Goal: Task Accomplishment & Management: Use online tool/utility

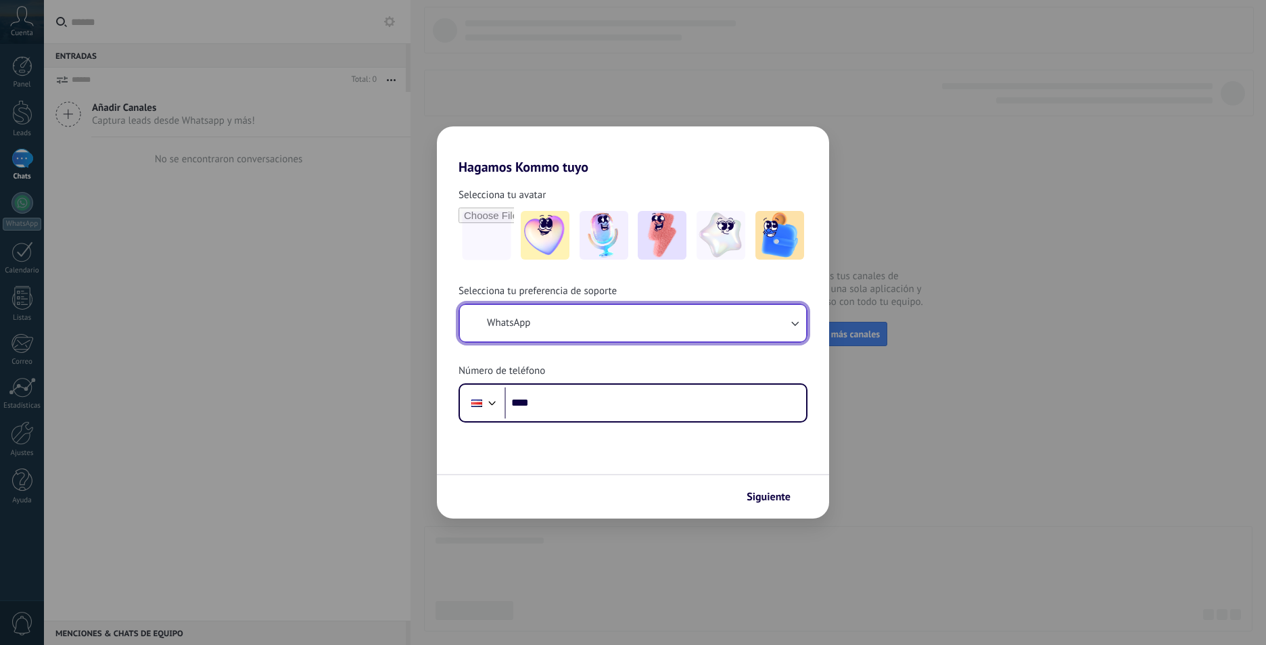
click at [633, 329] on button "WhatsApp" at bounding box center [633, 323] width 346 height 37
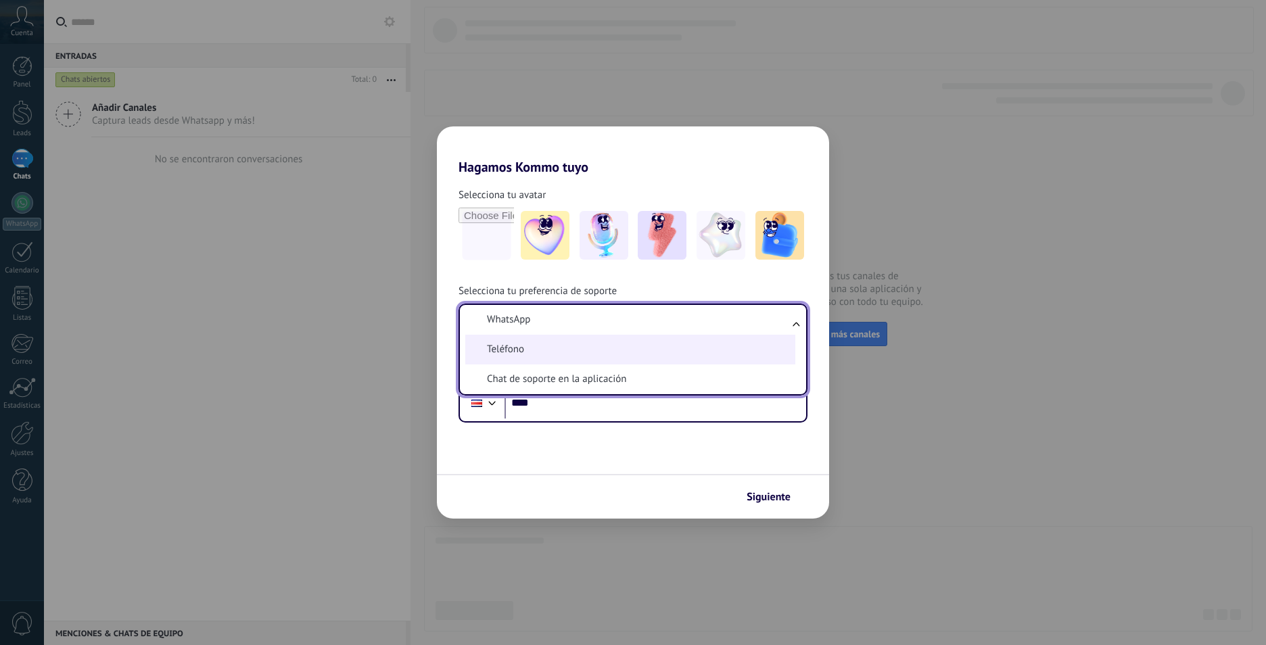
click at [592, 351] on li "Teléfono" at bounding box center [630, 350] width 330 height 30
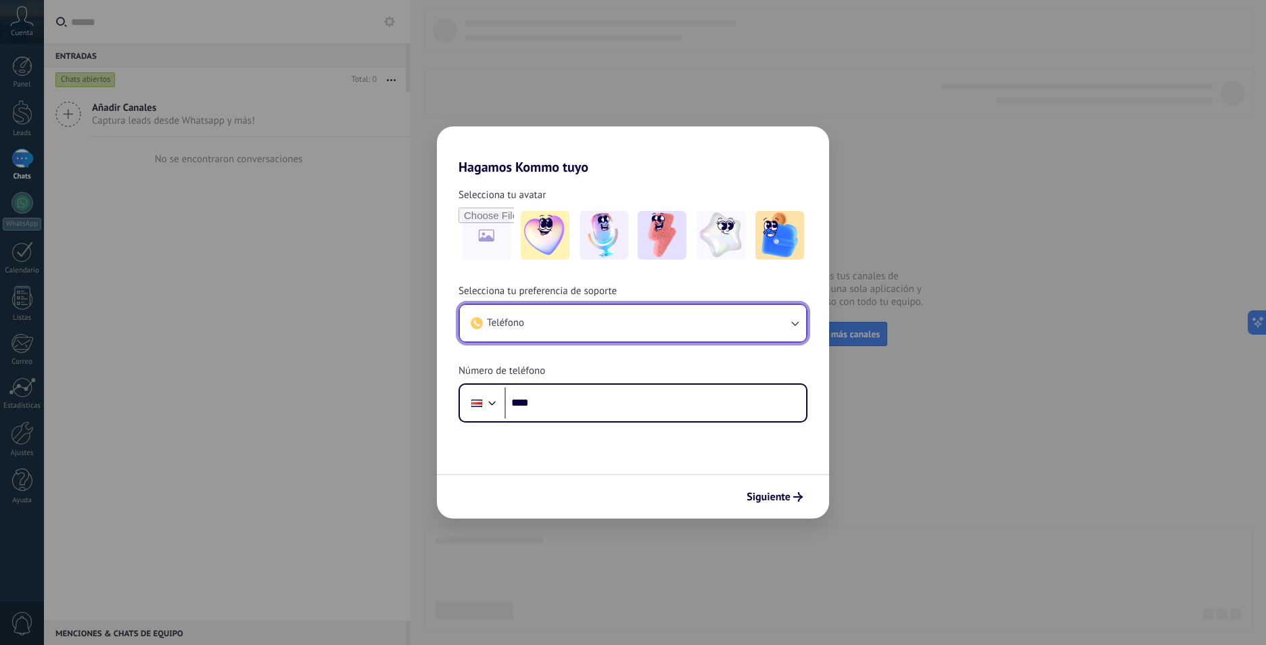
click at [679, 324] on button "Teléfono" at bounding box center [633, 323] width 346 height 37
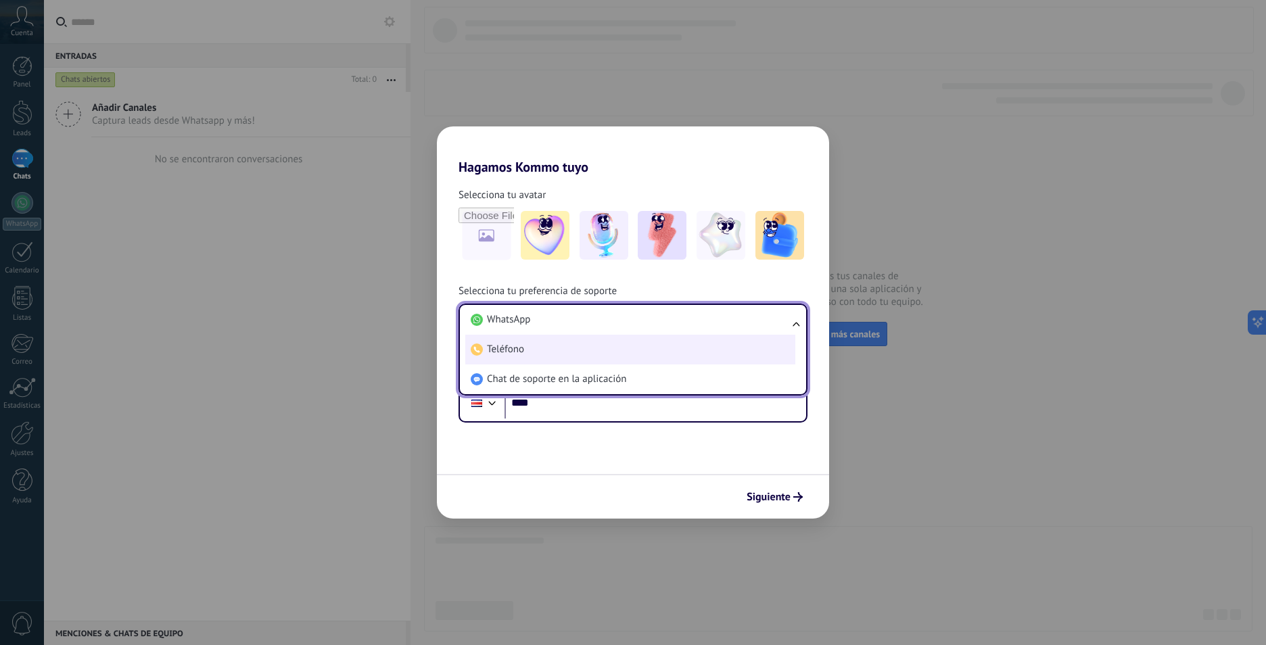
click at [614, 354] on li "Teléfono" at bounding box center [630, 350] width 330 height 30
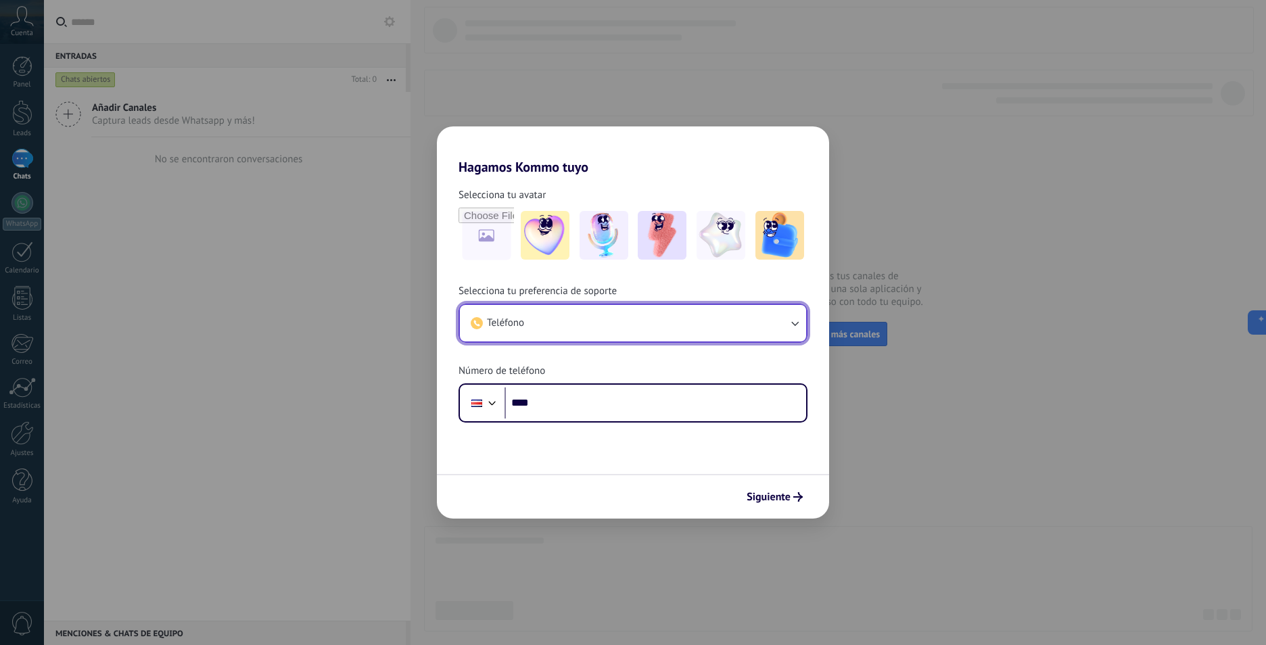
click at [625, 320] on button "Teléfono" at bounding box center [633, 323] width 346 height 37
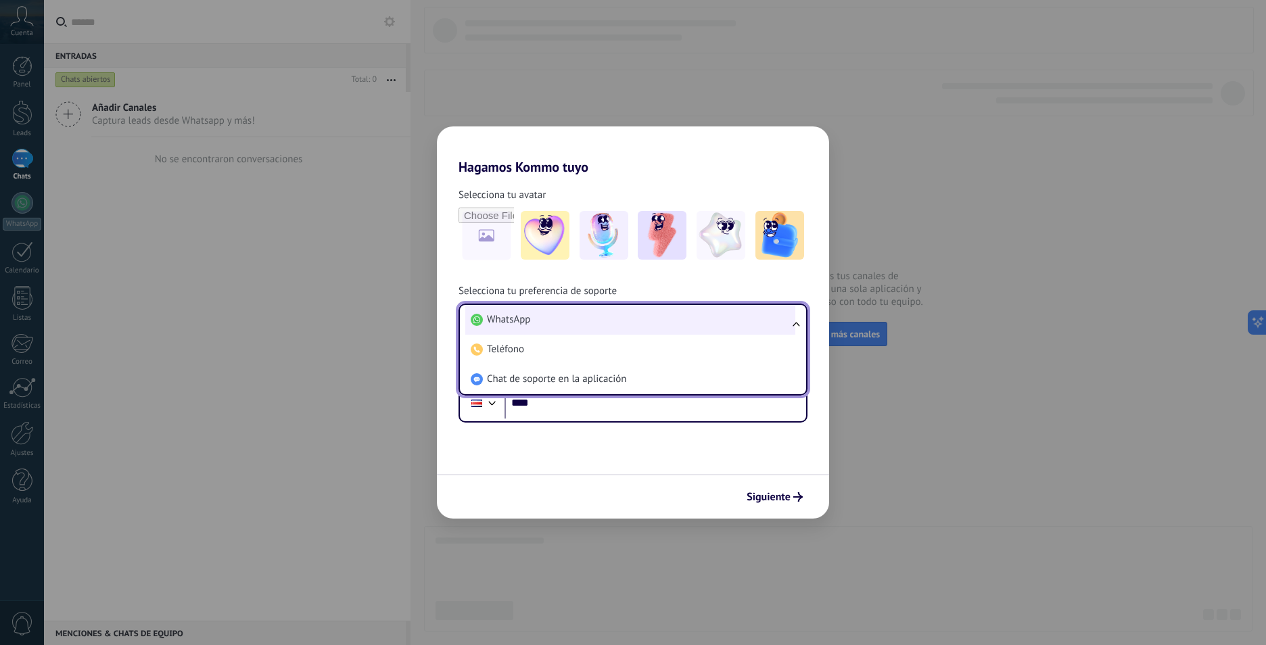
click at [584, 319] on li "WhatsApp" at bounding box center [630, 320] width 330 height 30
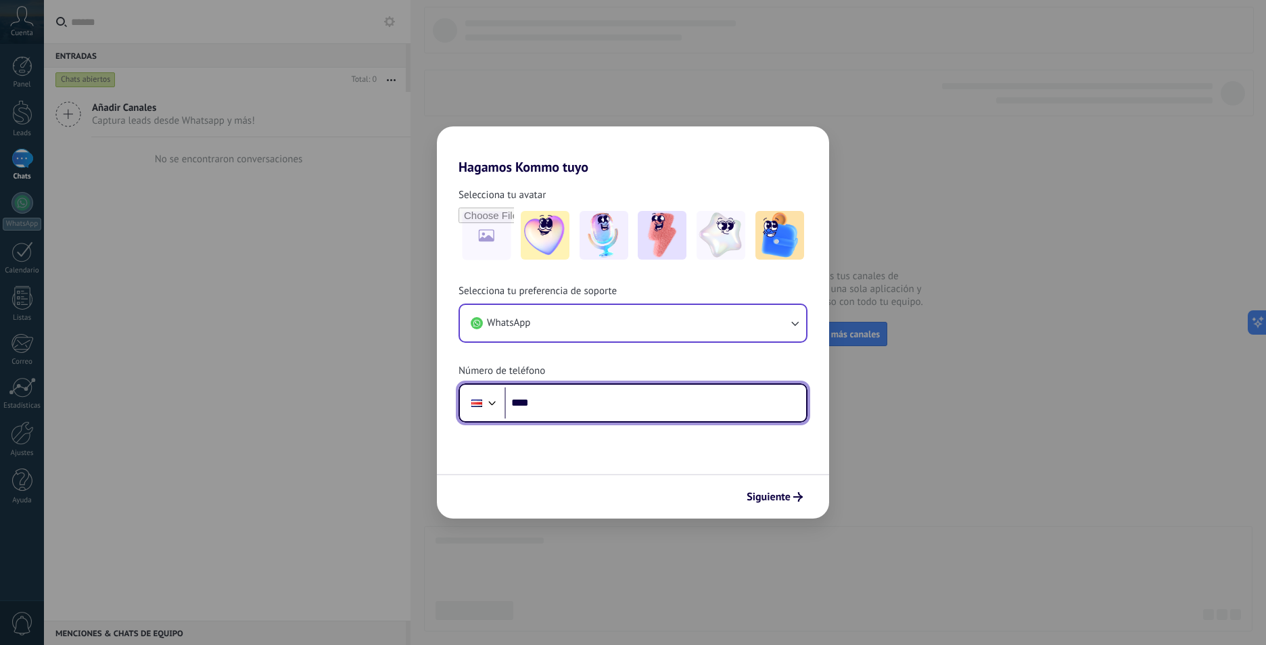
click at [555, 402] on input "****" at bounding box center [656, 403] width 302 height 31
type input "**********"
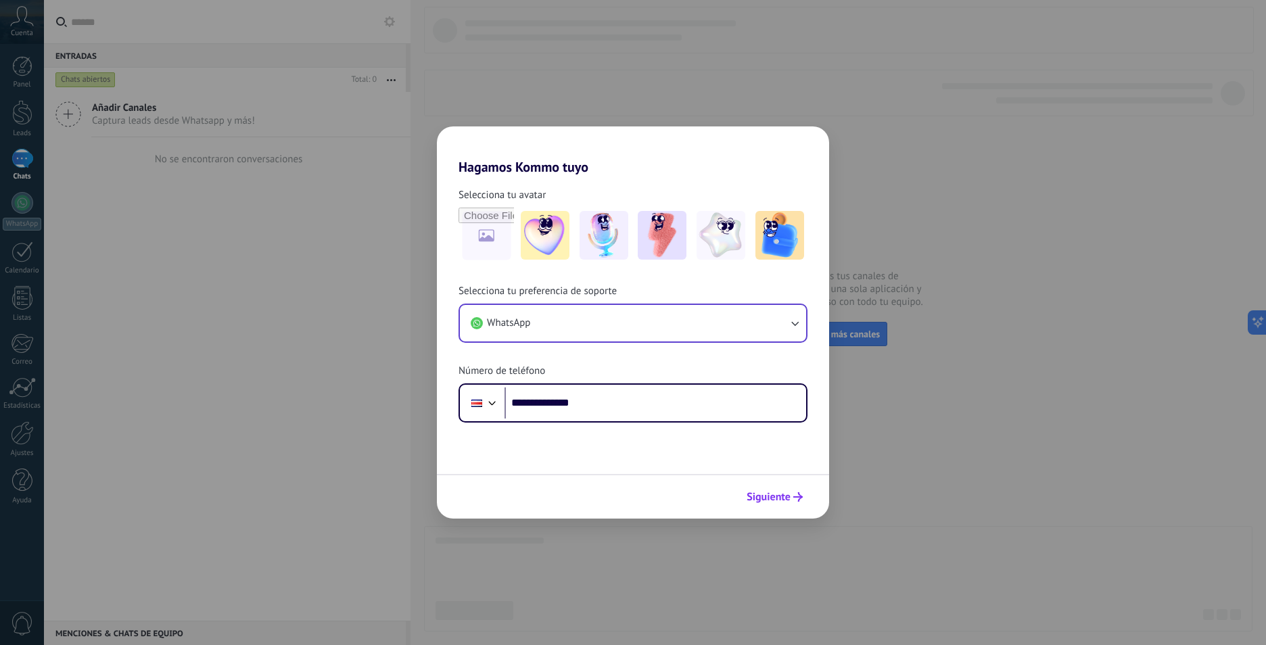
click at [748, 493] on span "Siguiente" at bounding box center [769, 496] width 44 height 9
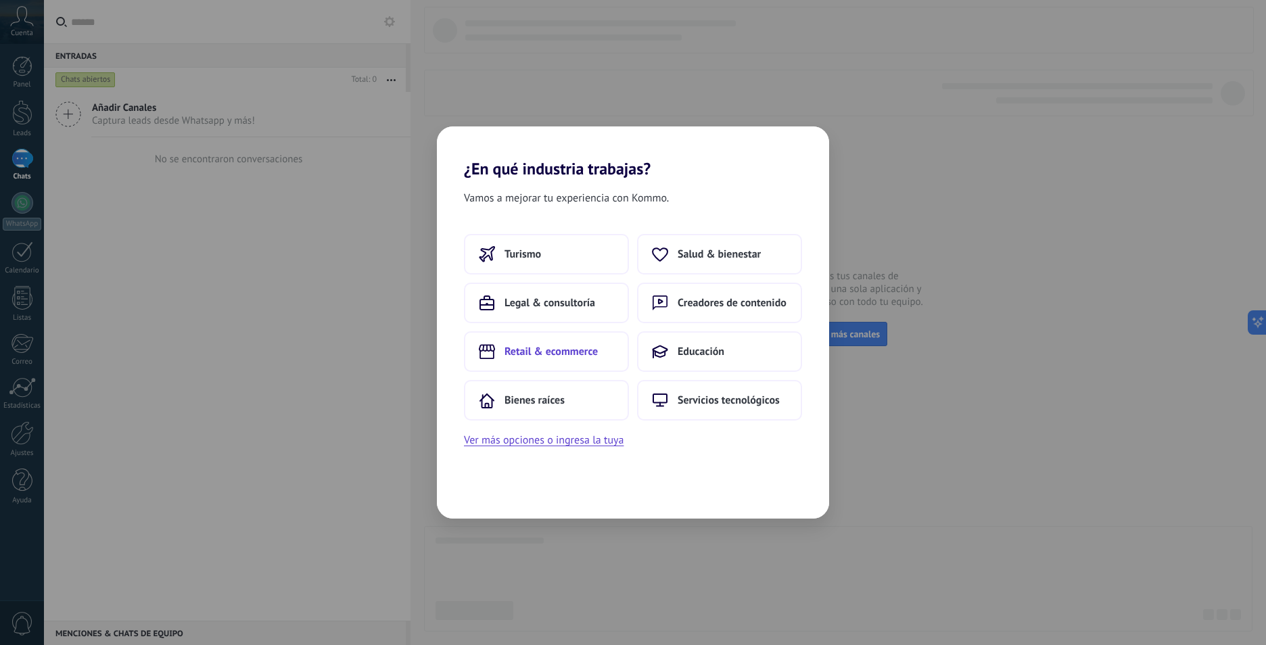
click at [582, 357] on span "Retail & ecommerce" at bounding box center [551, 352] width 93 height 14
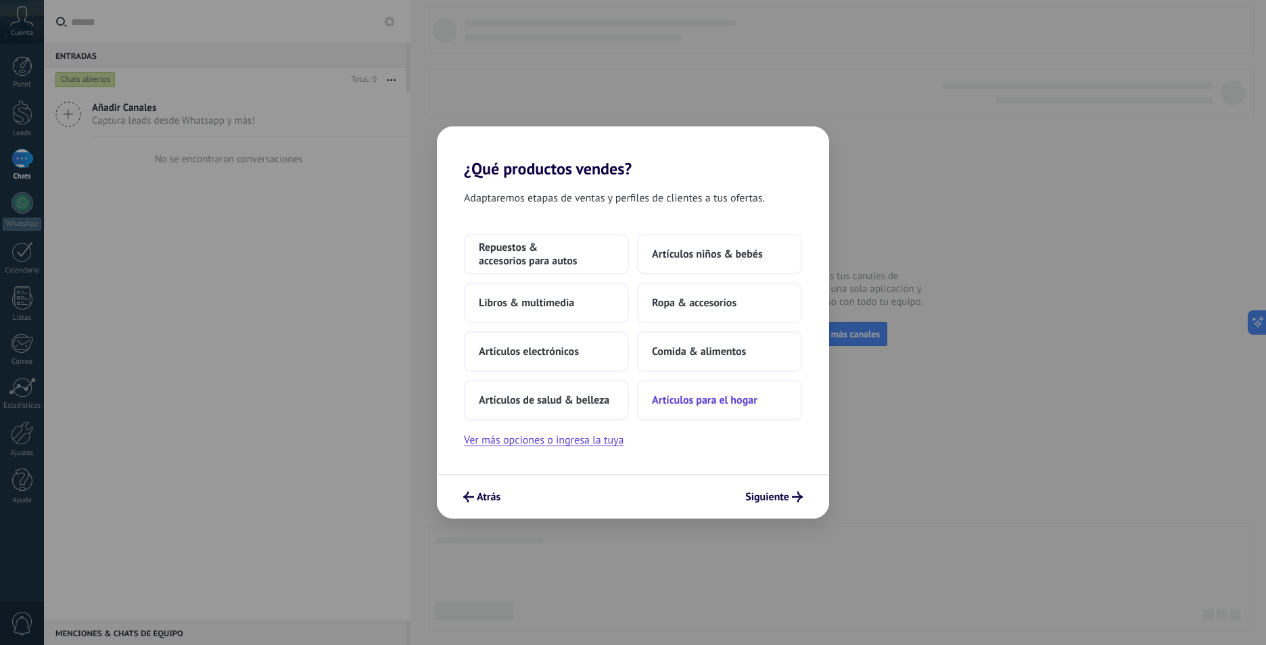
click at [722, 399] on span "Artículos para el hogar" at bounding box center [705, 401] width 106 height 14
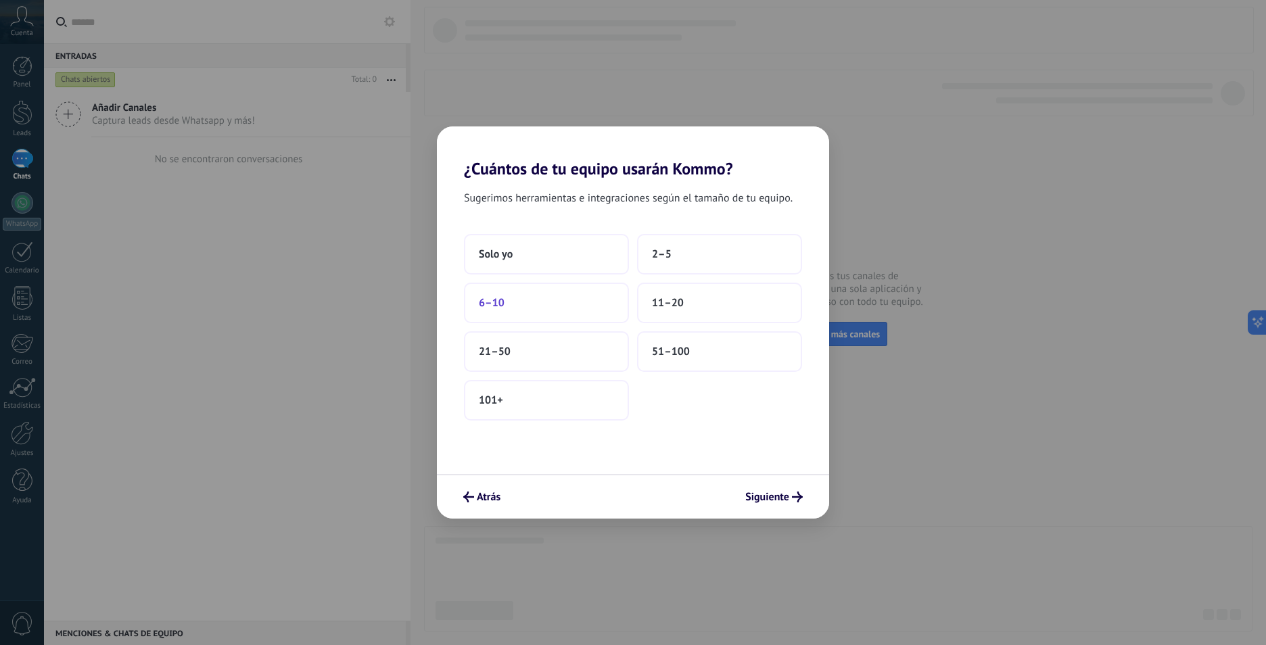
click at [536, 298] on button "6–10" at bounding box center [546, 303] width 165 height 41
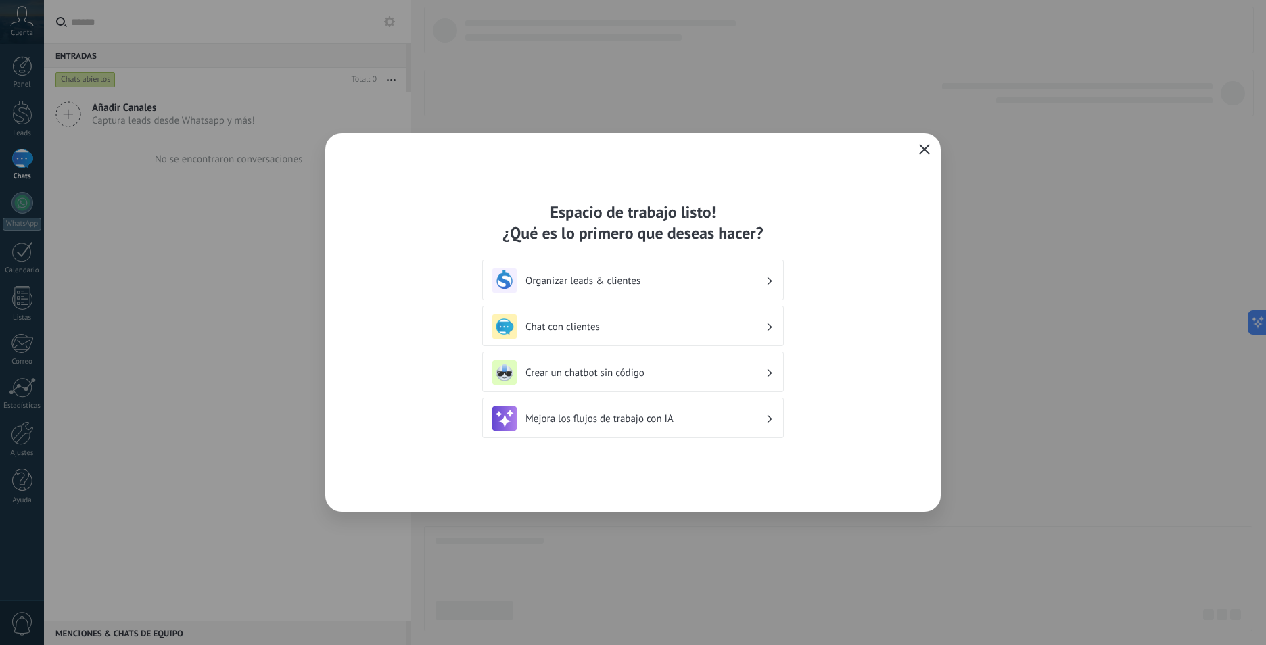
click at [714, 371] on h3 "Crear un chatbot sin código" at bounding box center [646, 373] width 240 height 13
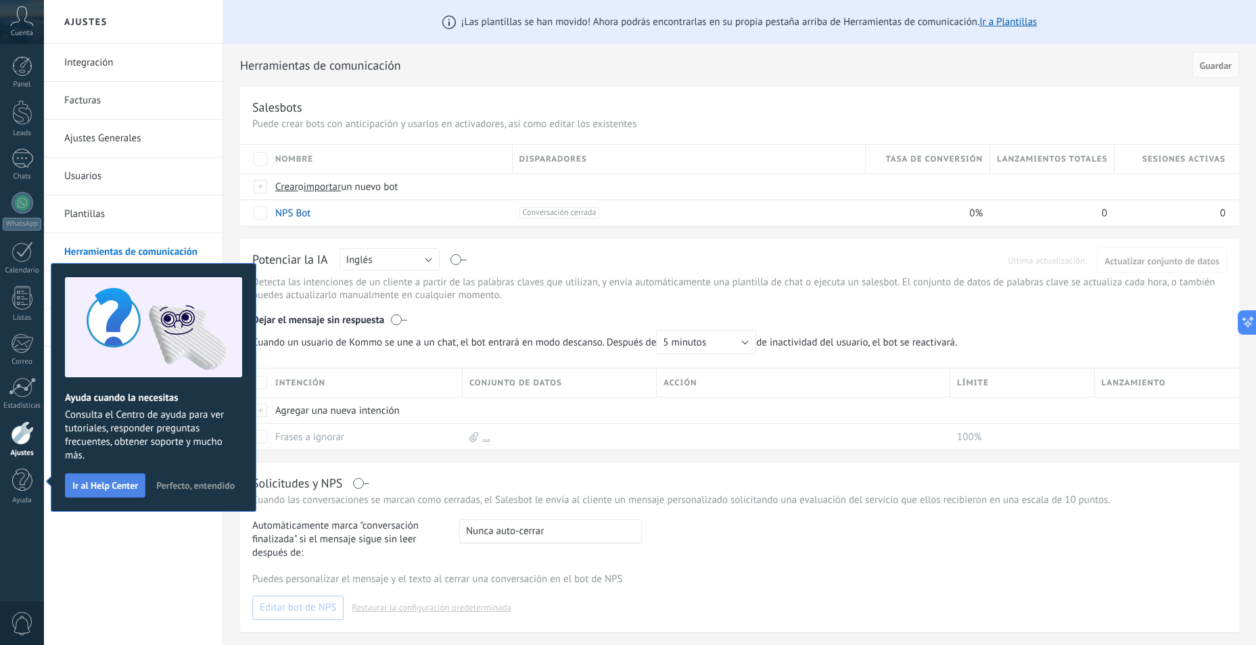
click at [98, 478] on button "Ir al Help Center" at bounding box center [105, 486] width 81 height 24
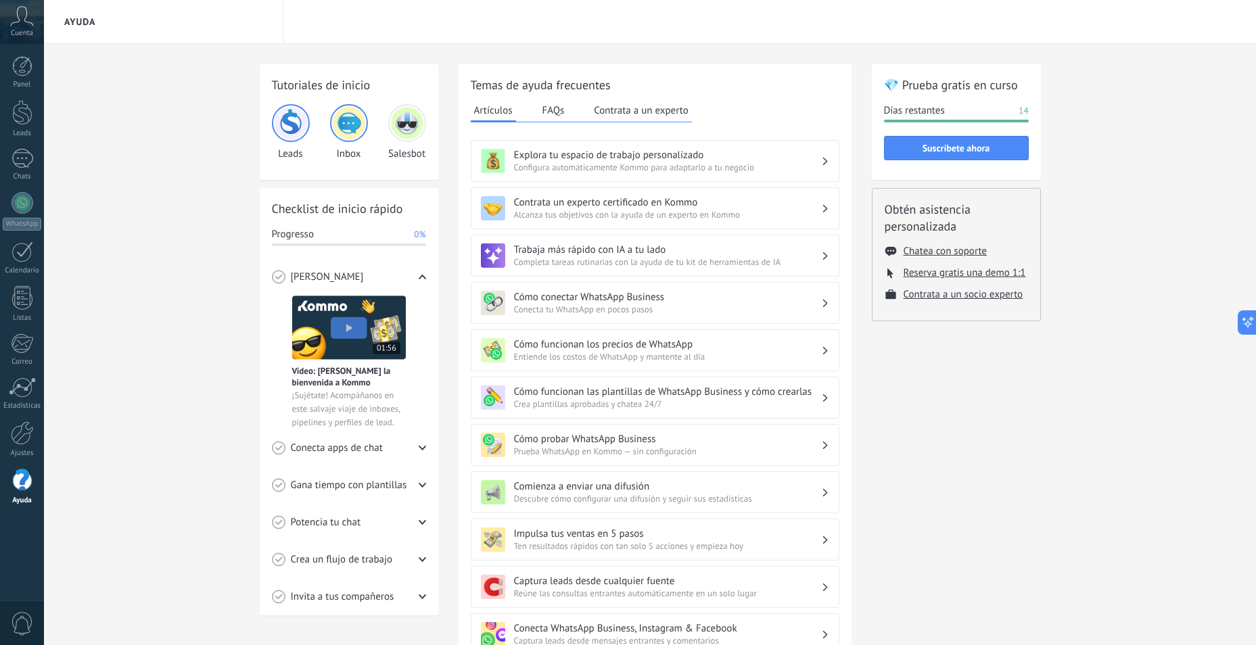
click at [23, 32] on span "Cuenta" at bounding box center [22, 33] width 22 height 9
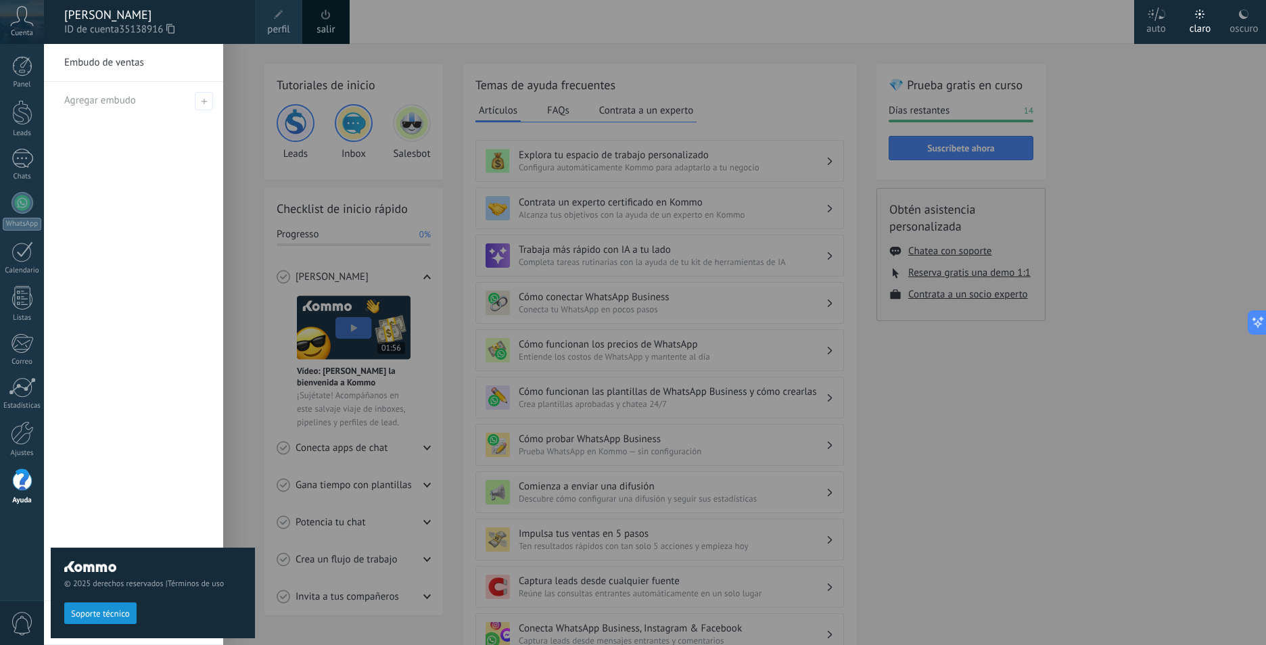
click at [122, 219] on div "© 2025 derechos reservados | Términos de uso Soporte técnico" at bounding box center [153, 344] width 204 height 601
click at [1253, 24] on div "oscuro" at bounding box center [1244, 26] width 28 height 35
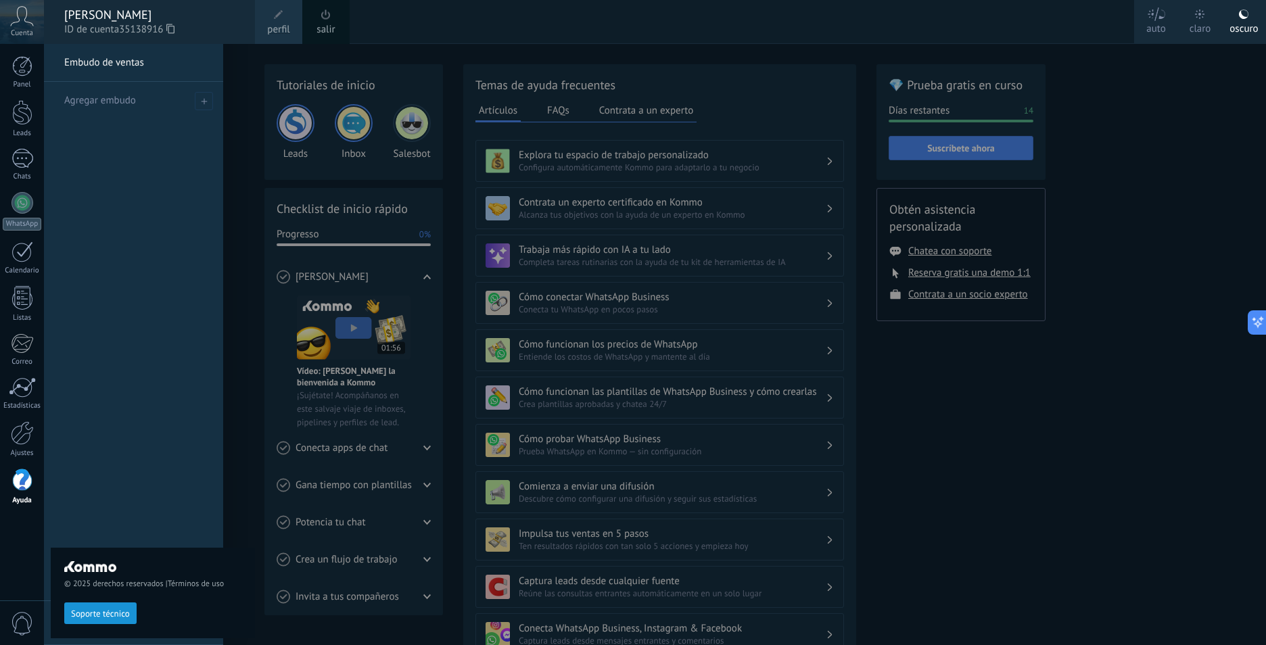
click at [1104, 412] on div at bounding box center [677, 322] width 1266 height 645
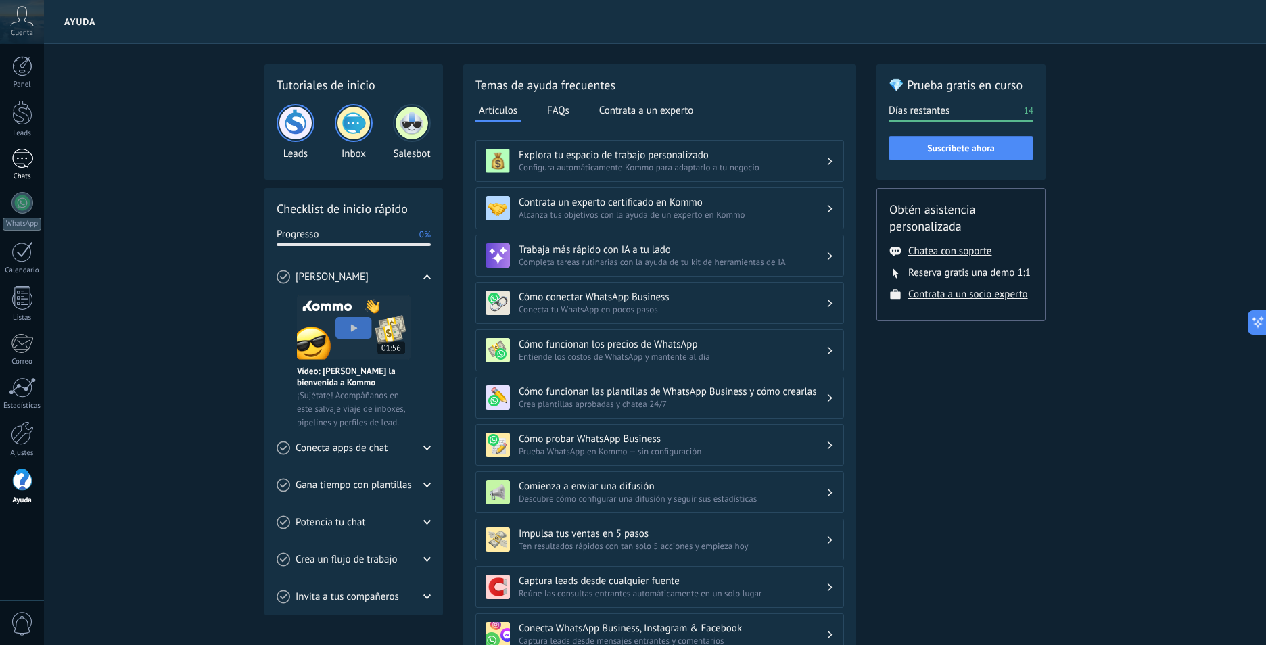
click at [29, 152] on div at bounding box center [23, 159] width 22 height 20
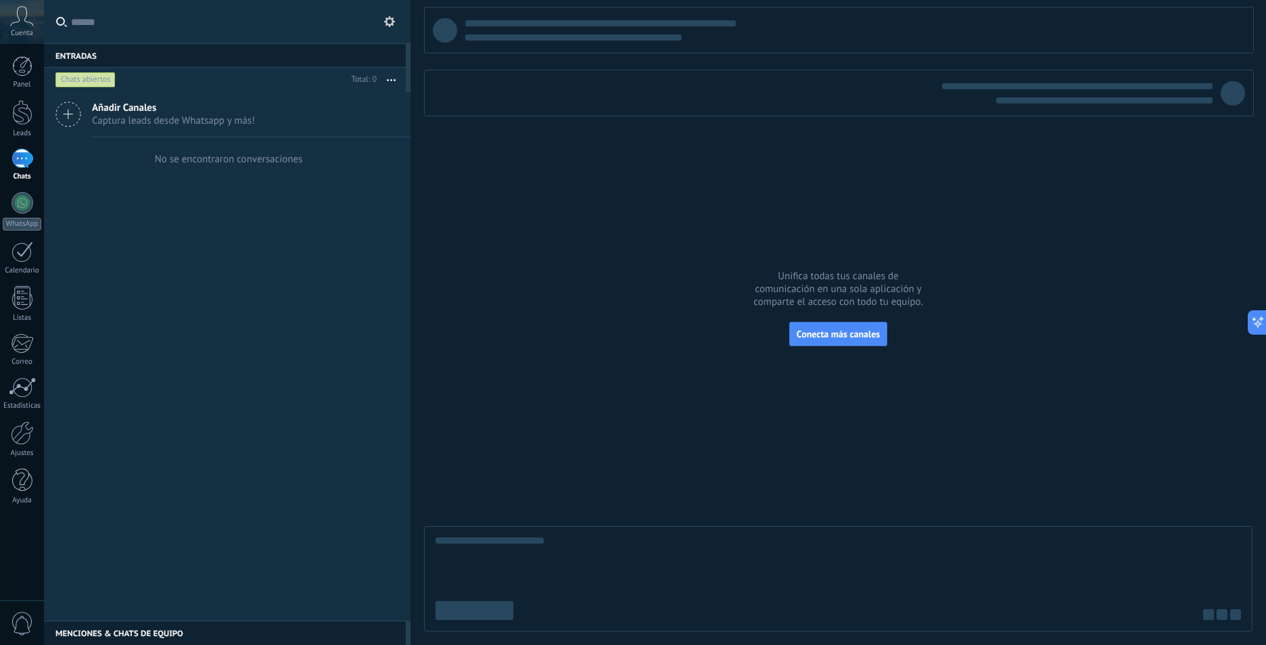
click at [154, 115] on span "Captura leads desde Whatsapp y más!" at bounding box center [173, 120] width 163 height 13
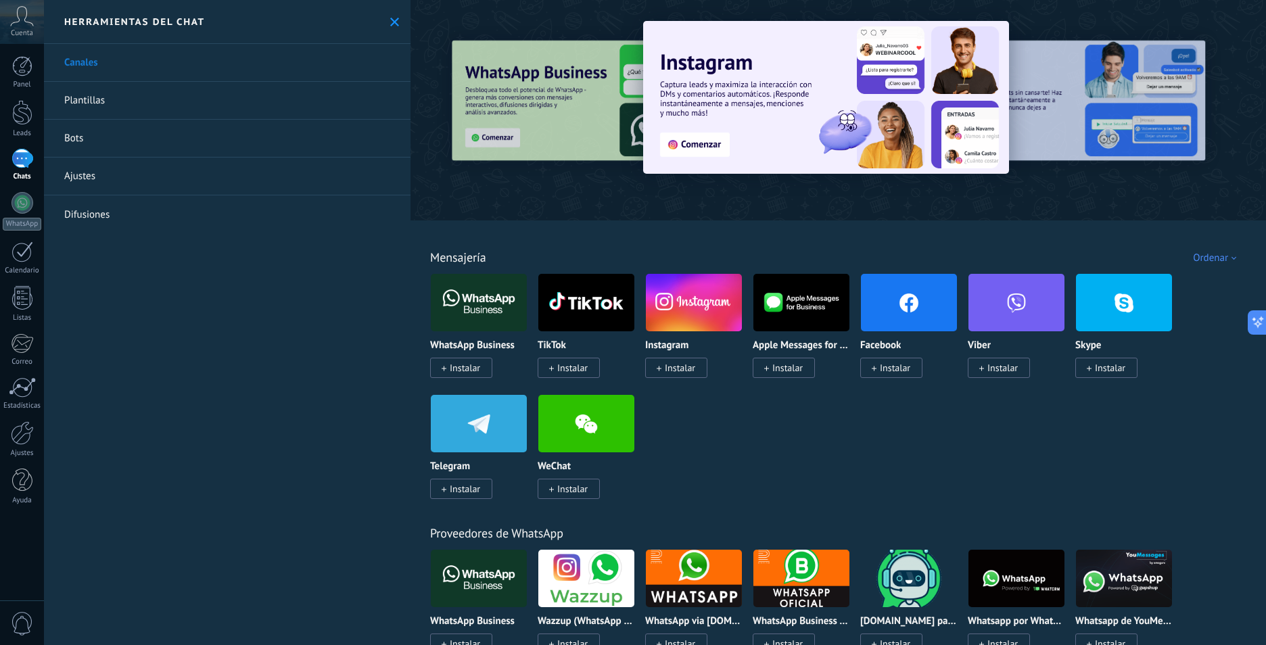
click at [469, 369] on span "Instalar" at bounding box center [465, 368] width 30 height 12
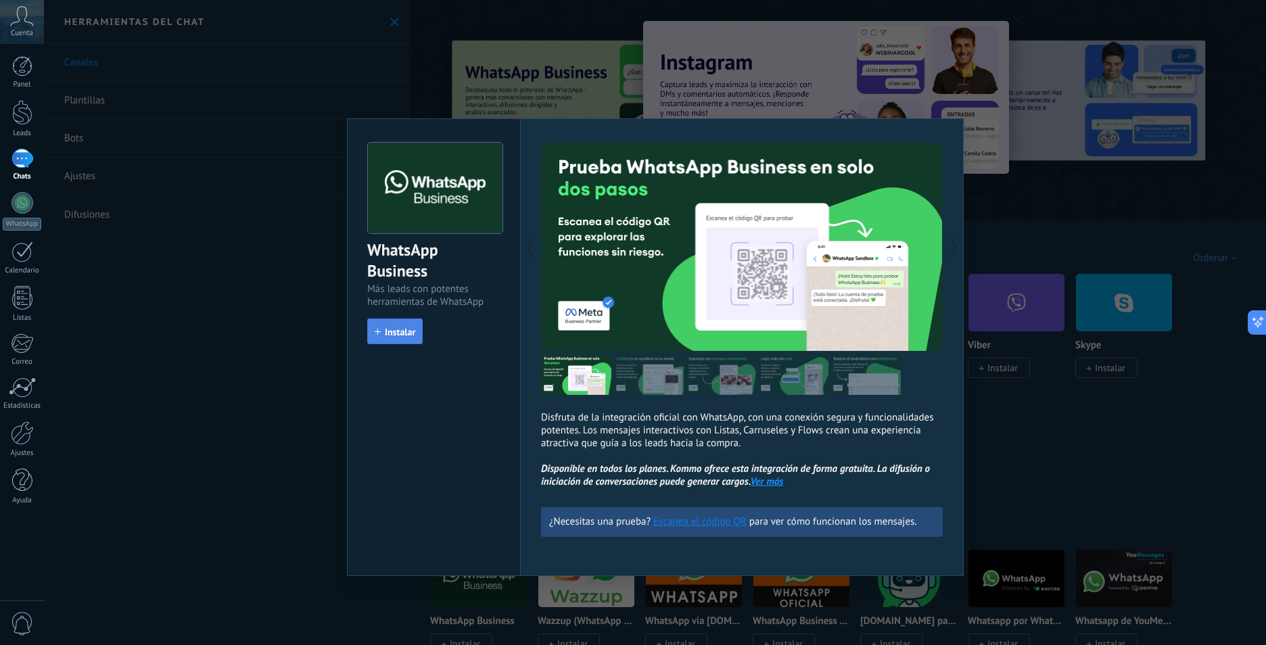
click at [413, 335] on span "Instalar" at bounding box center [400, 331] width 30 height 9
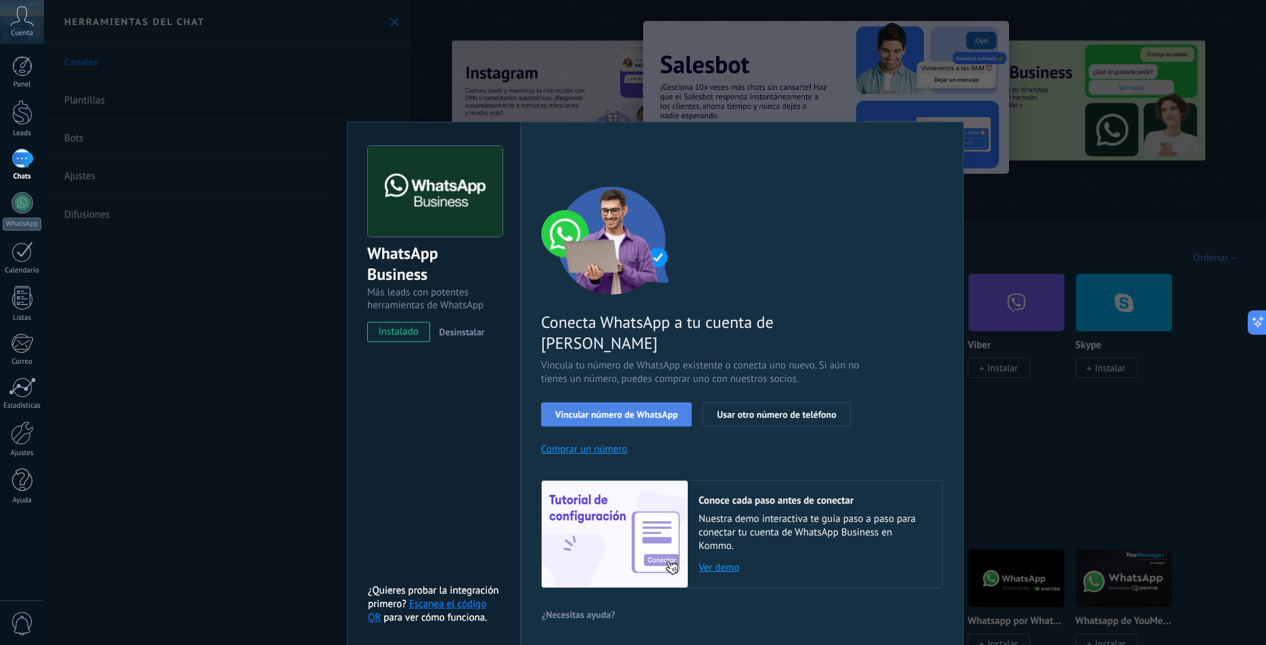
click at [659, 410] on span "Vincular número de WhatsApp" at bounding box center [616, 414] width 122 height 9
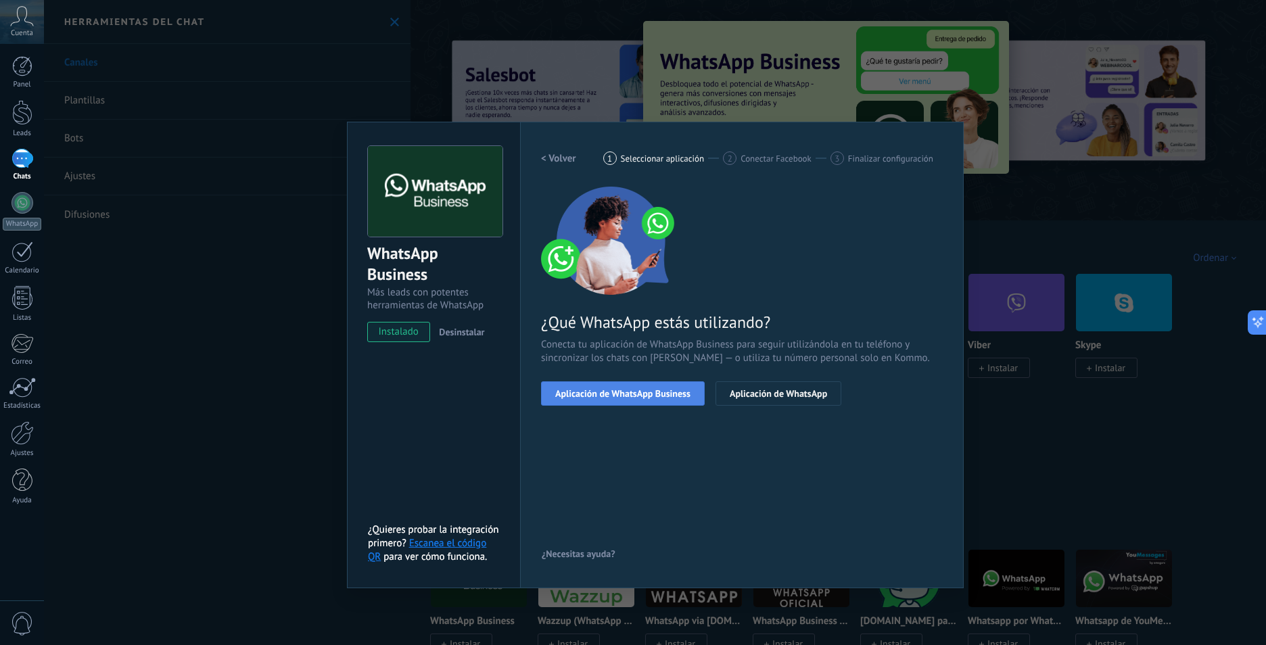
click at [668, 390] on span "Aplicación de WhatsApp Business" at bounding box center [622, 393] width 135 height 9
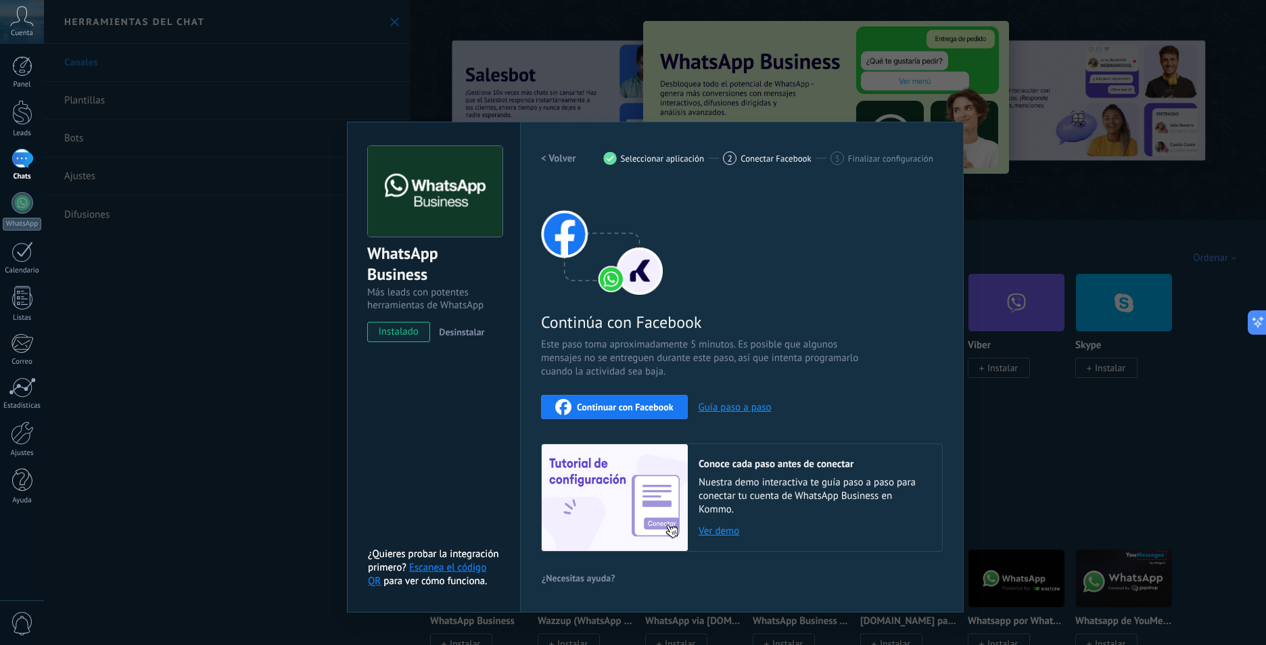
click at [645, 399] on div "Continuar con Facebook" at bounding box center [614, 407] width 118 height 16
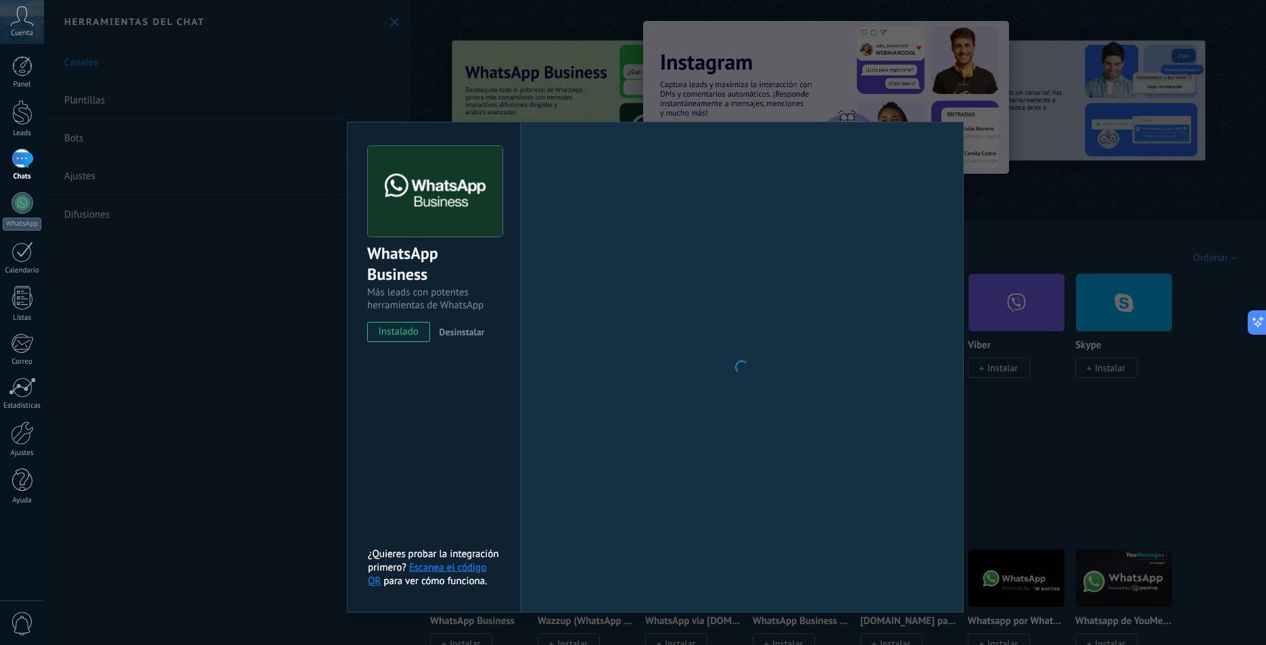
click at [137, 327] on div "WhatsApp Business Más leads con potentes herramientas de WhatsApp instalado Des…" at bounding box center [655, 322] width 1222 height 645
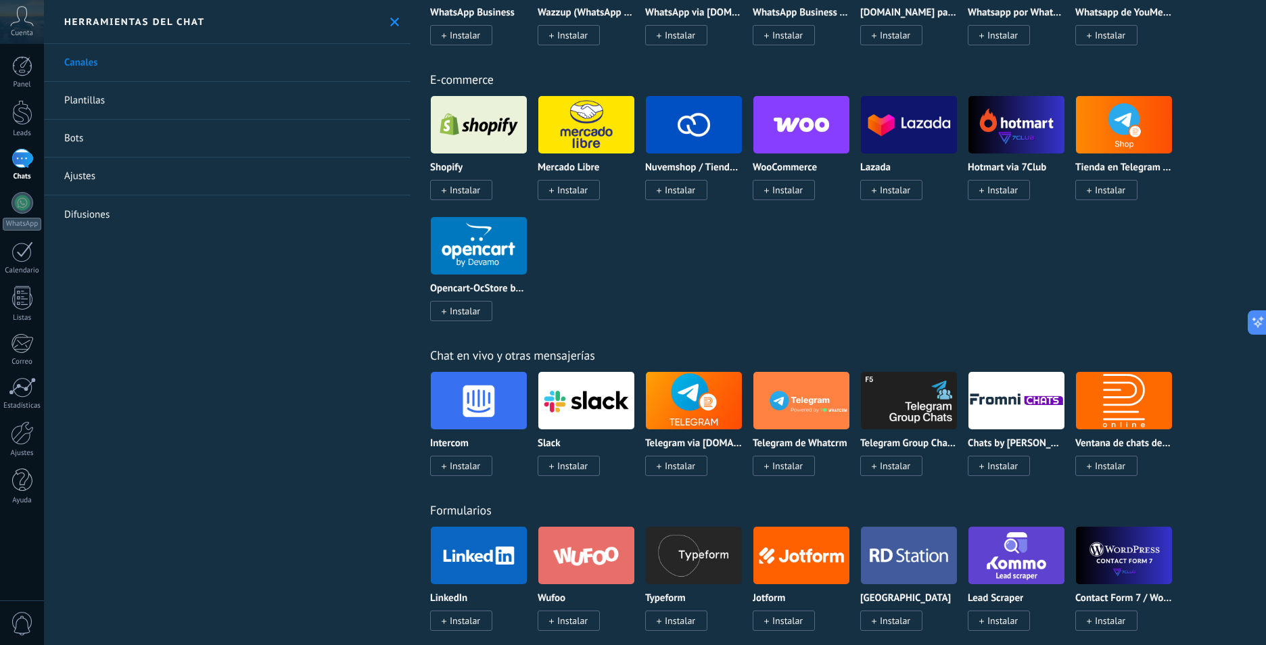
scroll to position [406, 0]
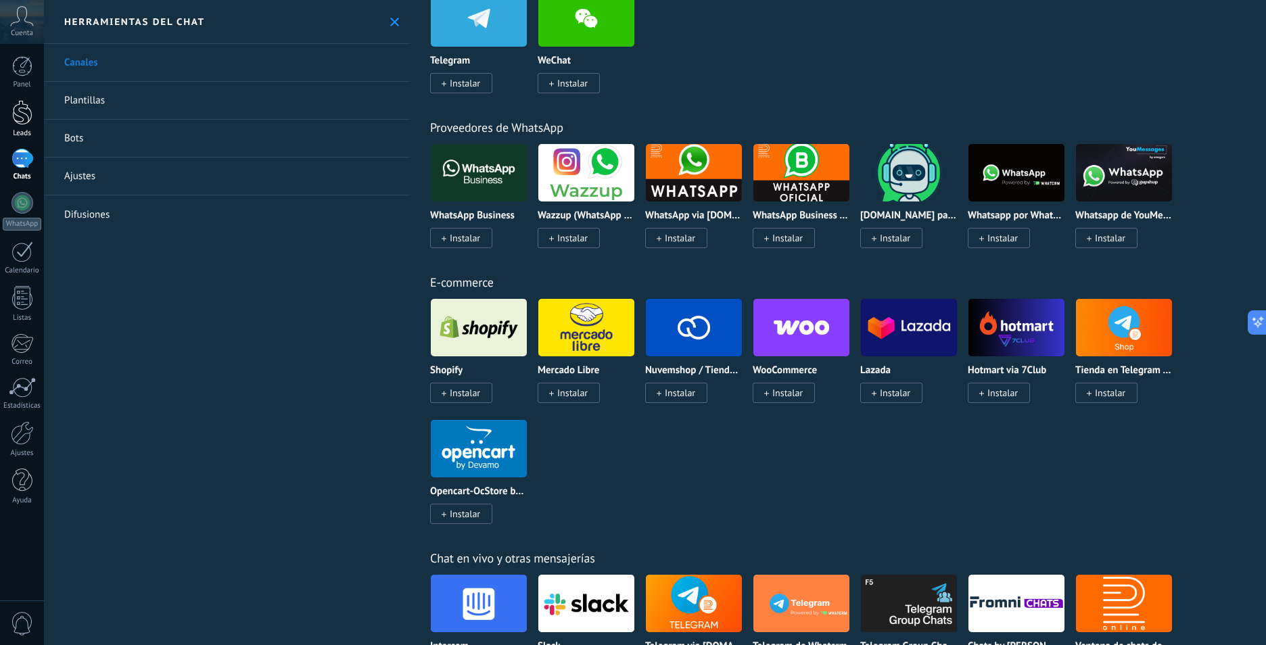
click at [25, 104] on div at bounding box center [22, 112] width 20 height 25
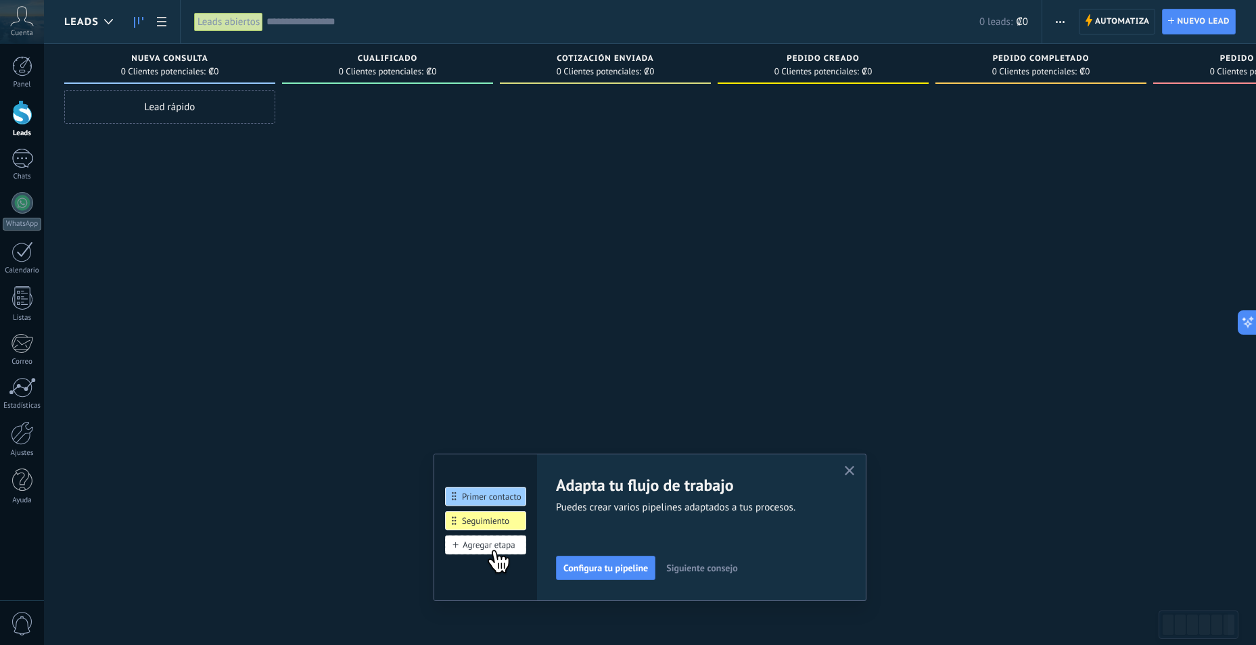
click at [852, 469] on use "button" at bounding box center [850, 471] width 10 height 10
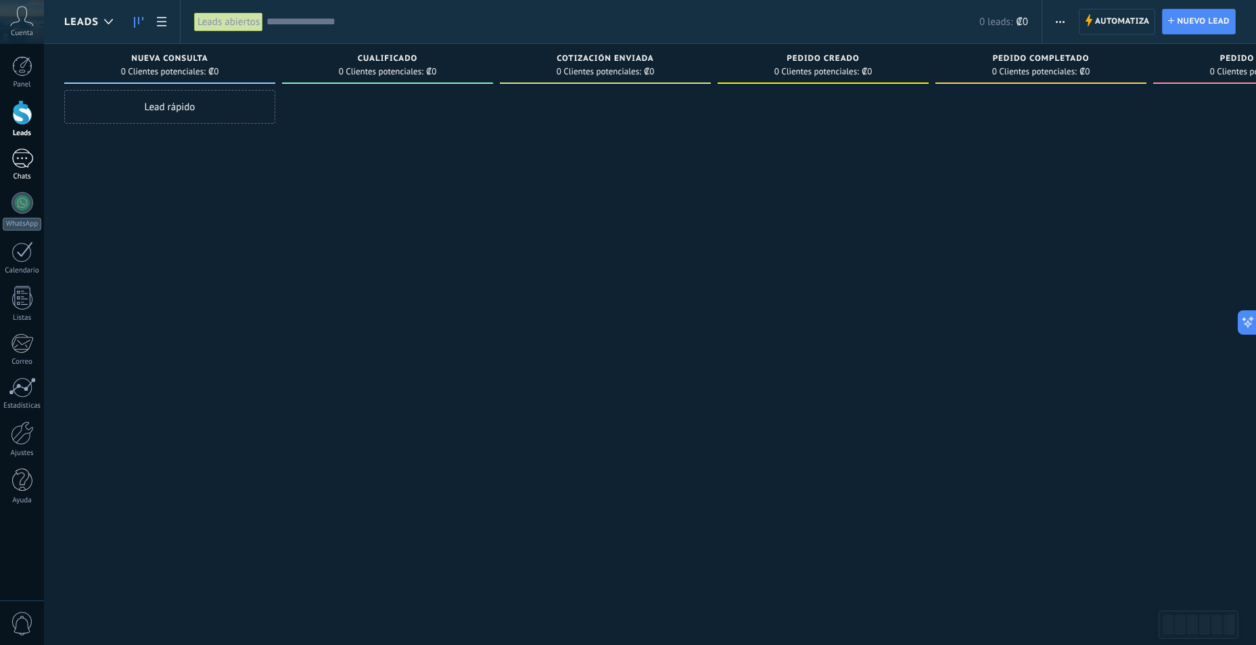
click at [26, 156] on div at bounding box center [23, 159] width 22 height 20
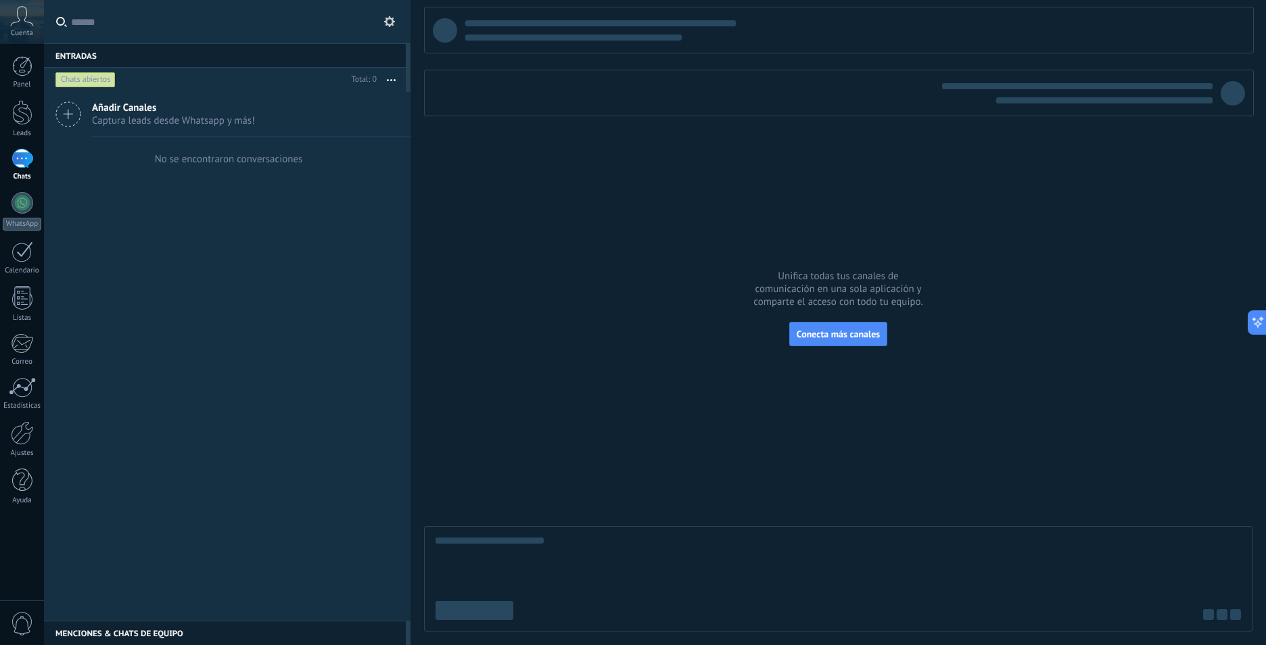
click at [236, 116] on span "Captura leads desde Whatsapp y más!" at bounding box center [173, 120] width 163 height 13
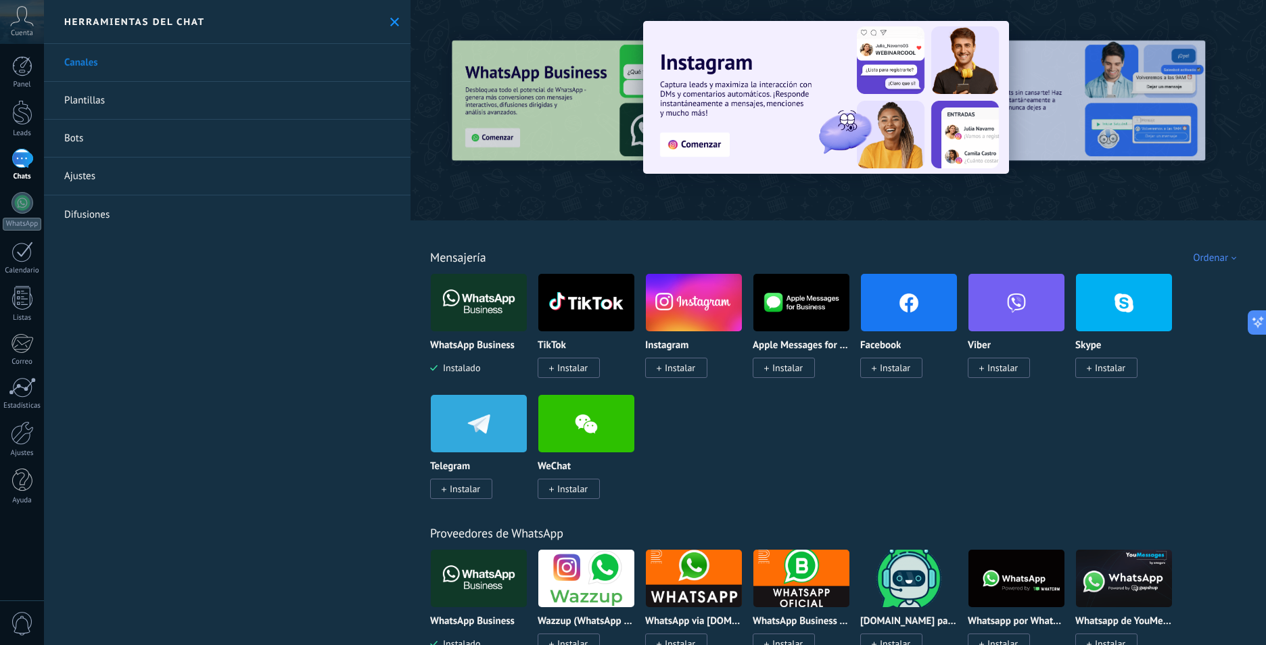
click at [661, 370] on icon at bounding box center [659, 368] width 5 height 5
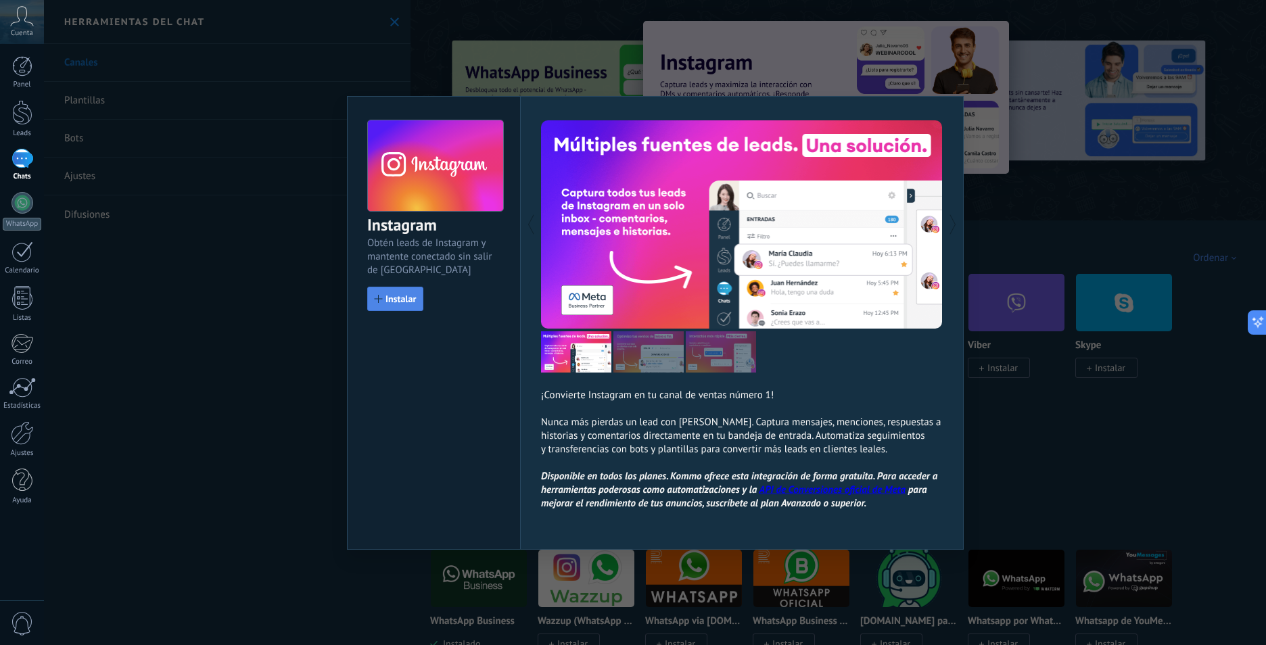
click at [388, 304] on span "Instalar" at bounding box center [401, 298] width 30 height 9
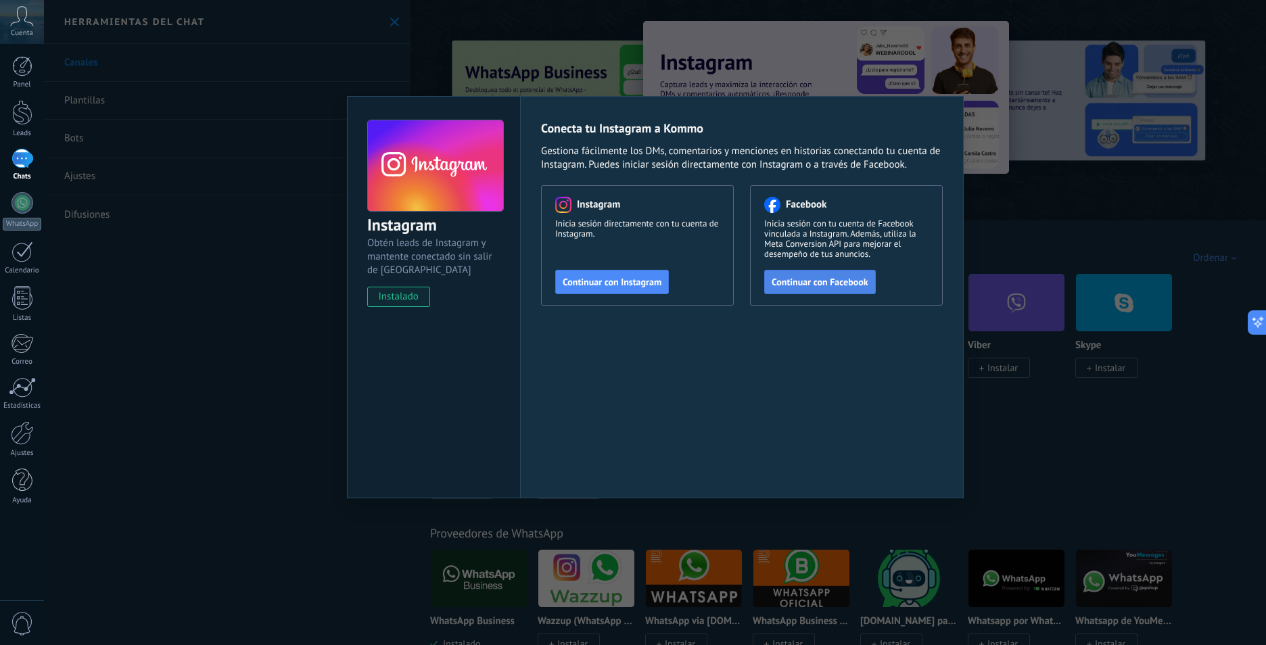
click at [845, 281] on span "Continuar con Facebook" at bounding box center [820, 281] width 97 height 9
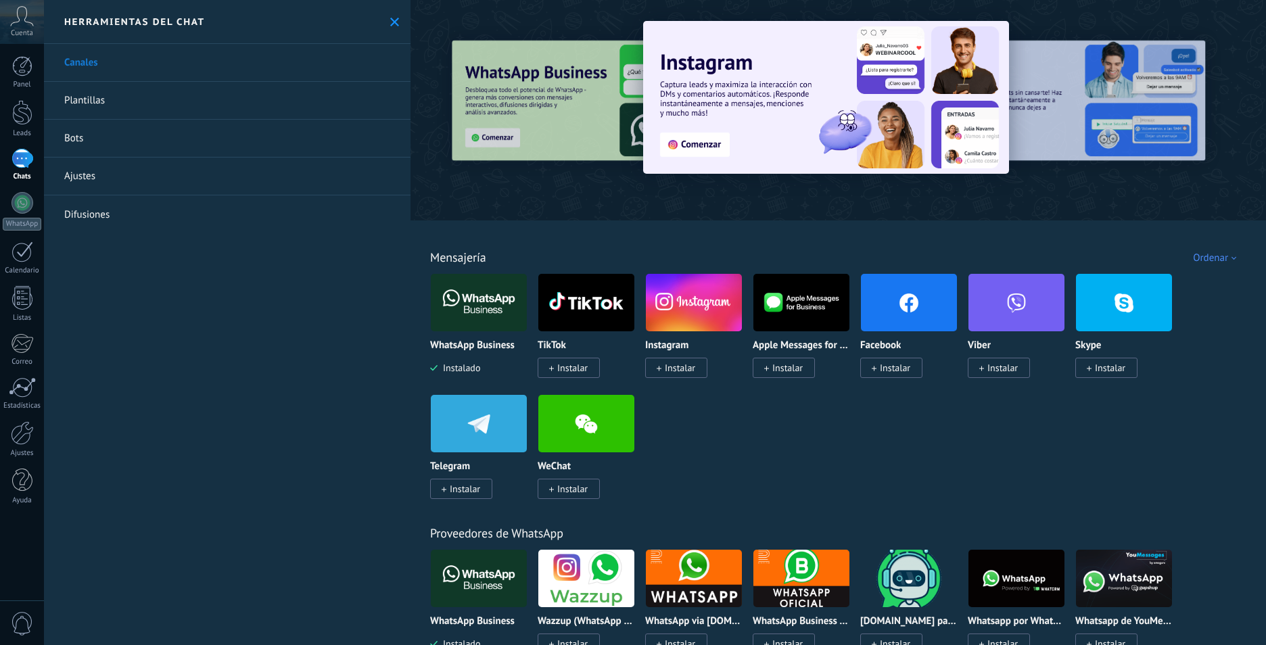
click at [898, 369] on span "Instalar" at bounding box center [895, 368] width 30 height 12
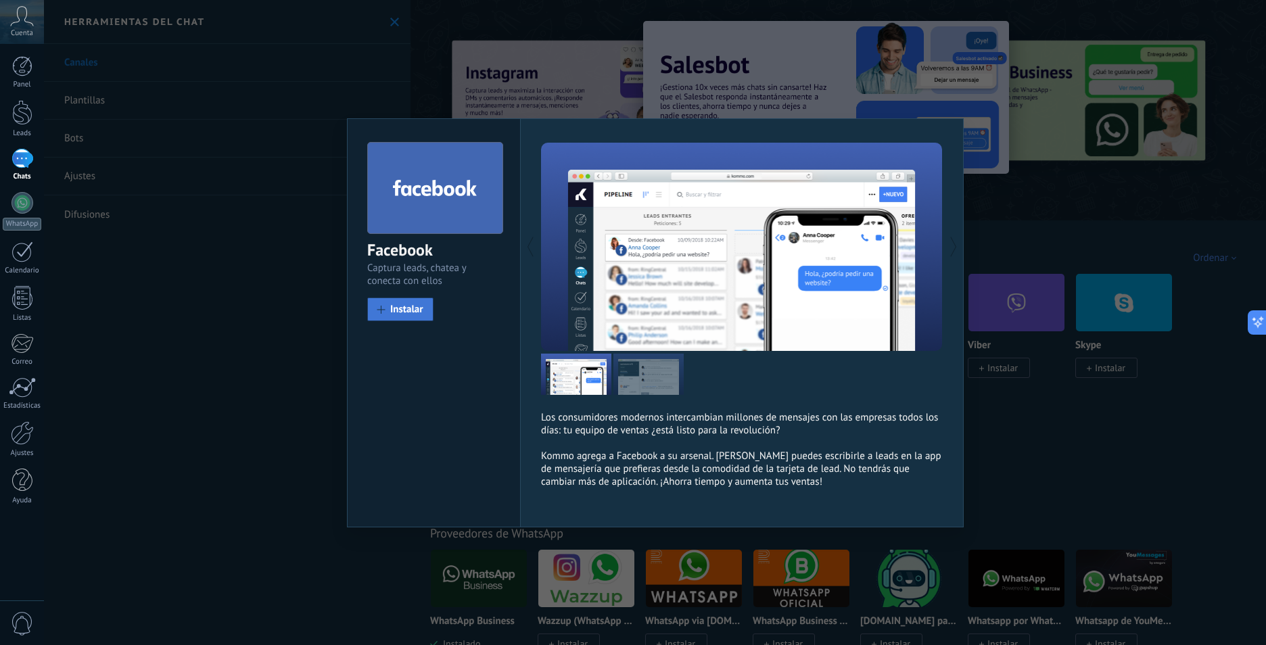
click at [415, 315] on span "Instalar" at bounding box center [406, 309] width 33 height 10
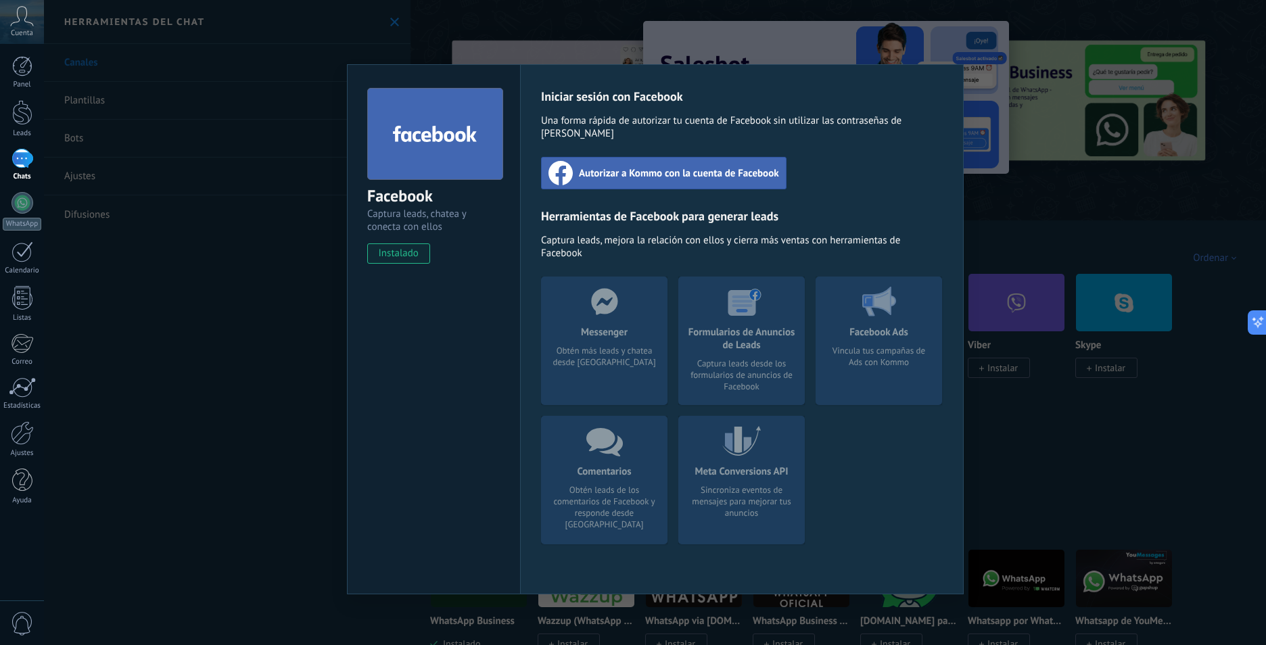
click at [665, 157] on div "Autorizar a Kommo con la cuenta de Facebook" at bounding box center [664, 173] width 246 height 32
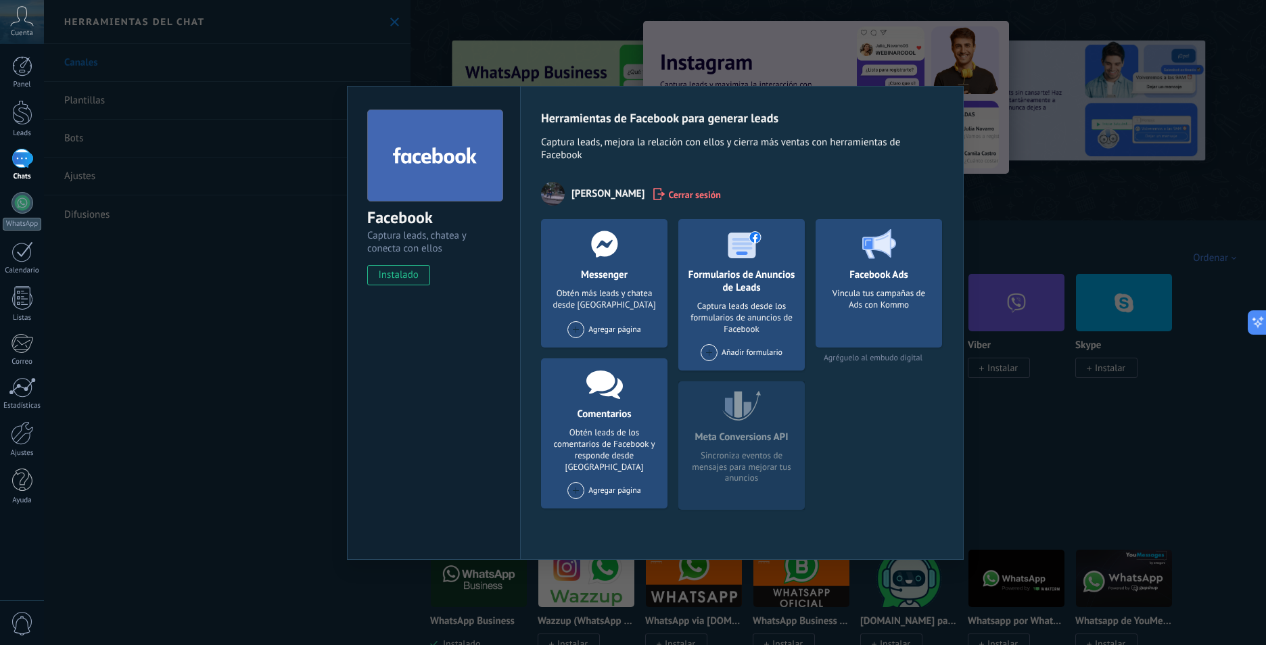
click at [578, 482] on span at bounding box center [576, 490] width 17 height 17
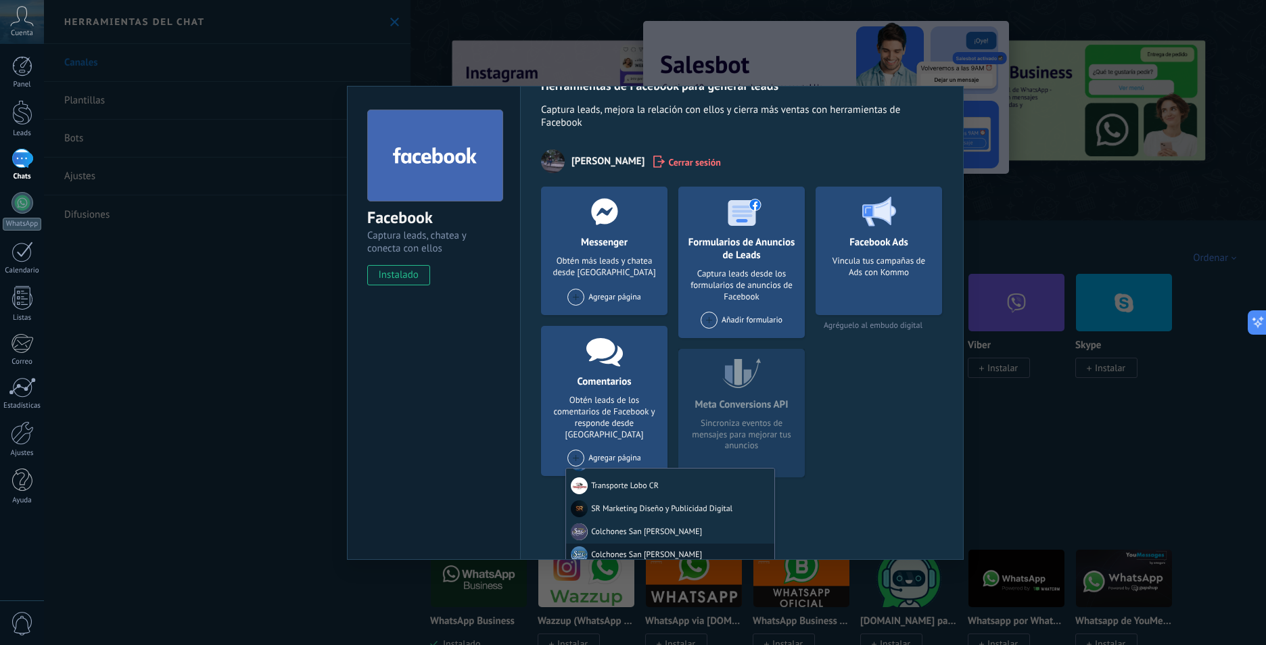
click at [653, 544] on div "Colchones San Pablo" at bounding box center [670, 557] width 208 height 26
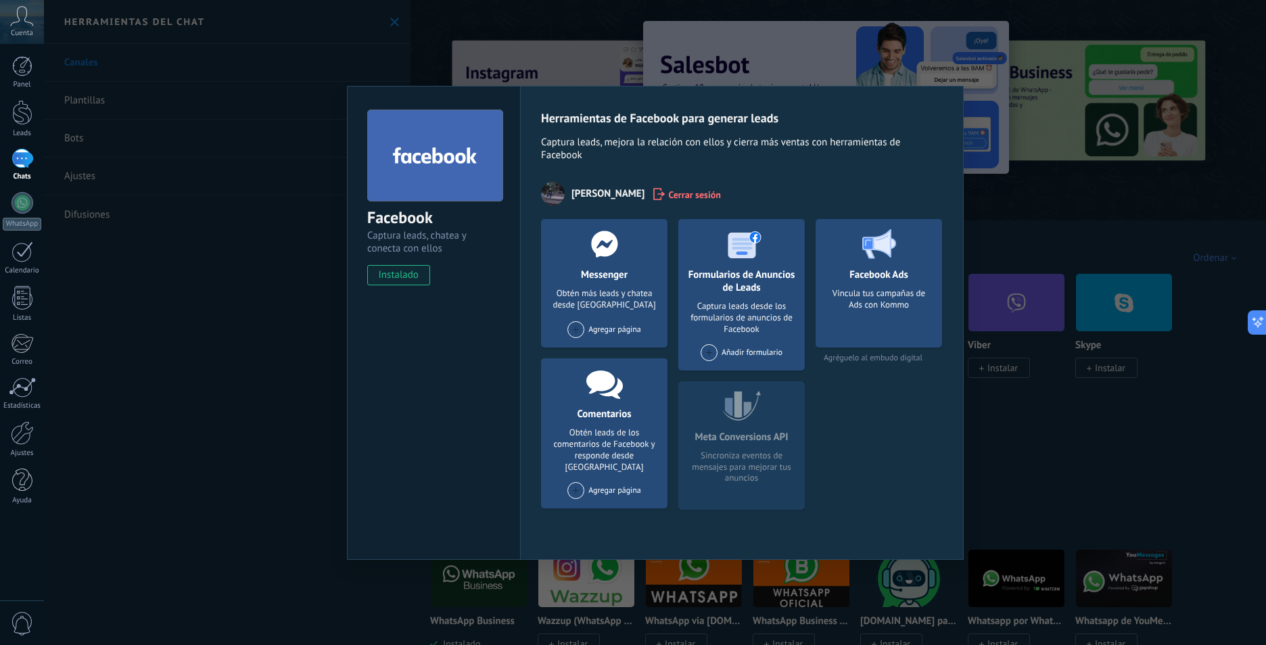
scroll to position [0, 0]
click at [589, 476] on div "Comentarios Obtén leads de los comentarios de Facebook y responde desde Kommo A…" at bounding box center [604, 434] width 127 height 150
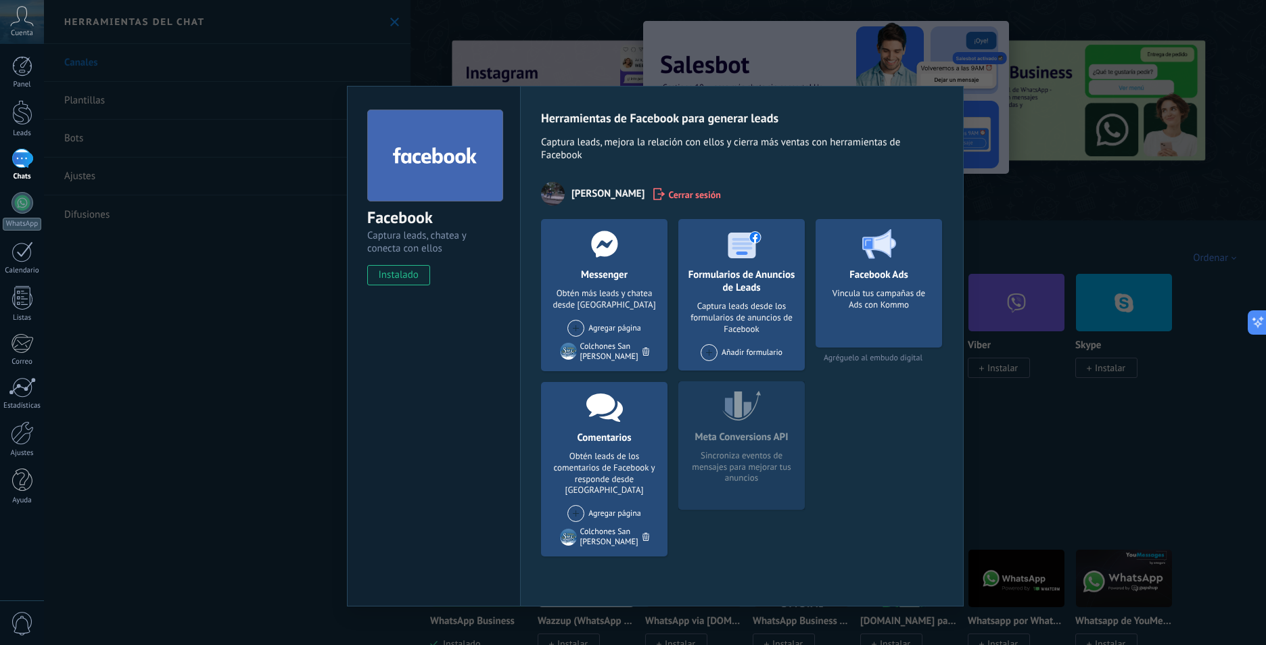
click at [576, 325] on span at bounding box center [576, 328] width 17 height 17
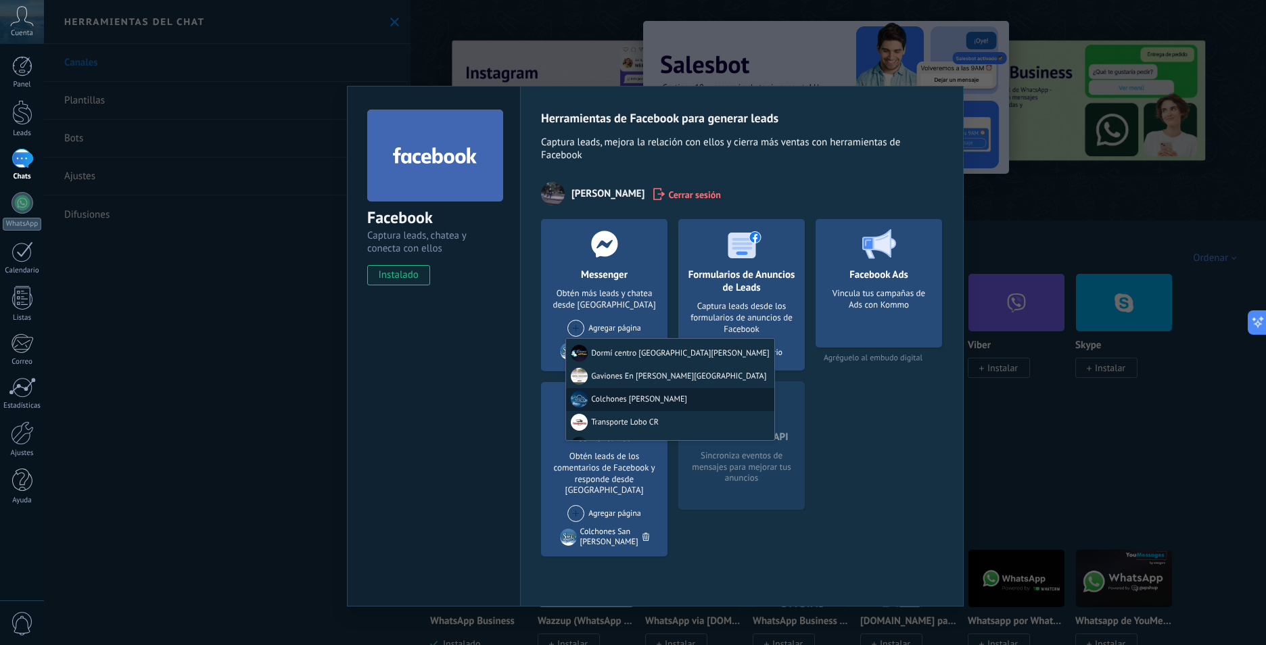
click at [624, 404] on div "Colchones [PERSON_NAME]" at bounding box center [670, 399] width 208 height 23
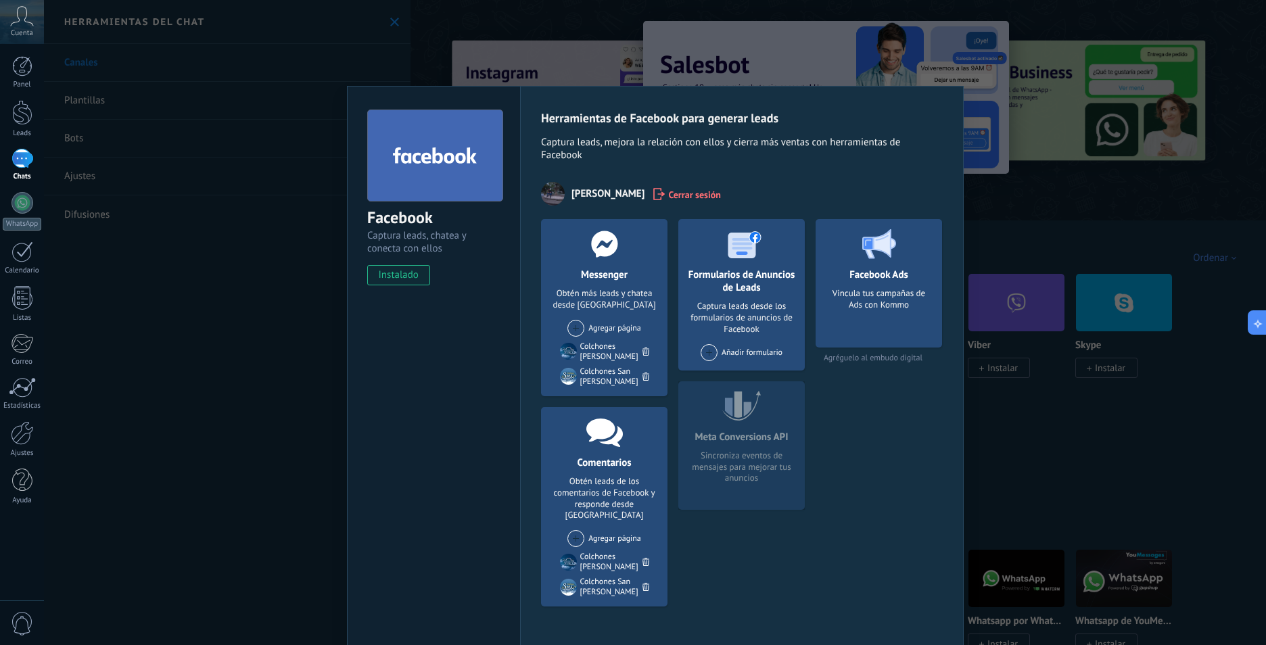
click at [582, 330] on span at bounding box center [576, 328] width 17 height 17
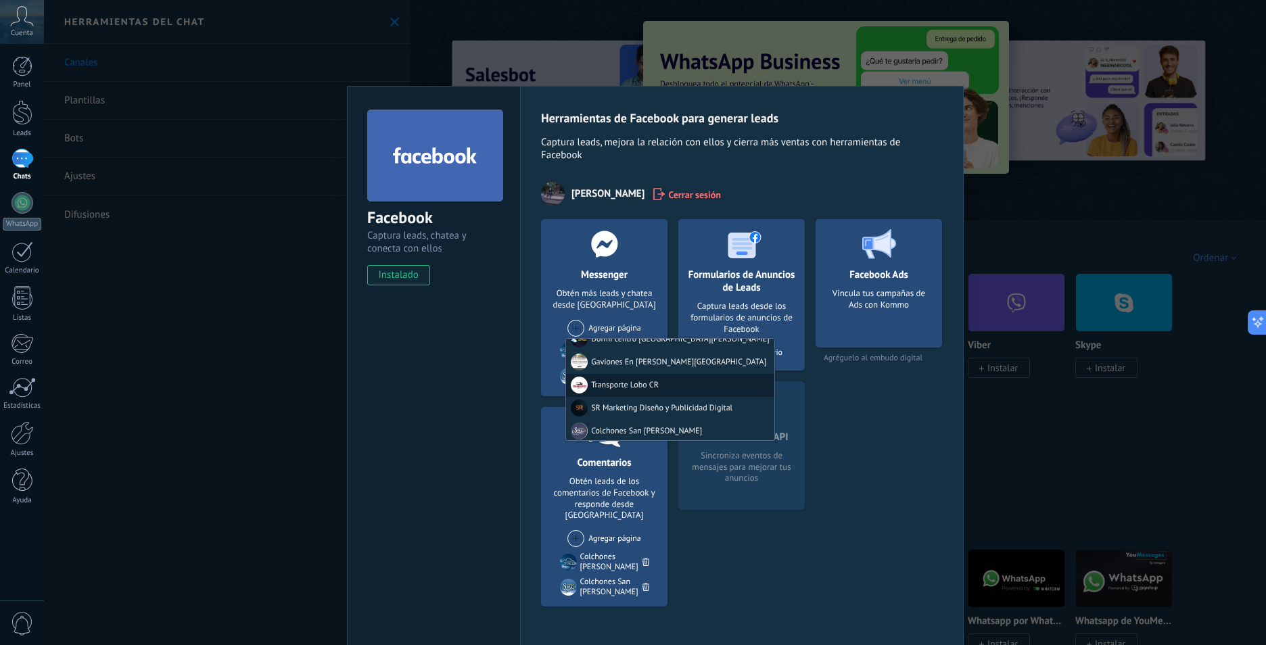
scroll to position [20, 0]
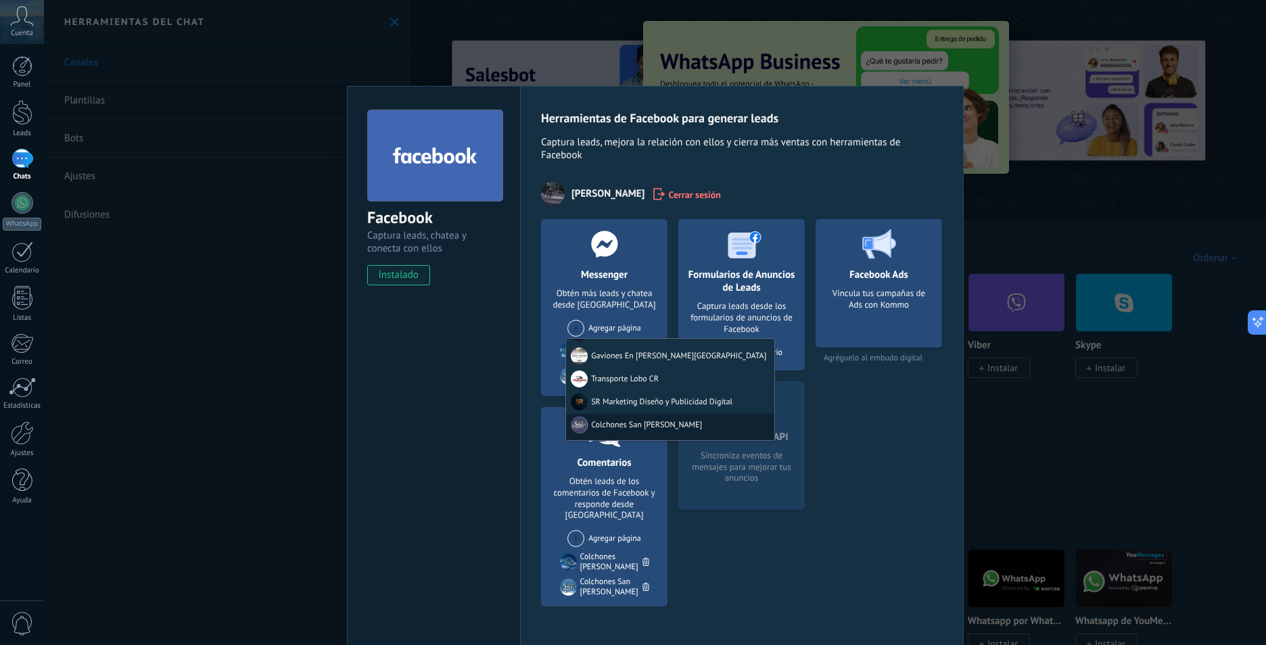
click at [630, 422] on div "Colchones San Pablo" at bounding box center [670, 427] width 208 height 26
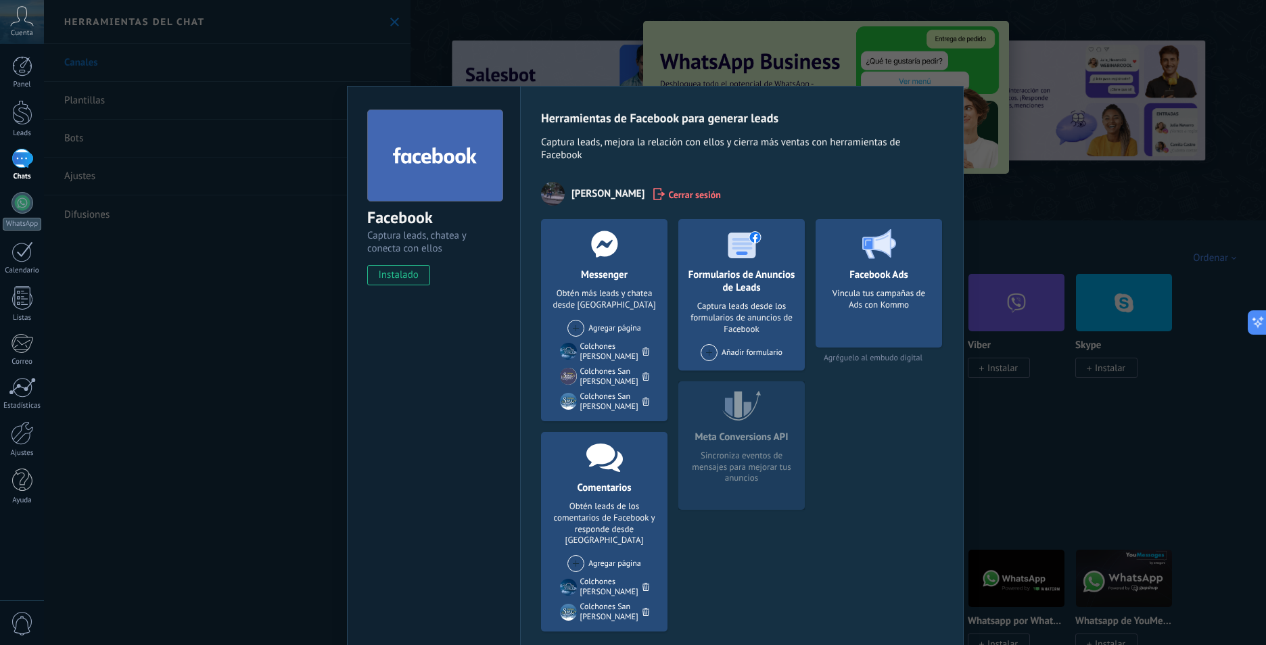
click at [579, 325] on span at bounding box center [576, 328] width 17 height 17
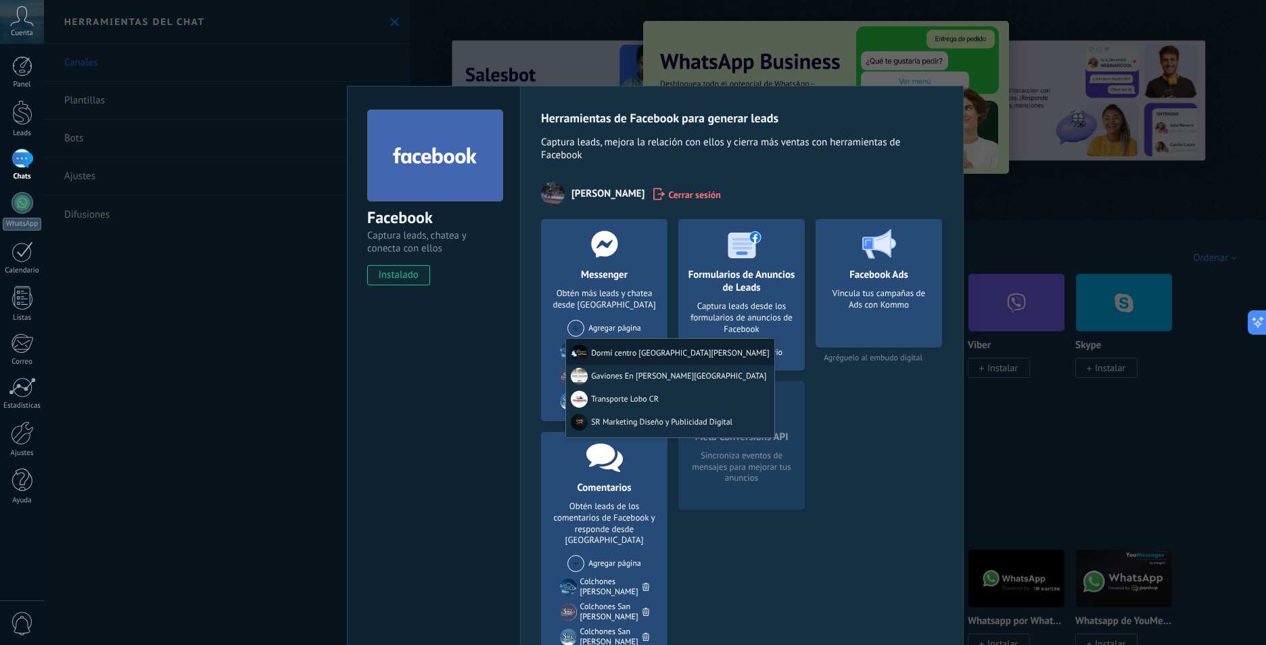
click at [628, 352] on div "Dormí centro [GEOGRAPHIC_DATA][PERSON_NAME]" at bounding box center [670, 352] width 208 height 26
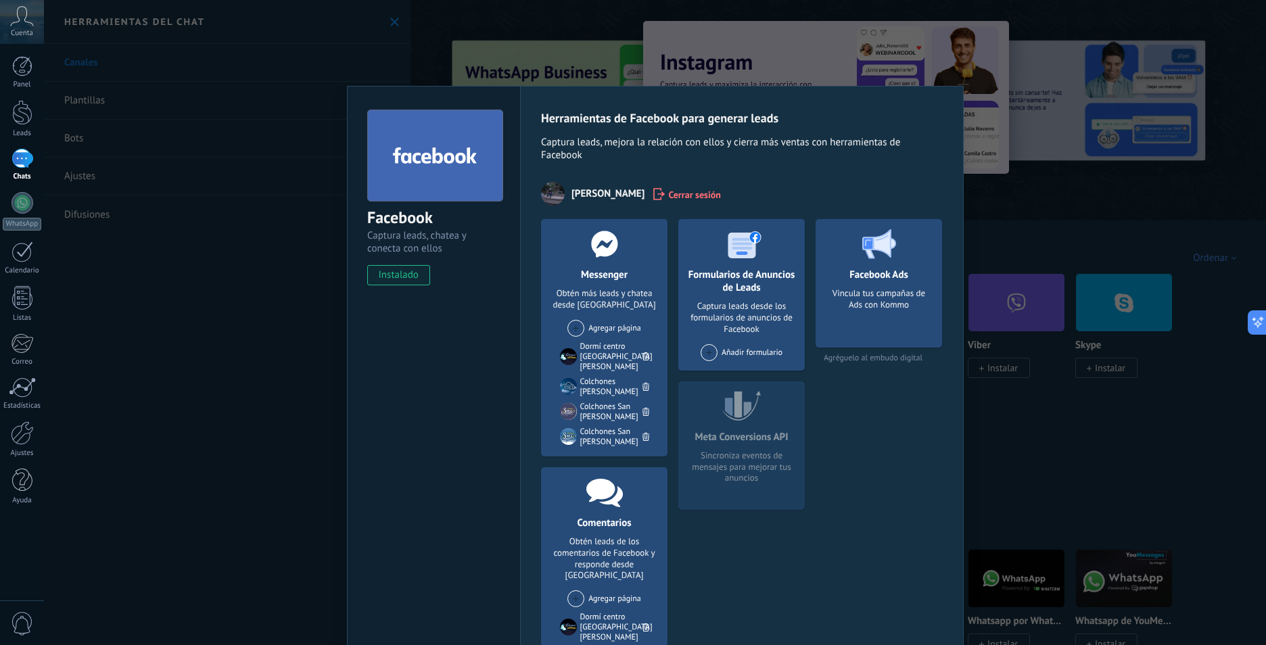
click at [715, 349] on div "Añadir formulario" at bounding box center [742, 352] width 82 height 17
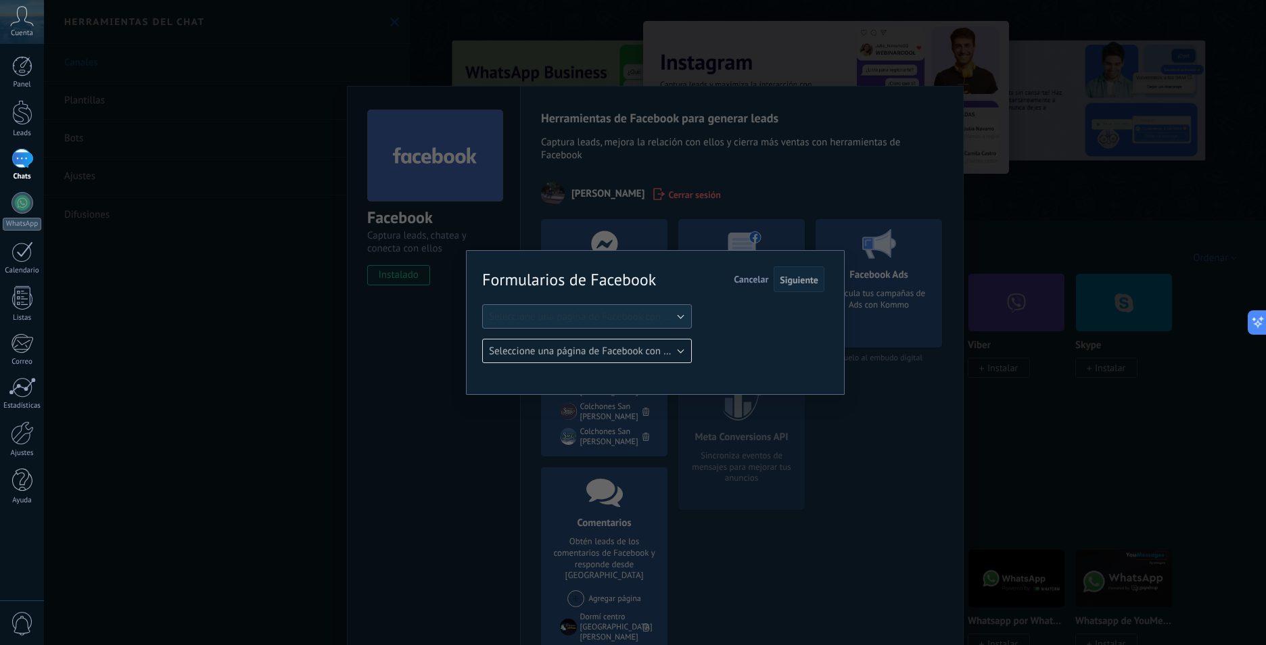
click at [672, 321] on span "Seleccione una página de Facebook con formas" at bounding box center [591, 317] width 204 height 13
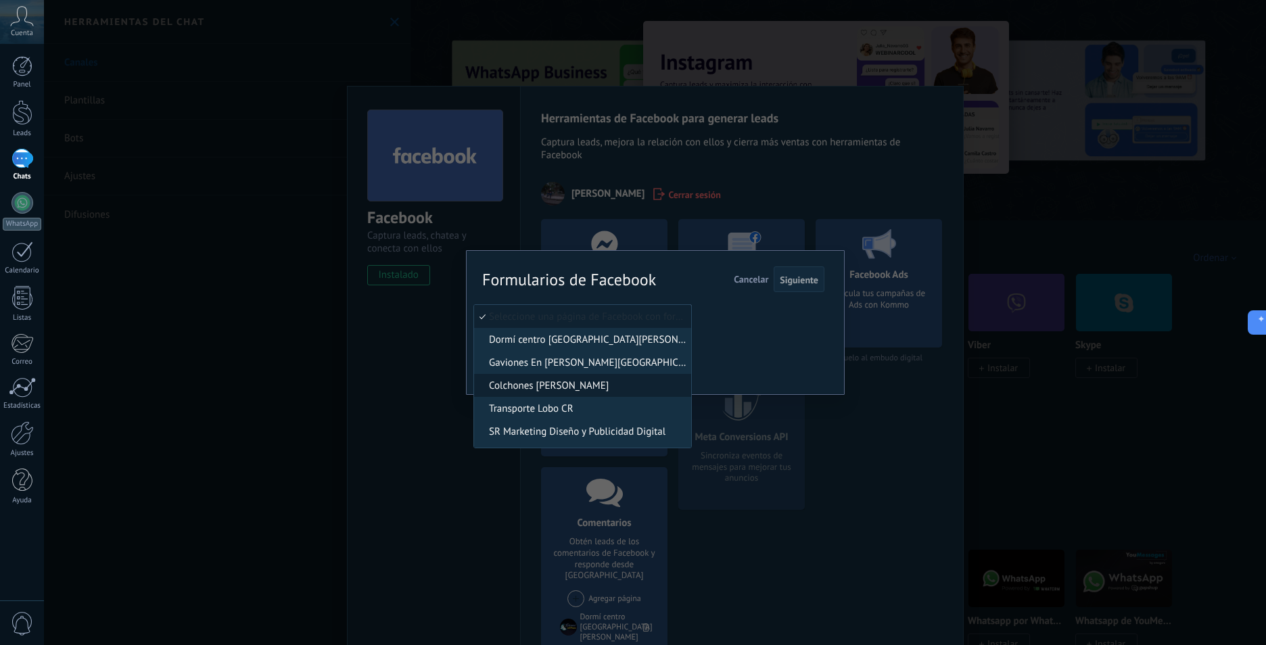
scroll to position [41, 0]
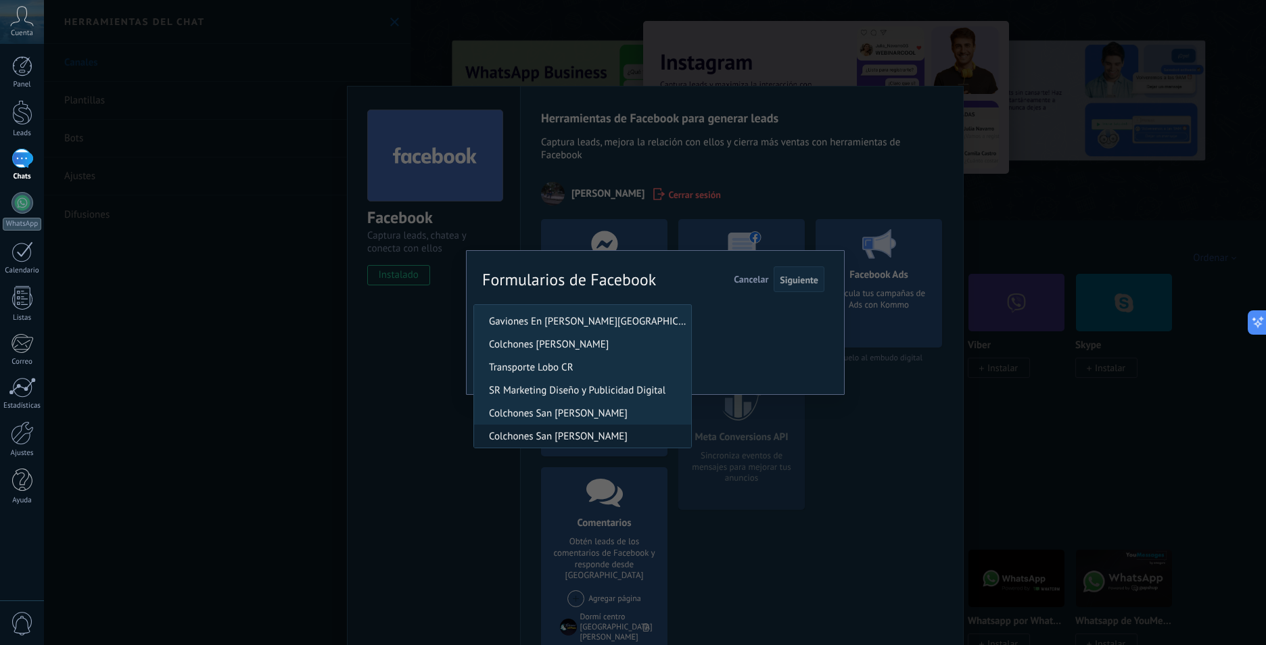
click at [601, 434] on span "Colchones San Pablo" at bounding box center [580, 436] width 213 height 13
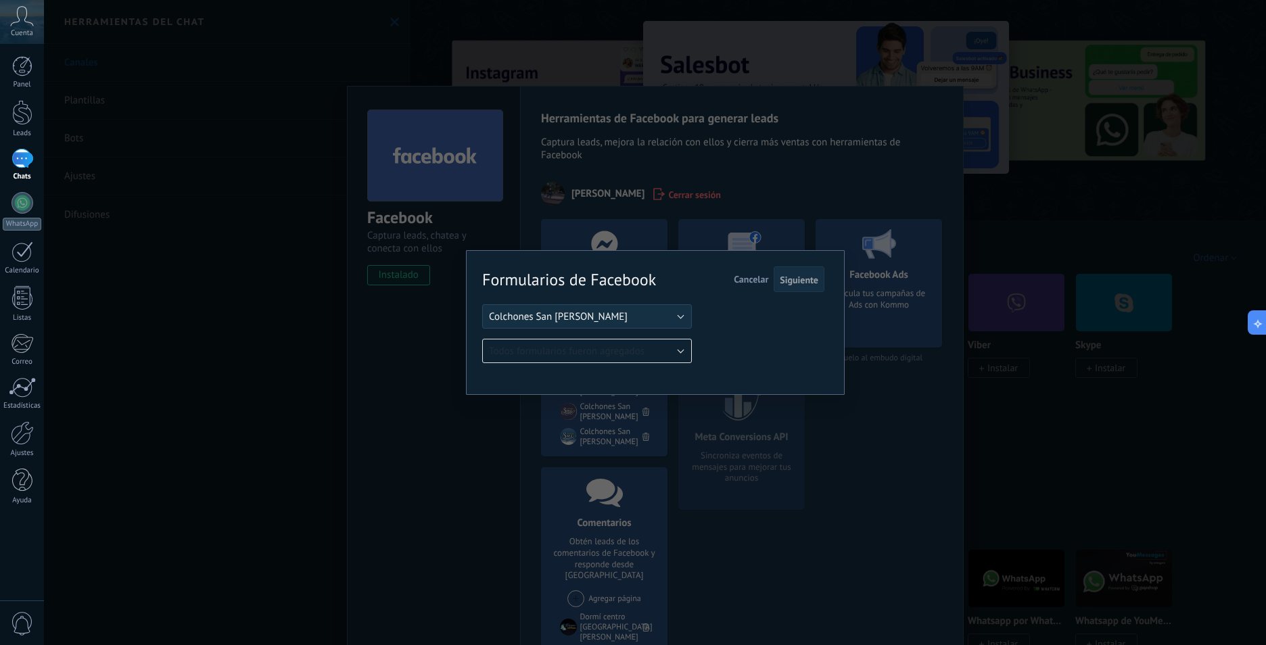
click at [801, 279] on span "Siguiente" at bounding box center [799, 279] width 39 height 9
click at [744, 284] on span "Cancelar" at bounding box center [751, 279] width 35 height 12
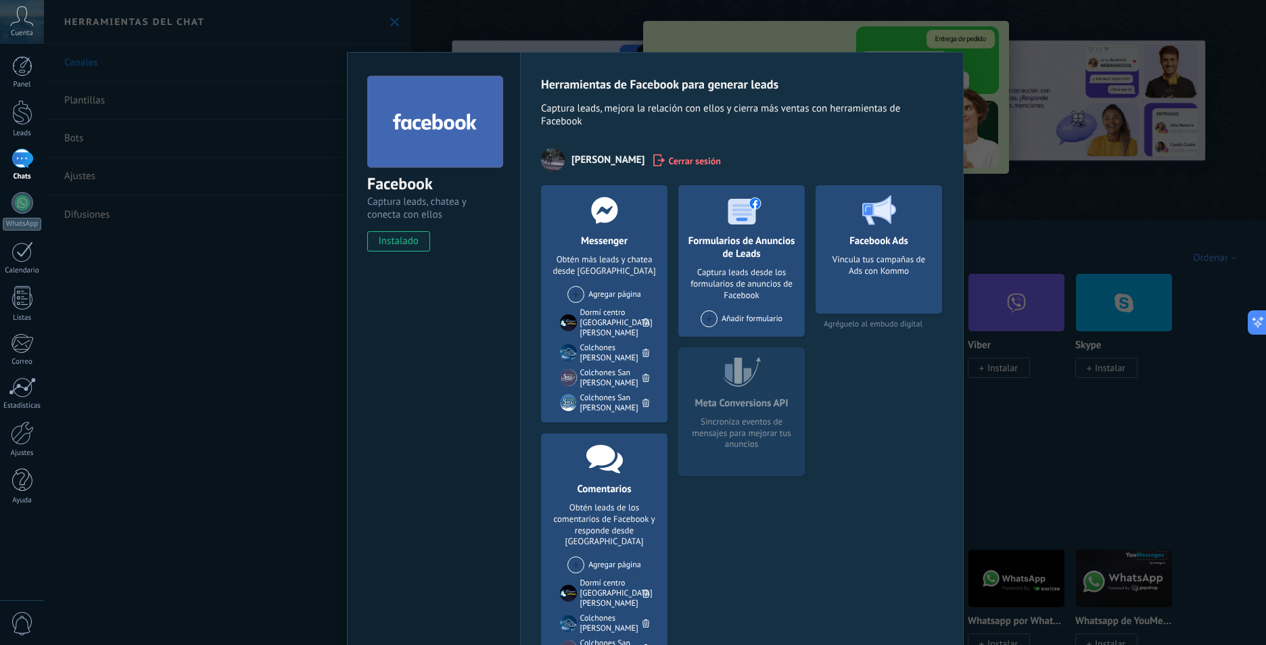
scroll to position [0, 0]
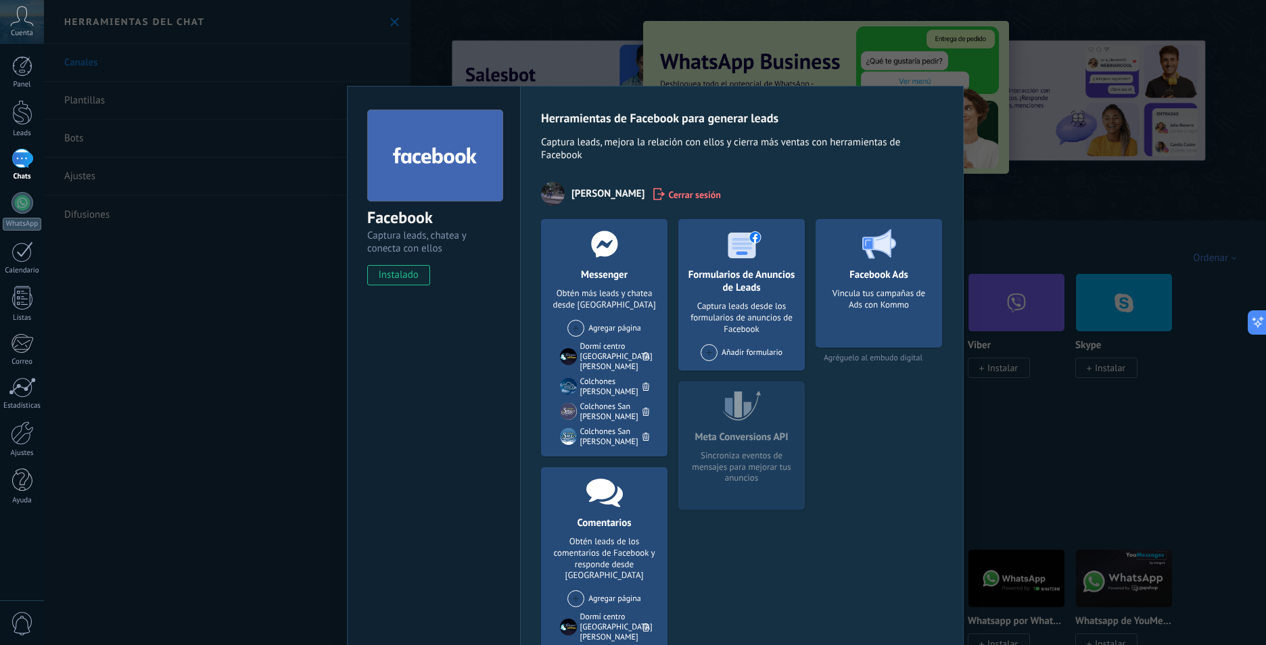
click at [237, 321] on div "Facebook Captura leads, chatea y conecta con ellos instalado Desinstalar Herram…" at bounding box center [655, 322] width 1222 height 645
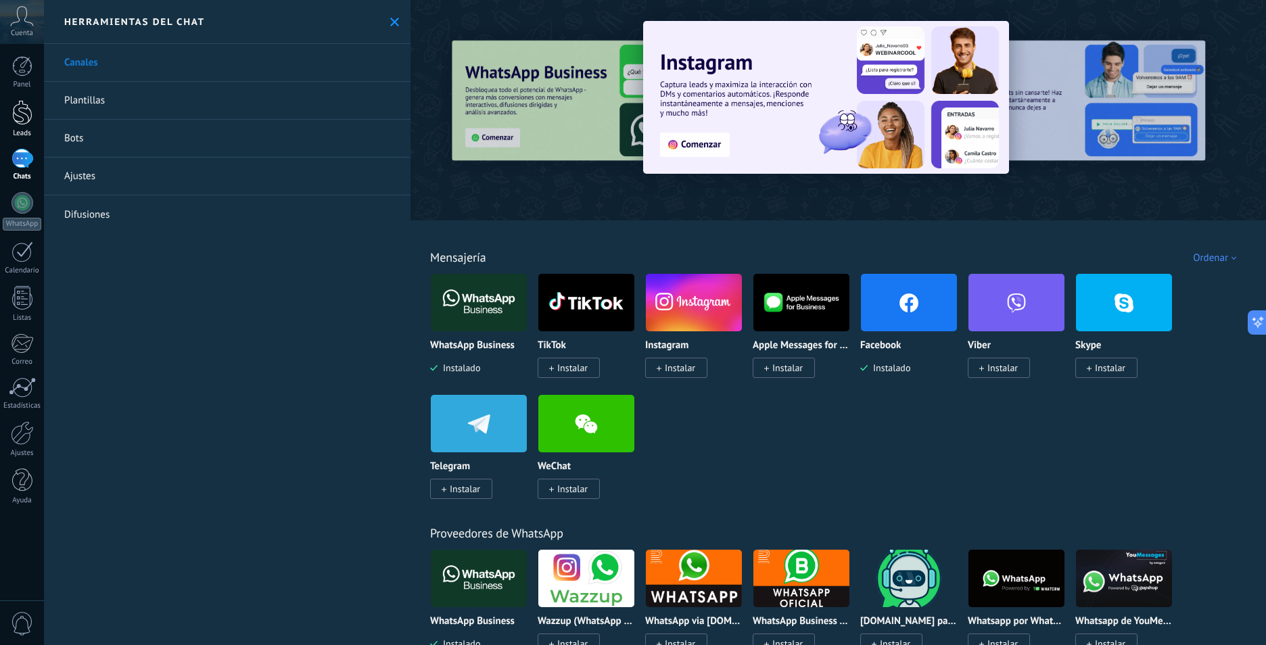
click at [33, 118] on link "Leads" at bounding box center [22, 119] width 44 height 38
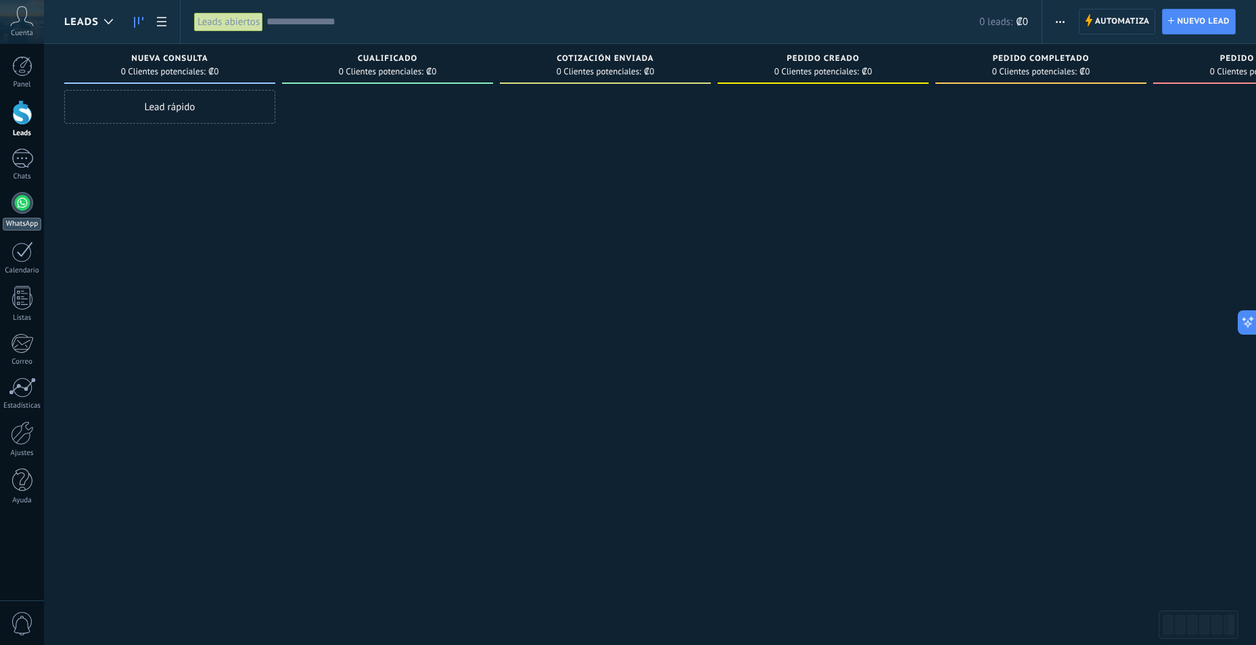
click at [24, 208] on div at bounding box center [23, 203] width 22 height 22
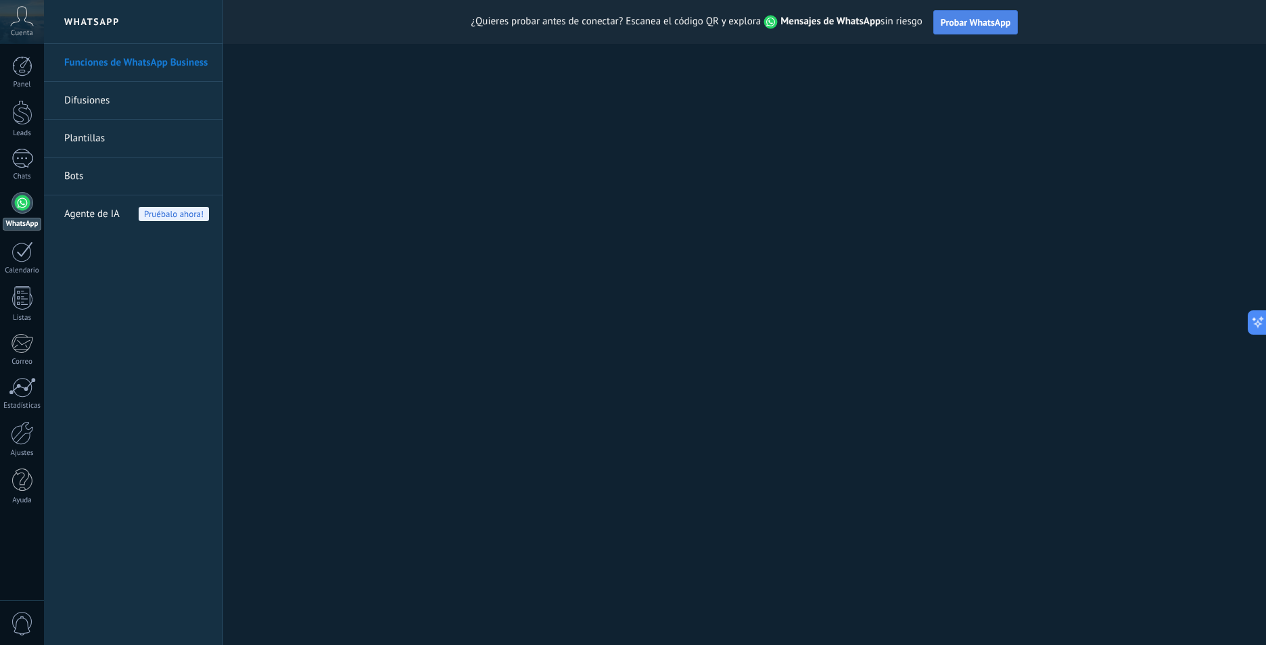
click at [973, 20] on span "Probar WhatsApp" at bounding box center [976, 22] width 70 height 12
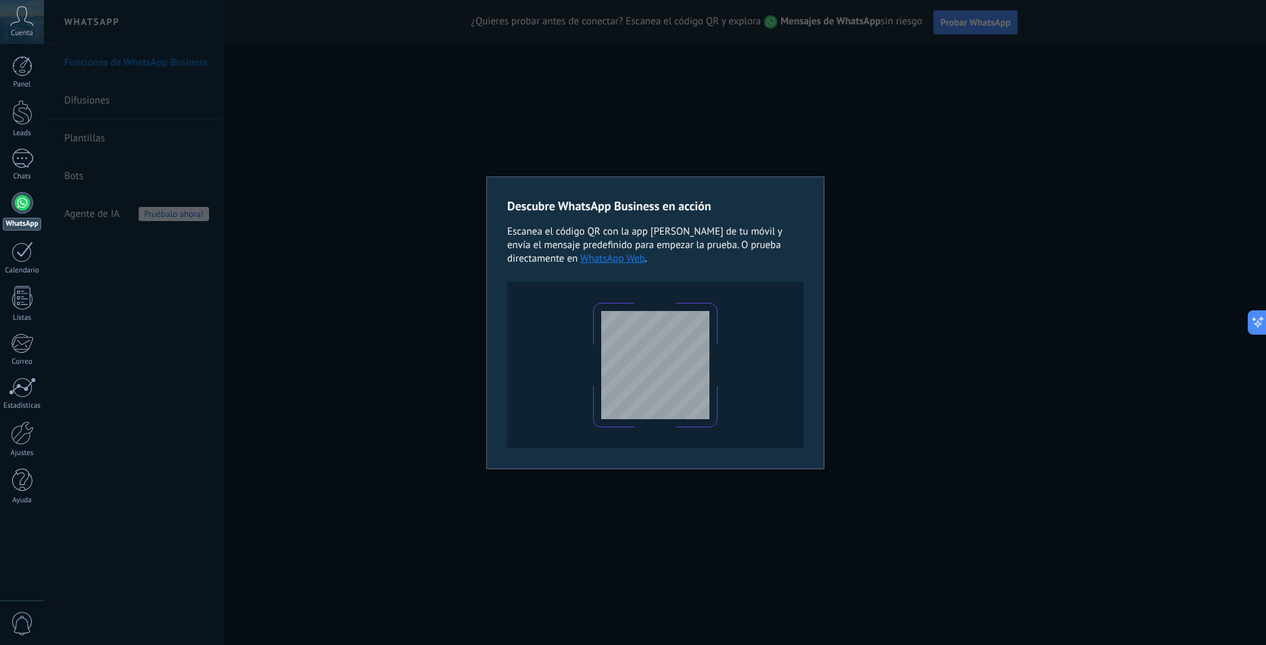
click at [440, 319] on div "Descubre WhatsApp Business en acción Escanea el código QR con la app [PERSON_NA…" at bounding box center [655, 322] width 1222 height 645
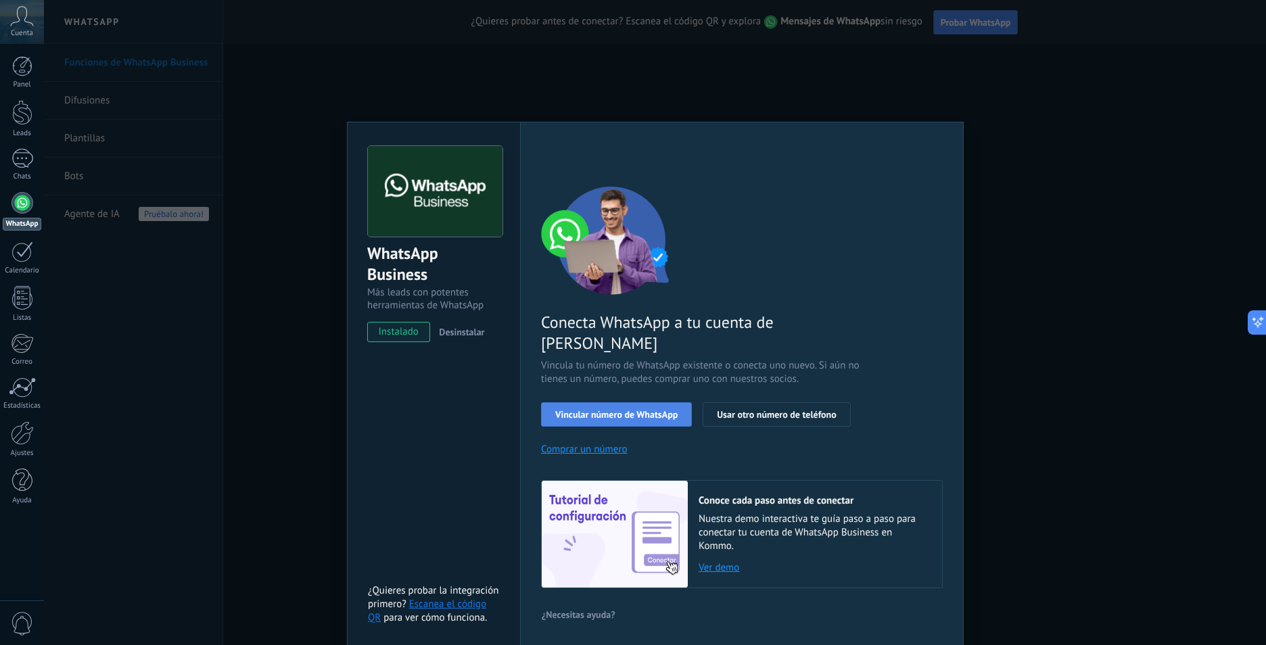
click at [645, 410] on span "Vincular número de WhatsApp" at bounding box center [616, 414] width 122 height 9
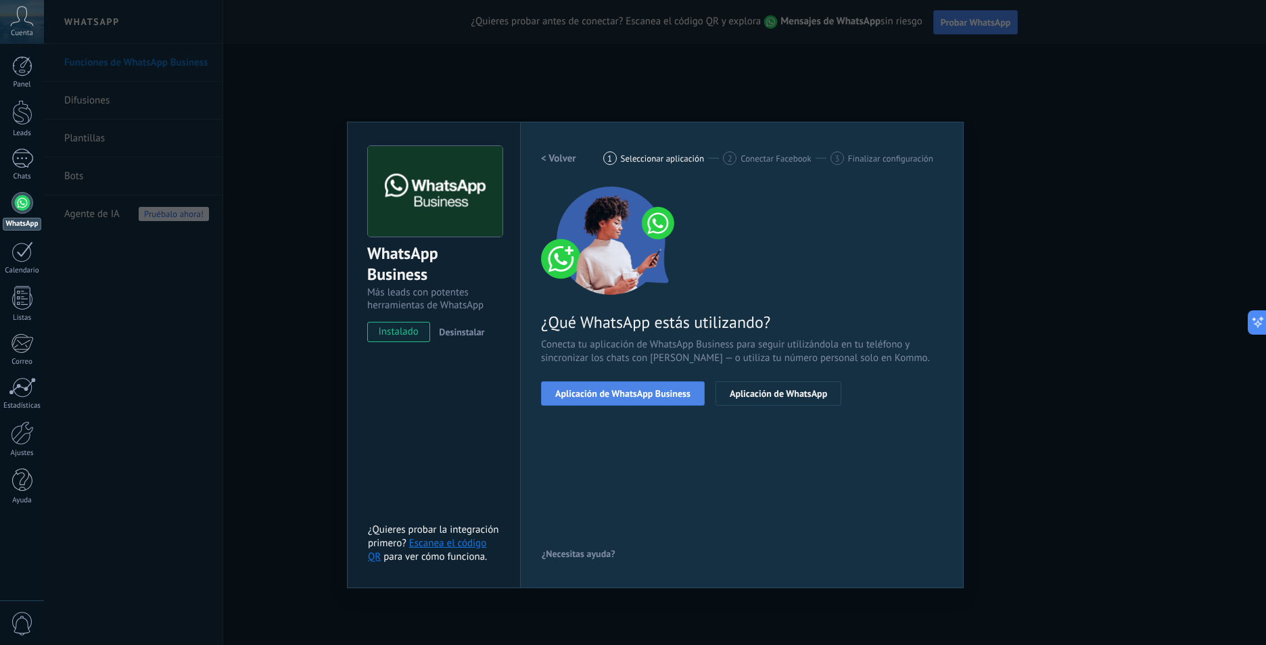
click at [645, 391] on span "Aplicación de WhatsApp Business" at bounding box center [622, 393] width 135 height 9
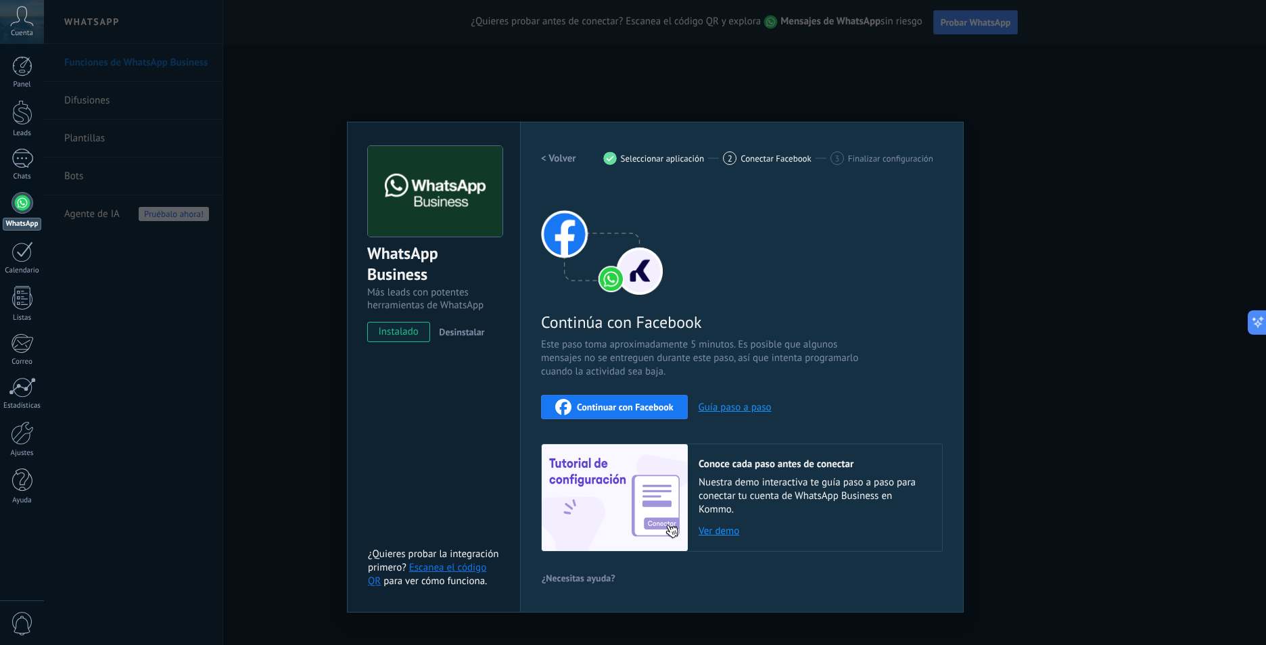
click at [391, 328] on span "instalado" at bounding box center [399, 332] width 62 height 20
click at [622, 400] on div "Continuar con Facebook" at bounding box center [614, 407] width 118 height 16
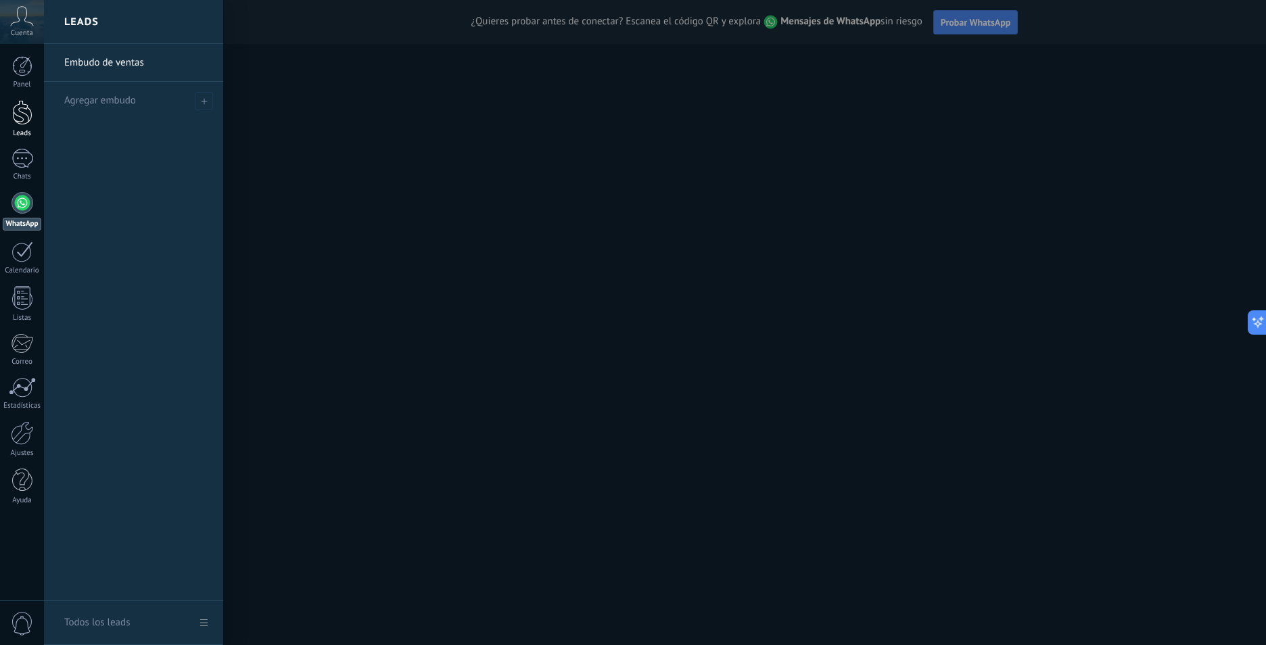
click at [18, 118] on div at bounding box center [22, 112] width 20 height 25
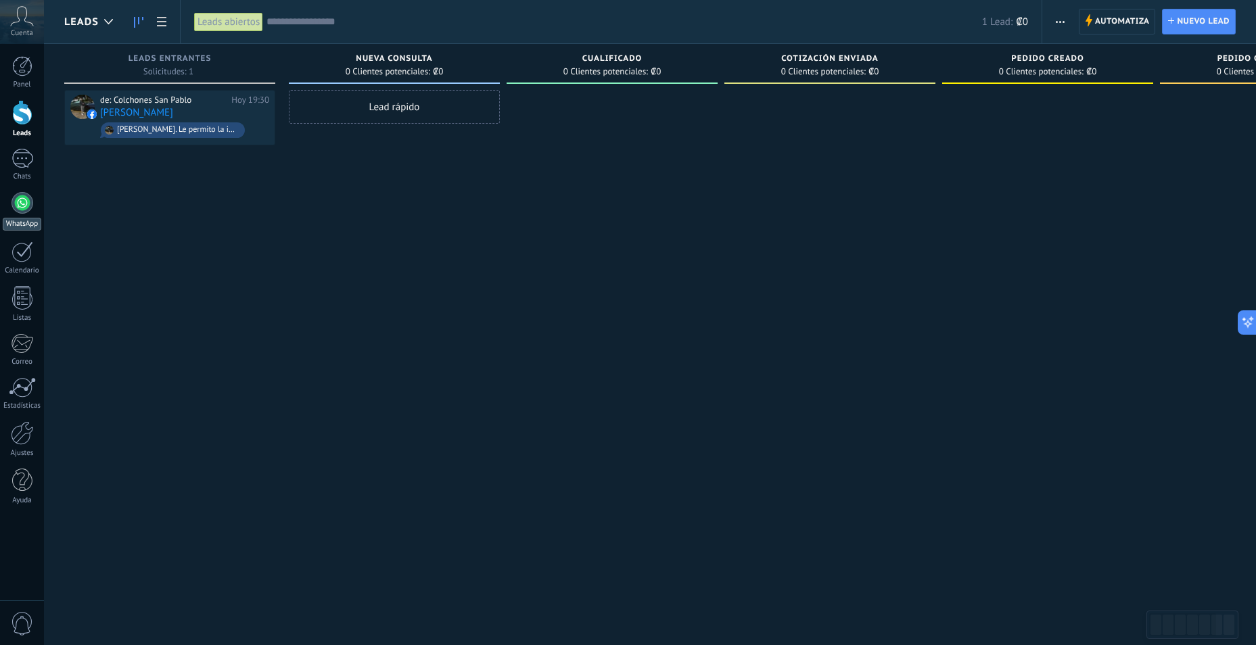
click at [20, 206] on div at bounding box center [23, 203] width 22 height 22
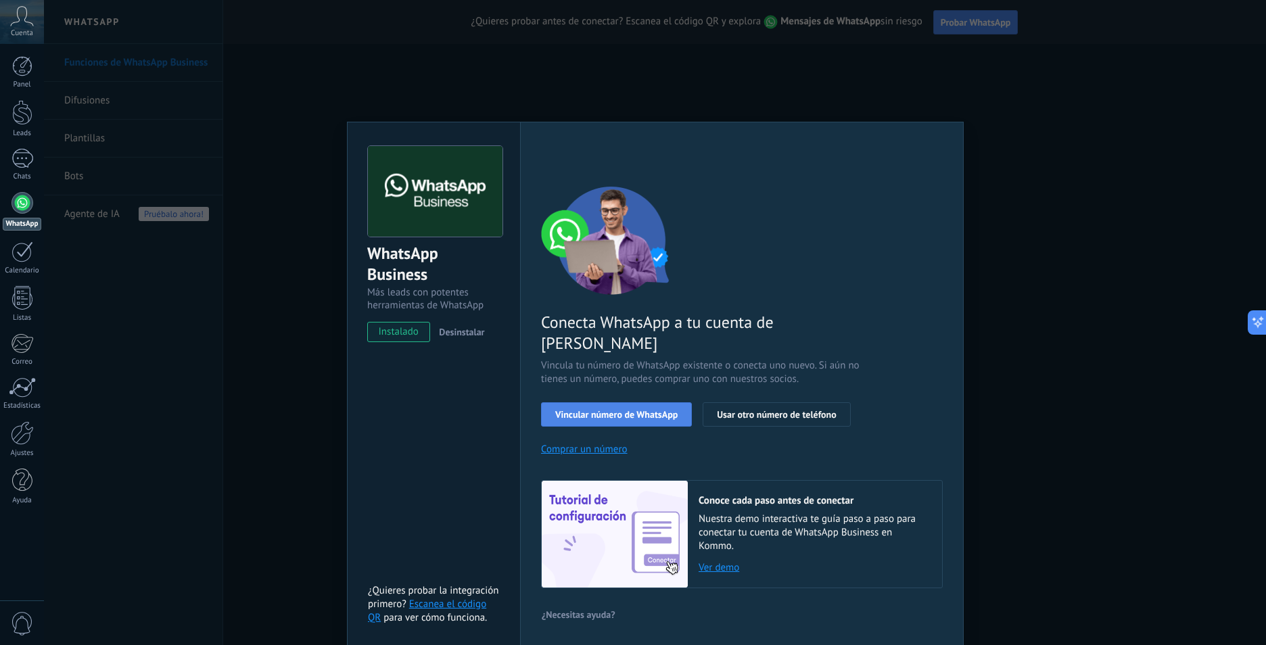
click at [654, 410] on span "Vincular número de WhatsApp" at bounding box center [616, 414] width 122 height 9
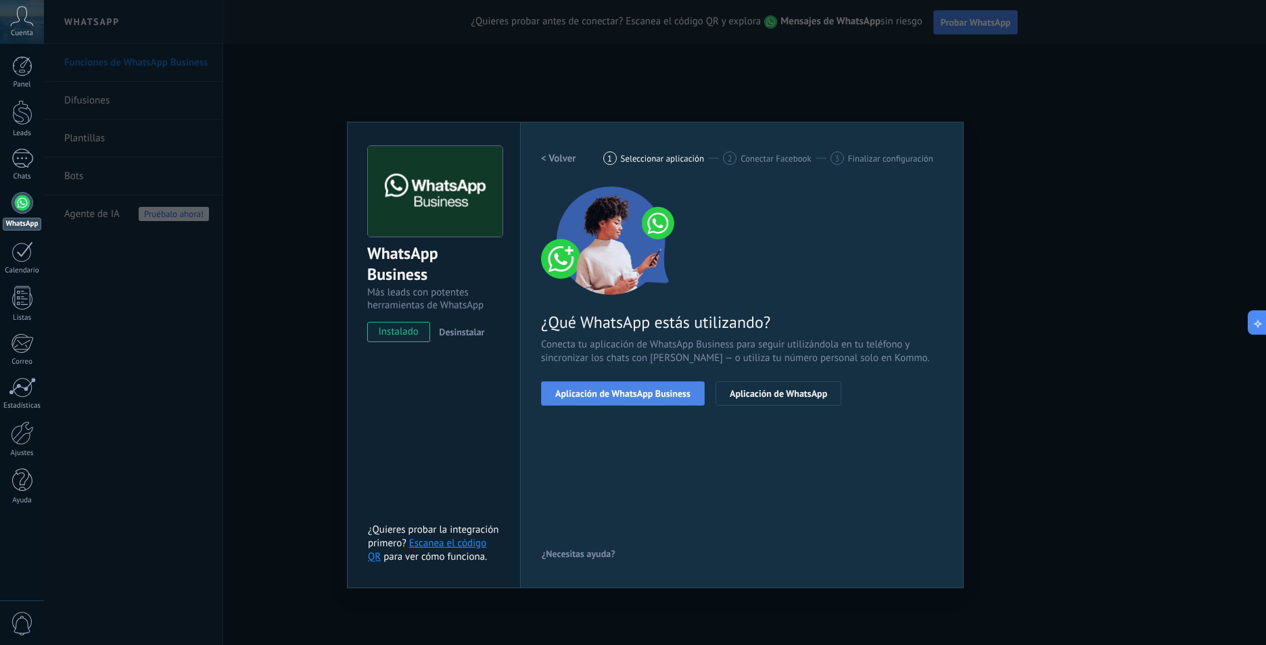
click at [666, 392] on span "Aplicación de WhatsApp Business" at bounding box center [622, 393] width 135 height 9
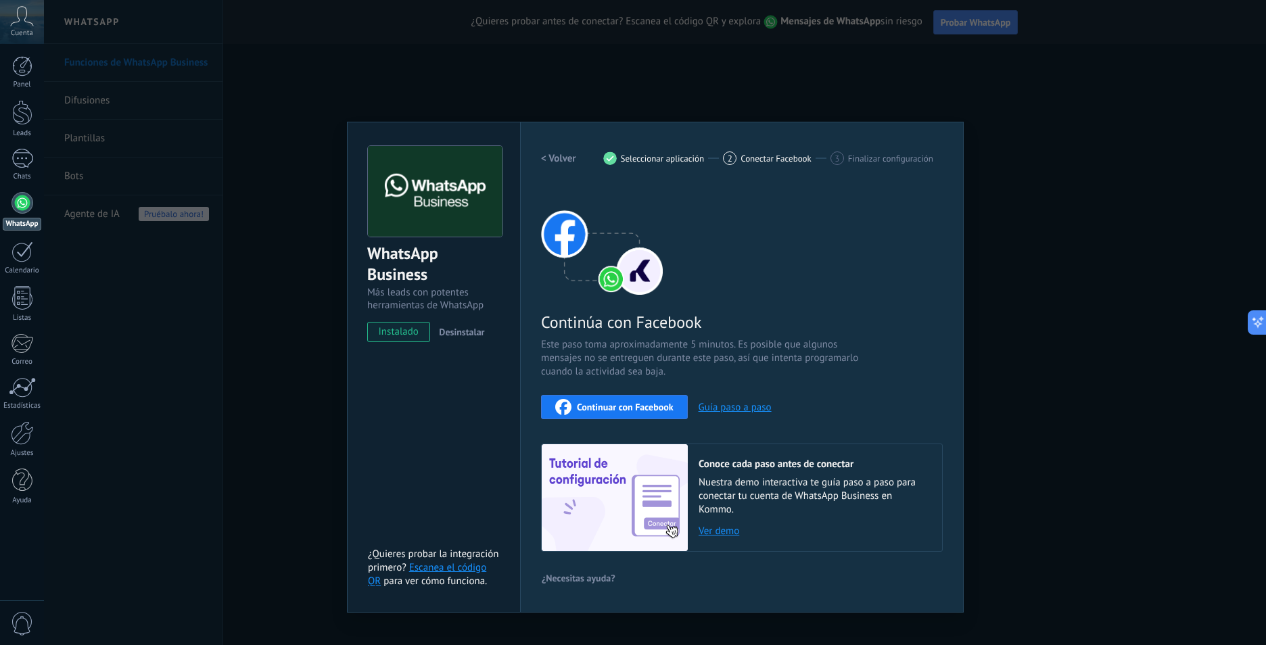
click at [256, 348] on div "WhatsApp Business Más leads con potentes herramientas de WhatsApp instalado Des…" at bounding box center [655, 322] width 1222 height 645
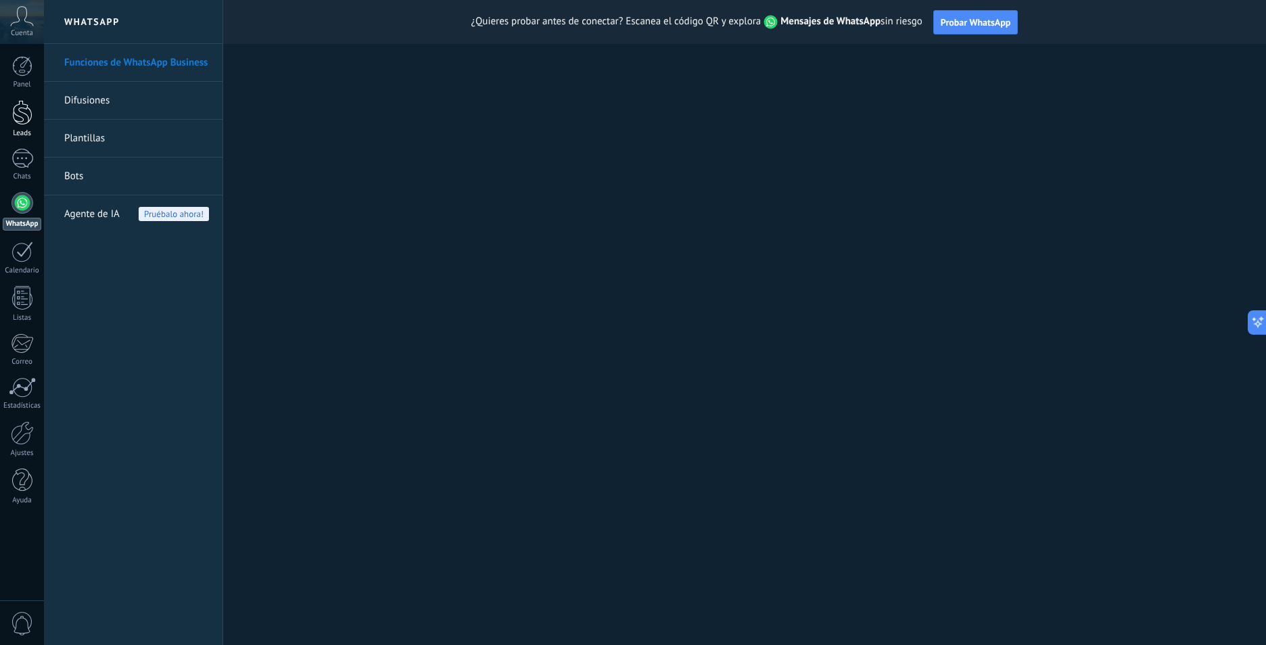
click at [29, 123] on div at bounding box center [22, 112] width 20 height 25
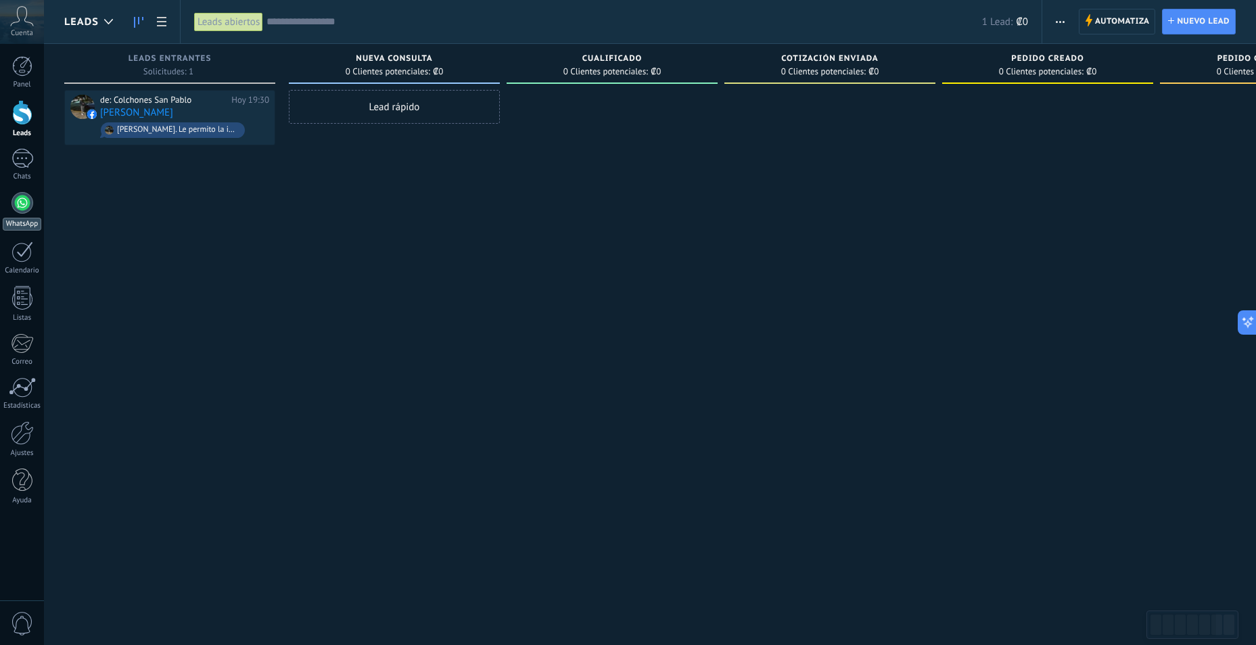
click at [24, 196] on div at bounding box center [23, 203] width 22 height 22
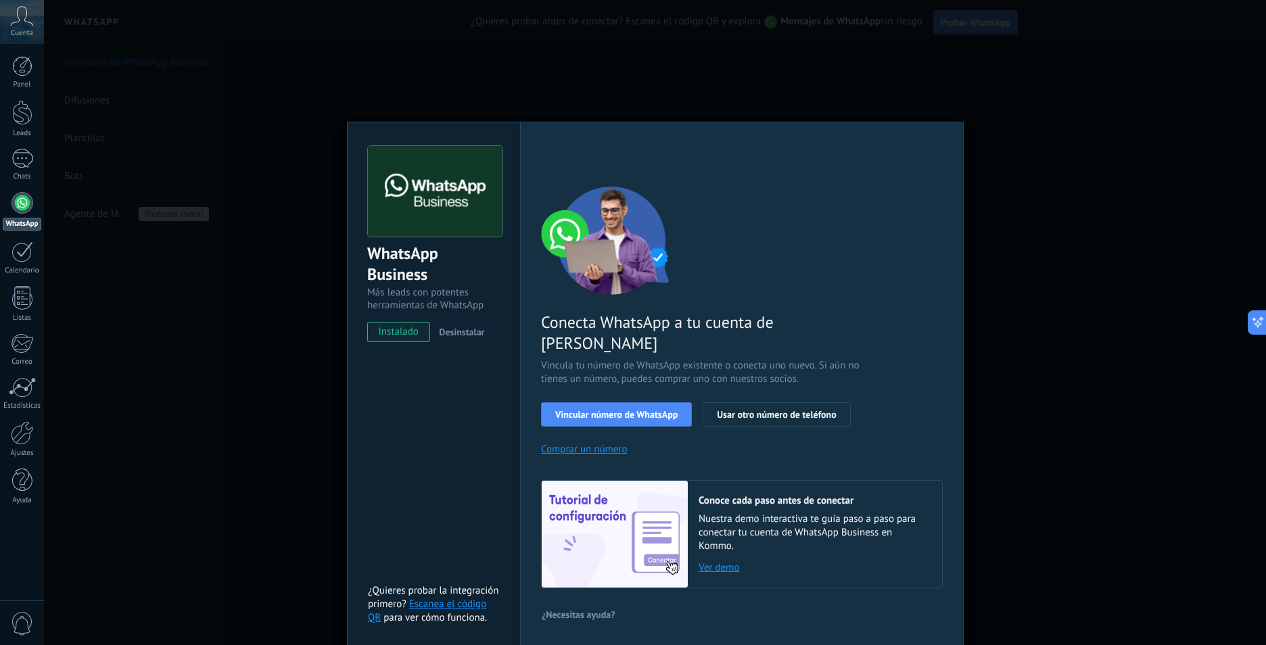
click at [1055, 161] on div "WhatsApp Business Más leads con potentes herramientas de WhatsApp instalado Des…" at bounding box center [655, 322] width 1222 height 645
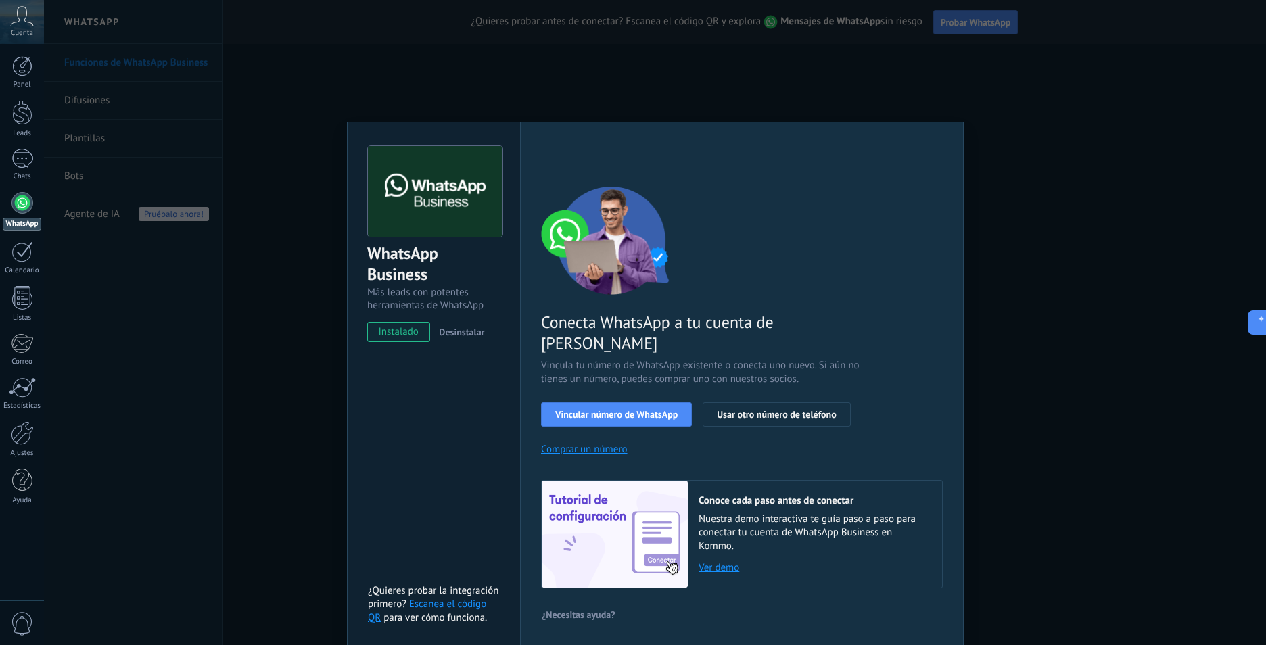
click at [902, 66] on div "WhatsApp Business Más leads con potentes herramientas de WhatsApp instalado Des…" at bounding box center [655, 322] width 1222 height 645
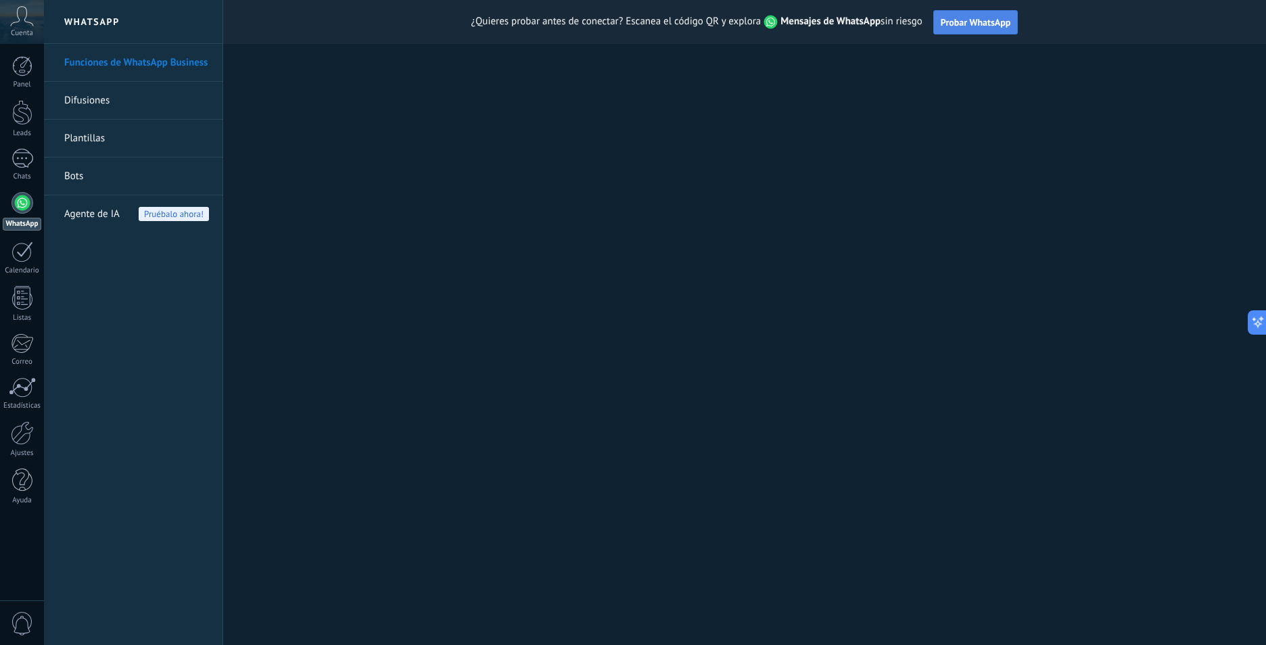
click at [978, 16] on button "Probar WhatsApp" at bounding box center [976, 22] width 85 height 24
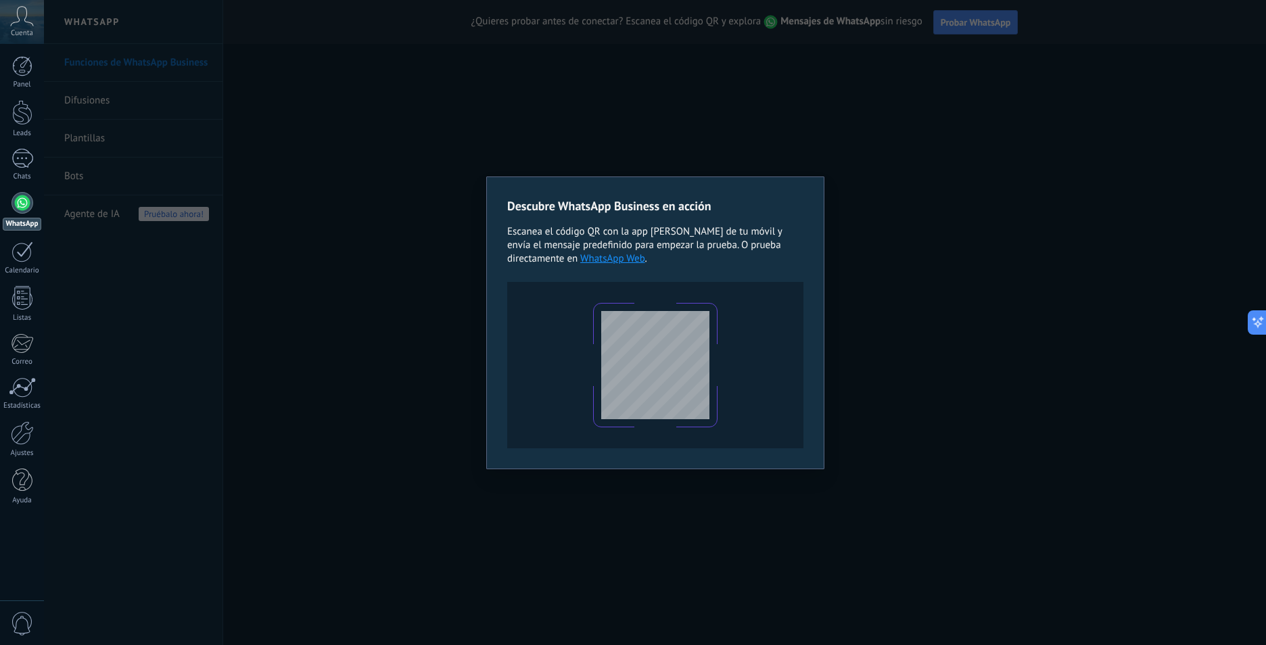
click at [630, 260] on link "WhatsApp Web" at bounding box center [612, 258] width 65 height 13
click at [806, 153] on div "Descubre WhatsApp Business en acción Escanea el código QR con la app [PERSON_NA…" at bounding box center [655, 322] width 1222 height 645
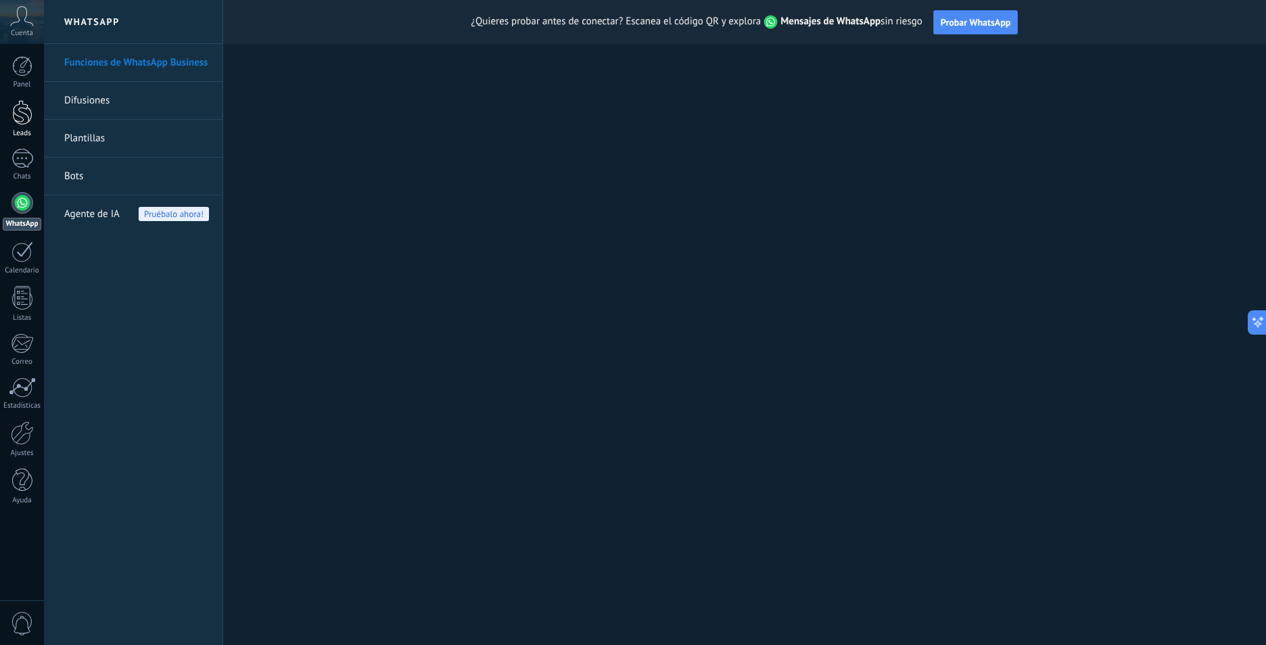
click at [25, 120] on div at bounding box center [22, 112] width 20 height 25
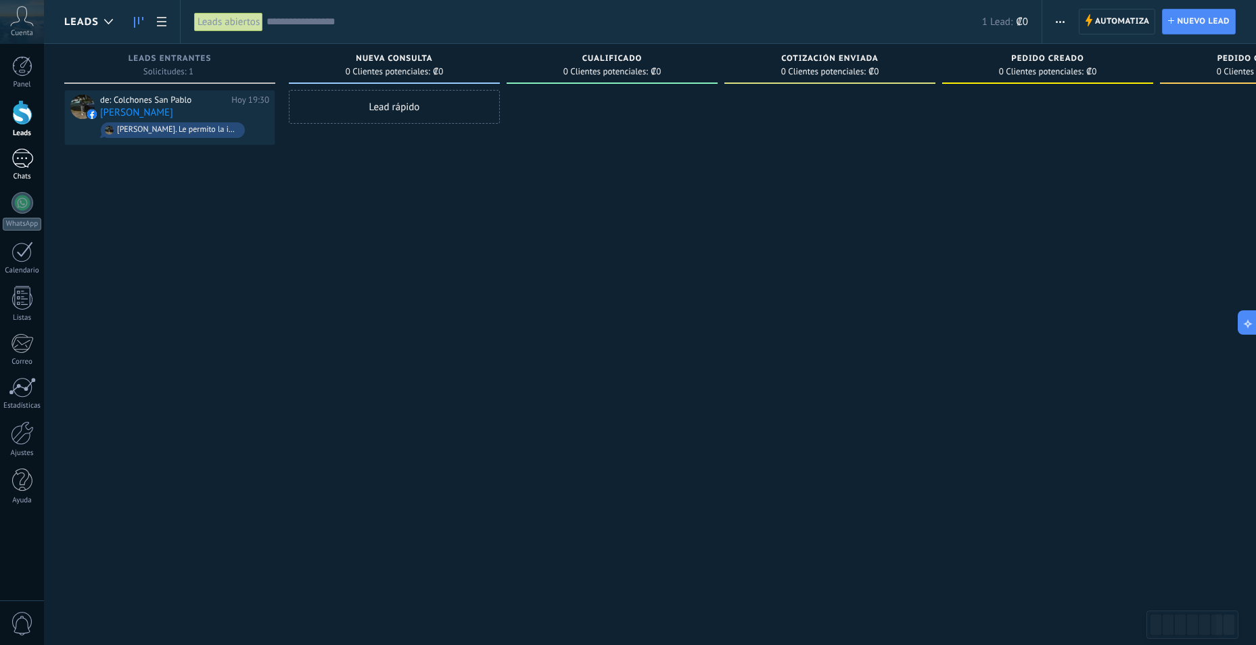
click at [27, 163] on div at bounding box center [23, 159] width 22 height 20
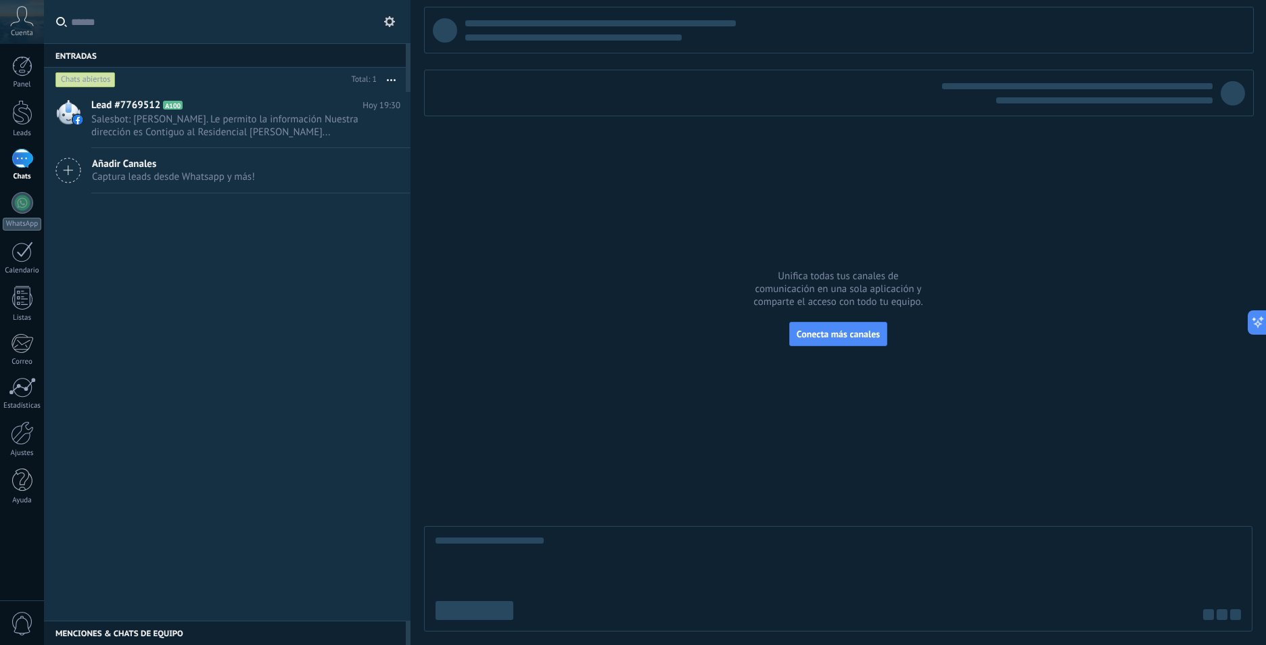
click at [106, 173] on span "Captura leads desde Whatsapp y más!" at bounding box center [173, 176] width 163 height 13
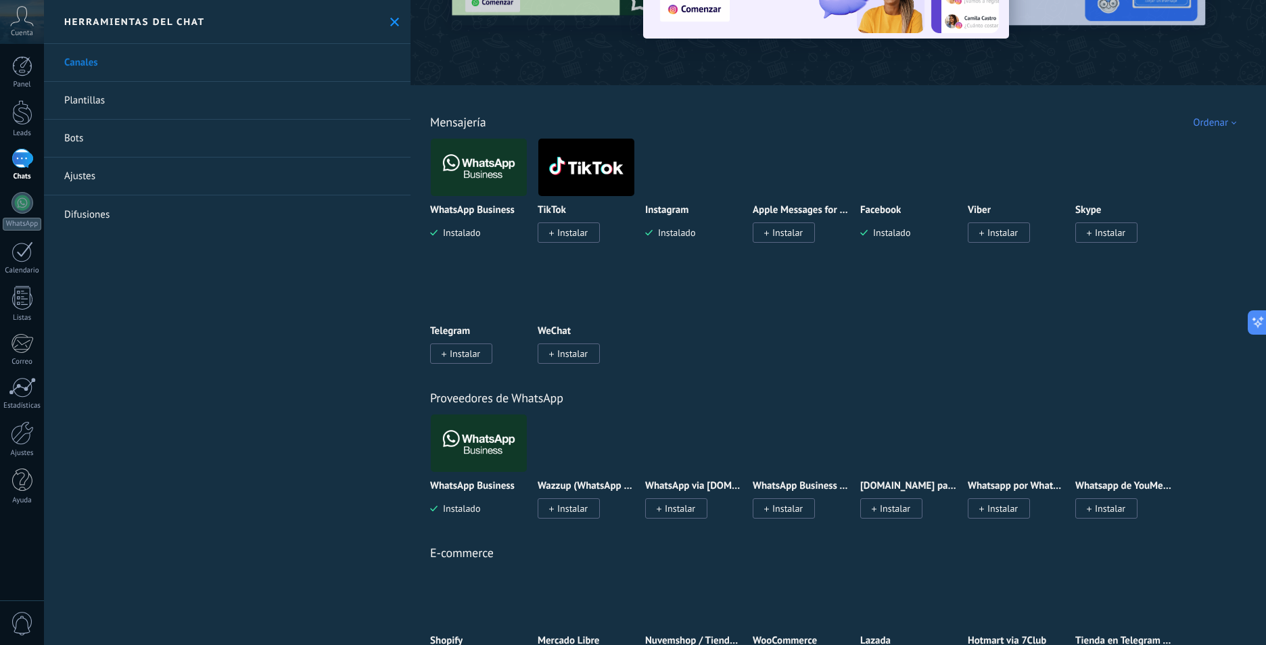
scroll to position [203, 0]
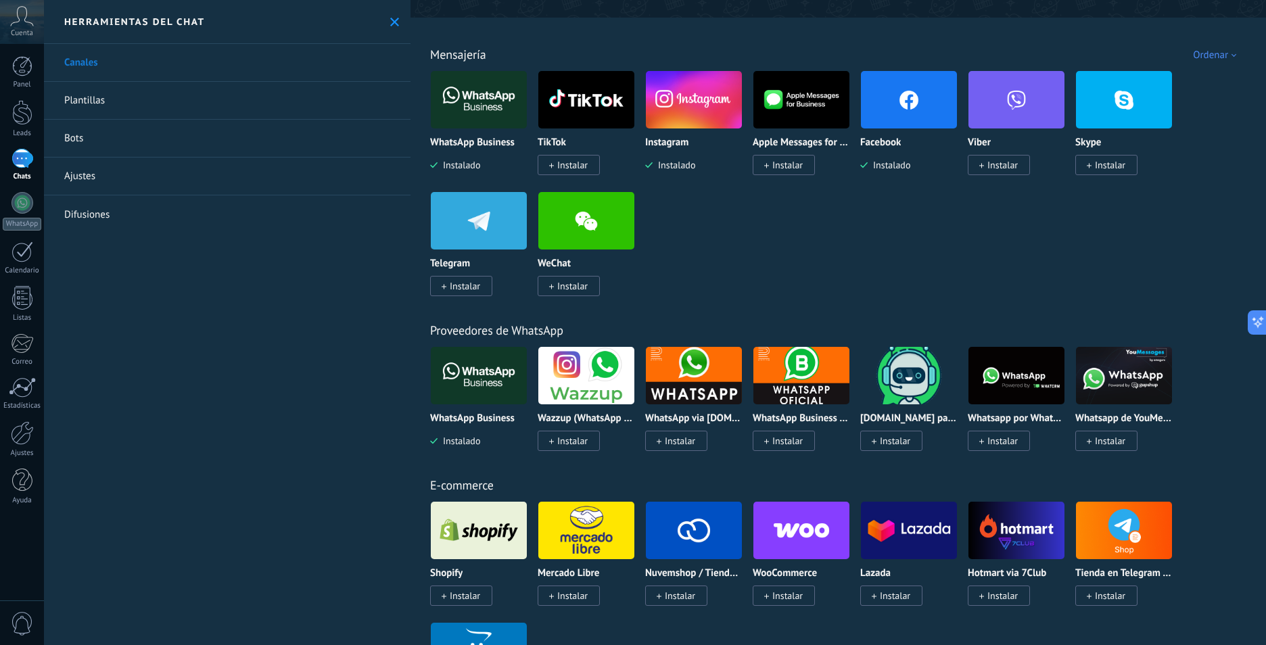
click at [484, 375] on img at bounding box center [479, 376] width 96 height 66
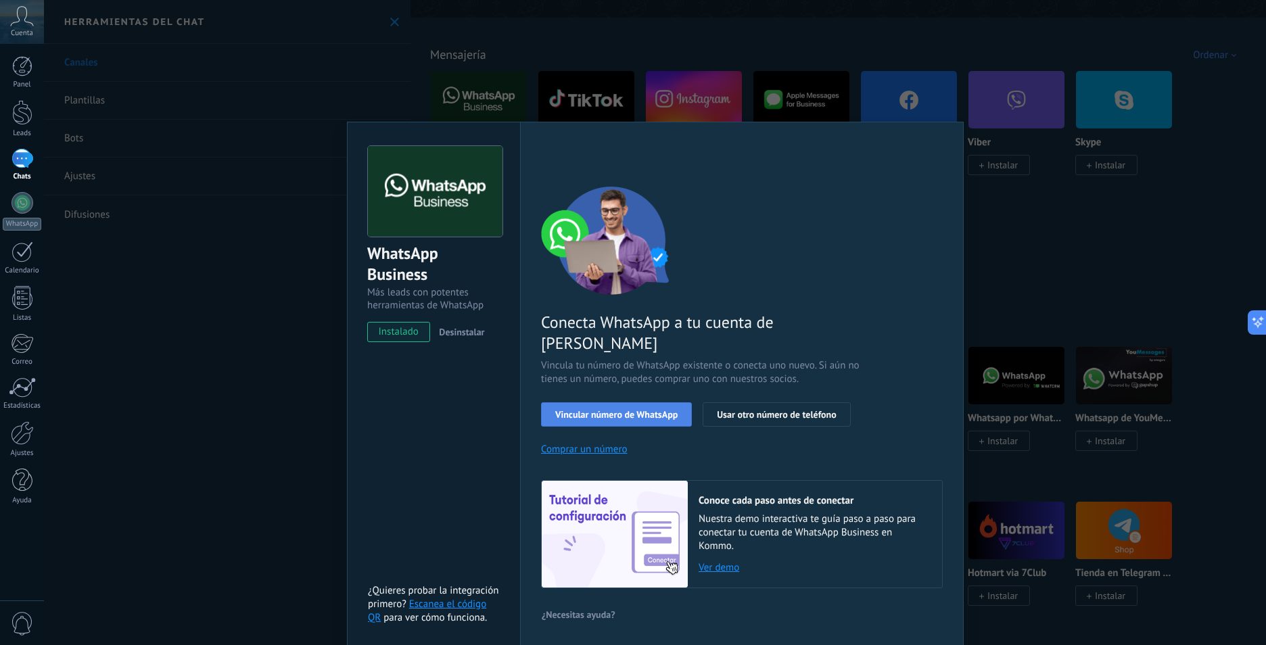
click at [639, 410] on span "Vincular número de WhatsApp" at bounding box center [616, 414] width 122 height 9
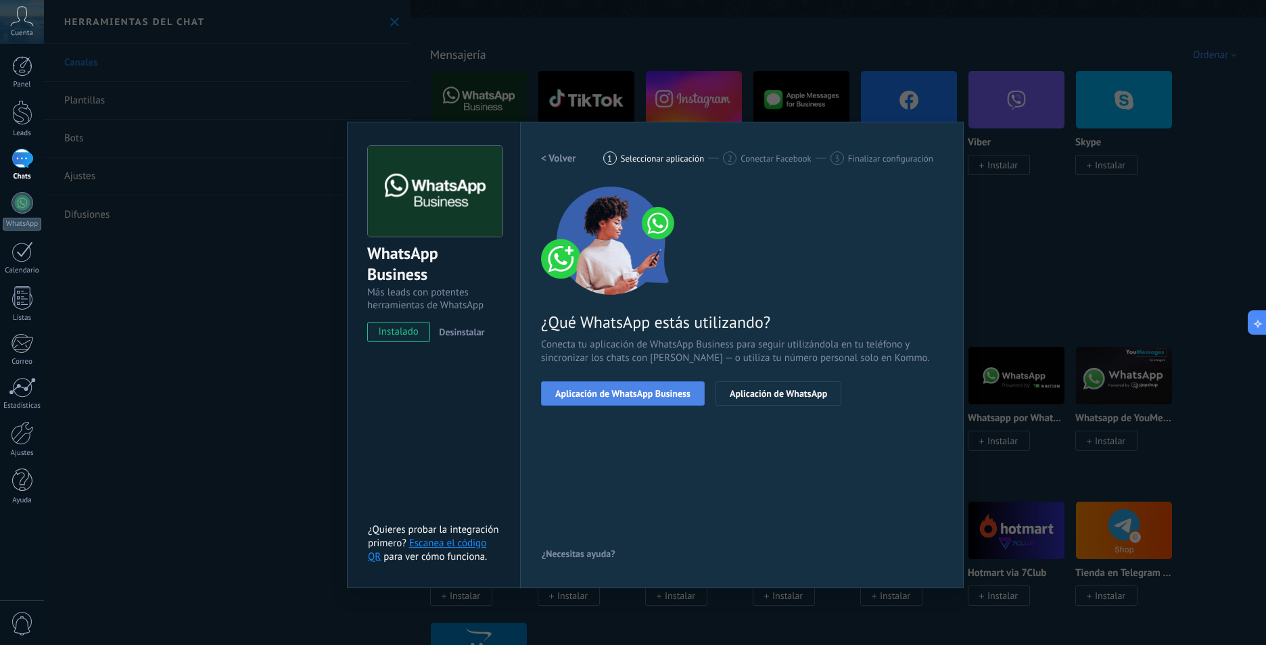
click at [643, 389] on span "Aplicación de WhatsApp Business" at bounding box center [622, 393] width 135 height 9
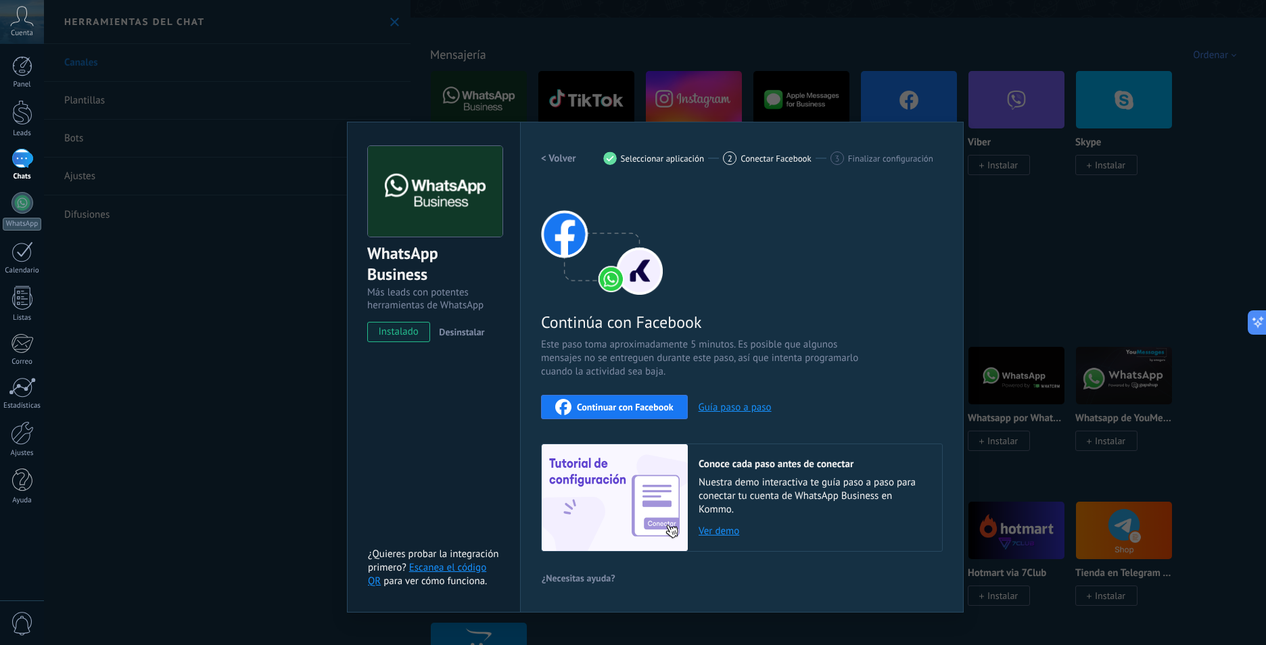
click at [651, 403] on span "Continuar con Facebook" at bounding box center [625, 407] width 97 height 9
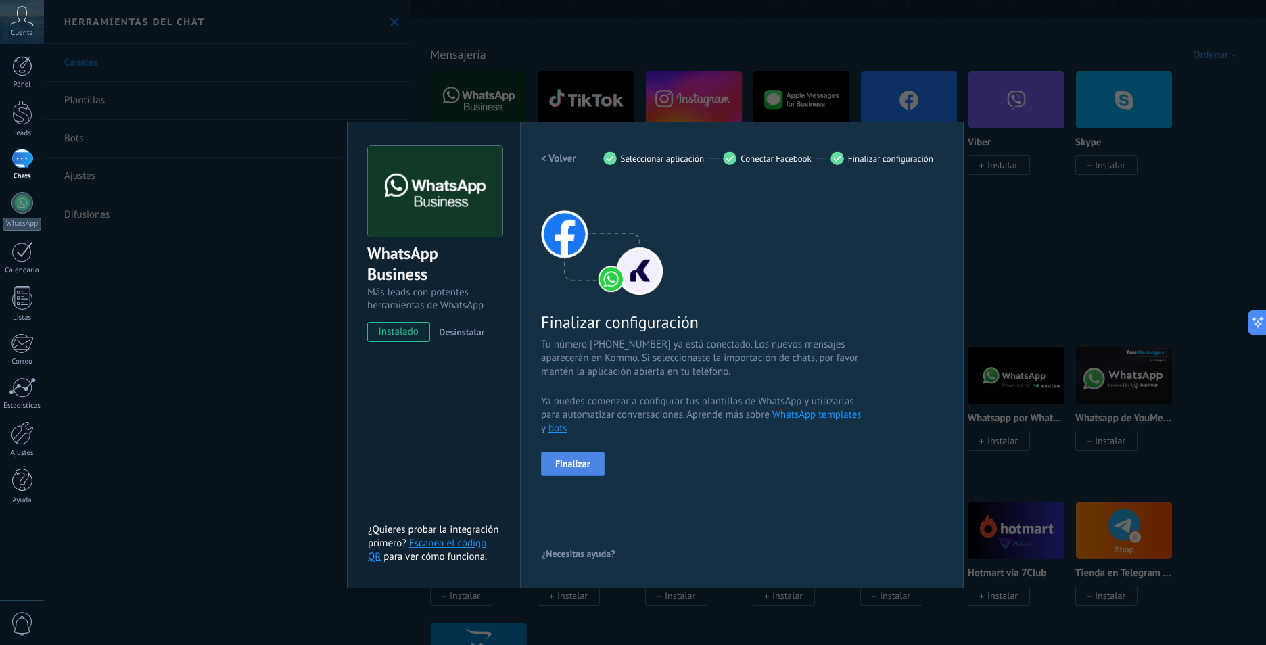
click at [582, 457] on button "Finalizar" at bounding box center [573, 464] width 64 height 24
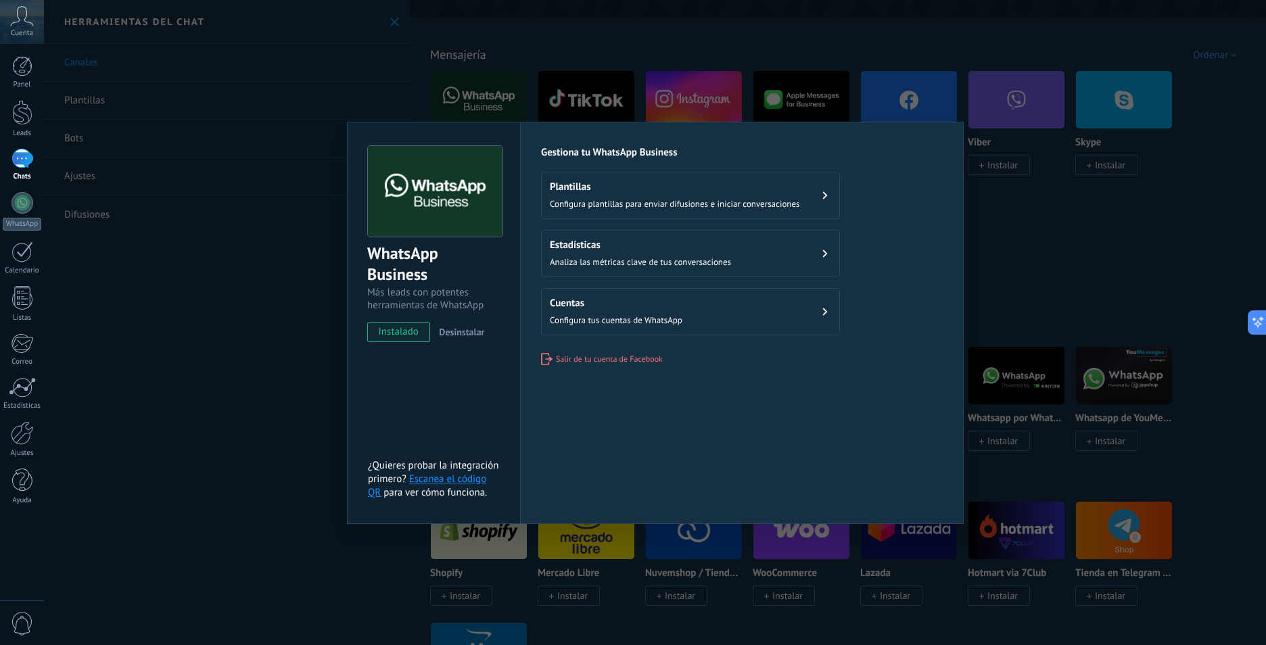
click at [702, 314] on button "Cuentas Configura tus cuentas de WhatsApp" at bounding box center [690, 311] width 299 height 47
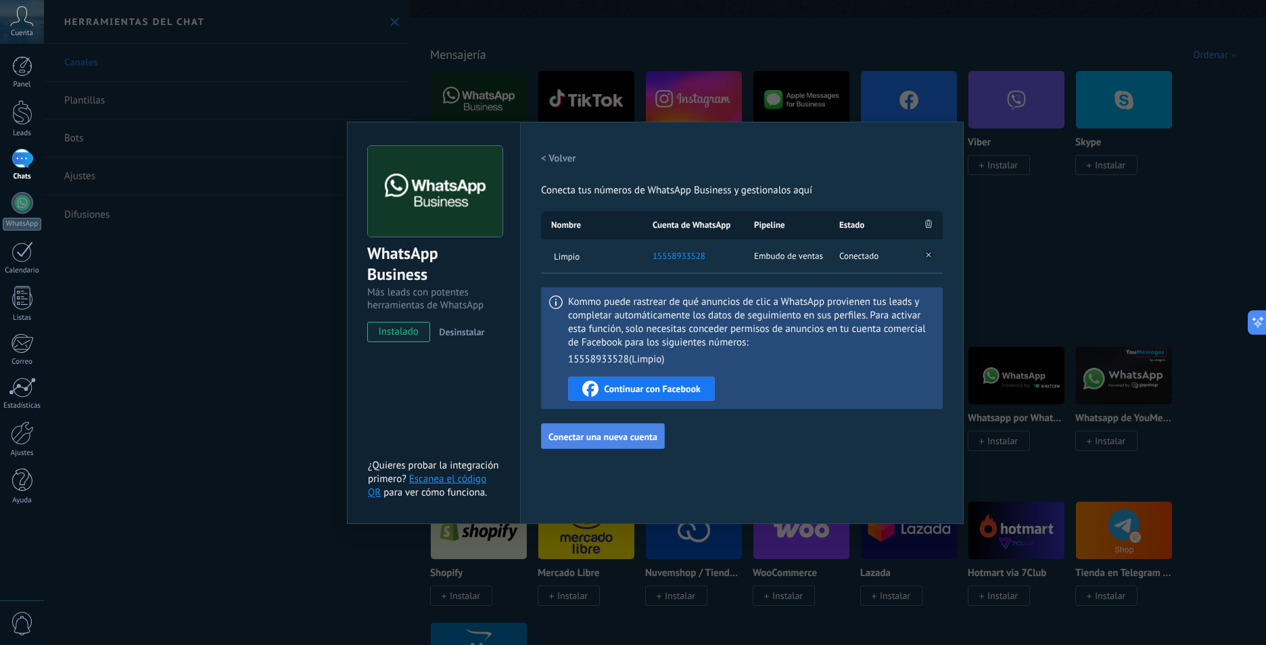
click at [597, 440] on span "Conectar una nueva cuenta" at bounding box center [603, 436] width 109 height 9
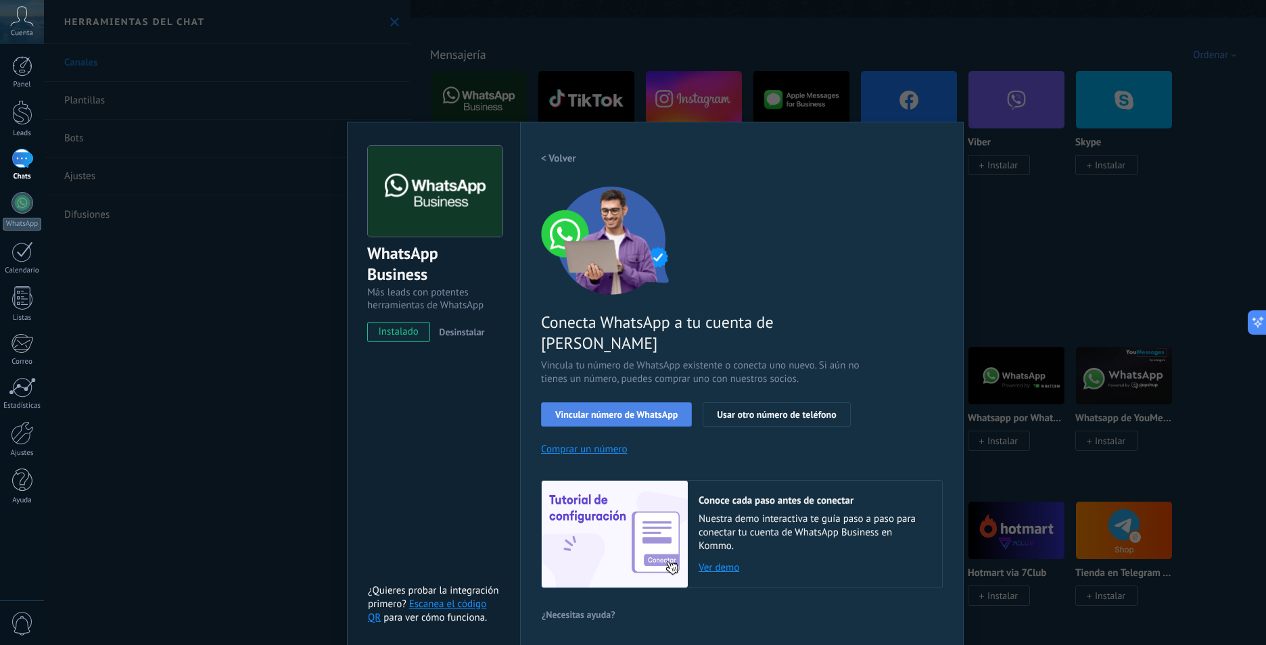
click at [668, 410] on span "Vincular número de WhatsApp" at bounding box center [616, 414] width 122 height 9
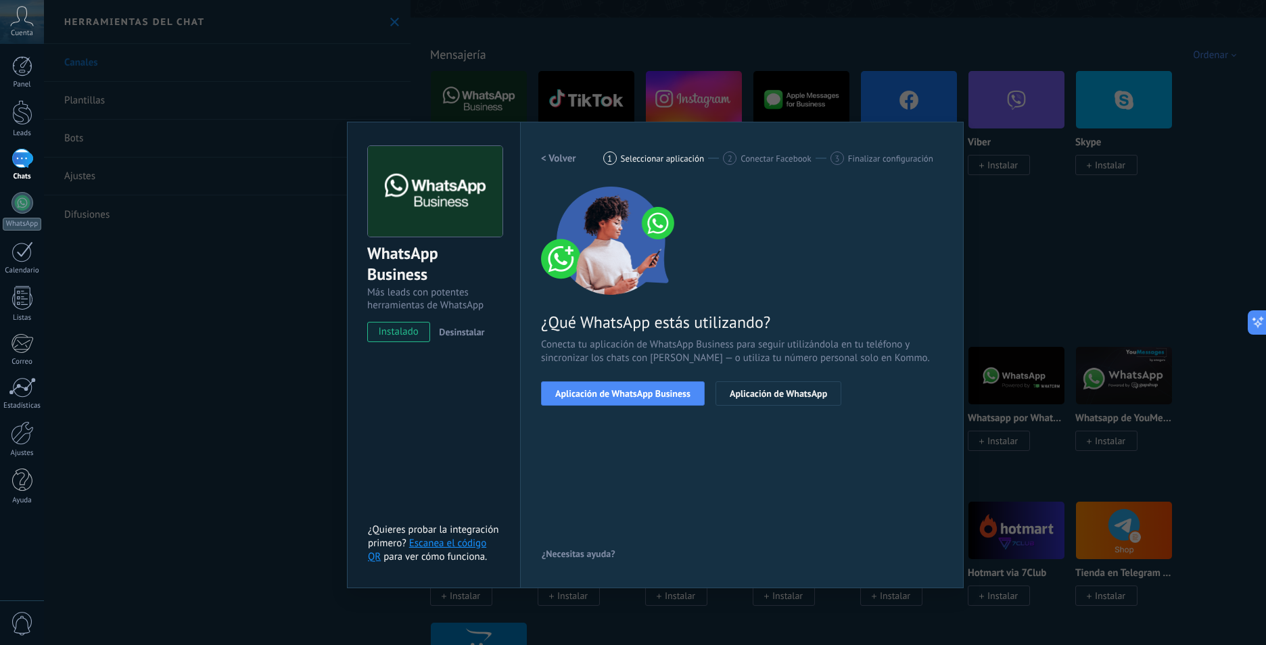
click at [668, 396] on span "Aplicación de WhatsApp Business" at bounding box center [622, 393] width 135 height 9
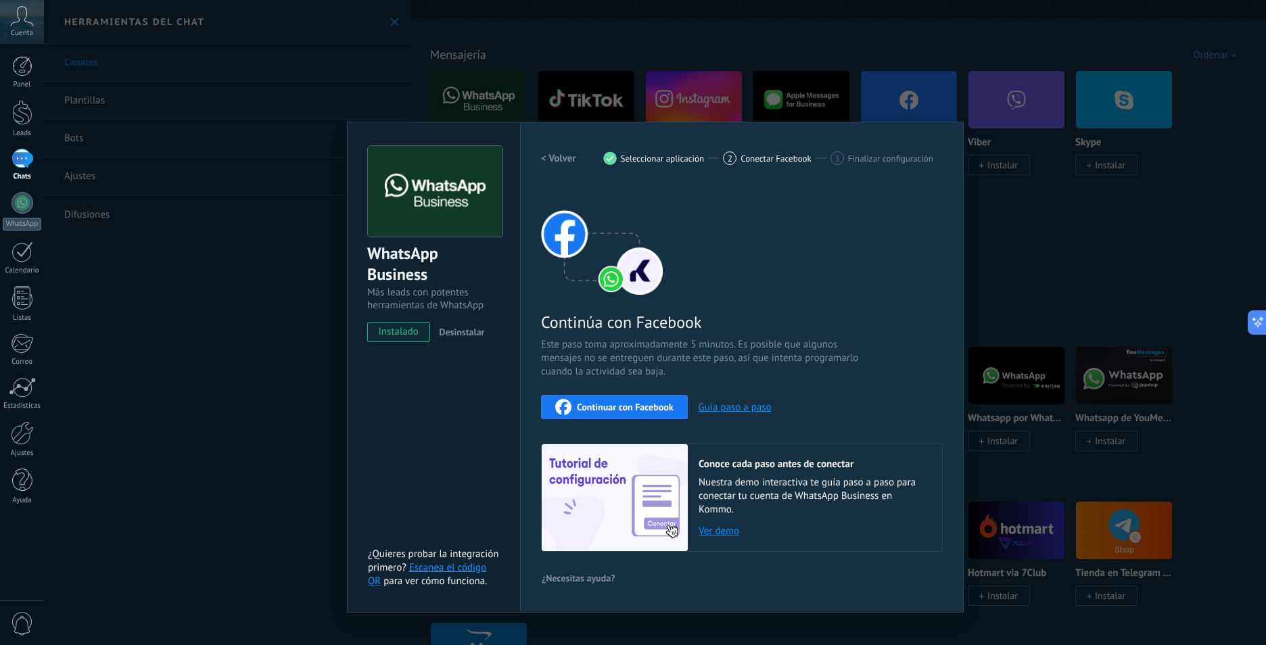
click at [658, 403] on span "Continuar con Facebook" at bounding box center [625, 407] width 97 height 9
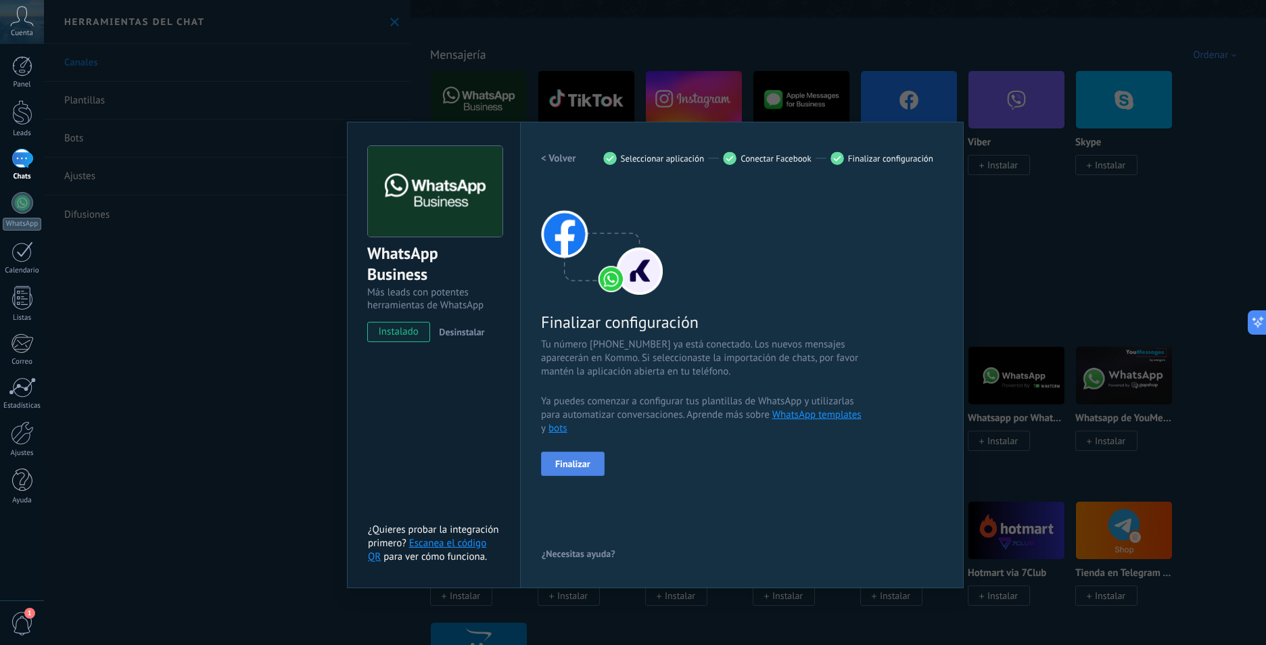
click at [584, 462] on span "Finalizar" at bounding box center [572, 463] width 35 height 9
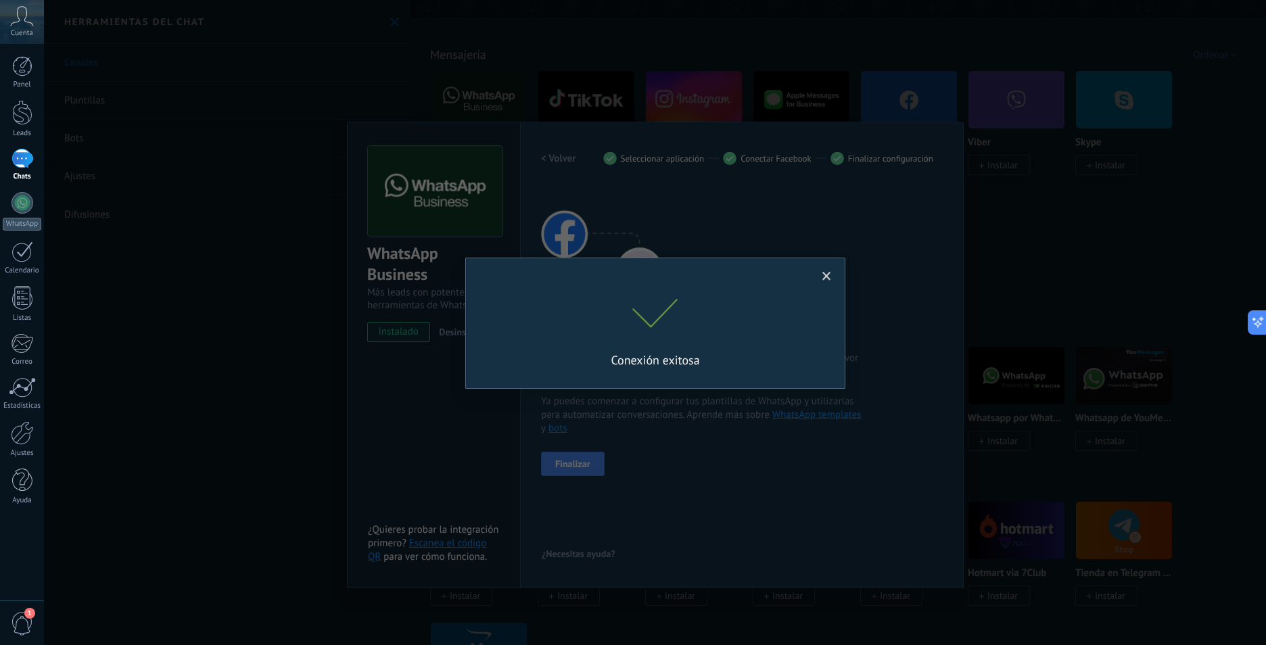
click at [822, 273] on span at bounding box center [827, 276] width 22 height 23
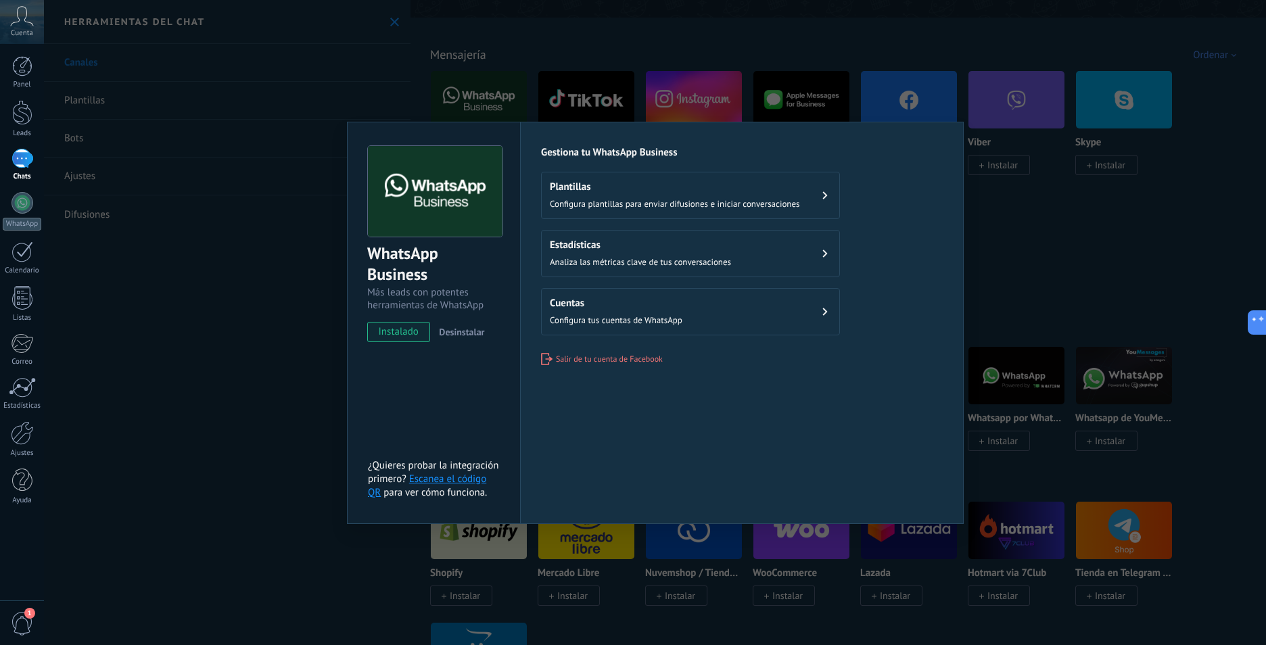
click at [814, 306] on button "Cuentas Configura tus cuentas de WhatsApp" at bounding box center [690, 311] width 299 height 47
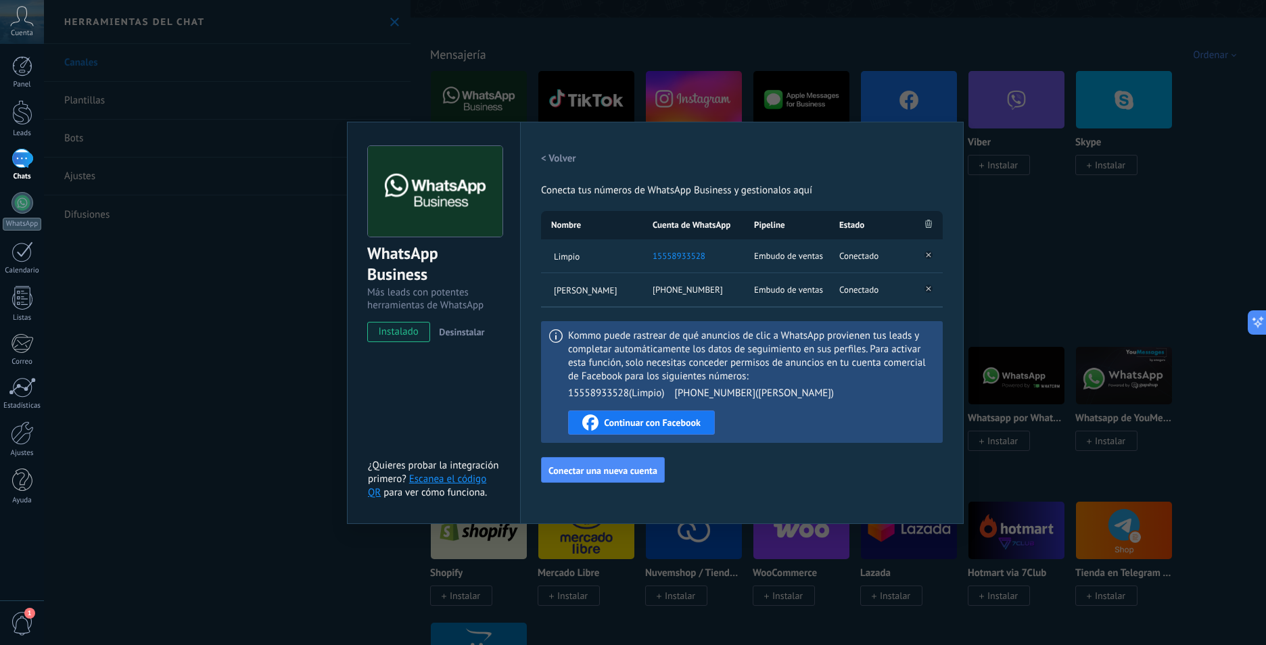
click at [926, 251] on icon at bounding box center [929, 254] width 16 height 16
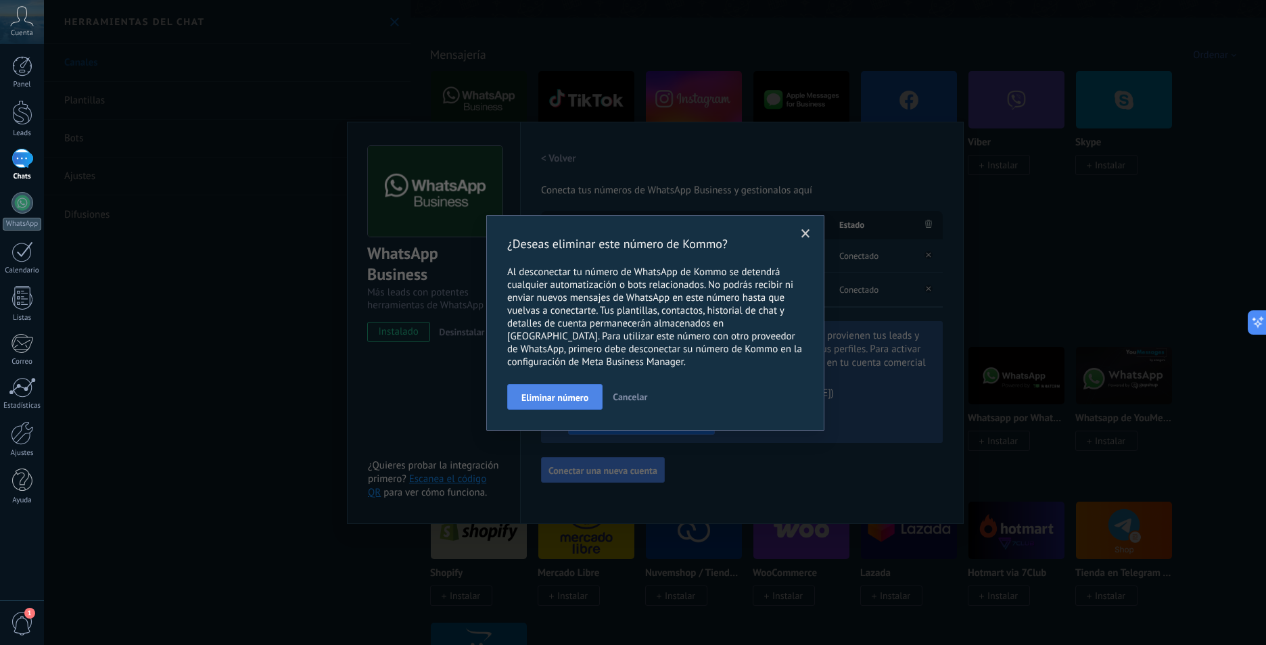
click at [584, 394] on span "Eliminar número" at bounding box center [555, 397] width 67 height 9
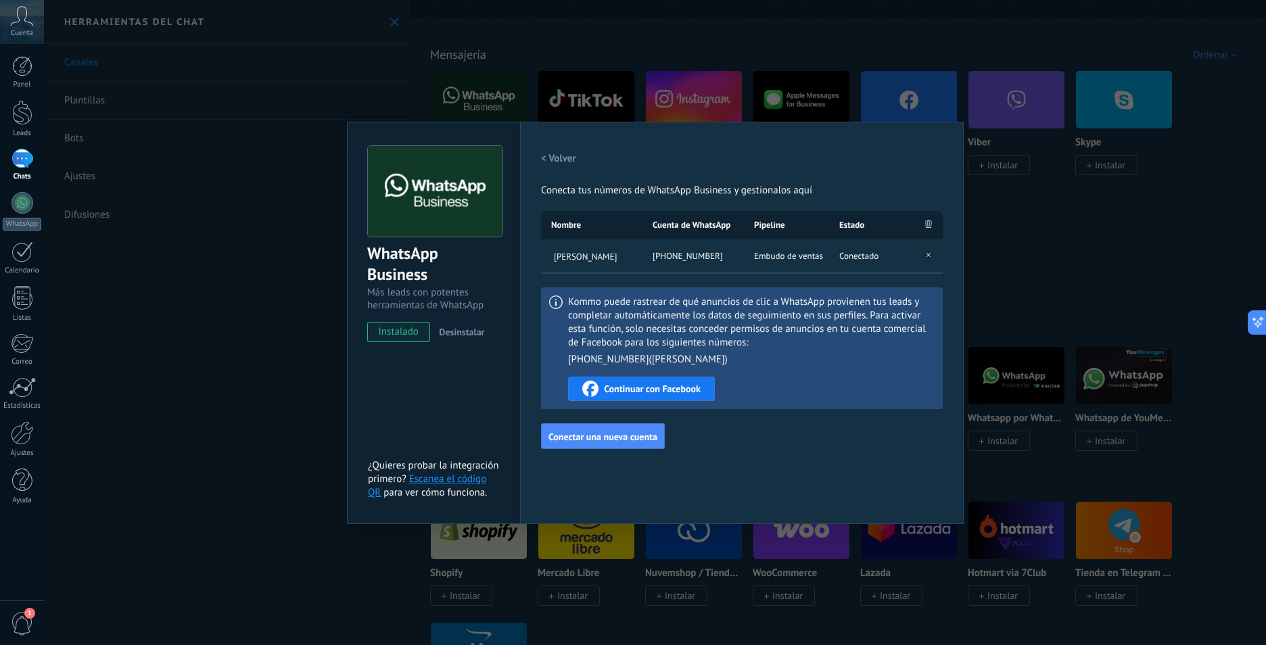
click at [873, 373] on div "Kommo puede rastrear de qué anuncios de clic a WhatsApp provienen tus leads y c…" at bounding box center [751, 349] width 367 height 106
click at [337, 346] on div "WhatsApp Business Más leads con potentes herramientas de WhatsApp instalado Des…" at bounding box center [655, 322] width 1222 height 645
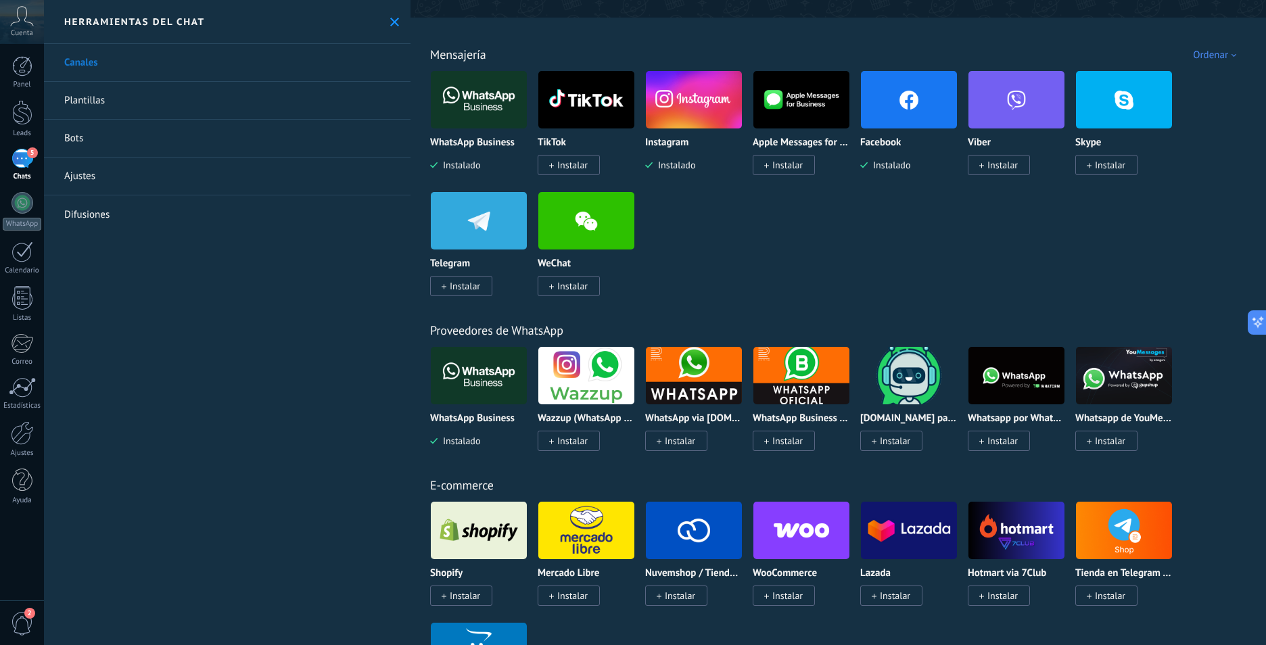
scroll to position [0, 0]
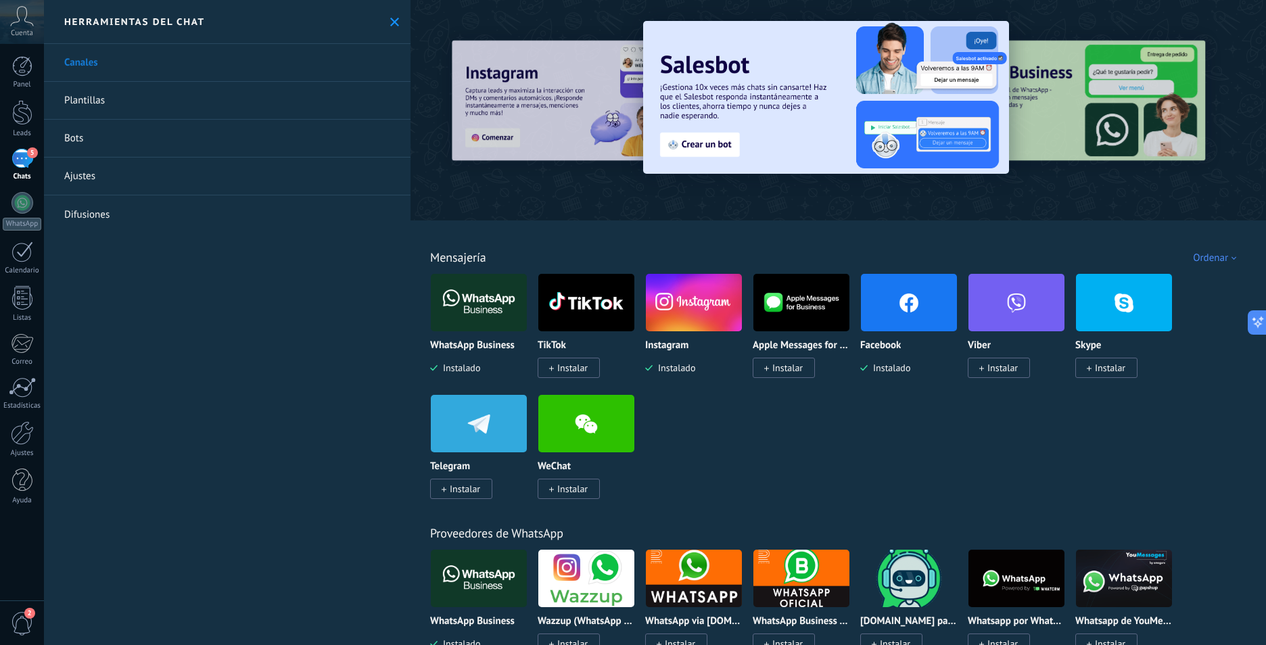
click at [469, 316] on img at bounding box center [479, 303] width 96 height 66
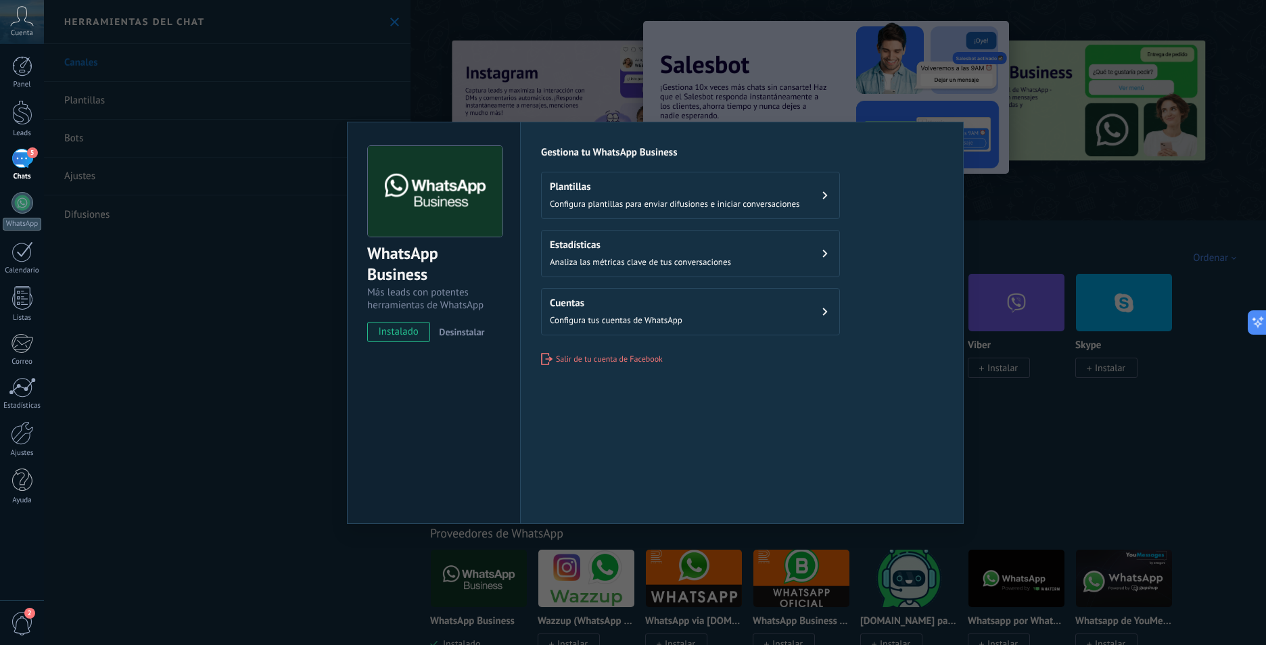
click at [823, 186] on button "Plantillas Configura plantillas para enviar difusiones e iniciar conversaciones" at bounding box center [690, 195] width 299 height 47
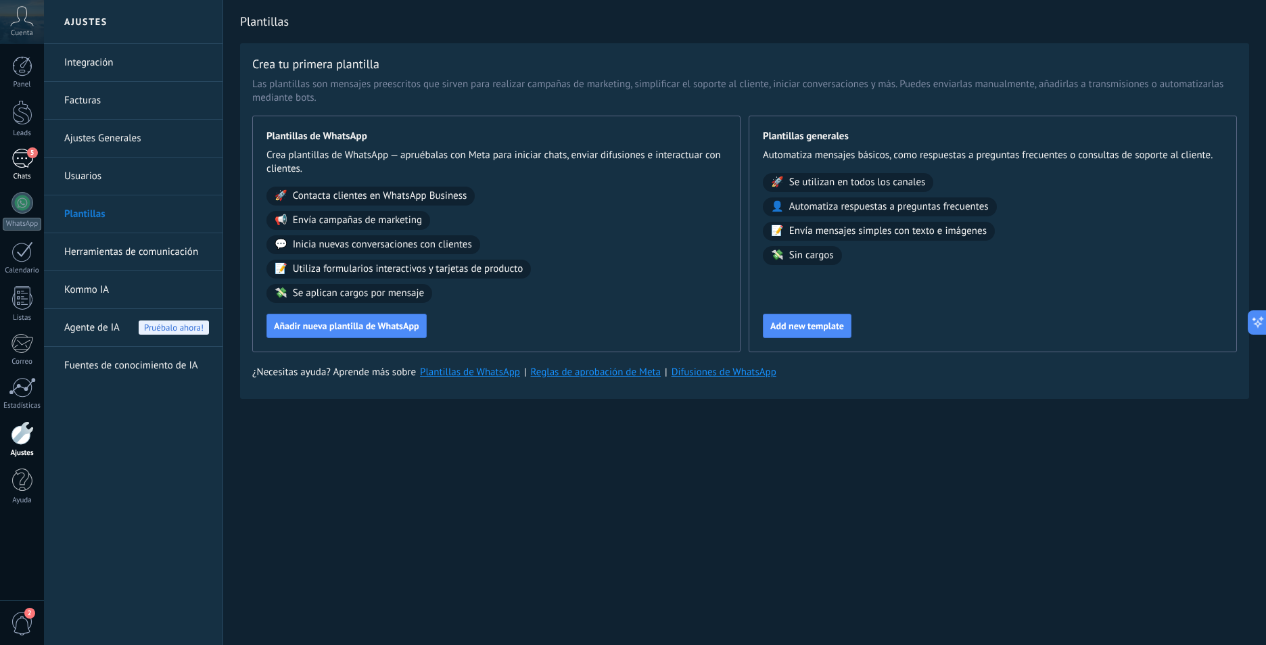
click at [17, 154] on div "5" at bounding box center [23, 159] width 22 height 20
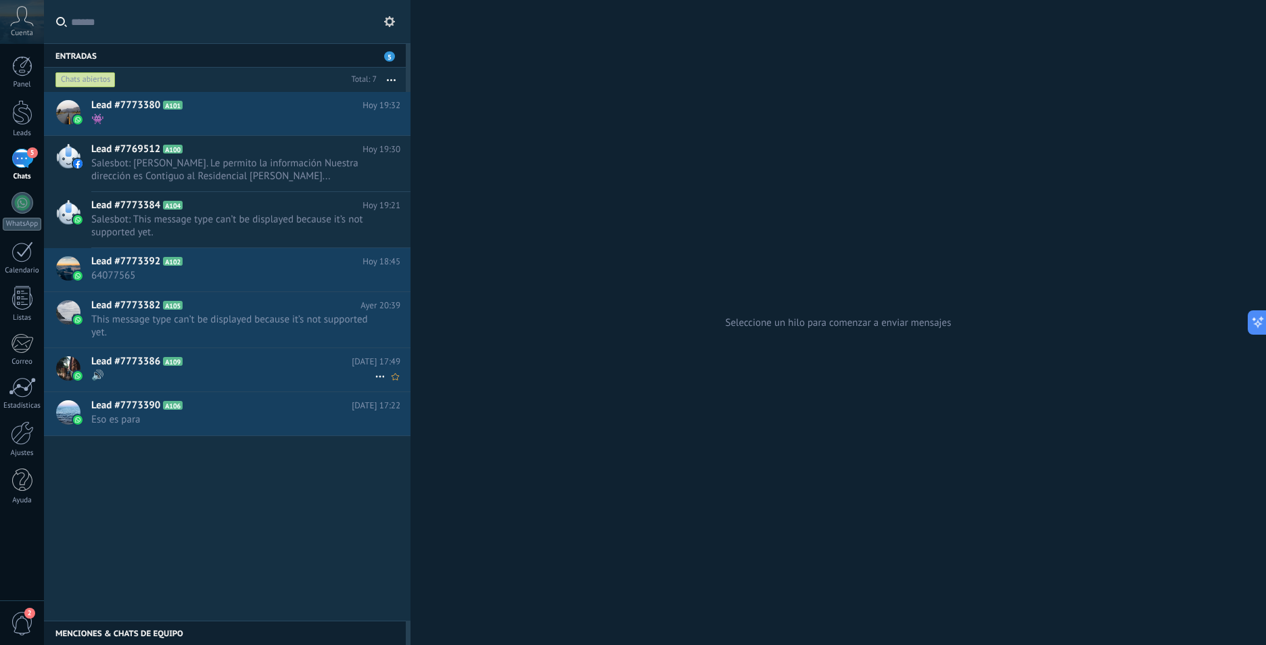
click at [231, 363] on h2 "Lead #7773386 A109" at bounding box center [221, 362] width 260 height 14
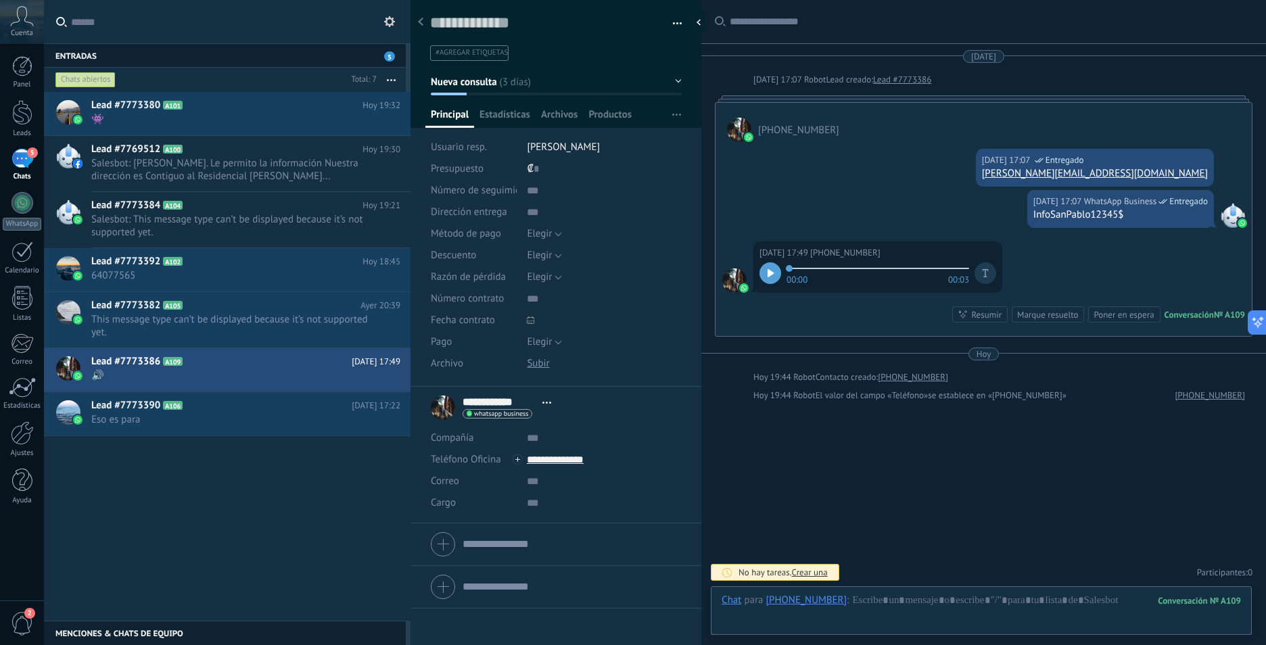
scroll to position [20, 0]
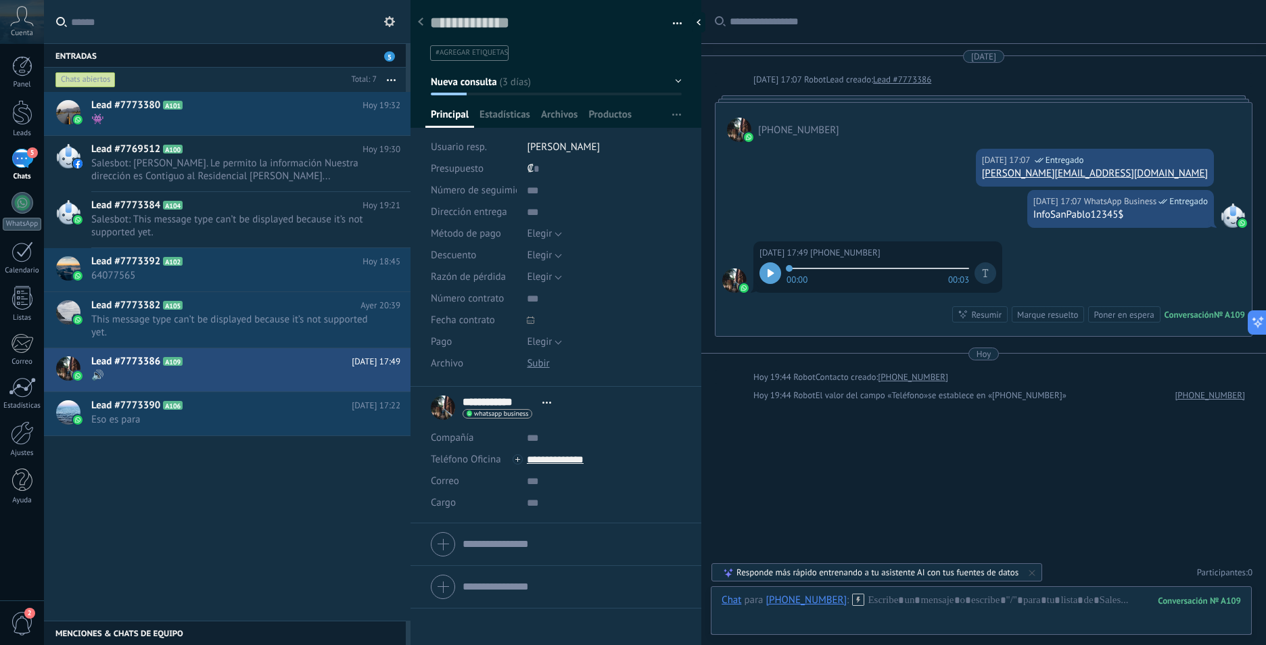
click at [770, 270] on icon at bounding box center [771, 273] width 7 height 8
click at [520, 543] on input "text" at bounding box center [572, 545] width 219 height 22
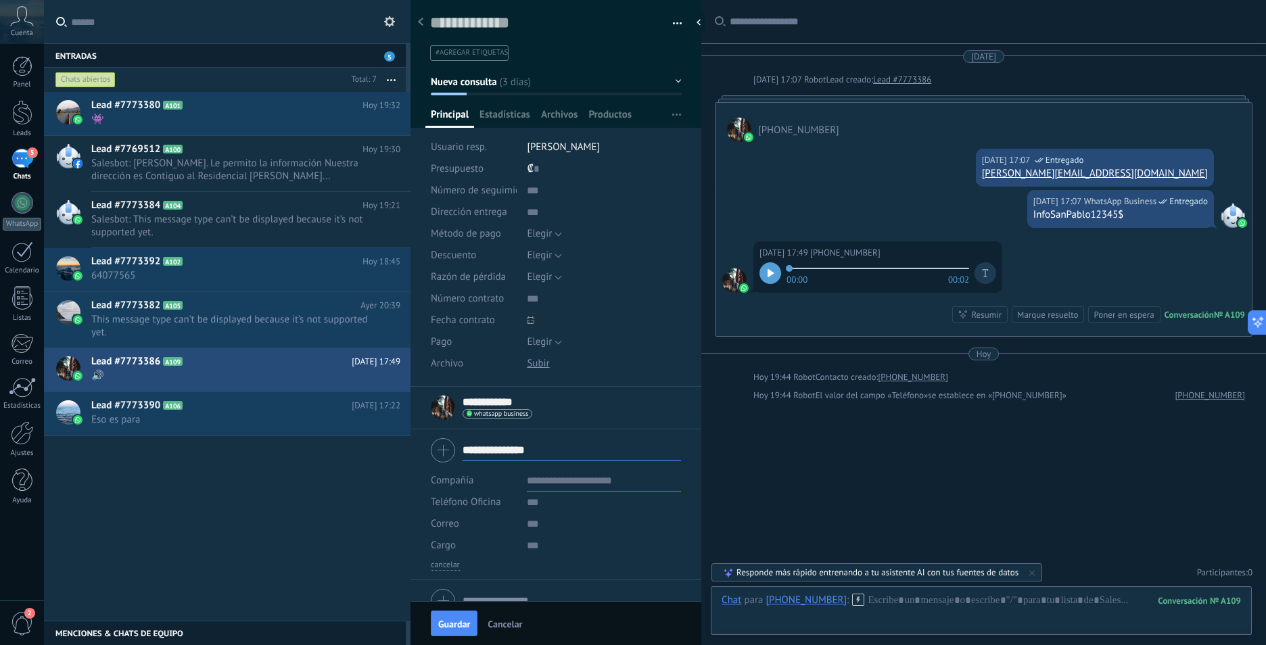
type input "**********"
click at [574, 485] on input "text" at bounding box center [604, 481] width 154 height 22
type input "*"
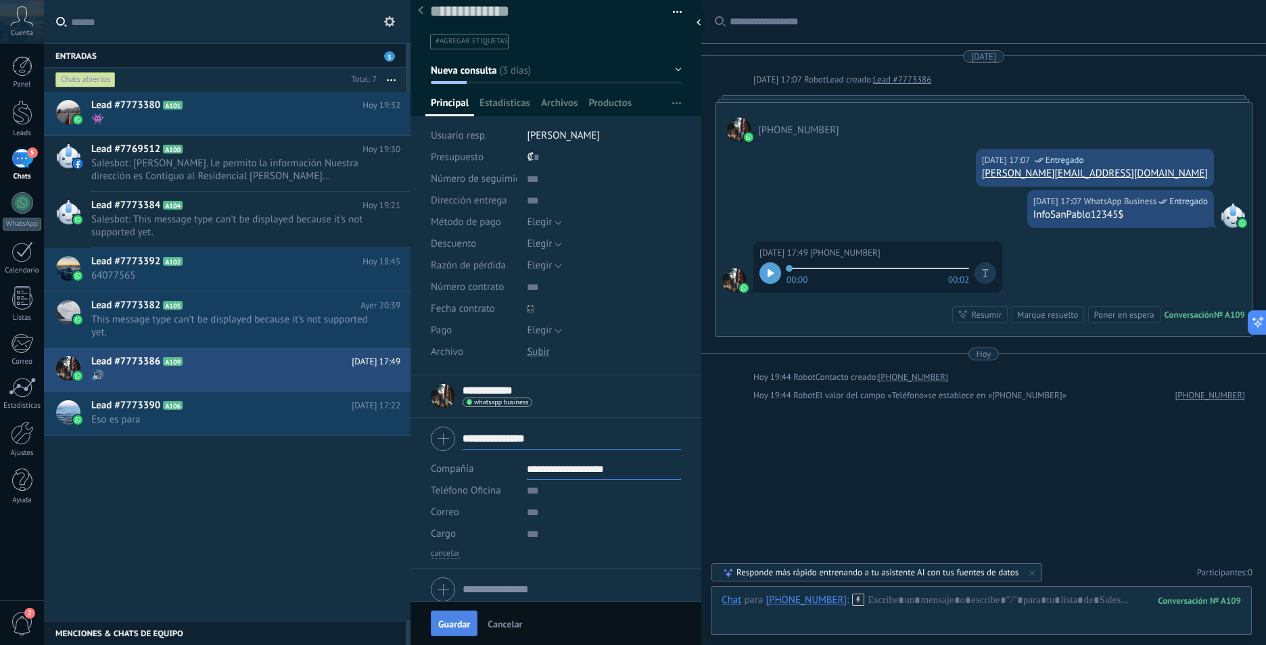
scroll to position [22, 0]
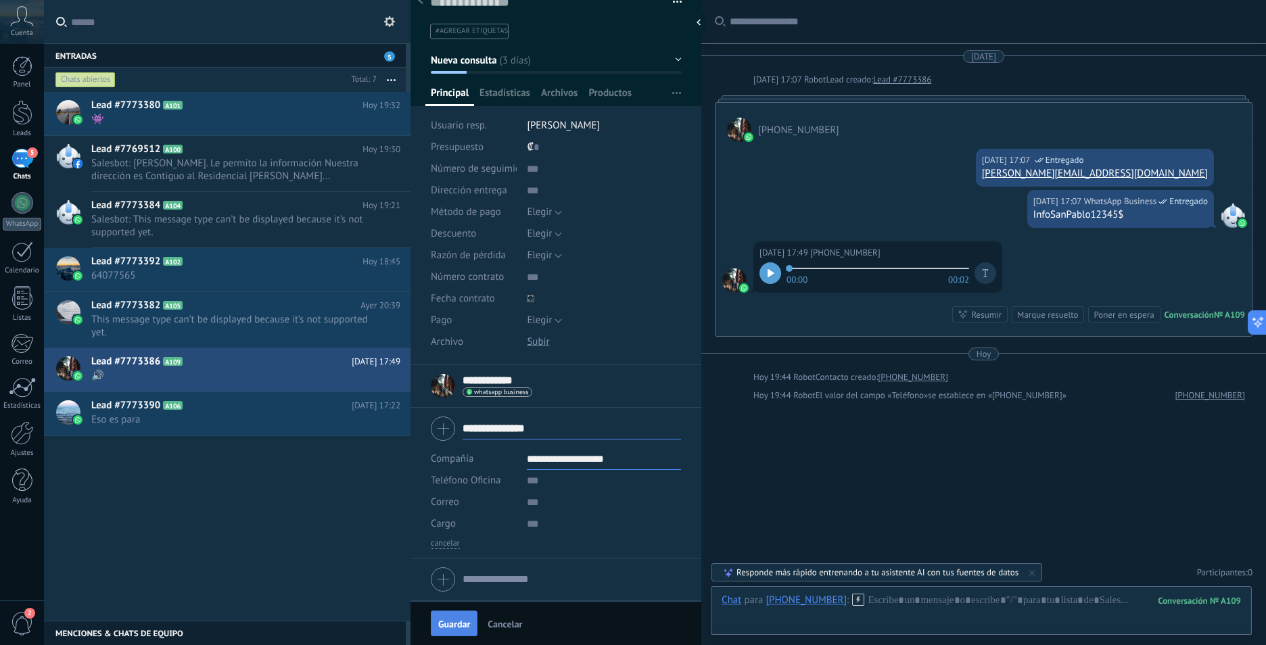
type input "**********"
click at [462, 628] on span "Guardar" at bounding box center [454, 624] width 32 height 9
type input "**********"
type textarea "***"
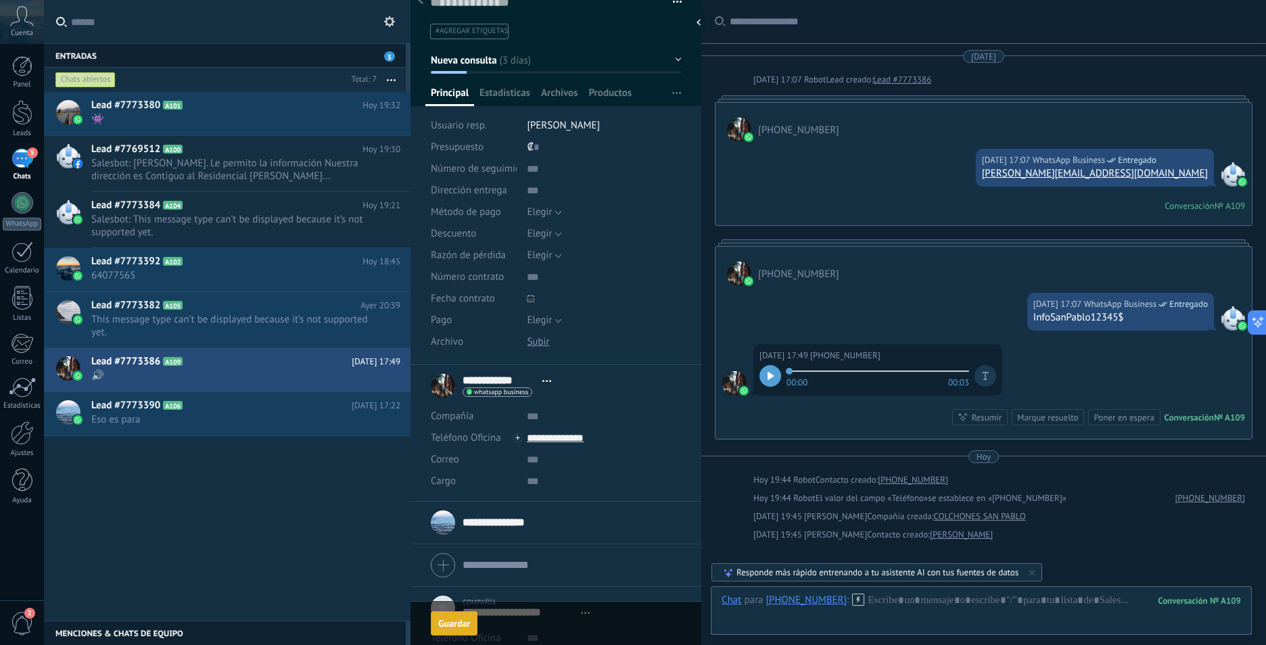
scroll to position [133, 0]
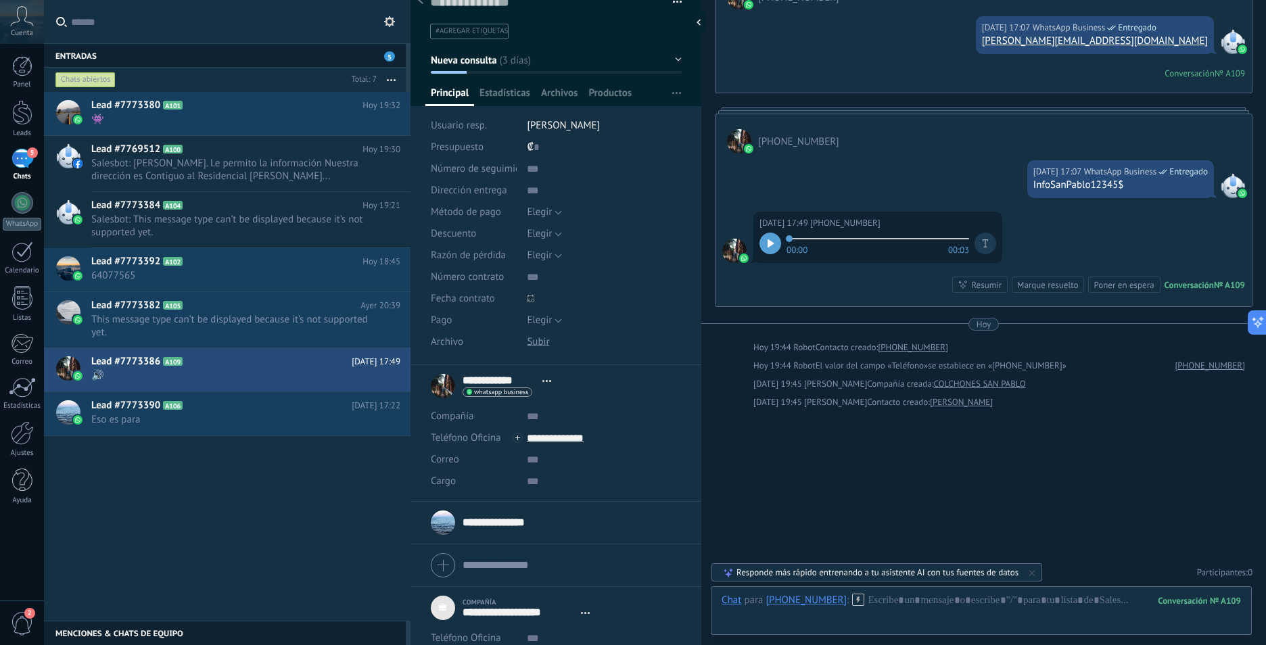
drag, startPoint x: 231, startPoint y: 423, endPoint x: 269, endPoint y: 443, distance: 43.0
click at [269, 443] on div "Lead #7773380 A101 [DATE] 19:32 👾 Lead #7769512 A100" at bounding box center [227, 356] width 367 height 529
click at [372, 420] on icon at bounding box center [380, 421] width 16 height 16
click at [422, 424] on span "[PERSON_NAME] respondió" at bounding box center [453, 427] width 118 height 27
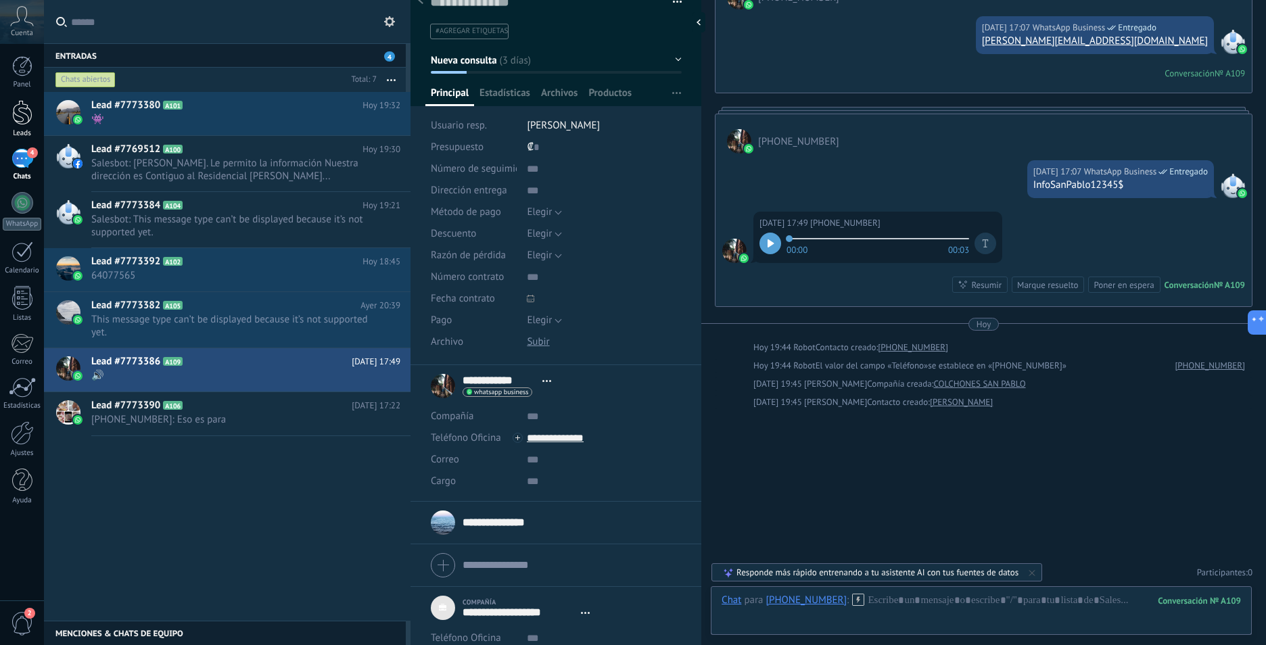
click at [27, 112] on div at bounding box center [22, 112] width 20 height 25
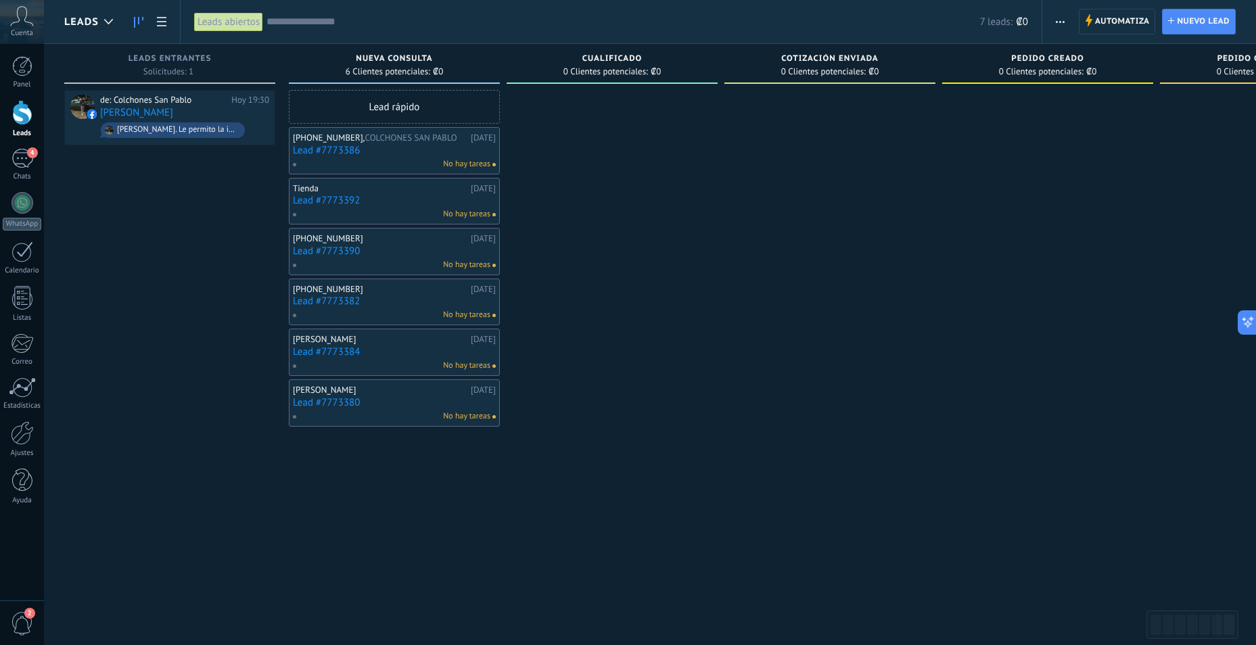
drag, startPoint x: 390, startPoint y: 158, endPoint x: 340, endPoint y: 152, distance: 51.2
click at [340, 152] on link "Lead #7773386" at bounding box center [394, 151] width 203 height 12
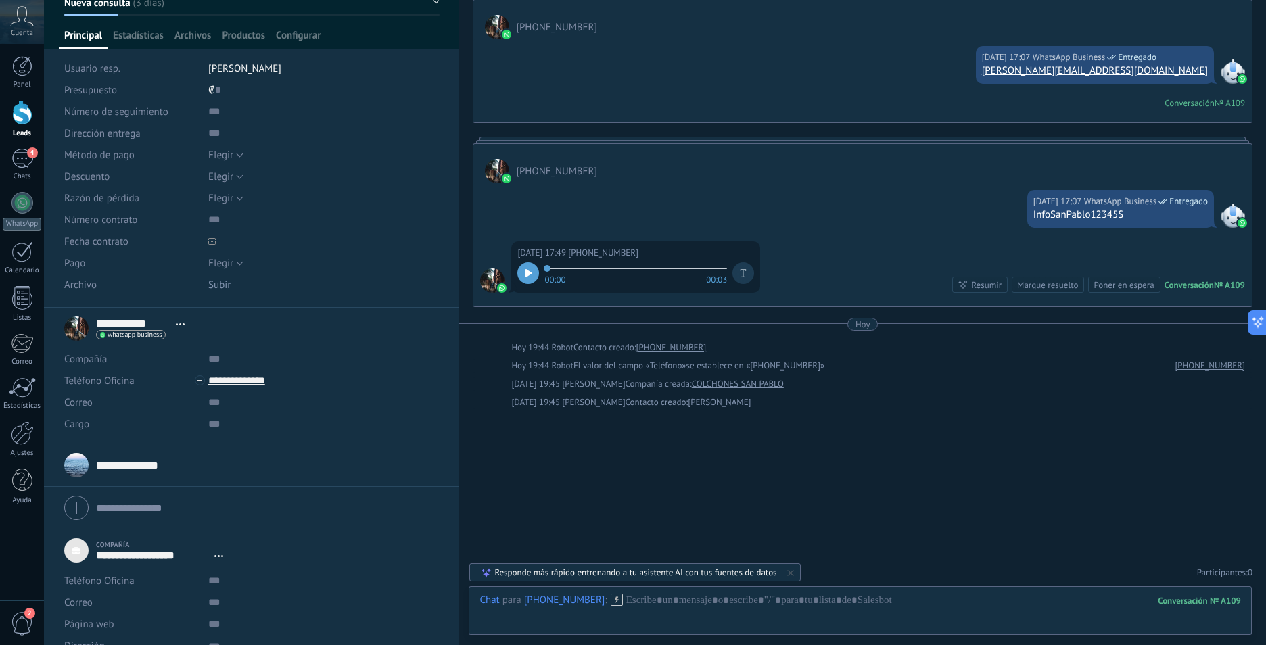
scroll to position [97, 0]
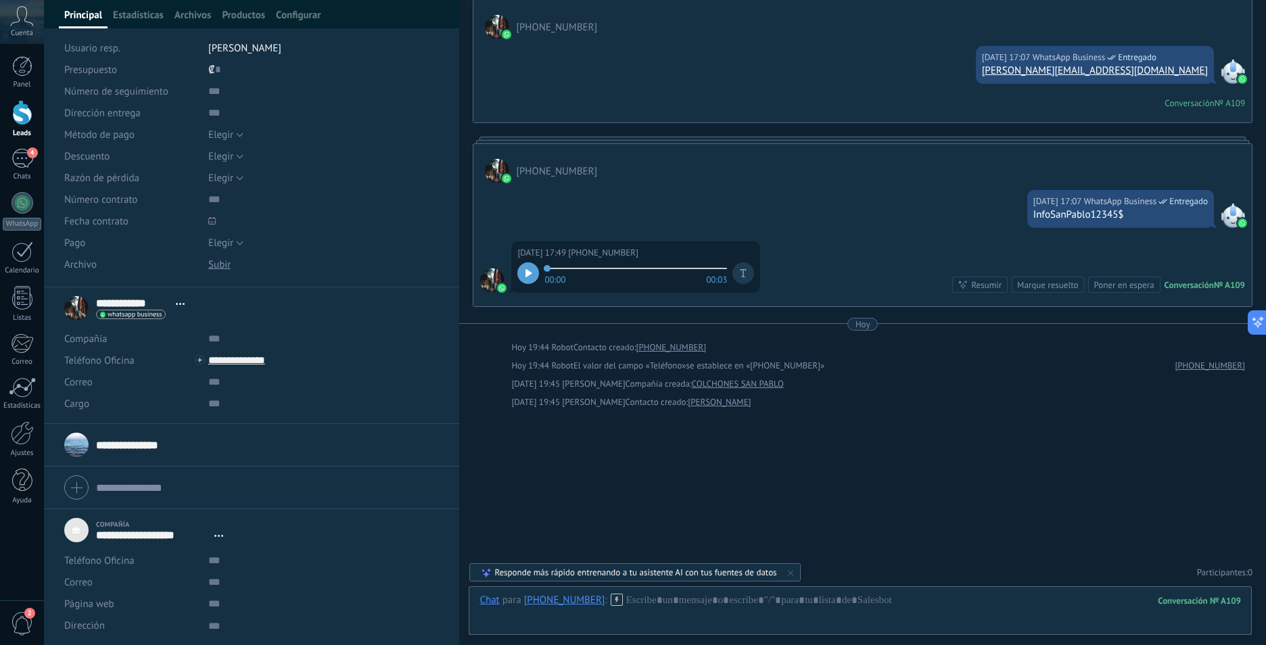
click at [78, 484] on div at bounding box center [251, 488] width 375 height 34
type textarea "***"
type input "**********"
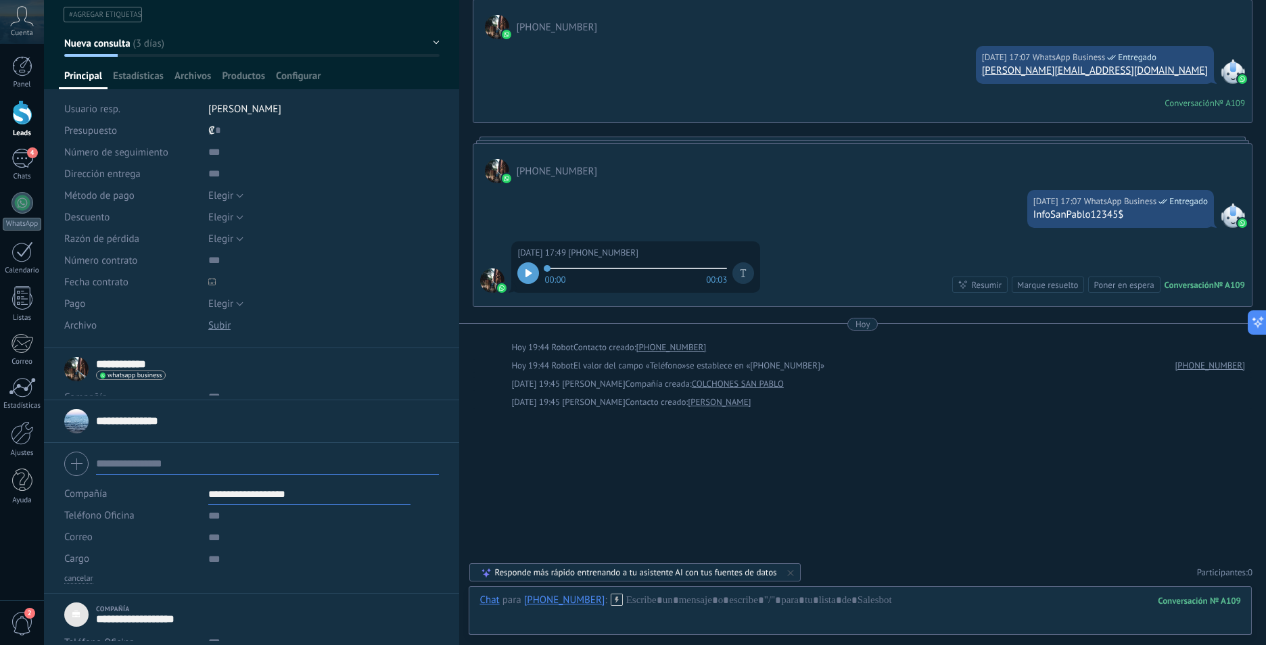
scroll to position [17, 0]
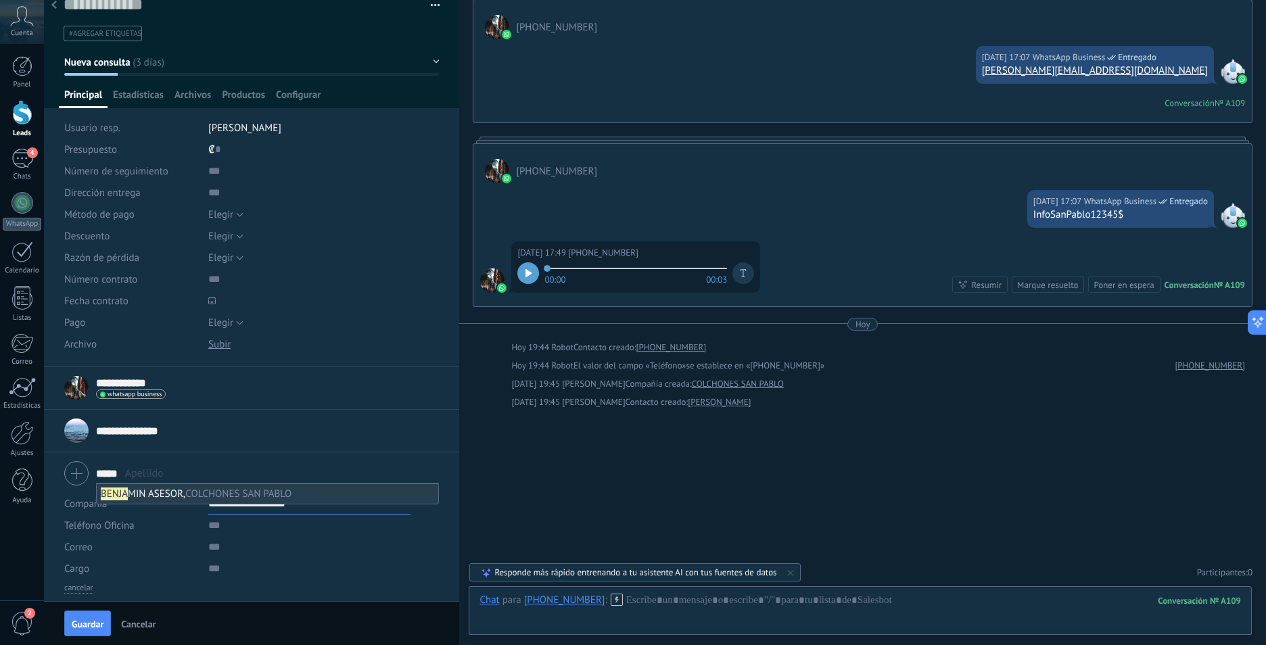
type input "*****"
click at [135, 496] on span "[PERSON_NAME] ASESOR, COLCHONES SAN [PERSON_NAME]" at bounding box center [196, 494] width 191 height 13
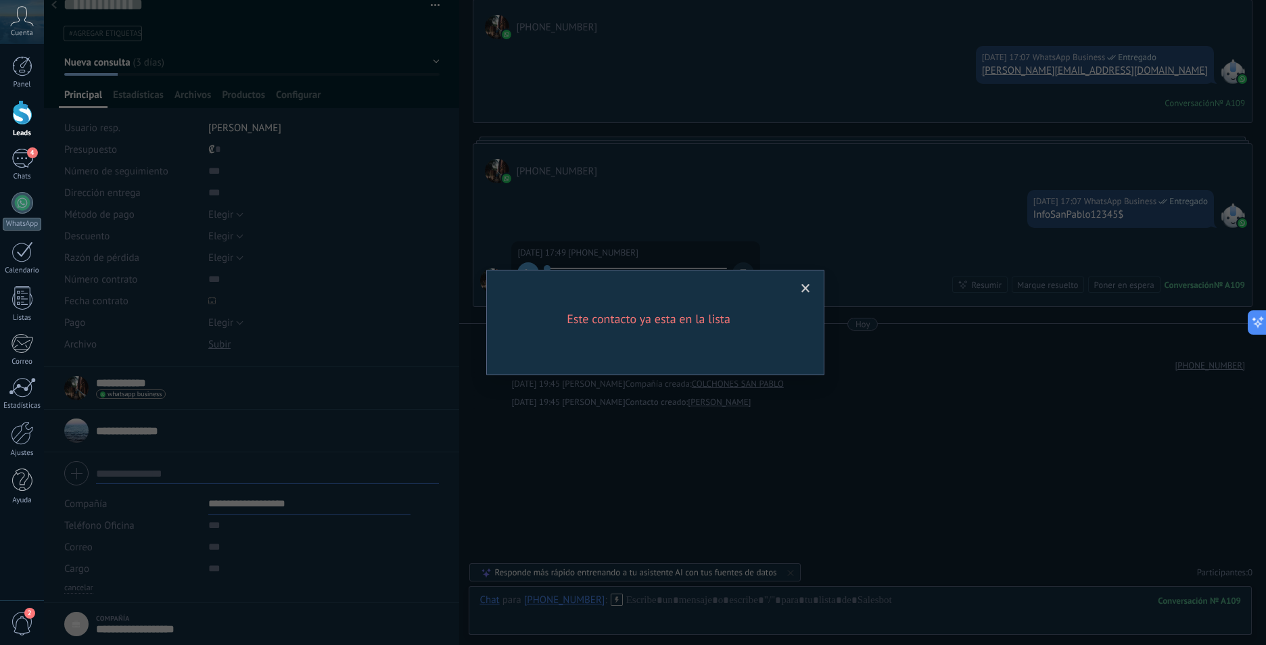
click at [806, 290] on span at bounding box center [806, 288] width 9 height 9
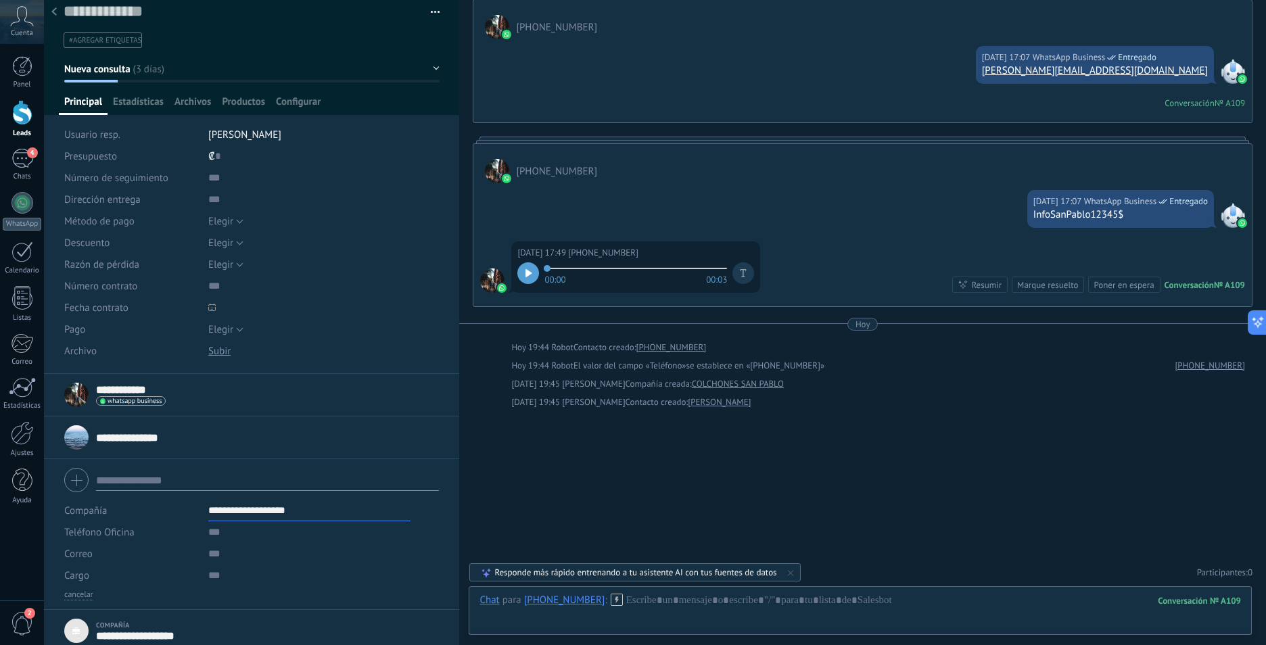
scroll to position [0, 0]
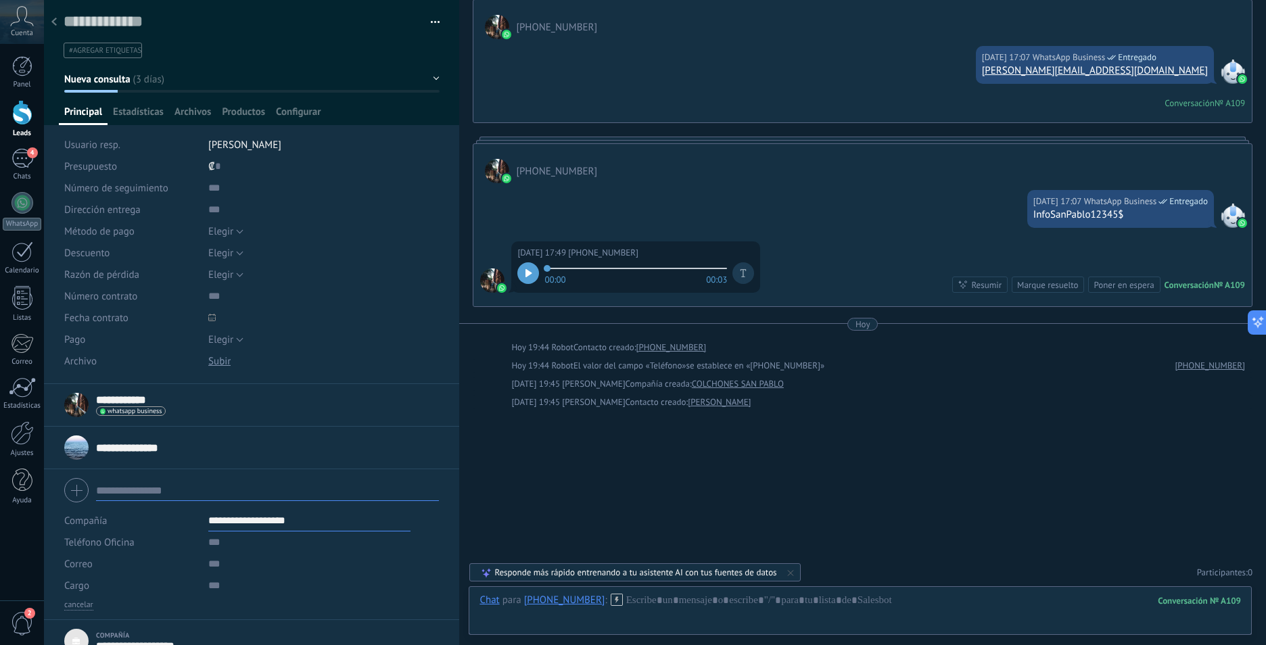
click at [432, 24] on span "button" at bounding box center [435, 24] width 9 height 3
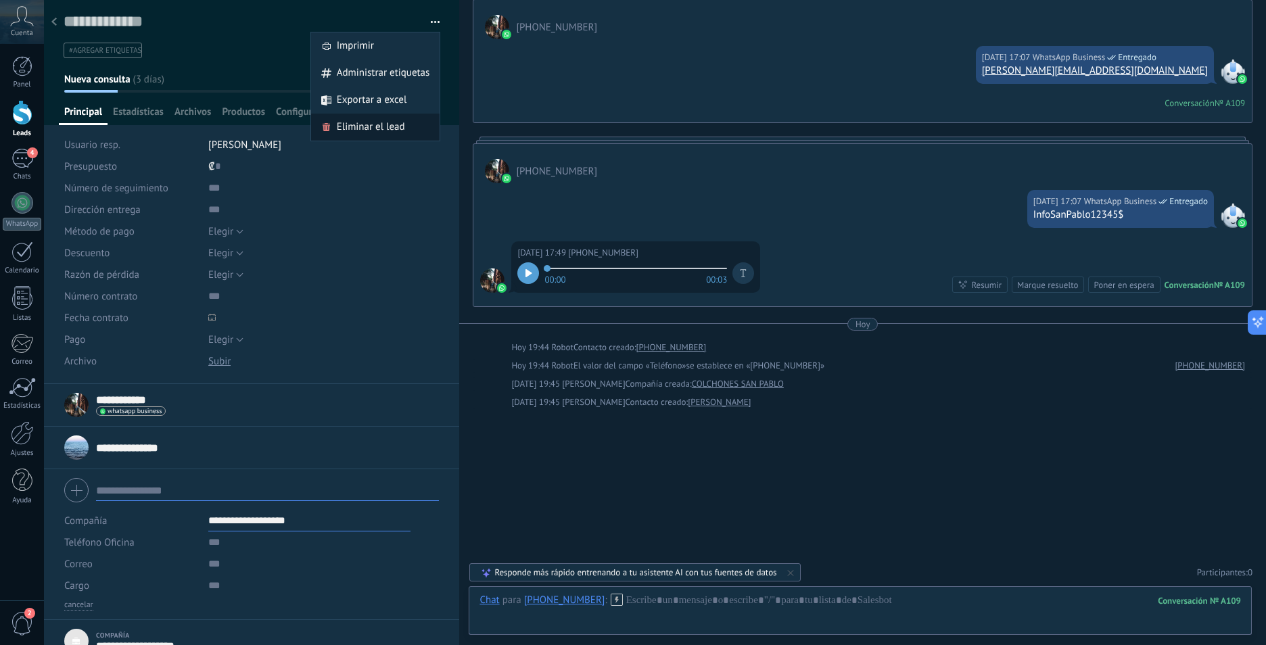
click at [382, 132] on span "Eliminar el lead" at bounding box center [371, 127] width 68 height 27
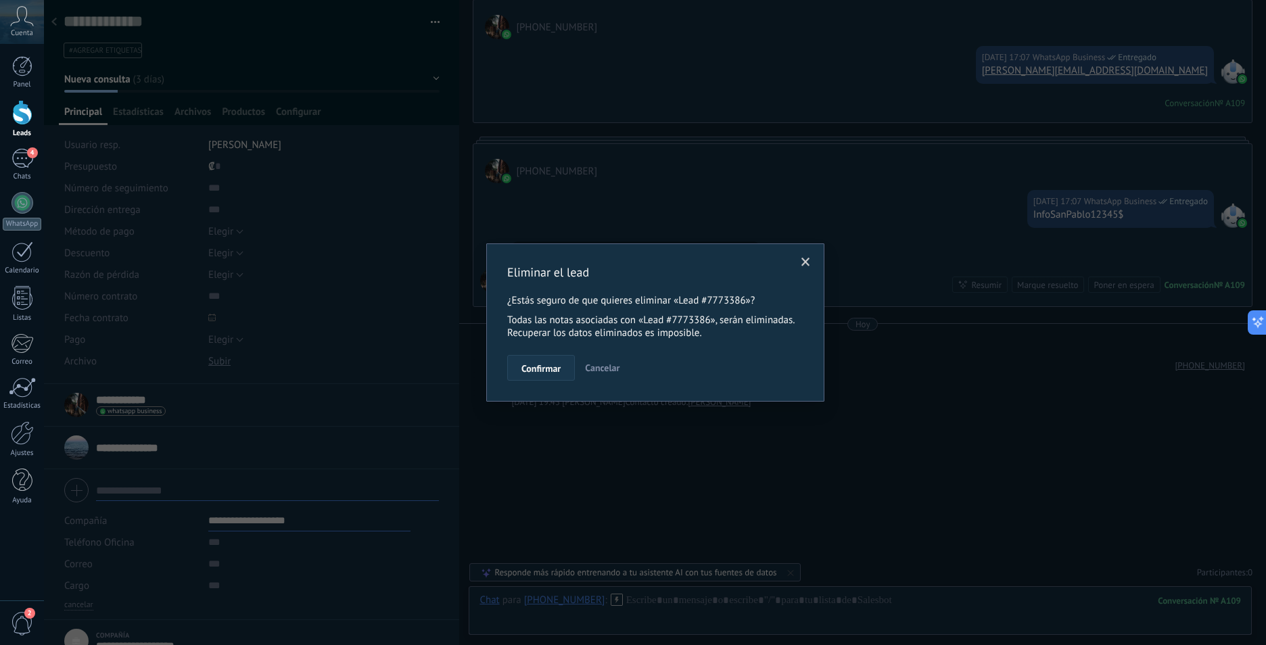
click at [555, 365] on span "Confirmar" at bounding box center [541, 368] width 39 height 9
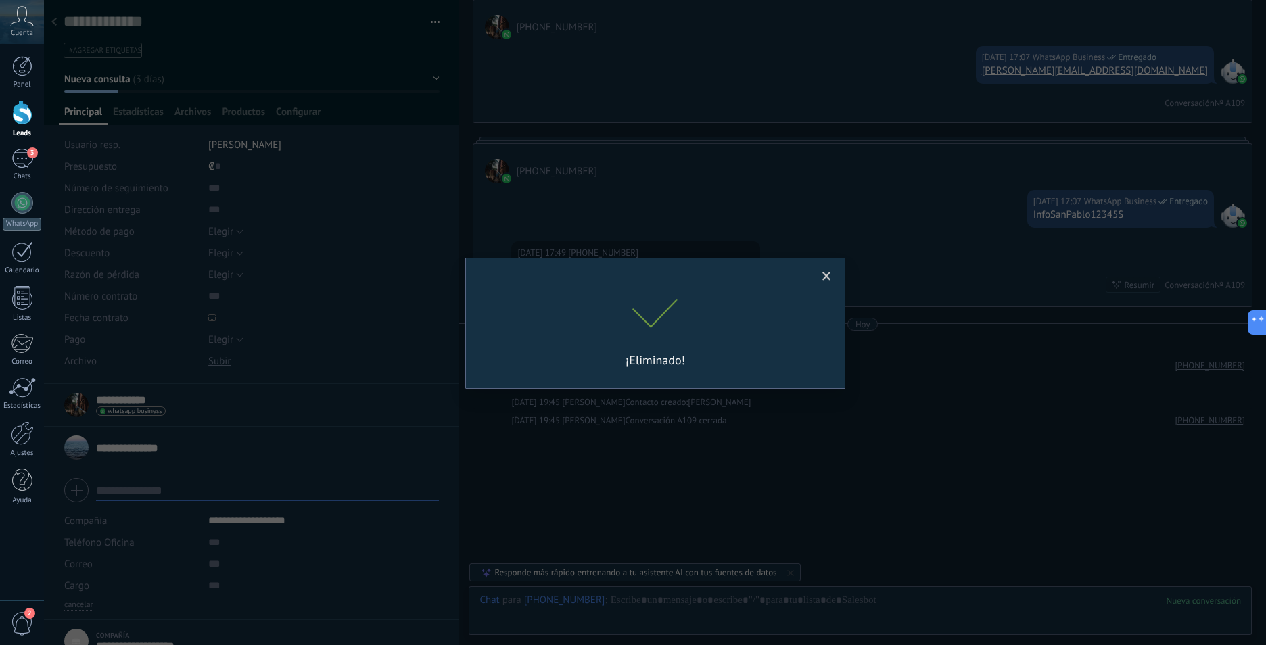
scroll to position [121, 0]
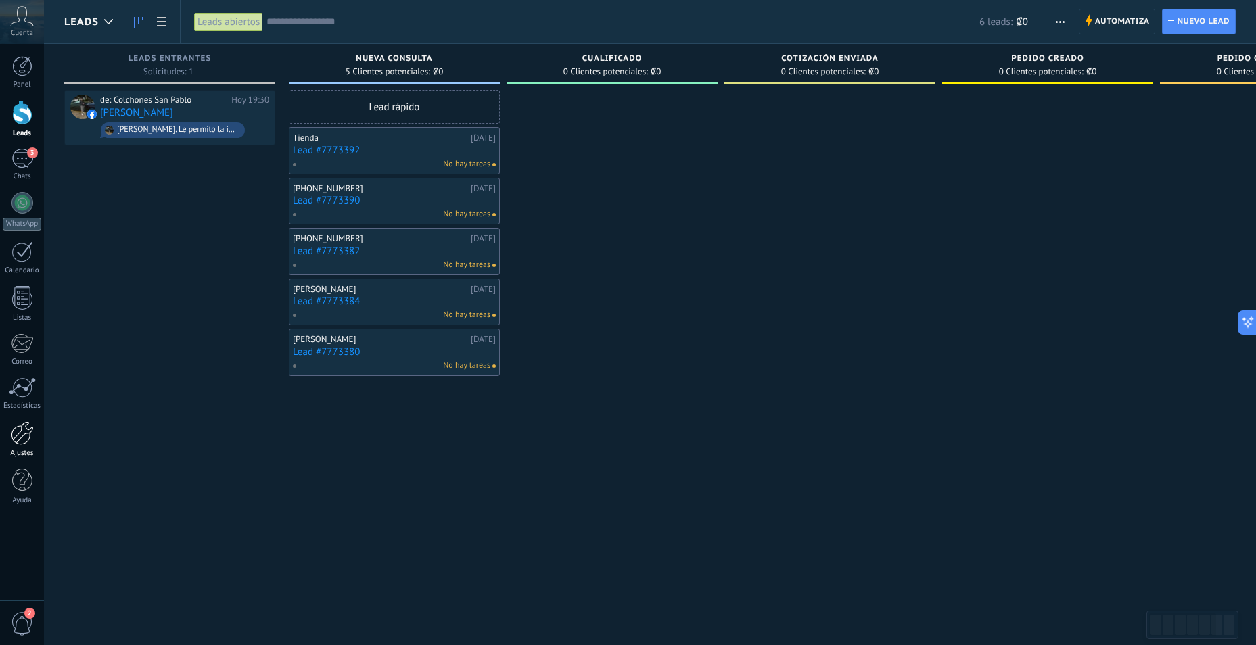
click at [18, 437] on div at bounding box center [22, 433] width 23 height 24
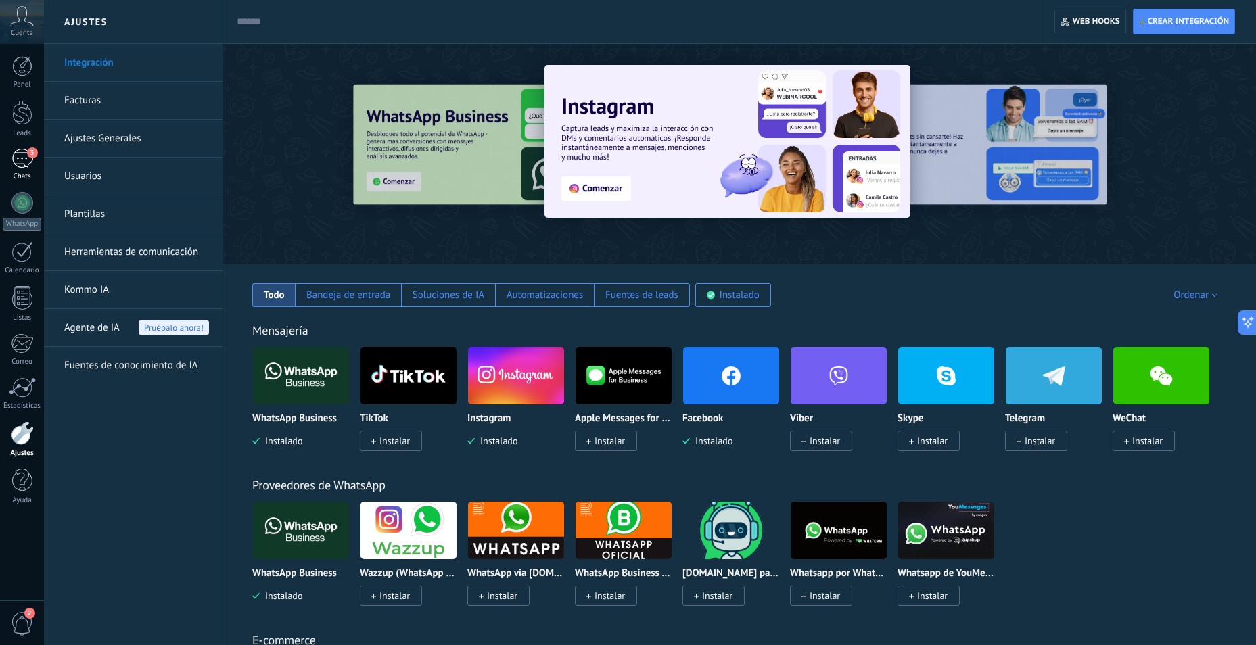
click at [20, 160] on div "3" at bounding box center [23, 159] width 22 height 20
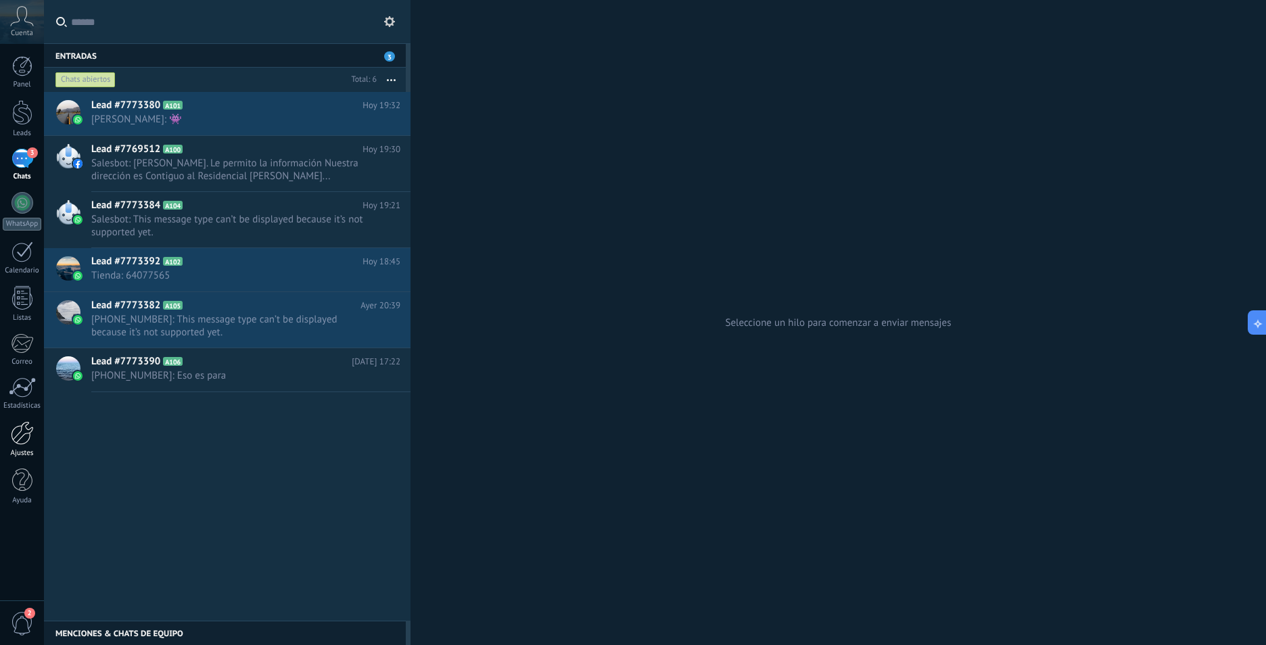
click at [20, 431] on div at bounding box center [22, 433] width 23 height 24
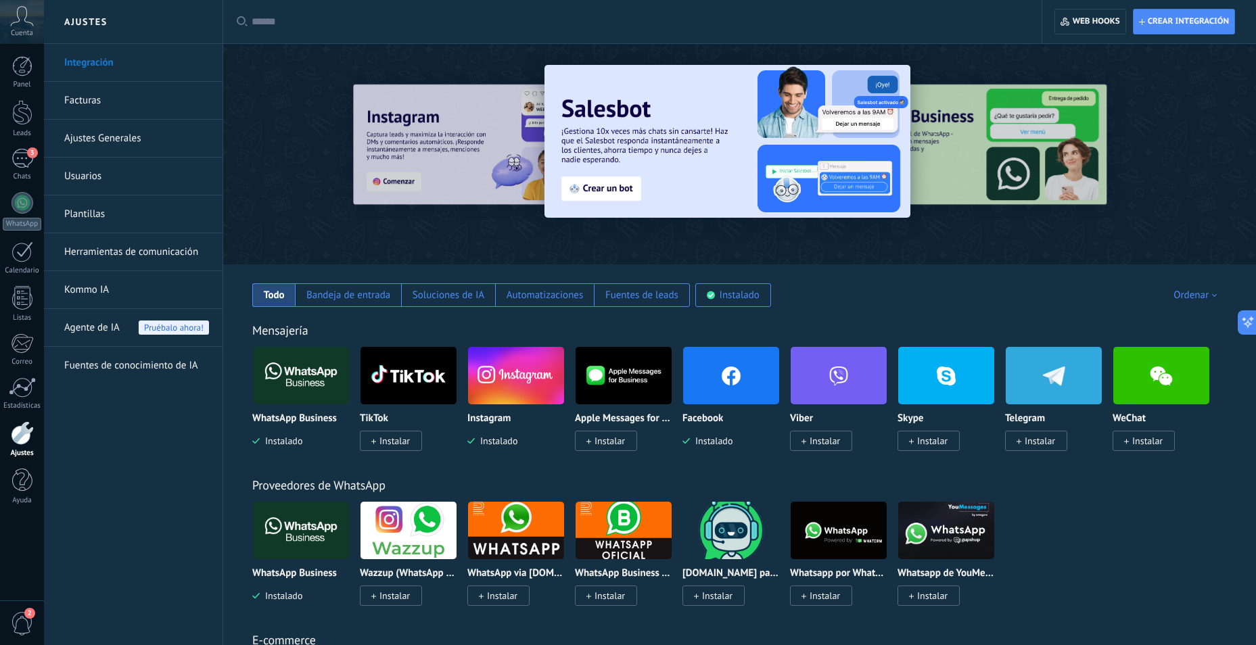
click at [95, 60] on link "Integración" at bounding box center [136, 63] width 145 height 38
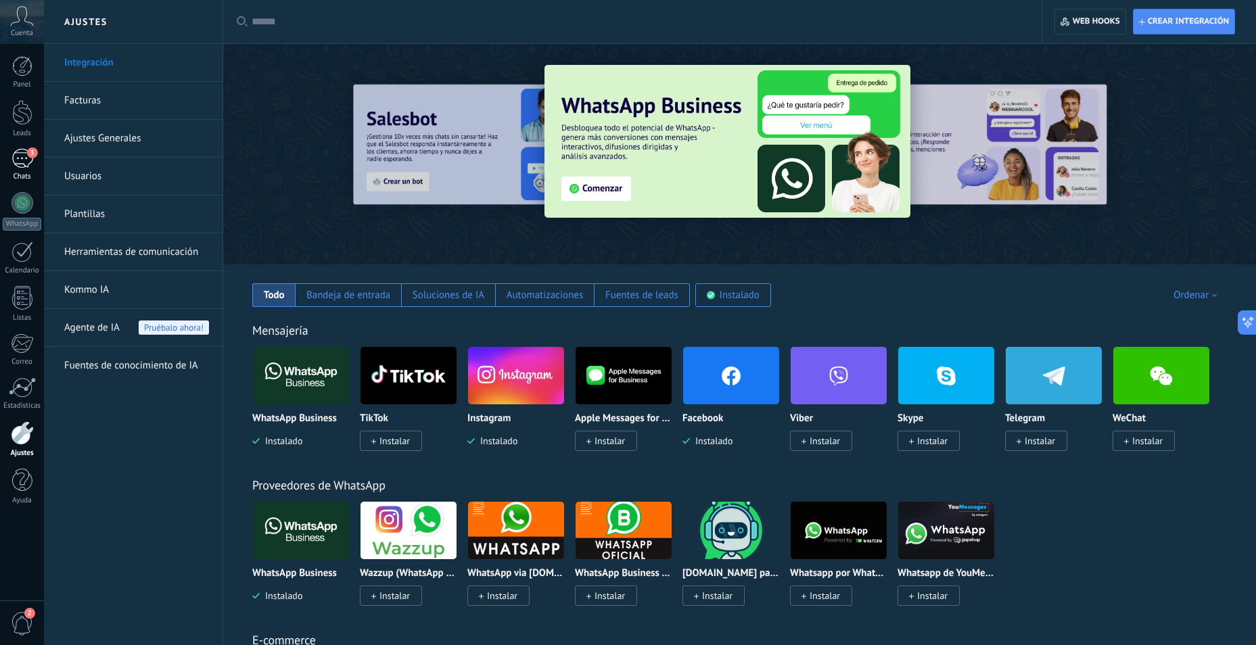
click at [25, 170] on link "3 Chats" at bounding box center [22, 165] width 44 height 32
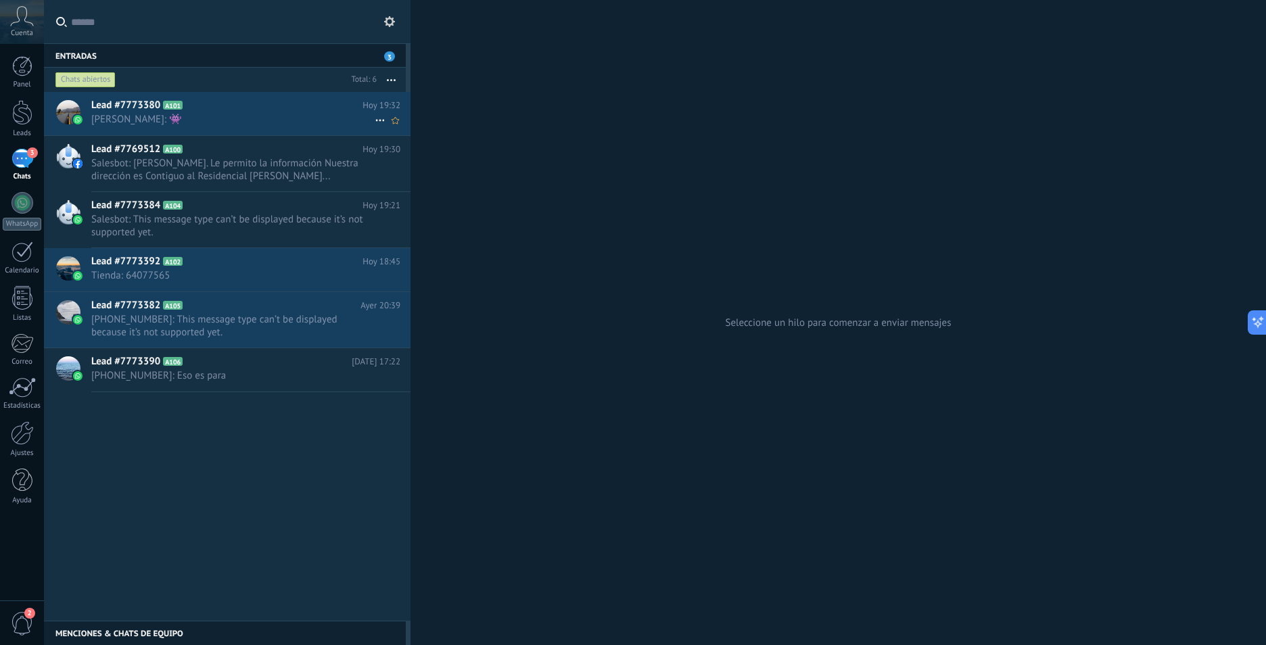
click at [272, 104] on h2 "Lead #7773380 A101" at bounding box center [226, 106] width 271 height 14
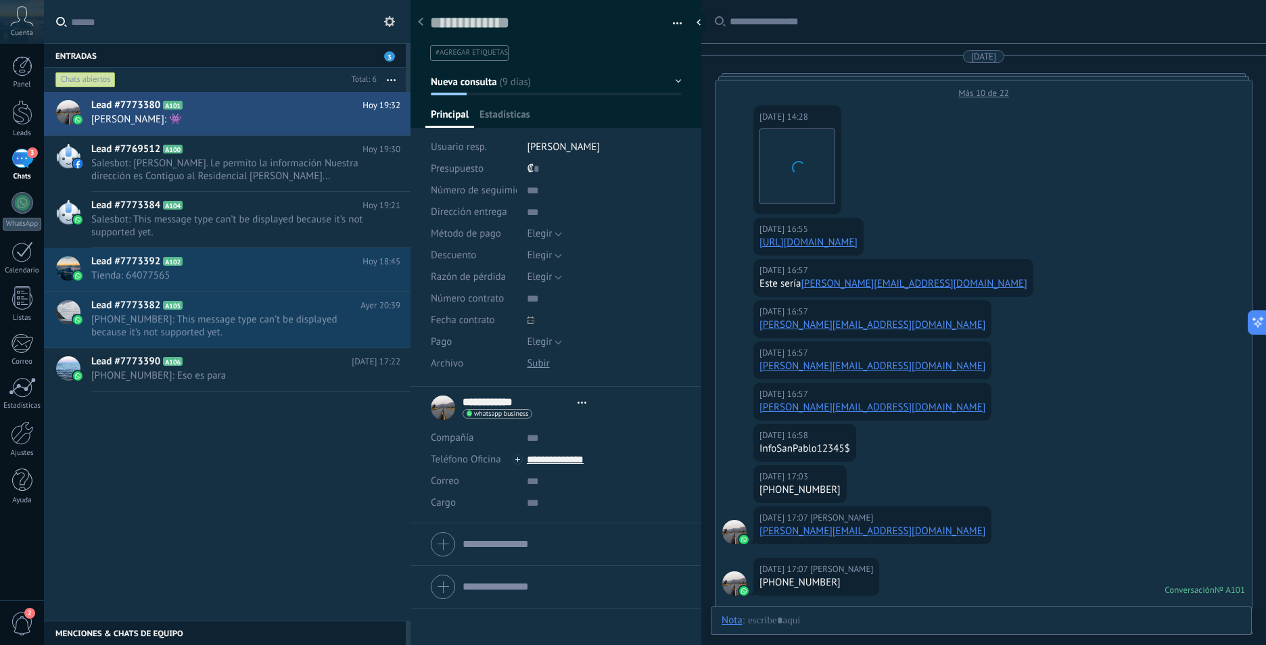
type textarea "**********"
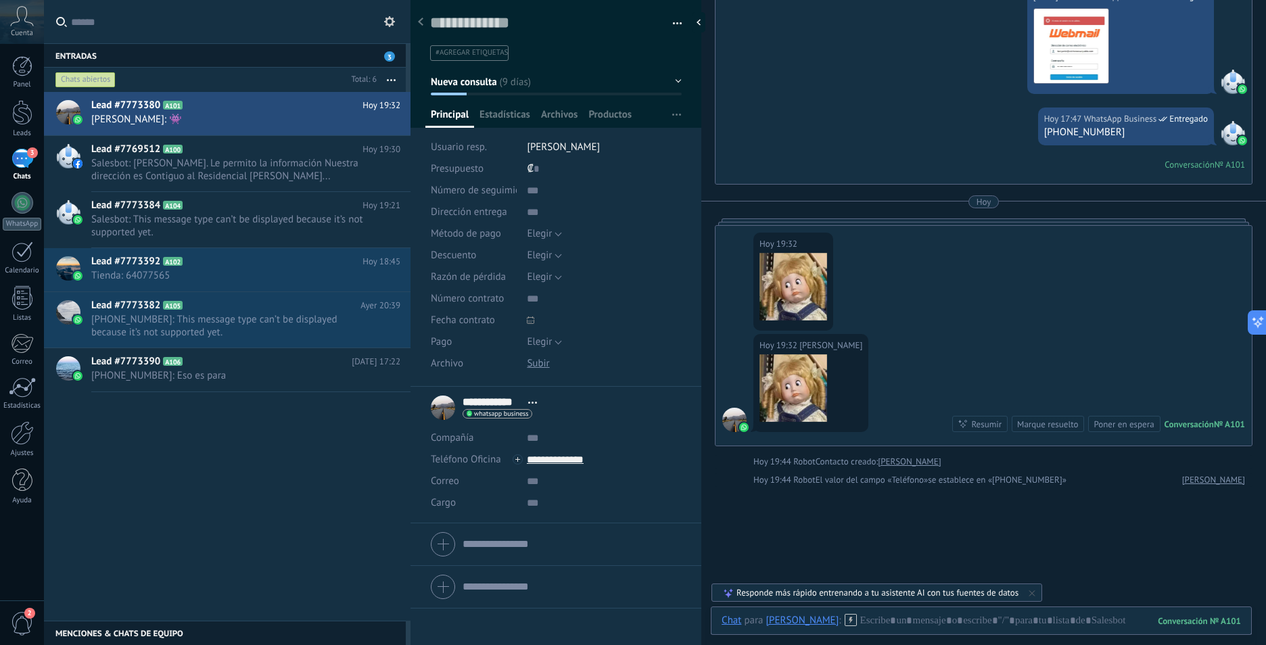
scroll to position [2311, 0]
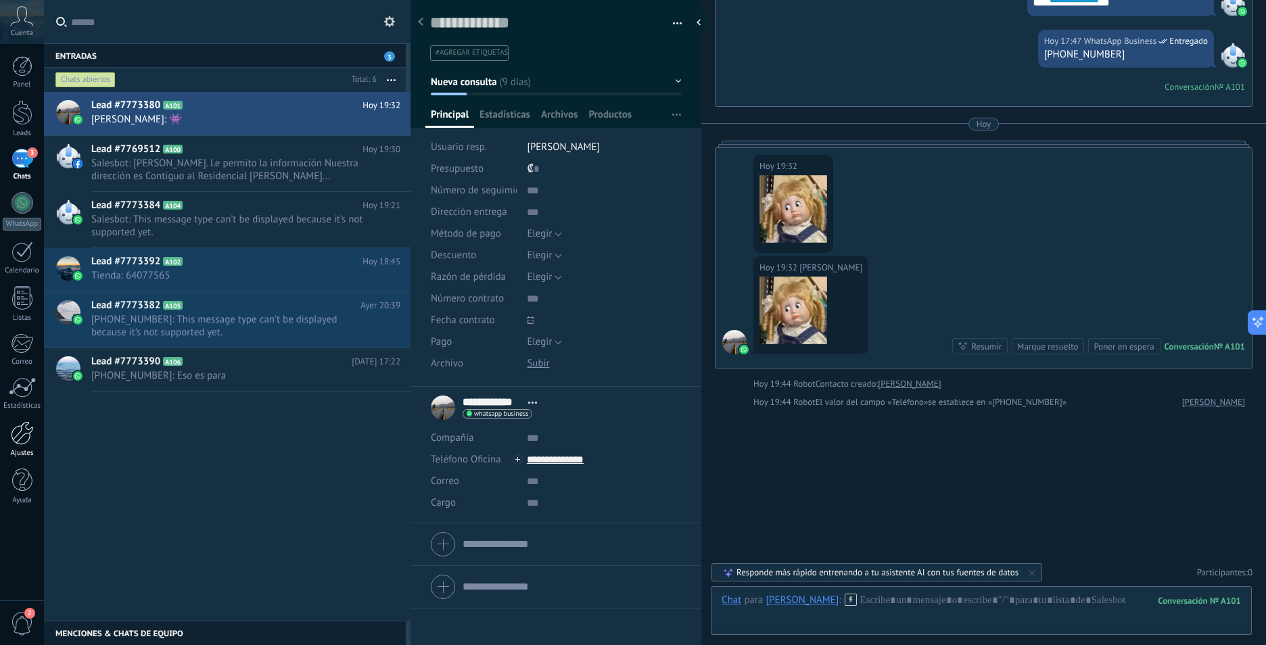
click at [22, 451] on div "Ajustes" at bounding box center [22, 453] width 39 height 9
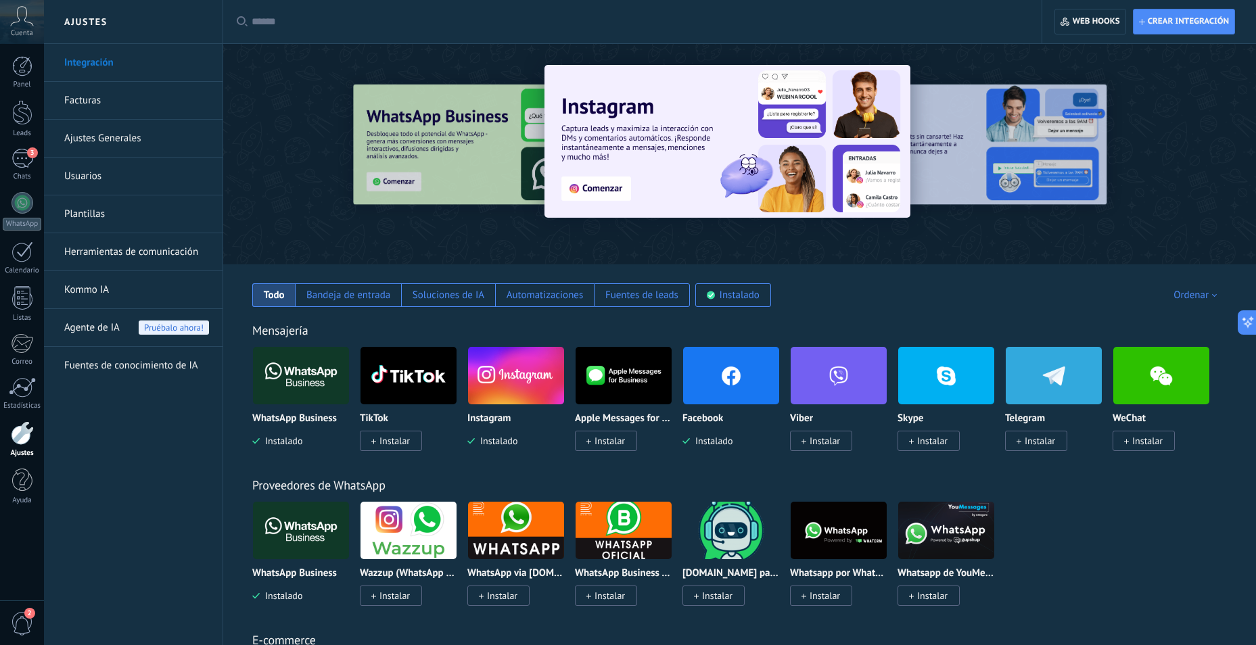
click at [106, 249] on link "Herramientas de comunicación" at bounding box center [136, 252] width 145 height 38
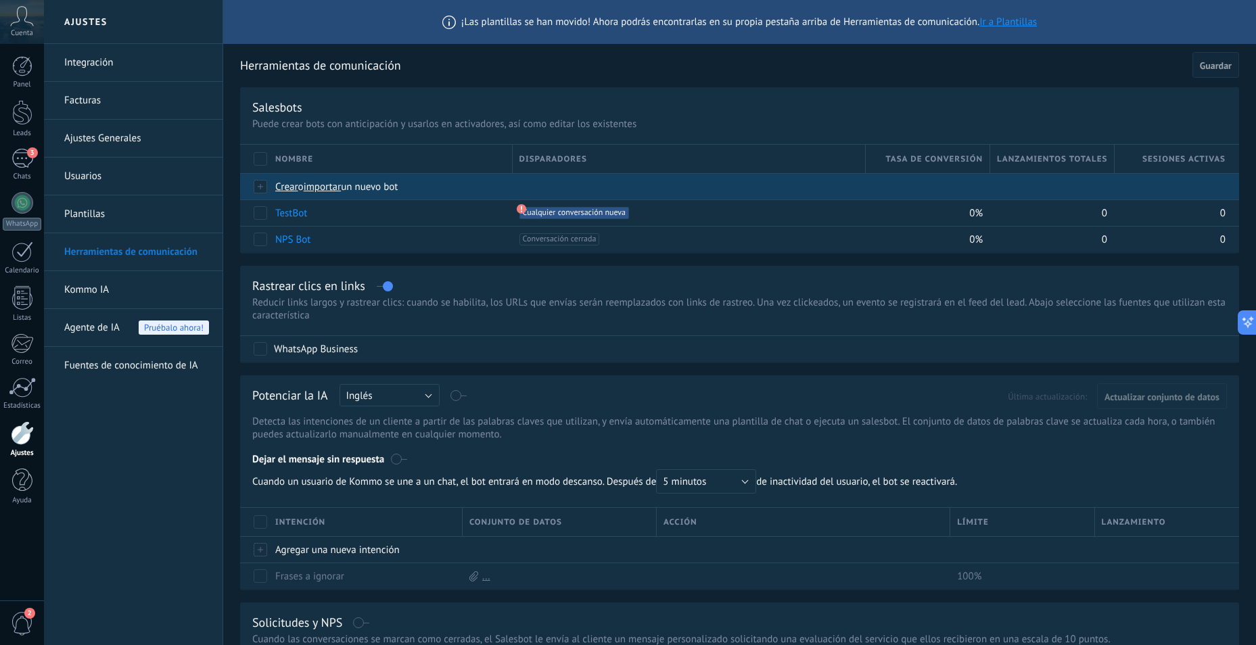
click at [256, 185] on div at bounding box center [261, 187] width 15 height 12
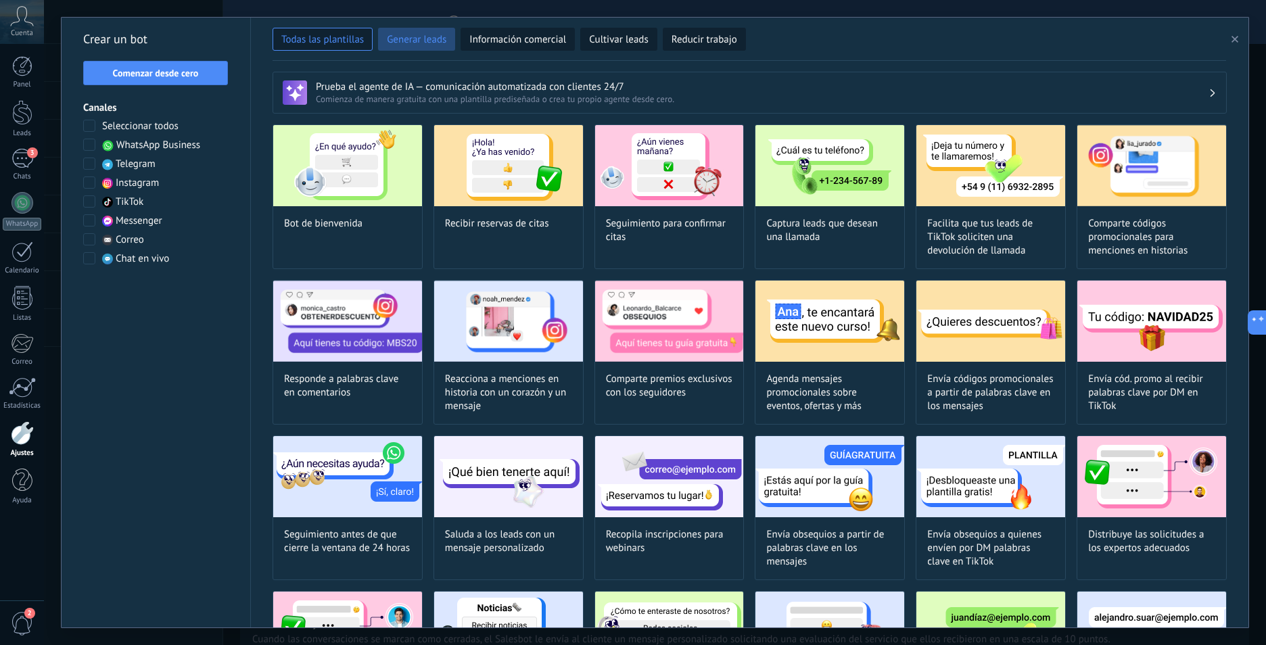
click at [432, 43] on span "Generar leads" at bounding box center [417, 40] width 60 height 14
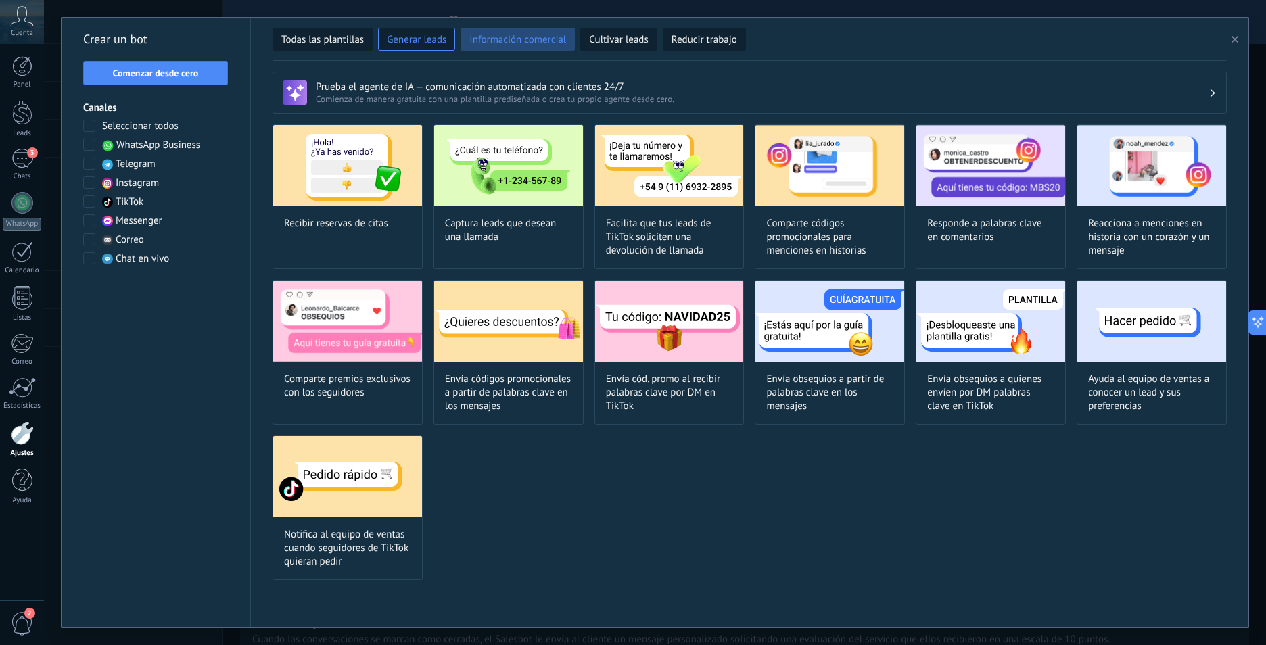
click at [526, 33] on span "Información comercial" at bounding box center [517, 40] width 97 height 14
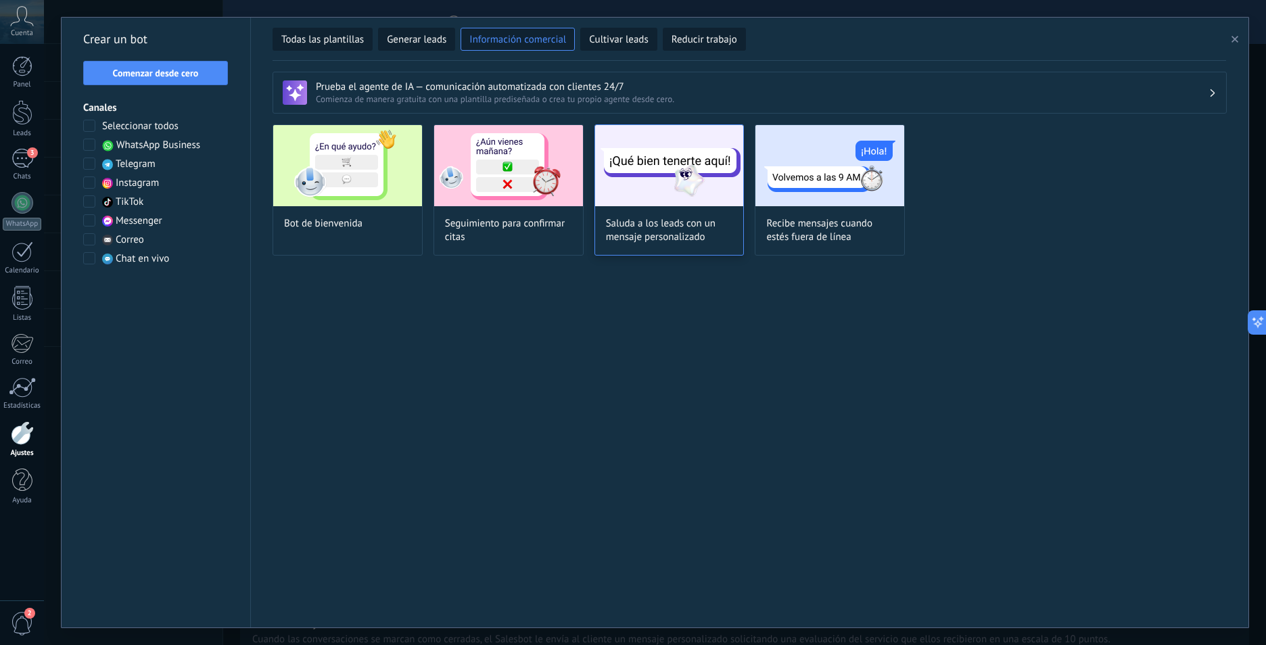
click at [685, 223] on span "Saluda a los leads con un mensaje personalizado" at bounding box center [669, 230] width 127 height 27
type input "**********"
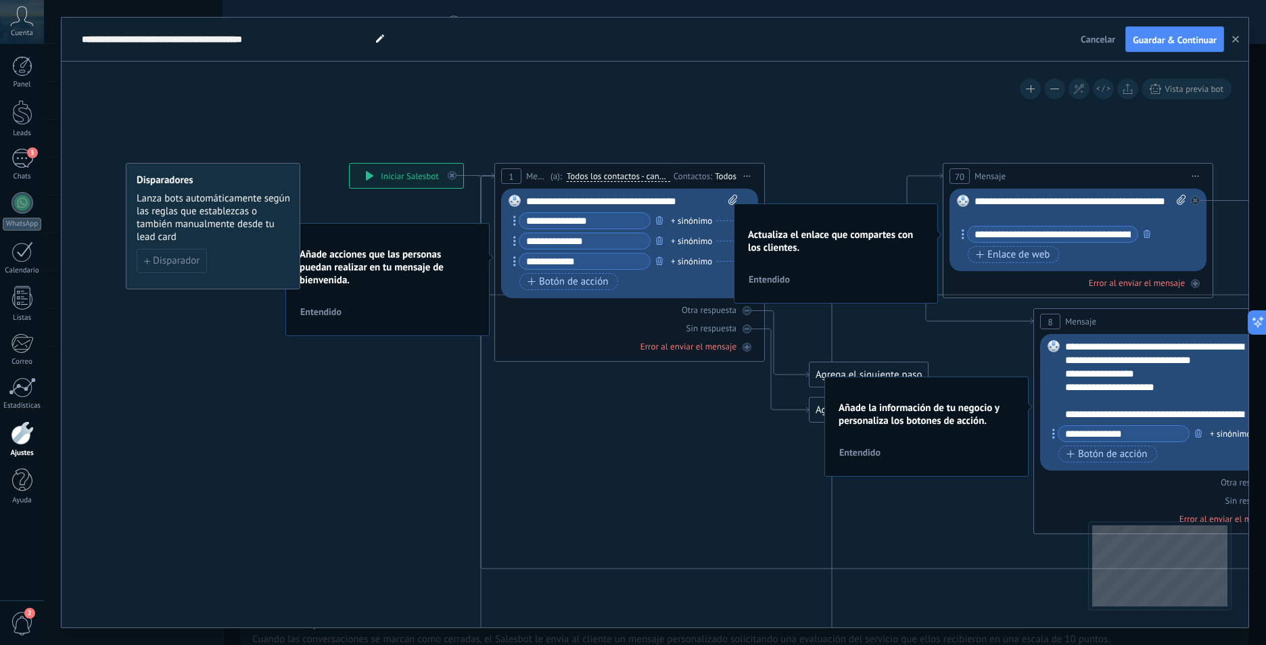
click at [585, 223] on input "**********" at bounding box center [585, 221] width 131 height 16
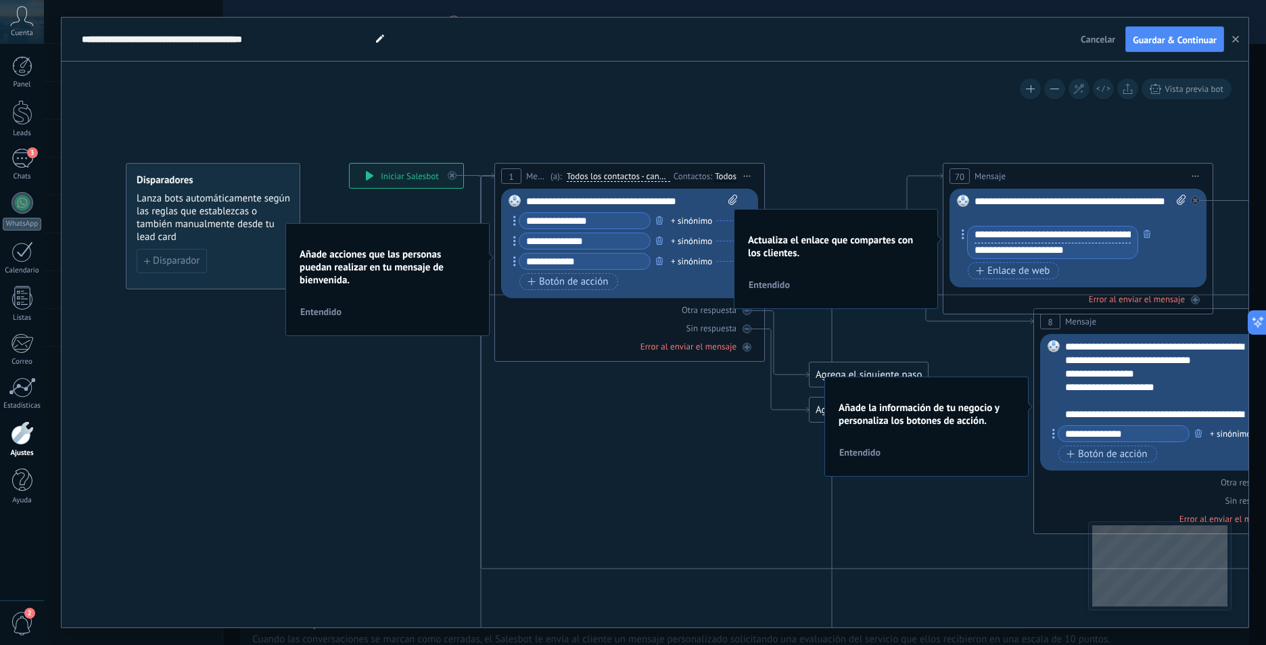
click at [1009, 238] on input "**********" at bounding box center [1053, 235] width 170 height 16
click at [1085, 251] on input "**********" at bounding box center [1053, 251] width 170 height 16
drag, startPoint x: 1085, startPoint y: 251, endPoint x: 959, endPoint y: 265, distance: 126.6
click at [959, 265] on div "Reemplazar Quitar Convertir a mensaje de voz Arrastre la imagen aquí para adjun…" at bounding box center [1078, 238] width 257 height 99
click at [1002, 248] on input "text" at bounding box center [1053, 251] width 170 height 16
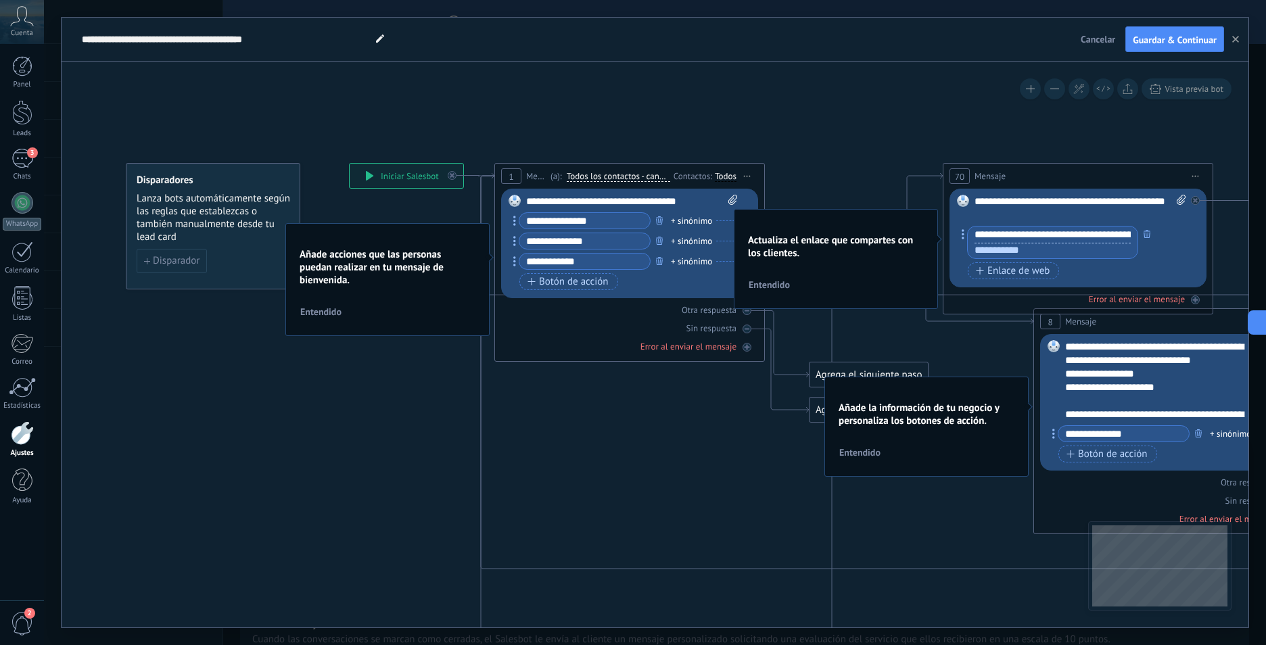
click at [1012, 257] on input "text" at bounding box center [1053, 251] width 170 height 16
click at [1074, 380] on div "**********" at bounding box center [1171, 380] width 212 height 81
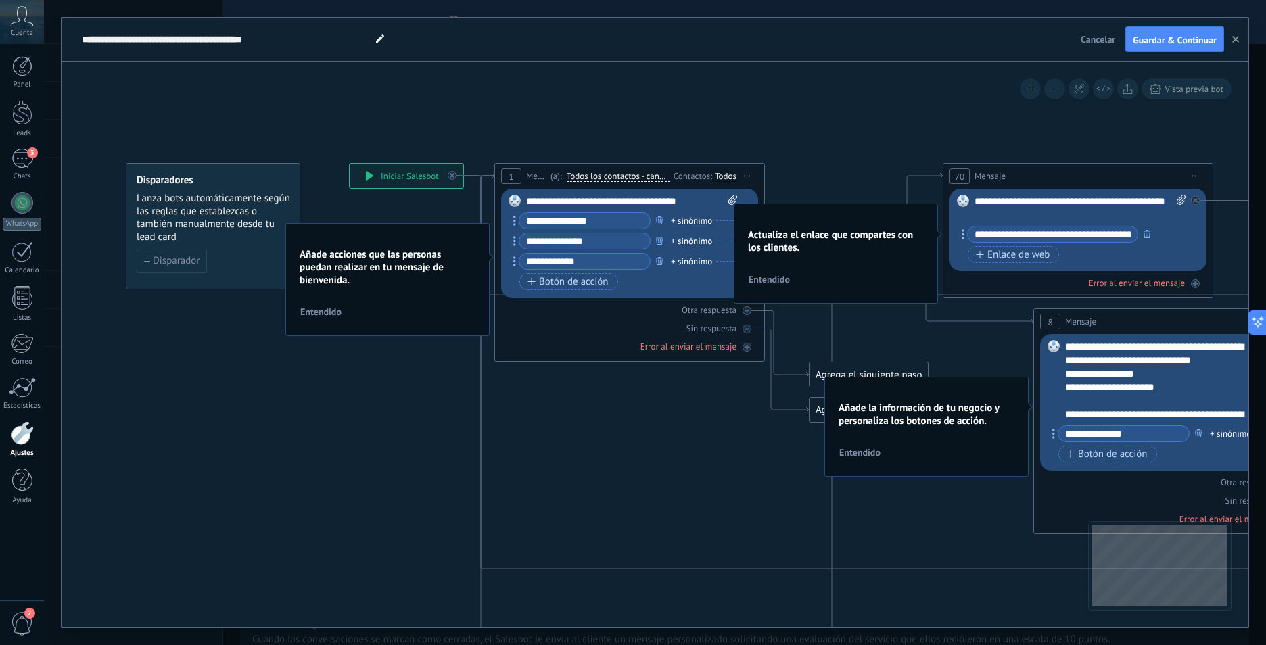
click at [791, 118] on icon at bounding box center [1118, 531] width 2215 height 1413
click at [1038, 124] on icon at bounding box center [1118, 531] width 2215 height 1413
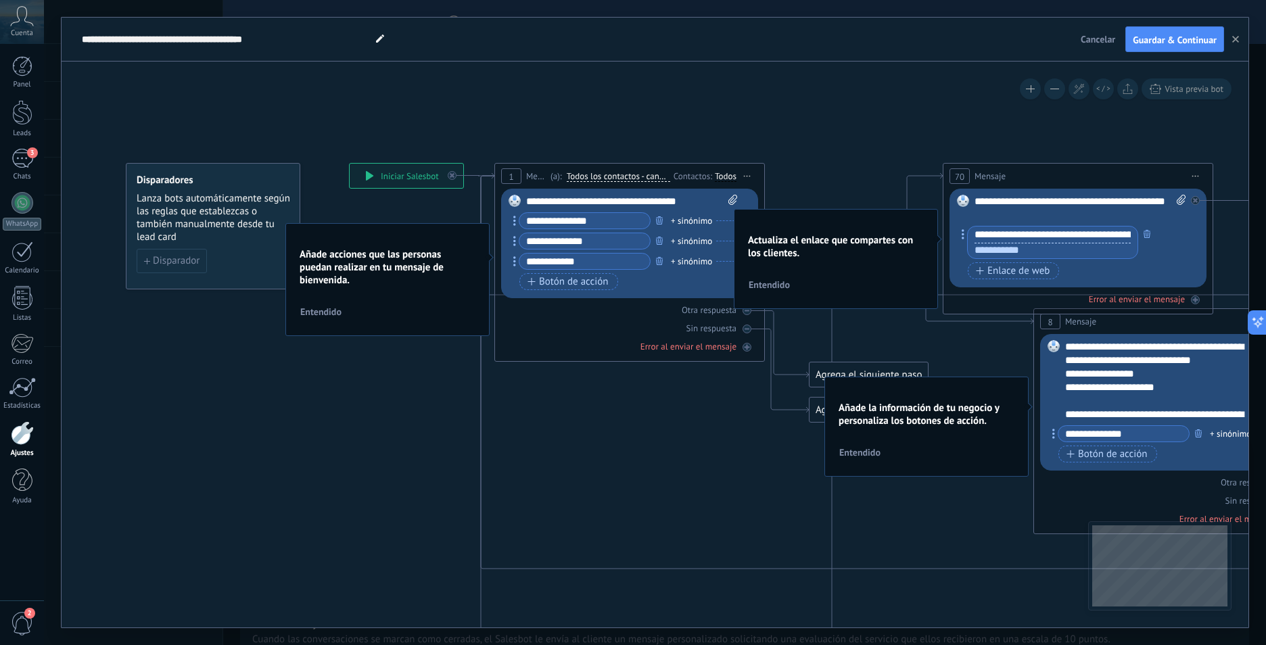
click at [1030, 238] on input "**********" at bounding box center [1053, 235] width 170 height 16
click at [1018, 251] on input "text" at bounding box center [1053, 251] width 170 height 16
click at [20, 162] on div "4" at bounding box center [23, 159] width 22 height 20
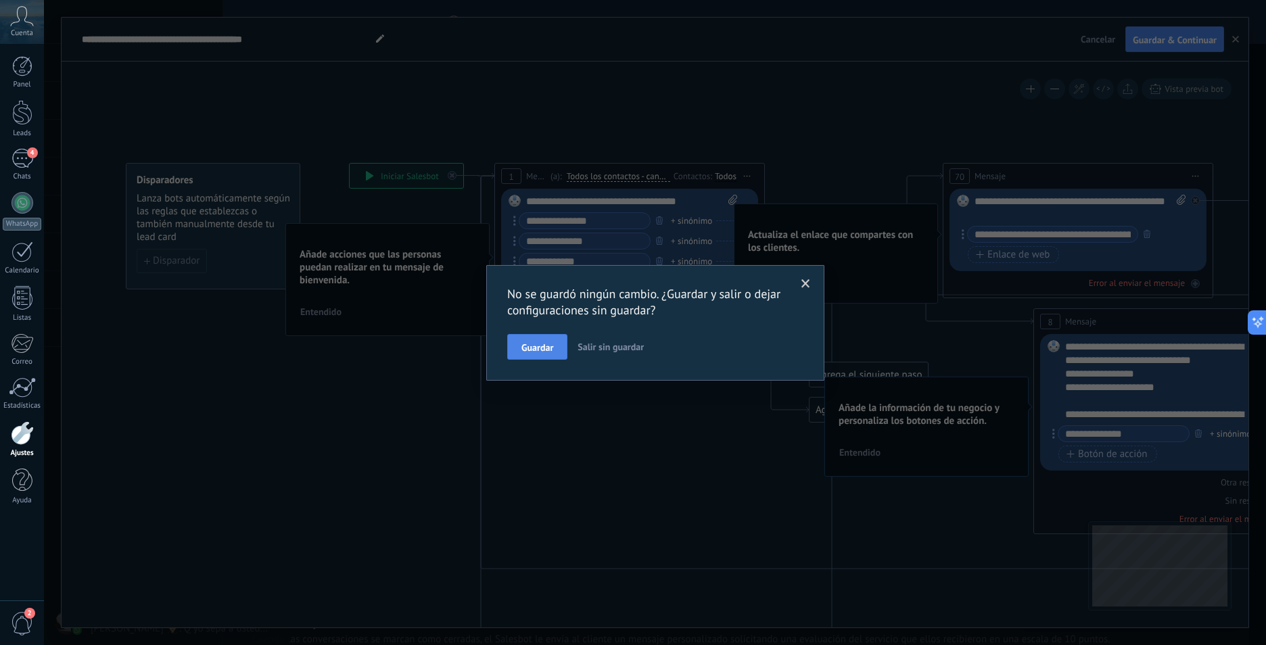
click at [542, 345] on span "Guardar" at bounding box center [538, 347] width 32 height 9
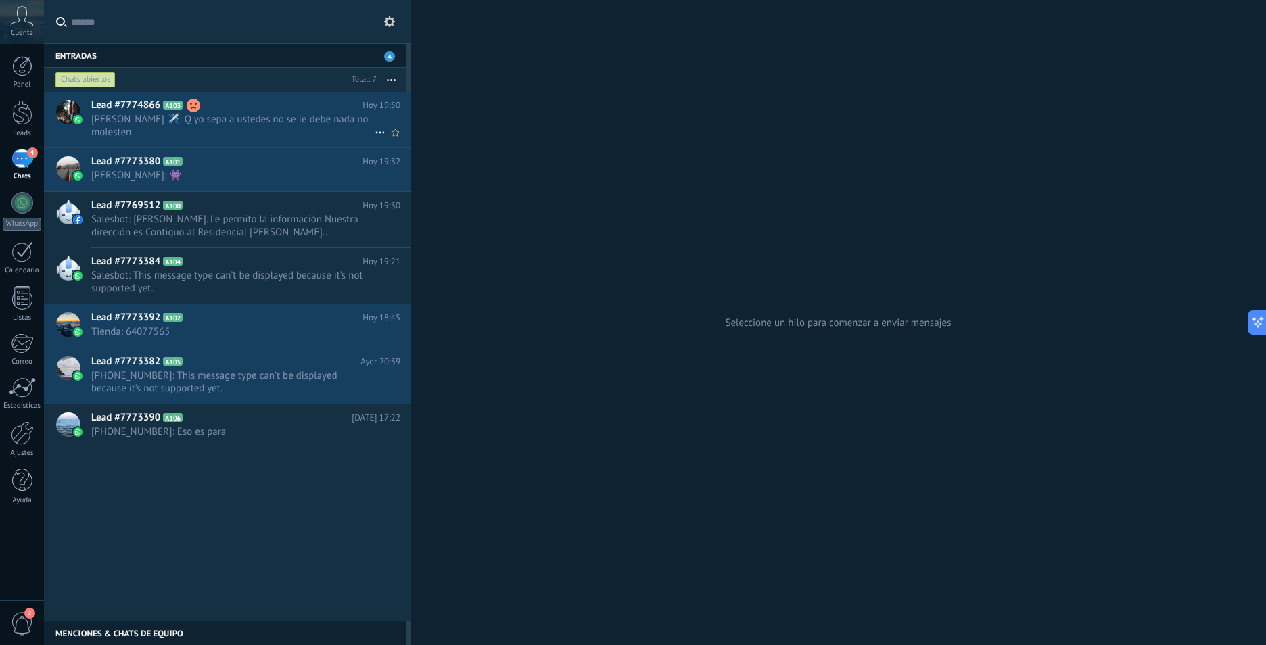
click at [278, 117] on span "[PERSON_NAME] ‍✈️: Q yo sepa a ustedes no se le debe nada no molesten" at bounding box center [232, 126] width 283 height 26
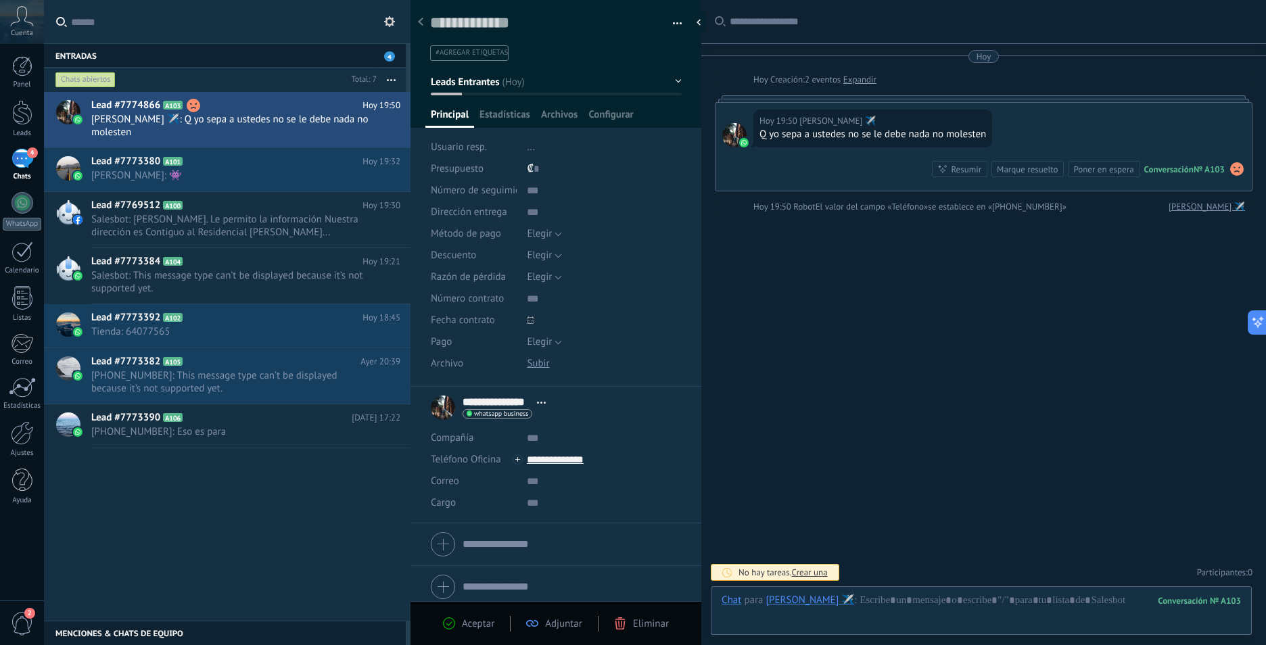
scroll to position [20, 0]
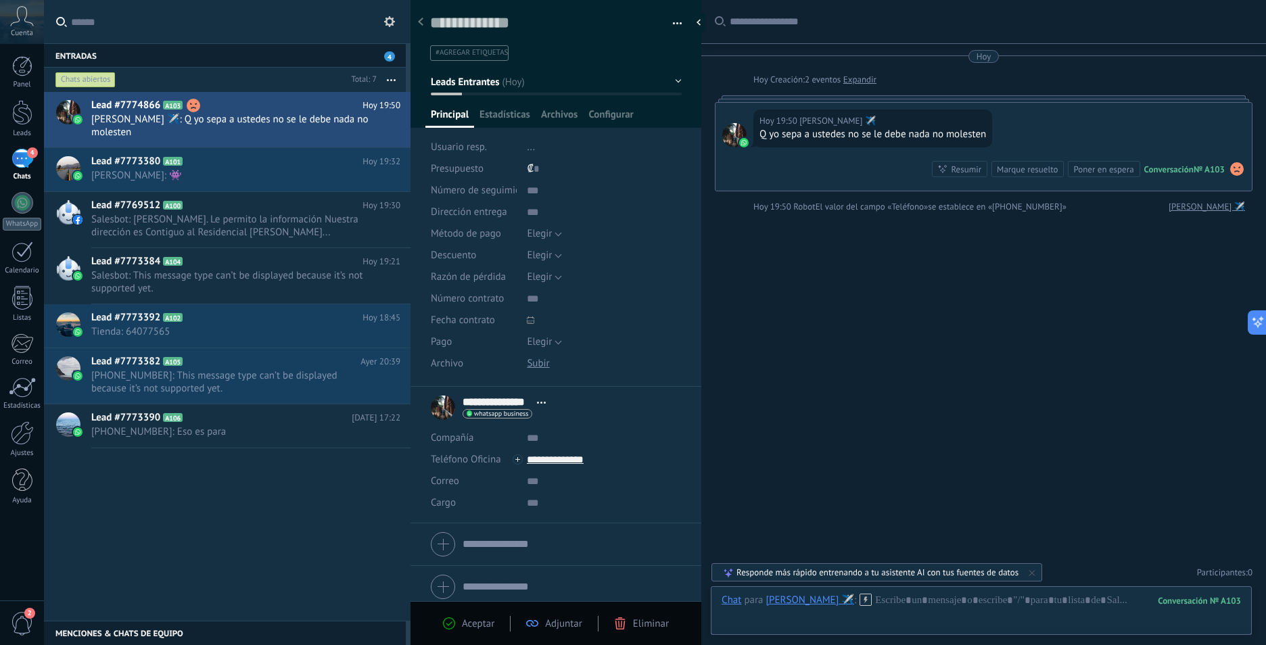
click at [480, 627] on span "Aceptar" at bounding box center [478, 624] width 32 height 13
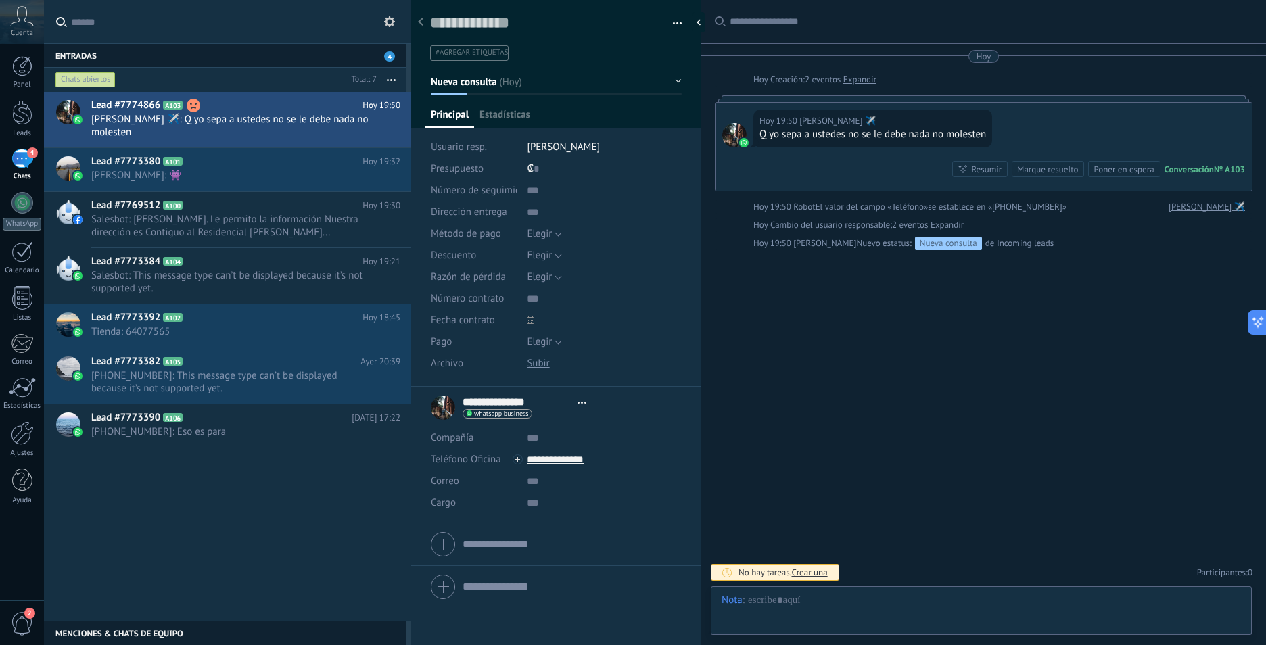
type textarea "**********"
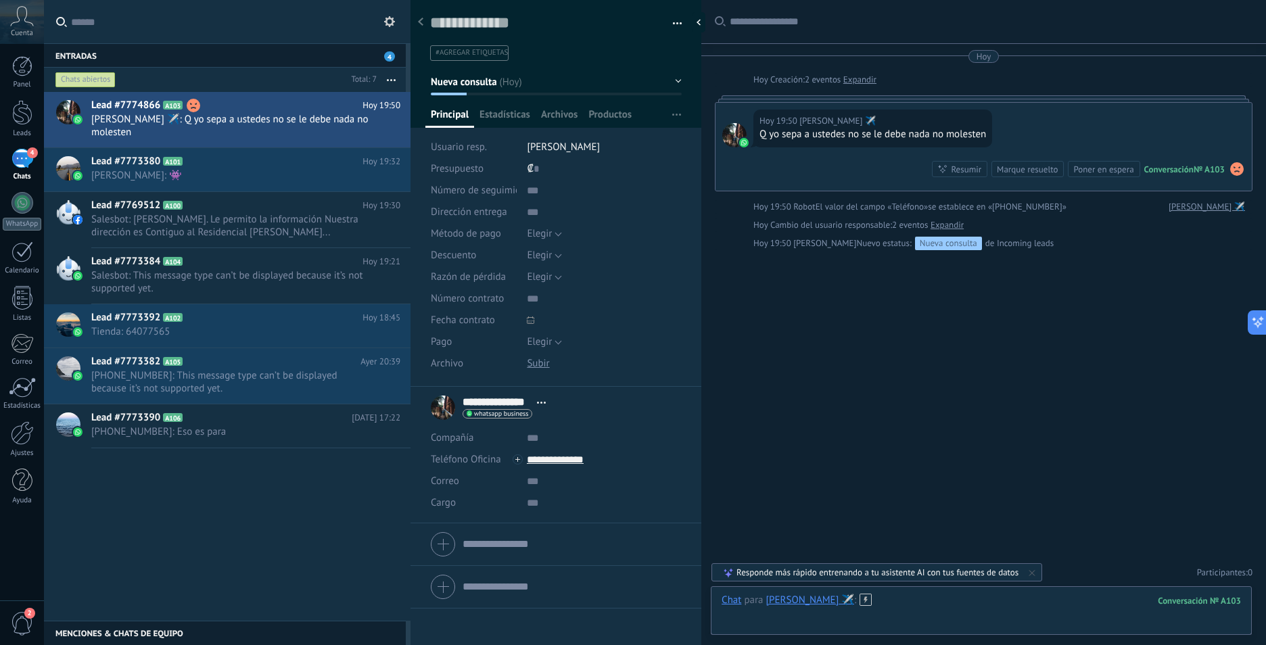
click at [893, 602] on div at bounding box center [982, 614] width 520 height 41
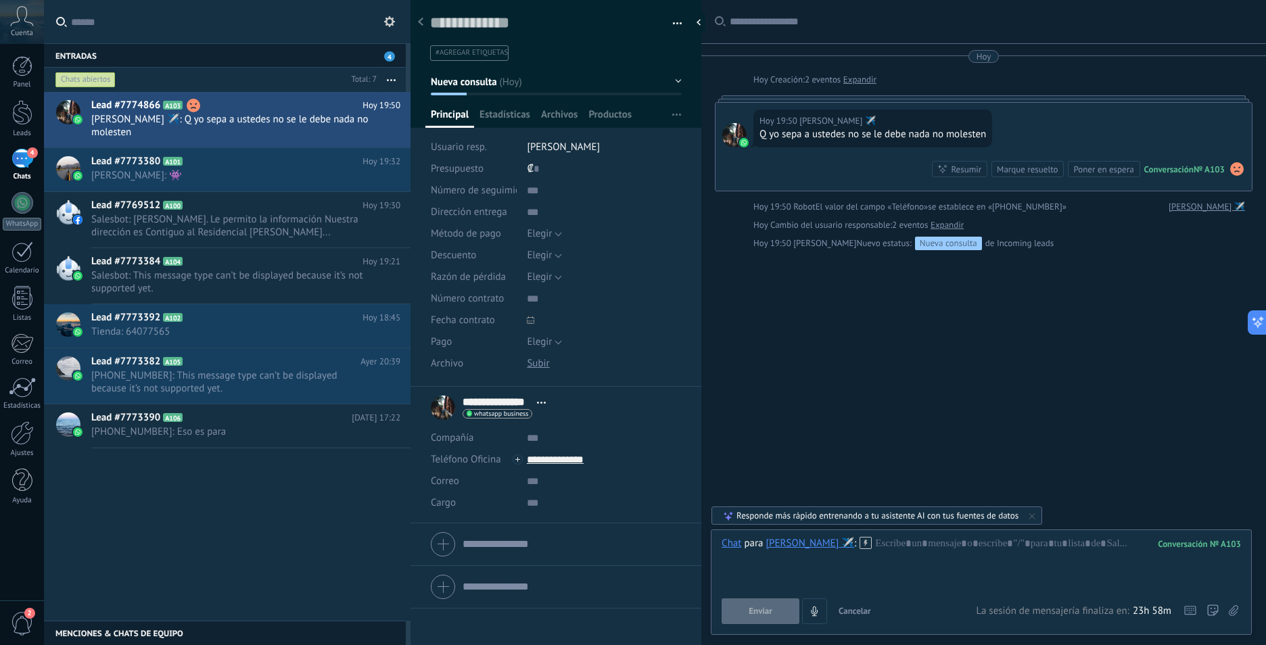
click at [1237, 612] on icon at bounding box center [1233, 611] width 9 height 12
click at [0, 0] on input "file" at bounding box center [0, 0] width 0 height 0
click at [777, 542] on div "[PERSON_NAME] ‍✈️" at bounding box center [810, 543] width 88 height 12
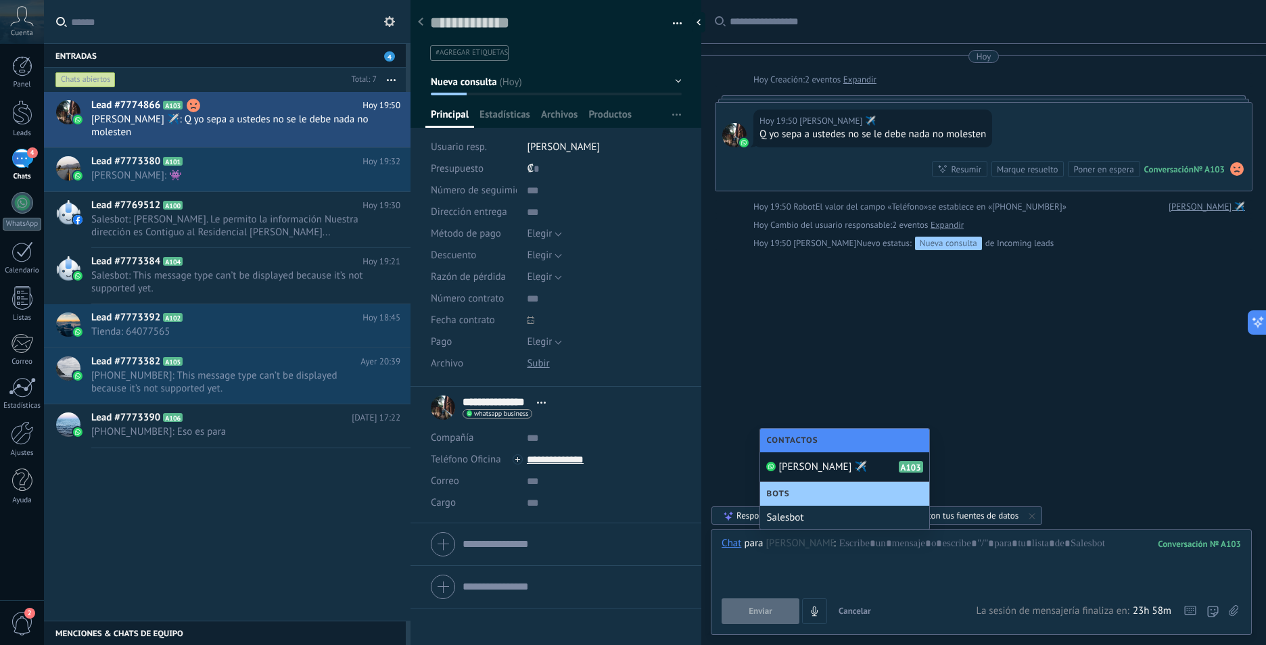
click at [777, 542] on input "text" at bounding box center [800, 543] width 68 height 13
click at [862, 545] on div at bounding box center [982, 562] width 520 height 51
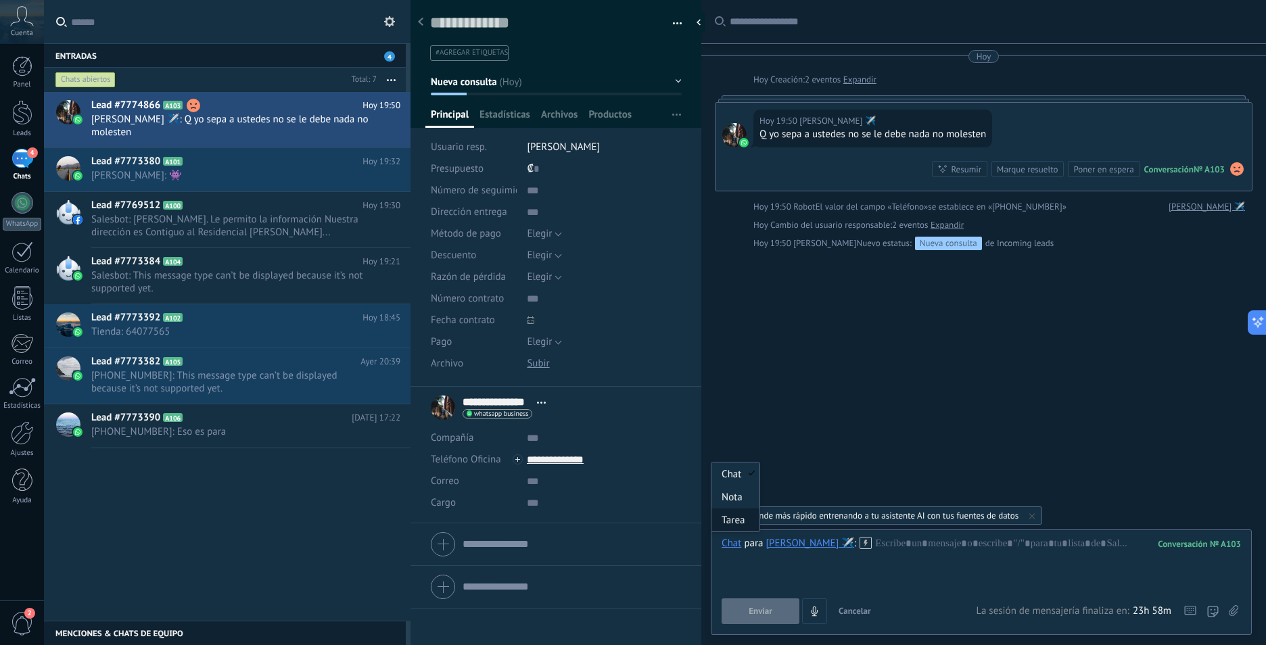
click at [729, 520] on div "Tarea" at bounding box center [736, 520] width 48 height 23
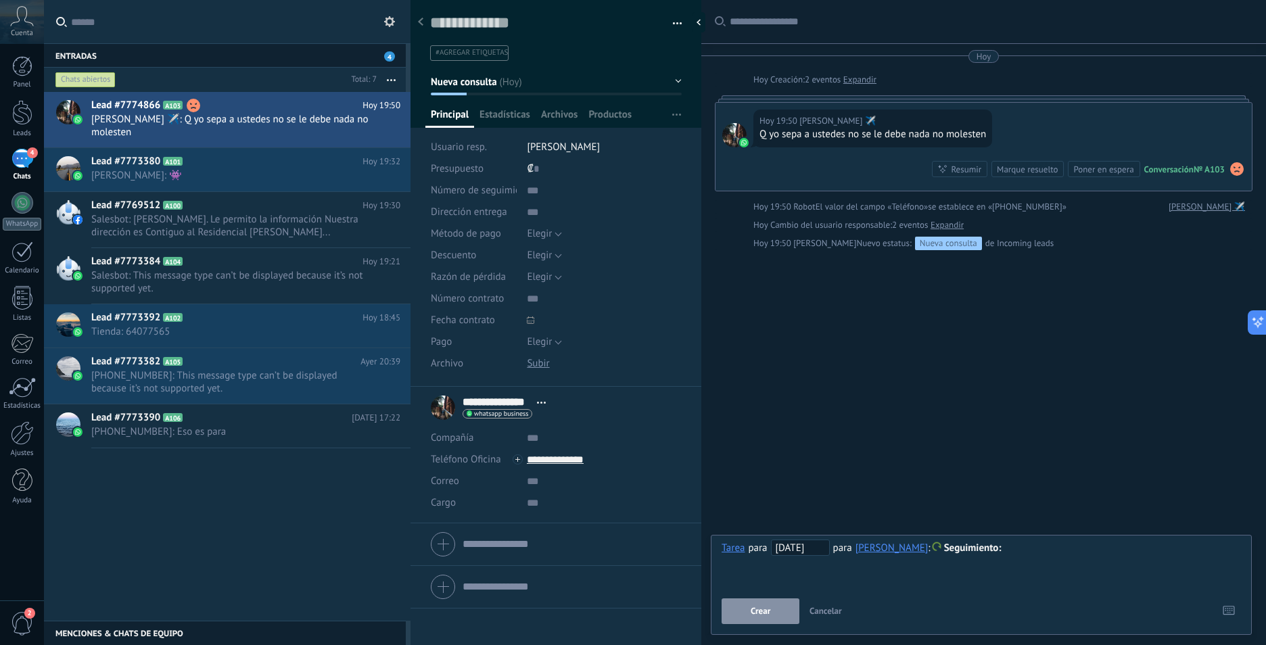
click at [788, 550] on span "[DATE]" at bounding box center [800, 548] width 59 height 16
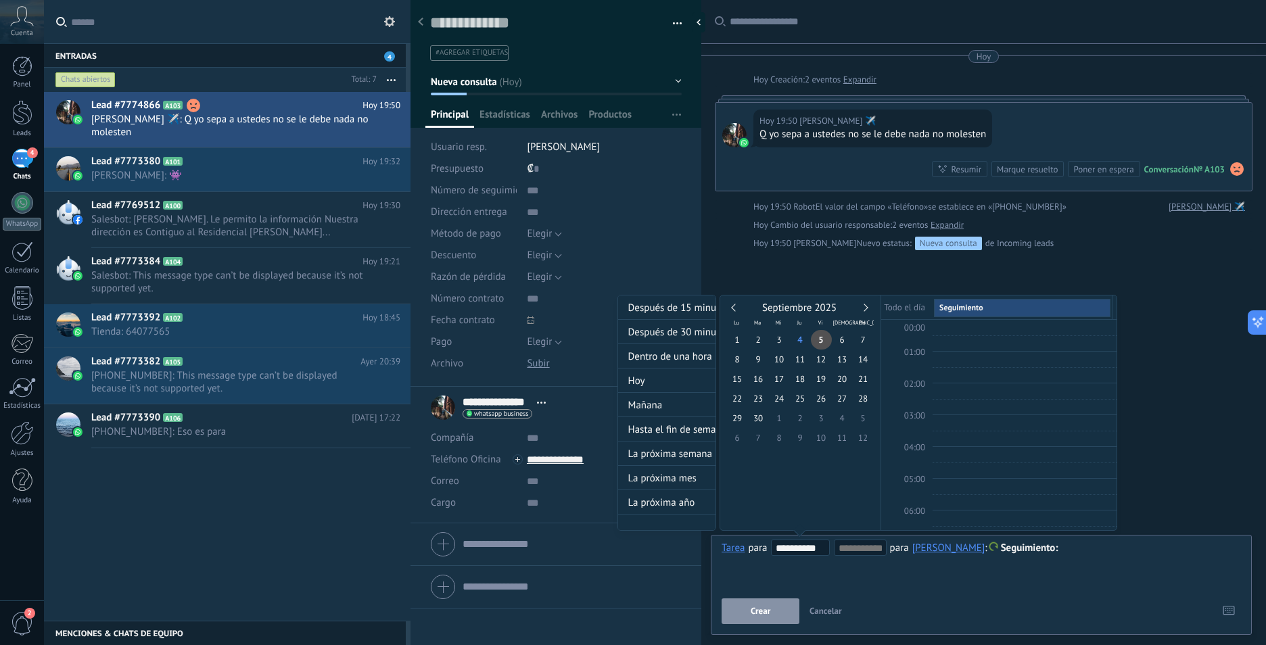
scroll to position [255, 0]
click at [820, 337] on span "5" at bounding box center [821, 340] width 21 height 20
type input "**********"
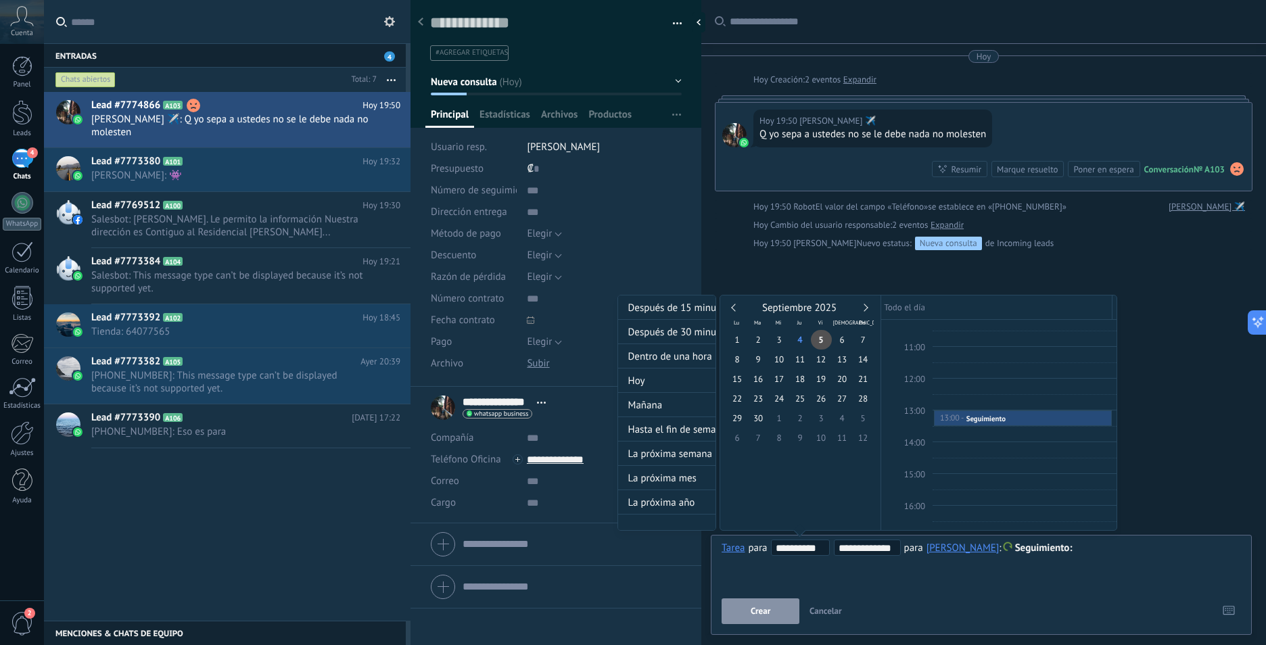
click at [760, 612] on div at bounding box center [633, 322] width 1266 height 645
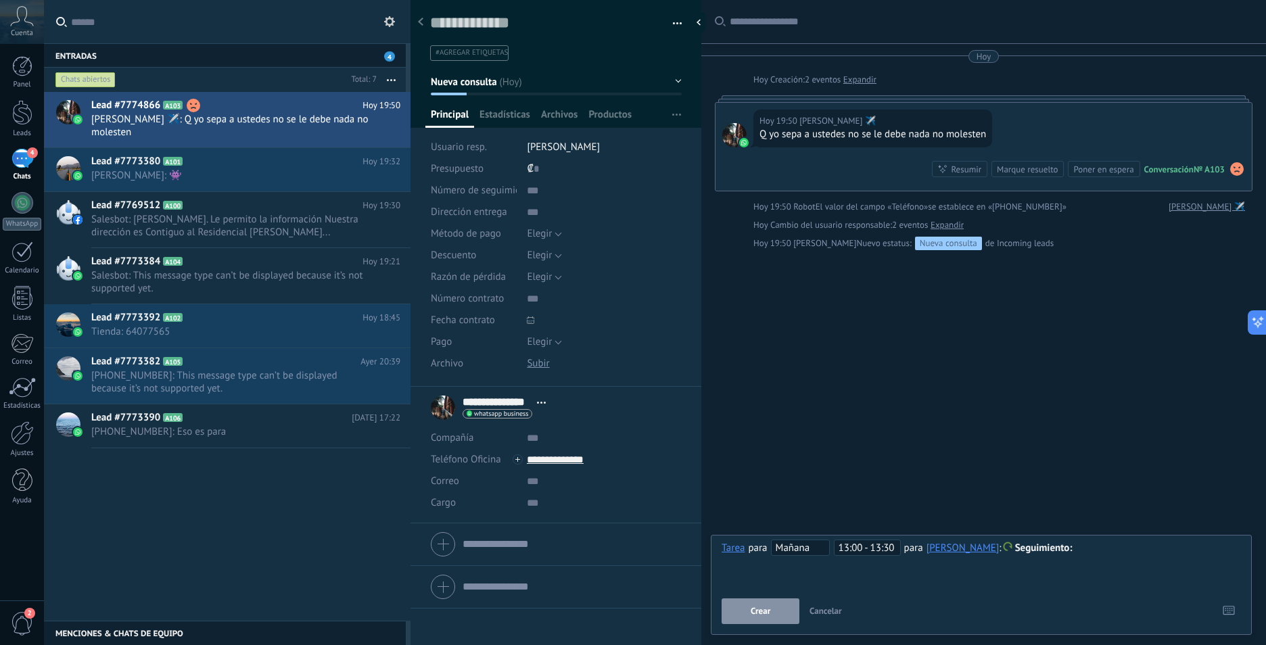
click at [764, 610] on span "Crear" at bounding box center [761, 611] width 20 height 9
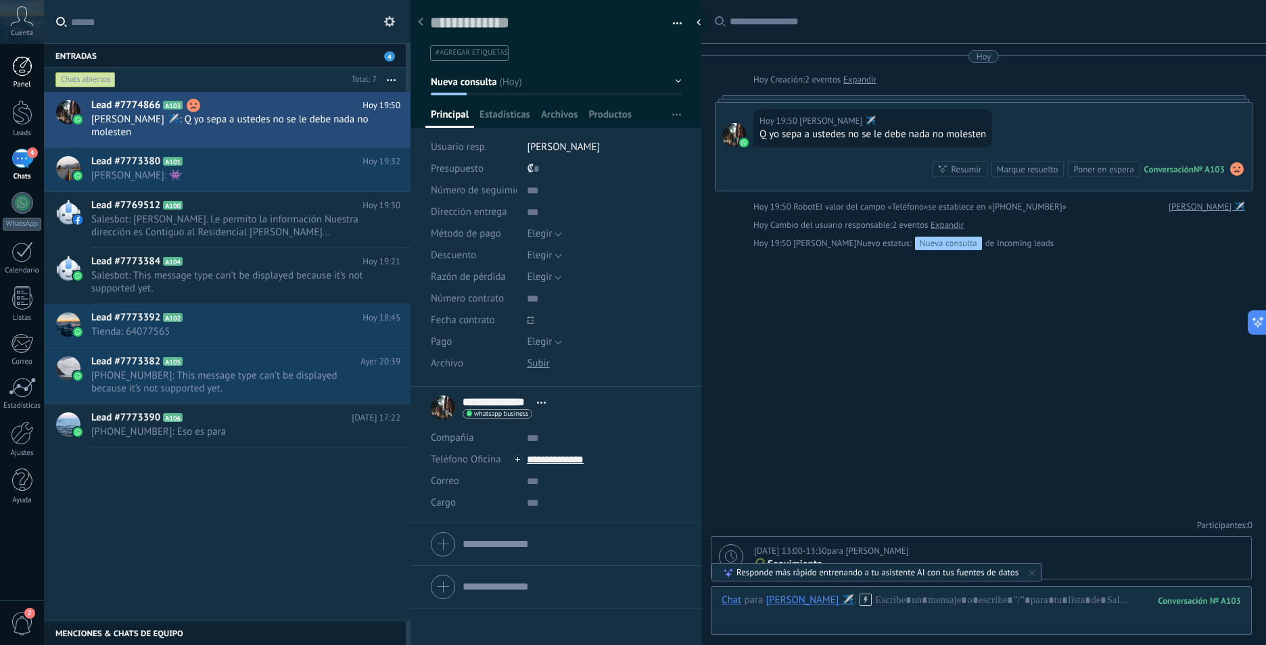
click at [28, 70] on div at bounding box center [22, 66] width 20 height 20
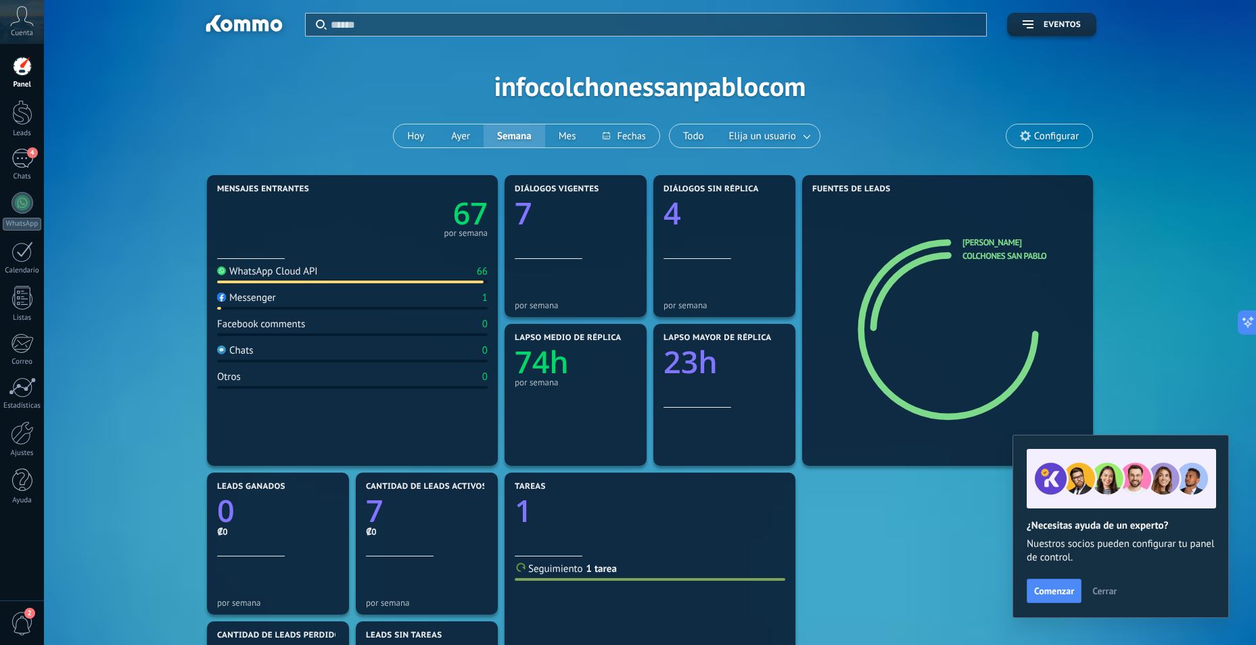
click at [26, 120] on div at bounding box center [22, 112] width 20 height 25
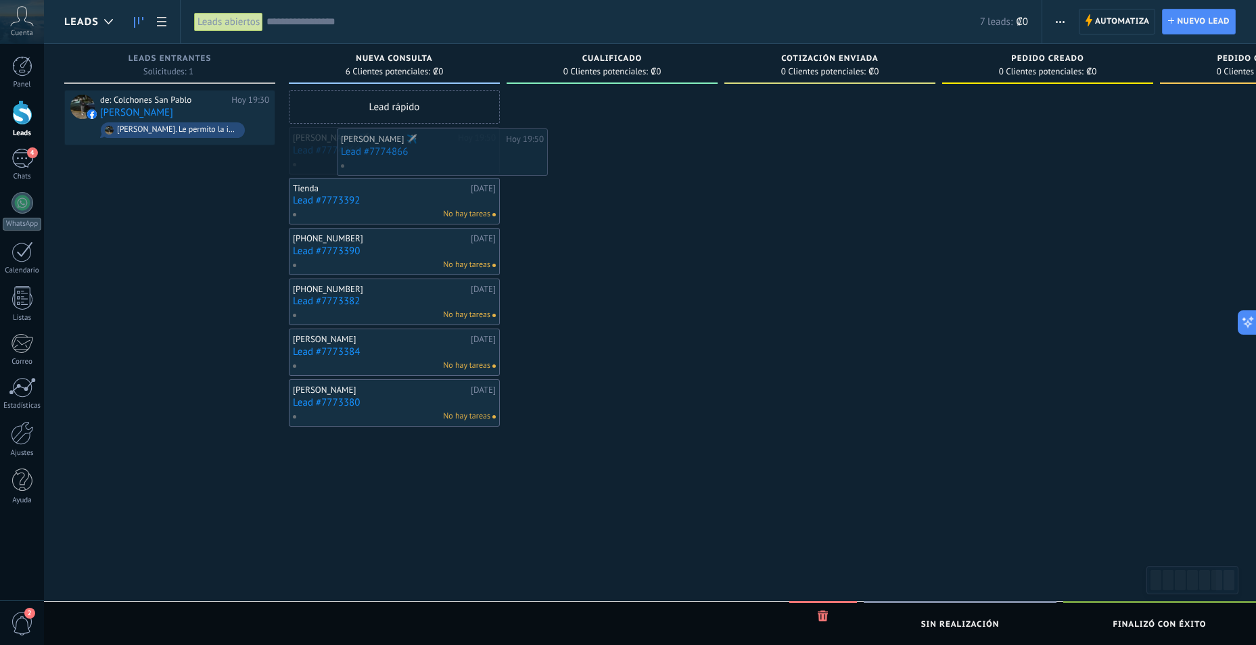
drag, startPoint x: 347, startPoint y: 154, endPoint x: 382, endPoint y: 150, distance: 35.4
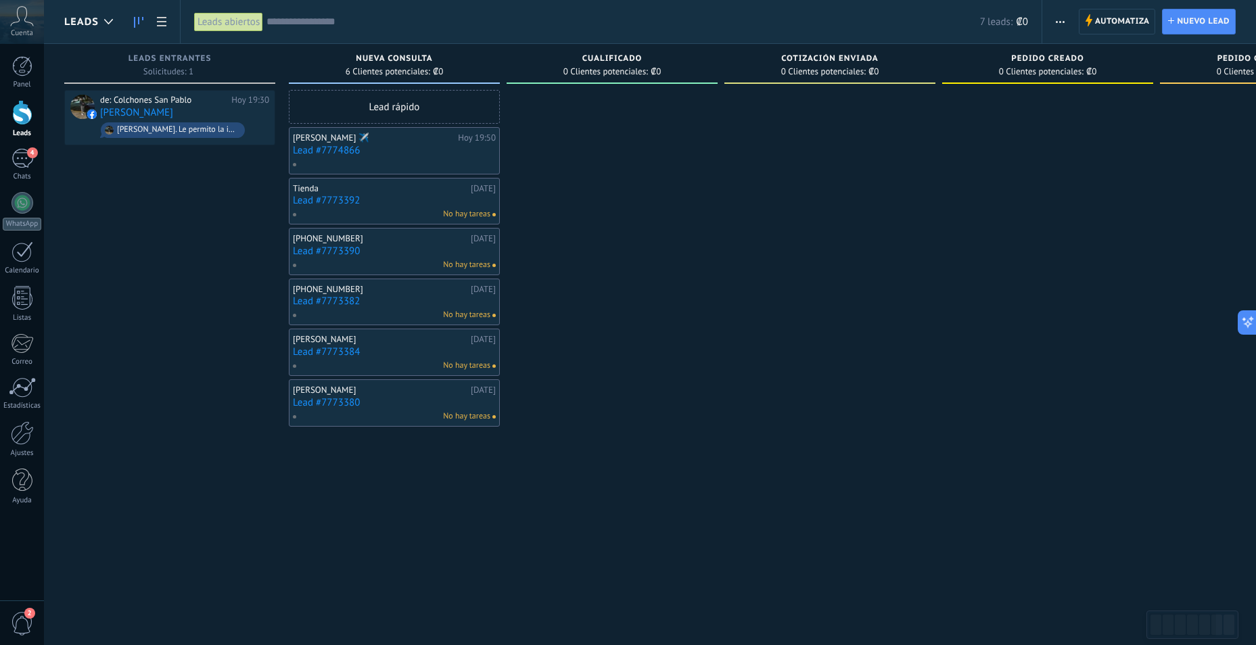
click at [389, 152] on link "Lead #7774866" at bounding box center [394, 151] width 203 height 12
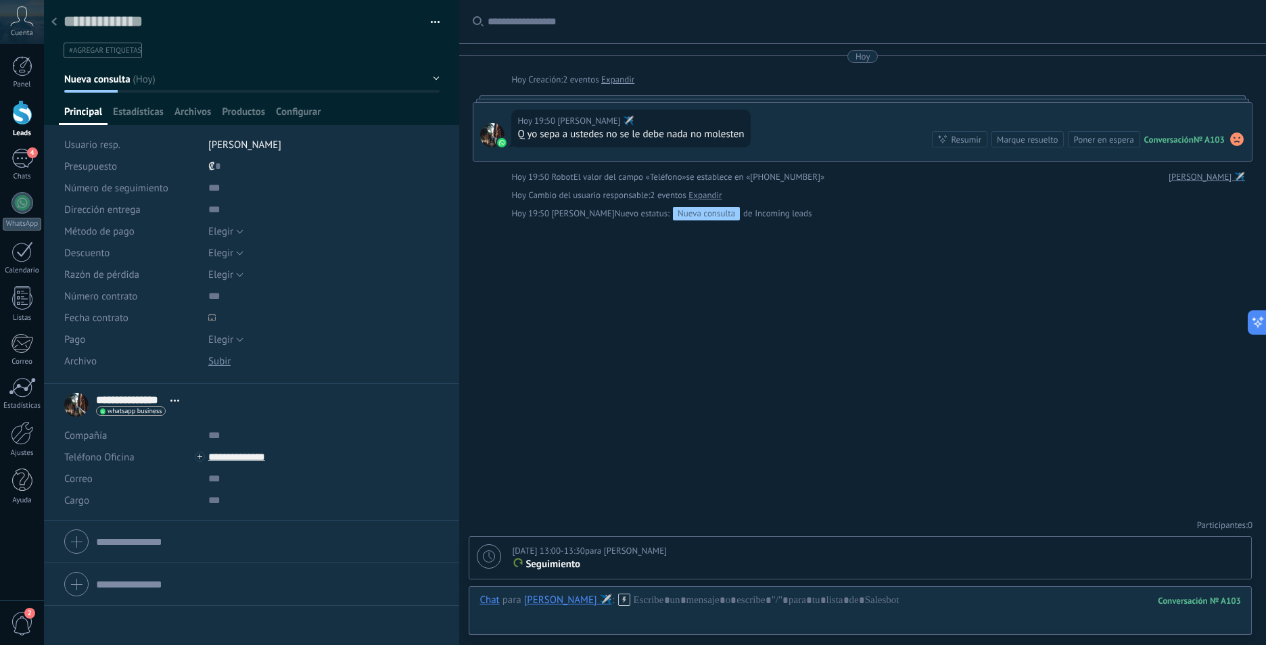
scroll to position [20, 0]
click at [430, 17] on button "button" at bounding box center [431, 22] width 20 height 20
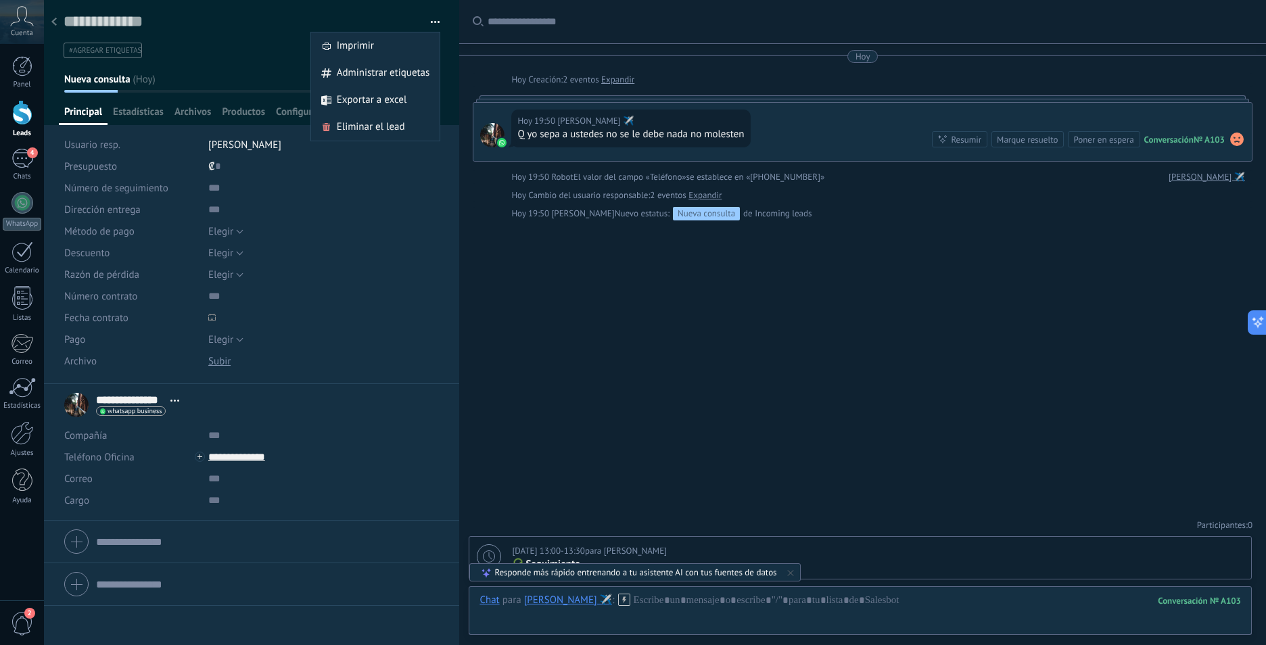
click at [579, 364] on div "Buscar Carga más [DATE] [DATE] Creación: 2 eventos Expandir [DATE] 19:50 [PERSO…" at bounding box center [862, 322] width 807 height 645
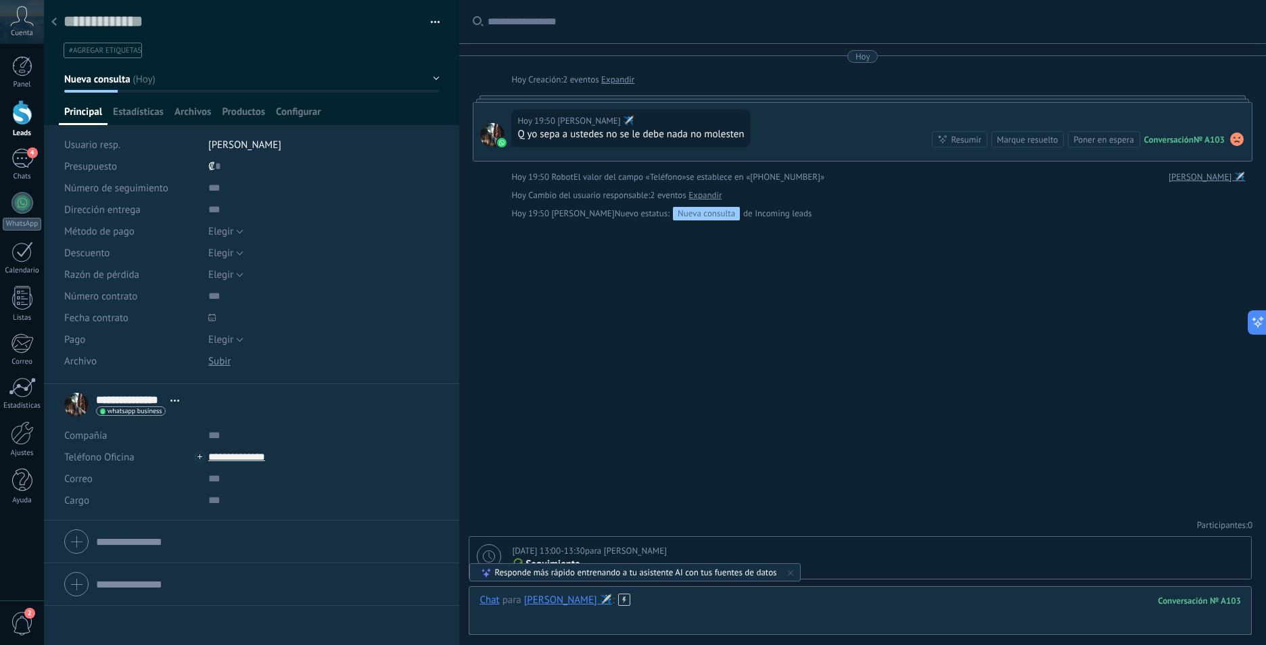
click at [689, 599] on div at bounding box center [861, 614] width 762 height 41
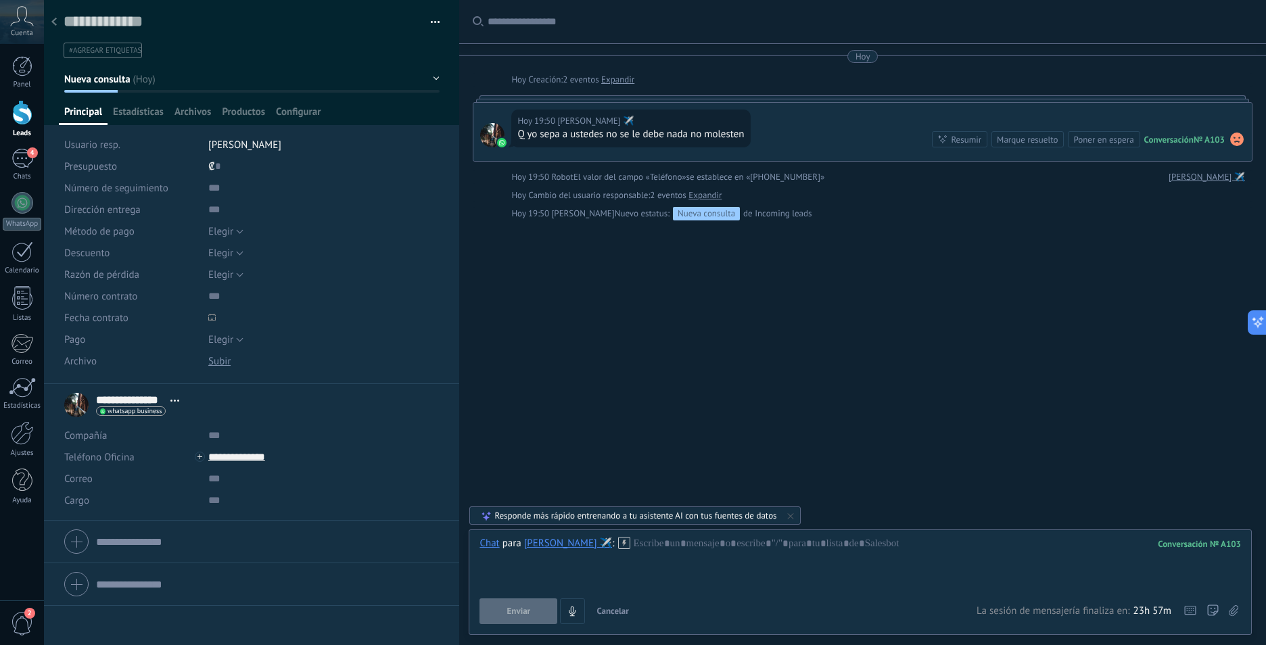
click at [876, 473] on div "Buscar Carga más [DATE] [DATE] Creación: 2 eventos Expandir [DATE] 19:50 [PERSO…" at bounding box center [862, 322] width 807 height 645
click at [617, 610] on span "Cancelar" at bounding box center [613, 611] width 32 height 12
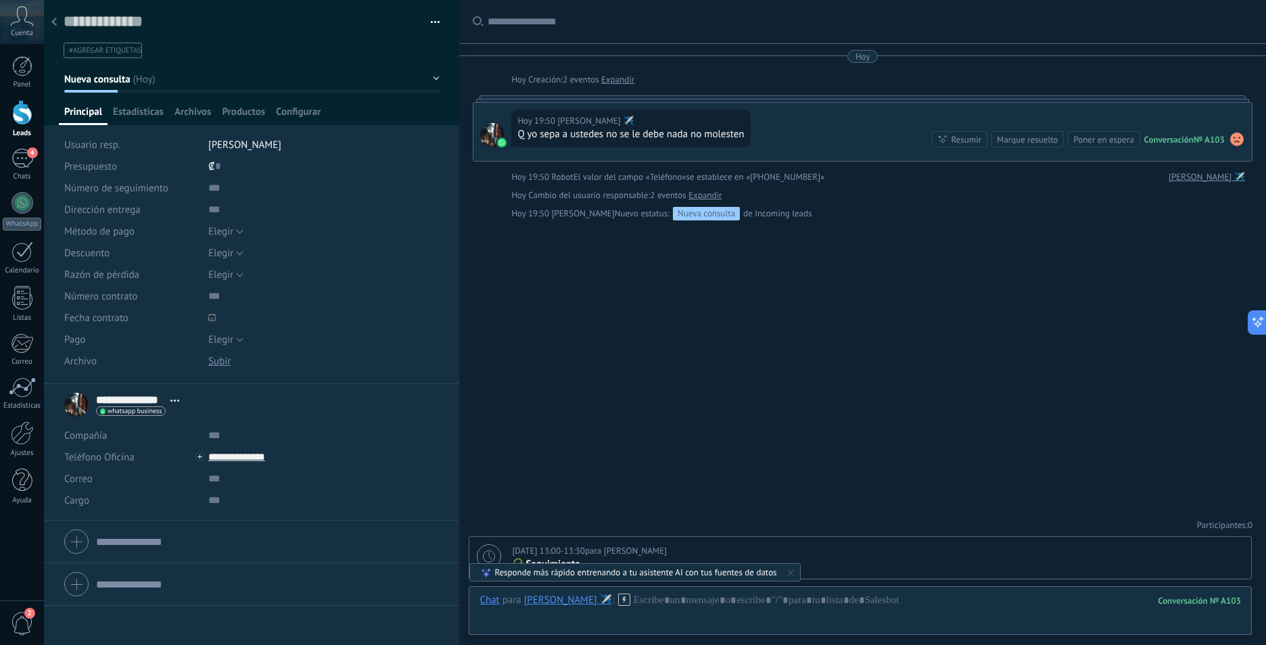
click at [641, 552] on div "[DATE] 13:00-13:30 para [PERSON_NAME]" at bounding box center [878, 552] width 732 height 14
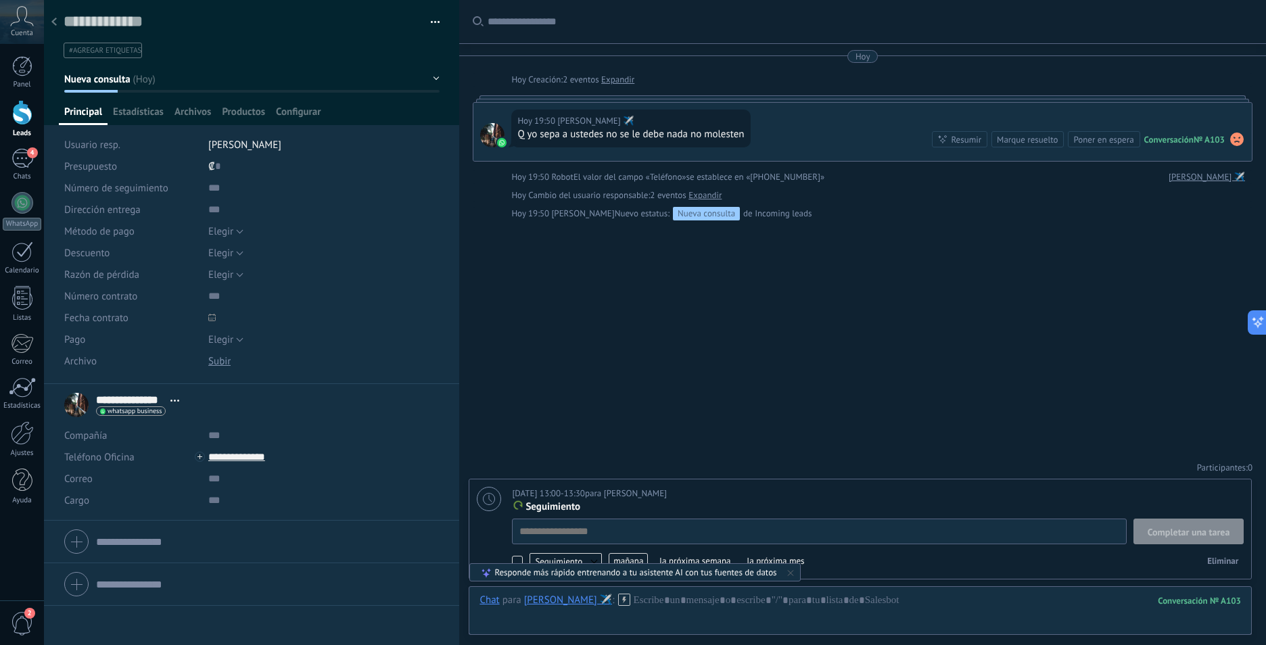
scroll to position [14, 0]
click at [630, 557] on span "mañana" at bounding box center [628, 561] width 39 height 16
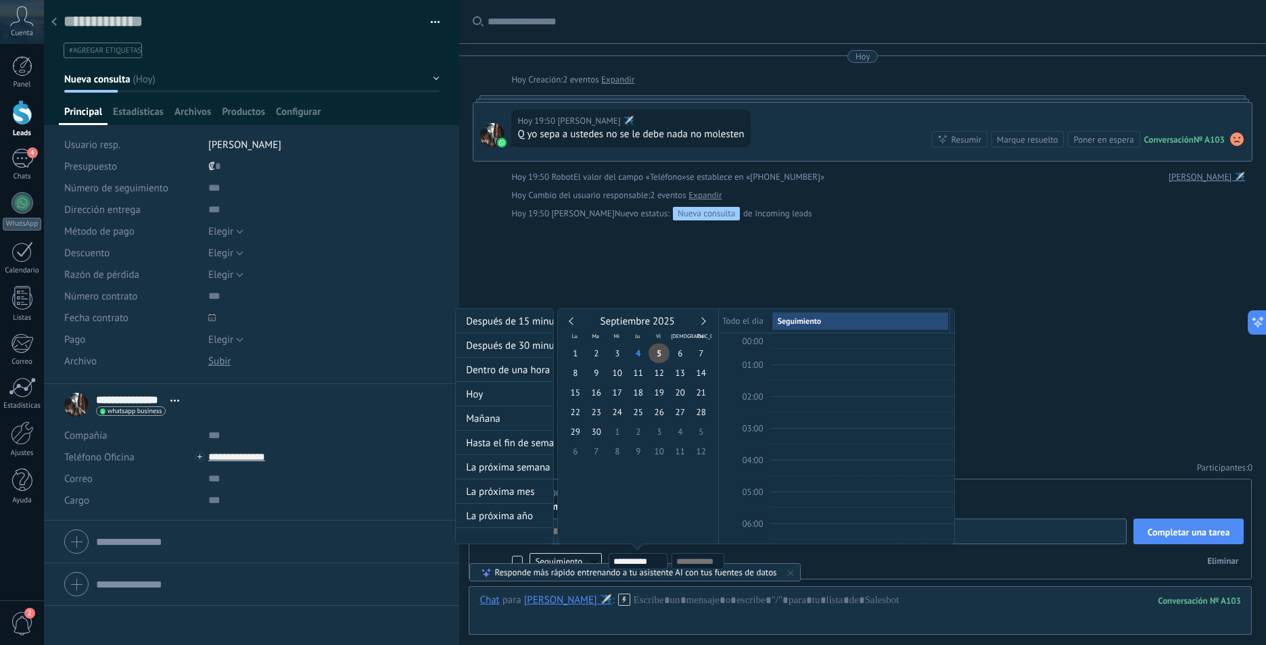
scroll to position [255, 0]
click at [791, 576] on div at bounding box center [633, 322] width 1266 height 645
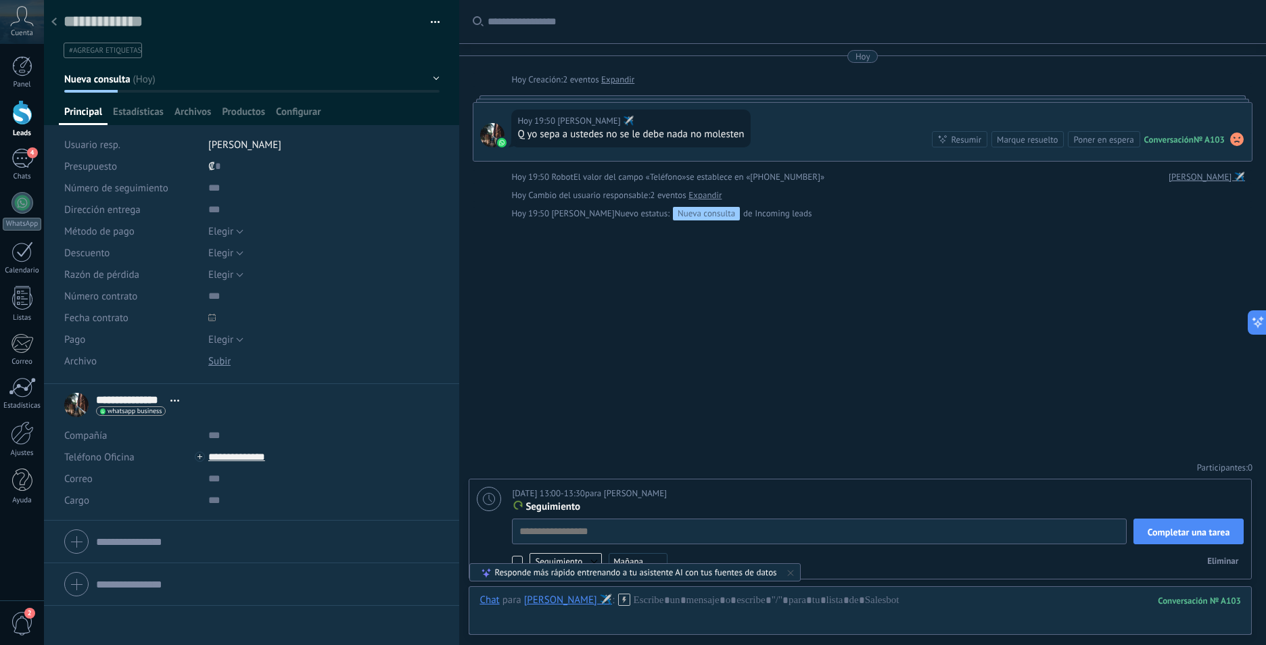
click at [793, 572] on icon at bounding box center [790, 573] width 11 height 11
type textarea "**********"
click at [576, 530] on textarea at bounding box center [819, 532] width 614 height 26
click at [828, 609] on div at bounding box center [861, 614] width 762 height 41
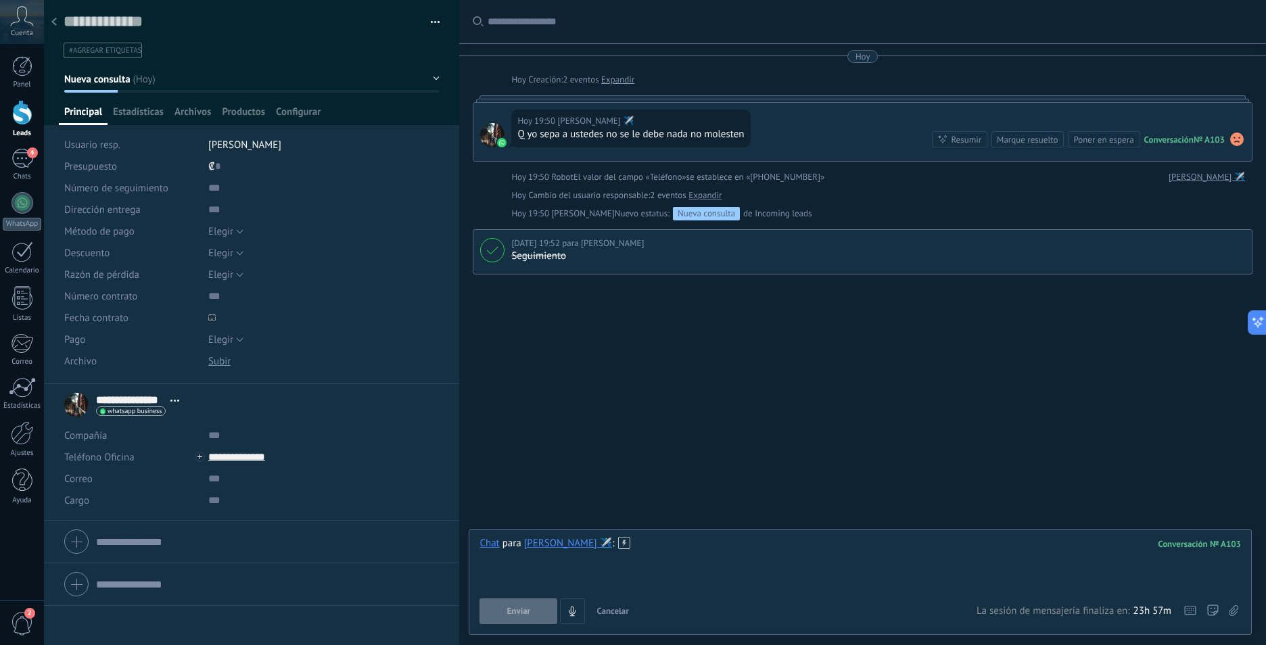
scroll to position [0, 0]
click at [484, 547] on div "Chat" at bounding box center [490, 543] width 20 height 12
click at [494, 518] on div "Tarea" at bounding box center [493, 520] width 48 height 23
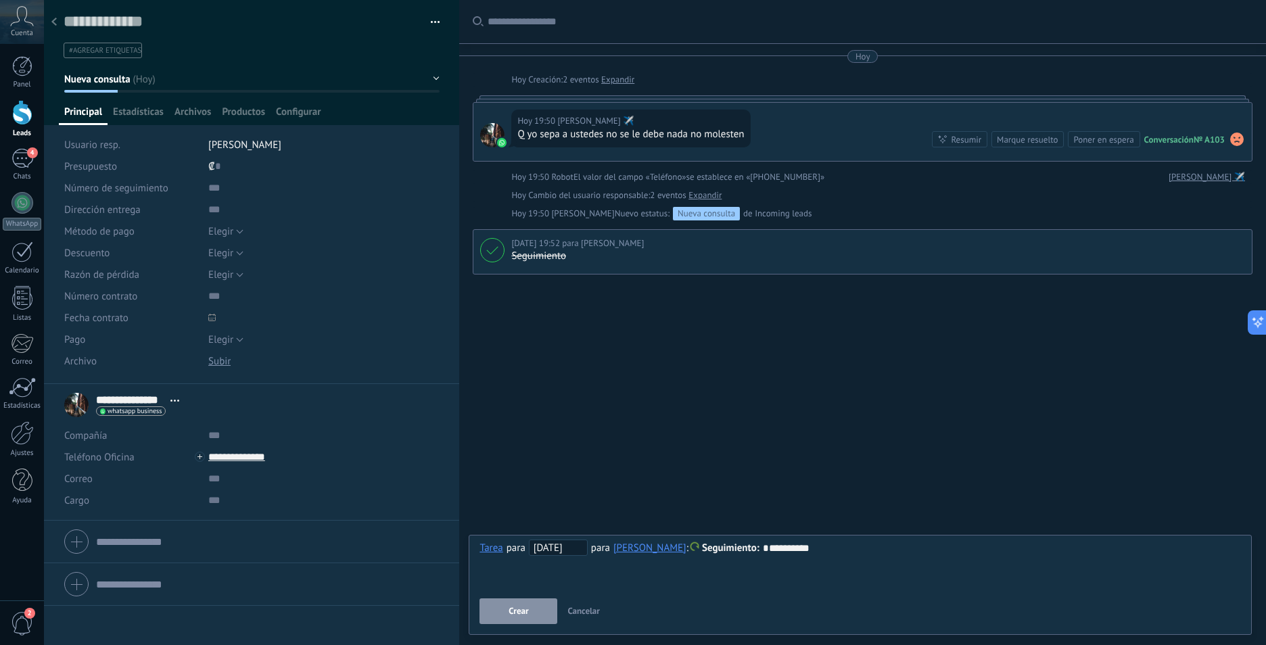
click at [530, 611] on button "Crear" at bounding box center [519, 612] width 78 height 26
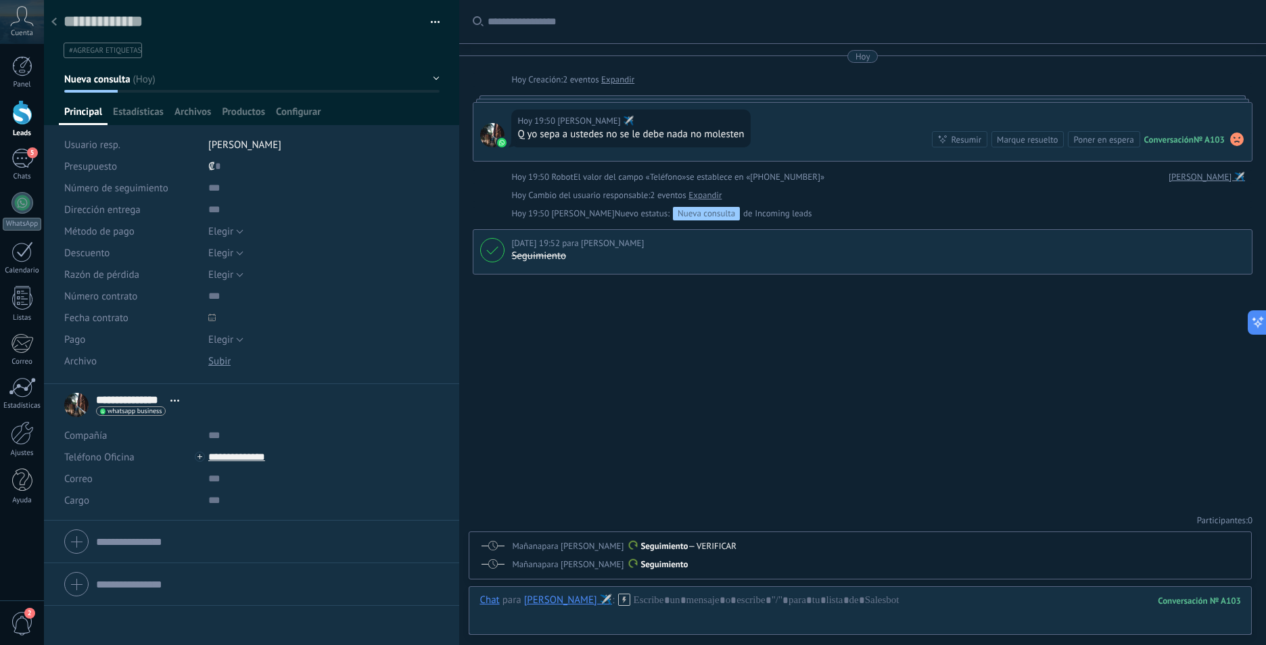
click at [432, 17] on button "button" at bounding box center [431, 22] width 20 height 20
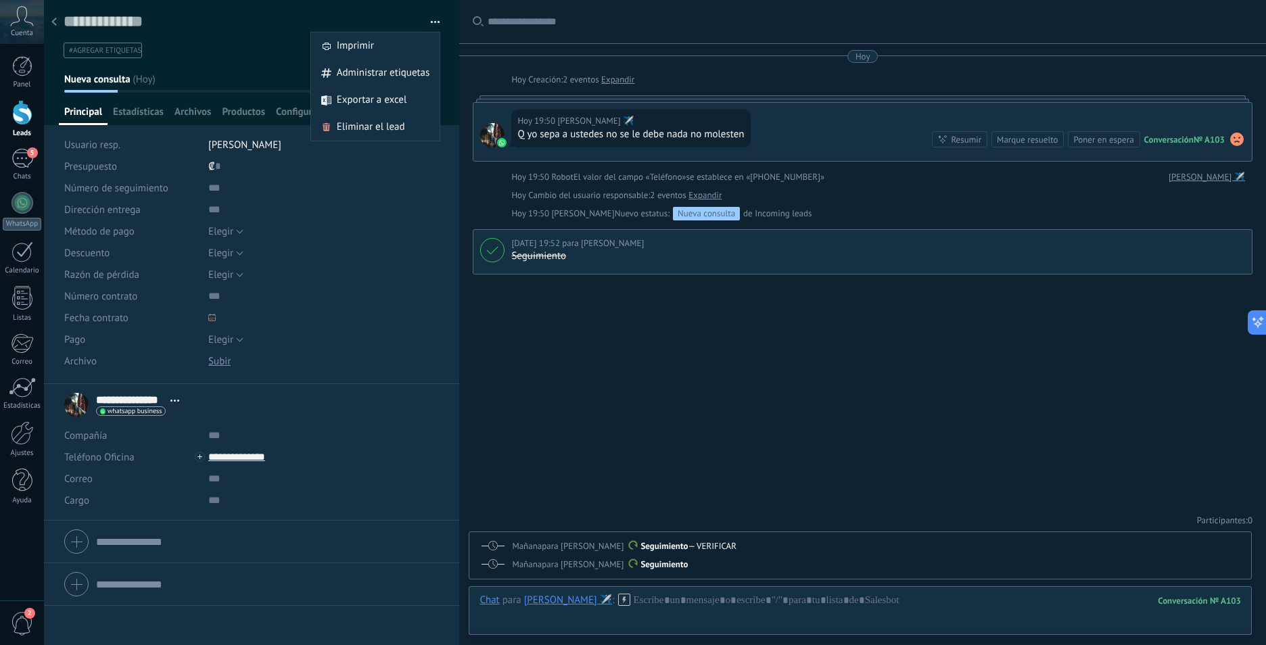
click at [486, 411] on div "Buscar Carga más [DATE] [DATE] Creación: 2 eventos Expandir [DATE] 19:50 [PERSO…" at bounding box center [862, 322] width 807 height 645
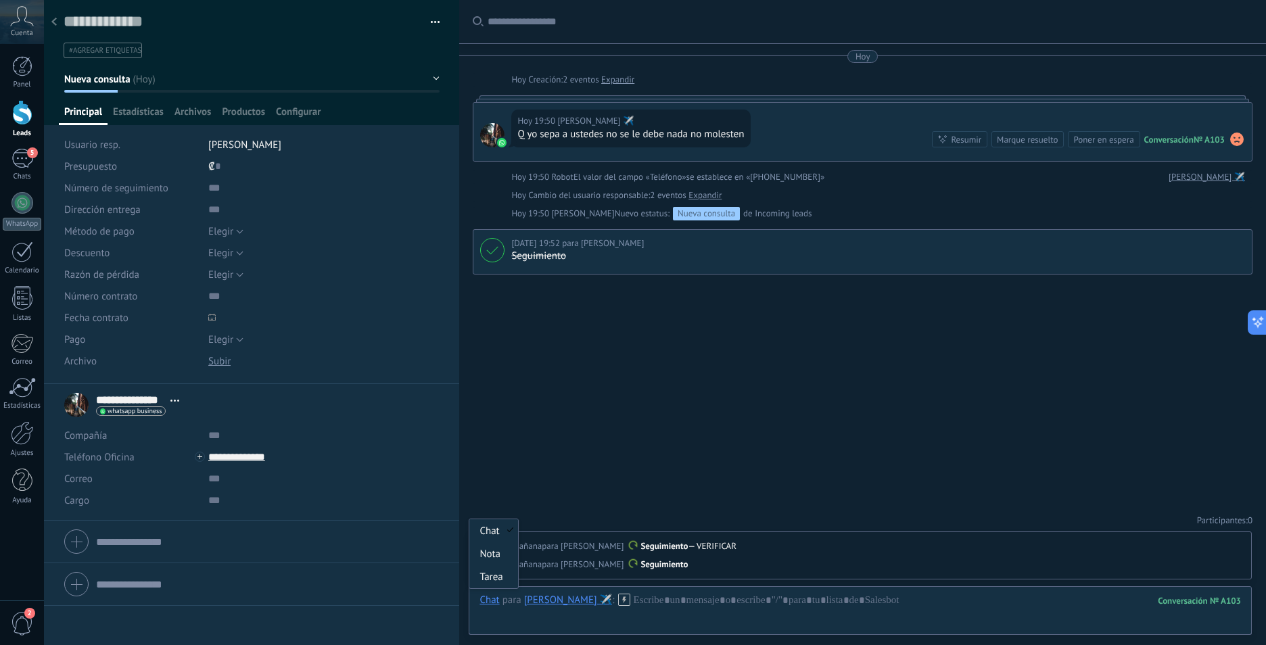
click at [491, 599] on div "Chat" at bounding box center [490, 600] width 20 height 12
click at [492, 557] on div "Nota" at bounding box center [493, 554] width 48 height 23
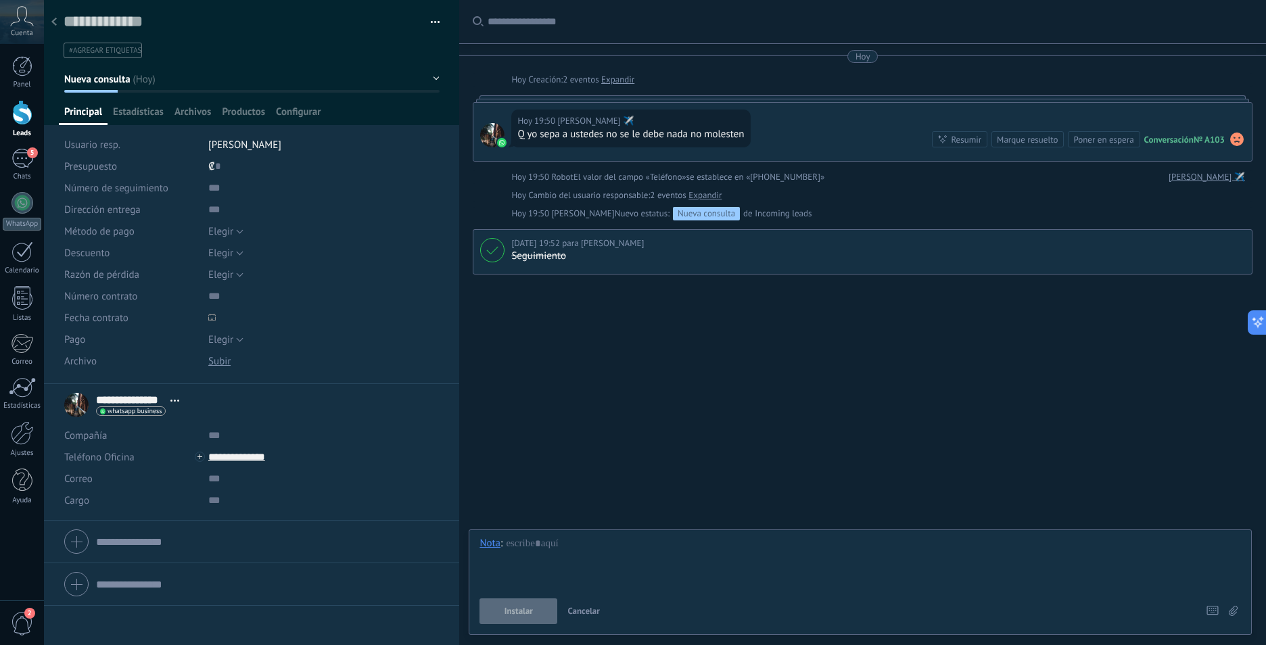
click at [55, 21] on use at bounding box center [53, 22] width 5 height 8
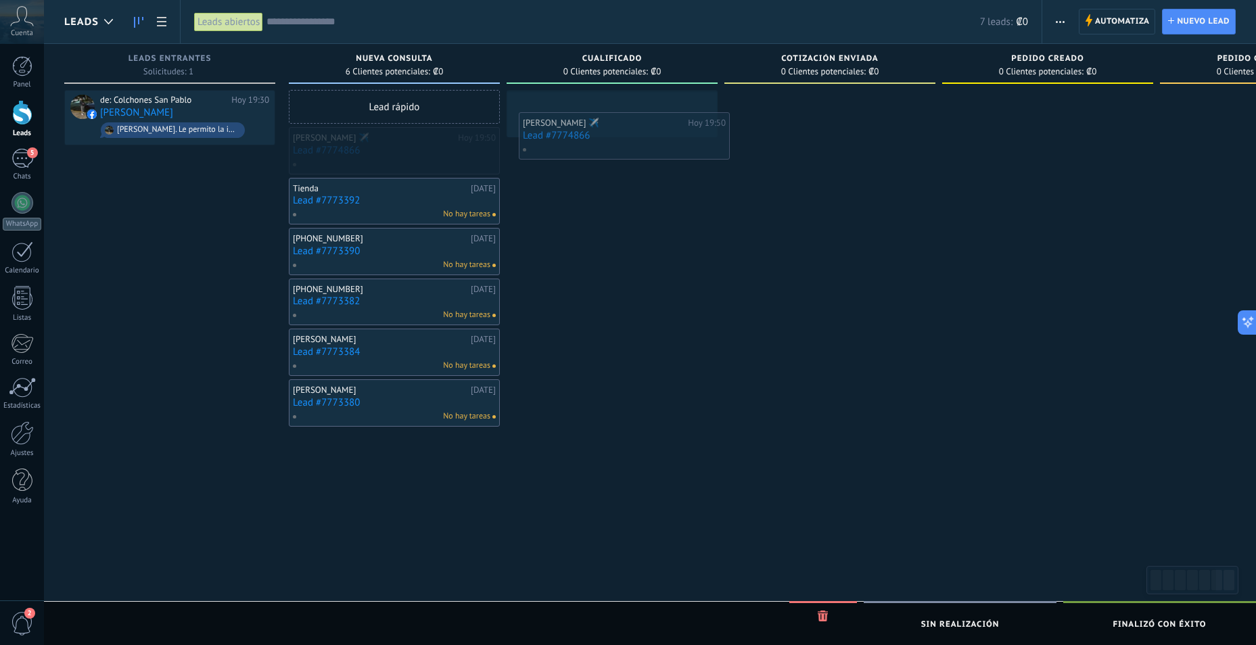
drag, startPoint x: 346, startPoint y: 152, endPoint x: 576, endPoint y: 133, distance: 231.5
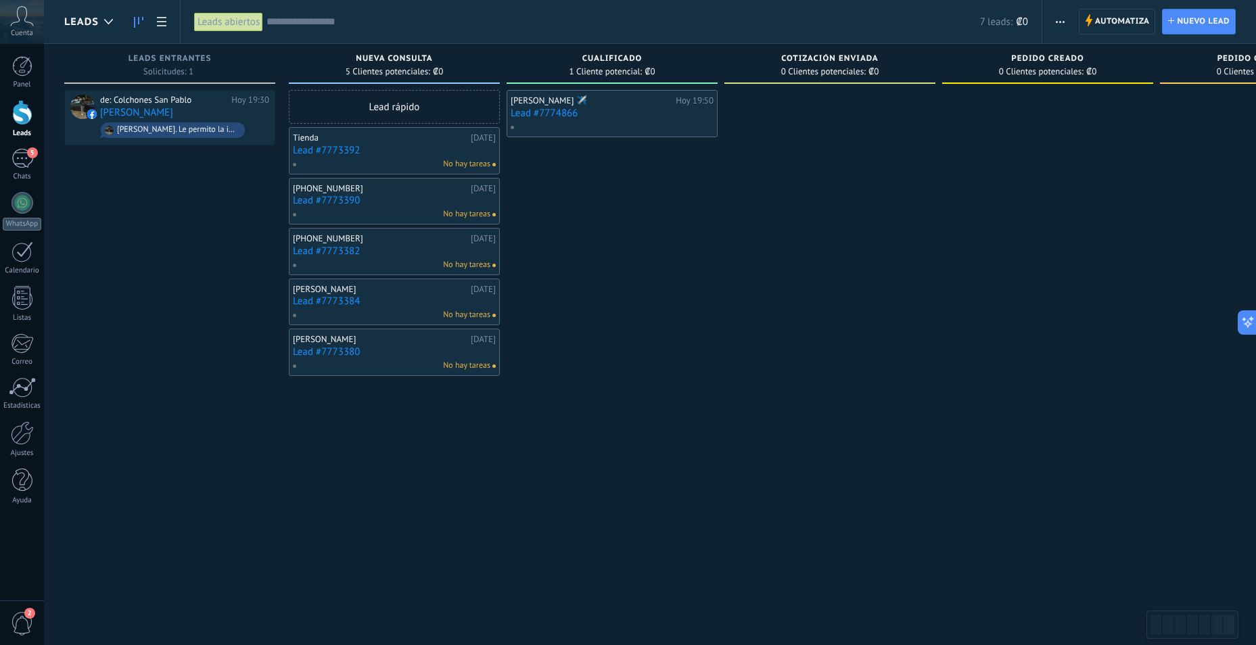
drag, startPoint x: 582, startPoint y: 127, endPoint x: 579, endPoint y: 140, distance: 13.1
click at [575, 127] on div at bounding box center [611, 127] width 202 height 12
click at [579, 112] on link "Lead #7774866" at bounding box center [612, 114] width 203 height 12
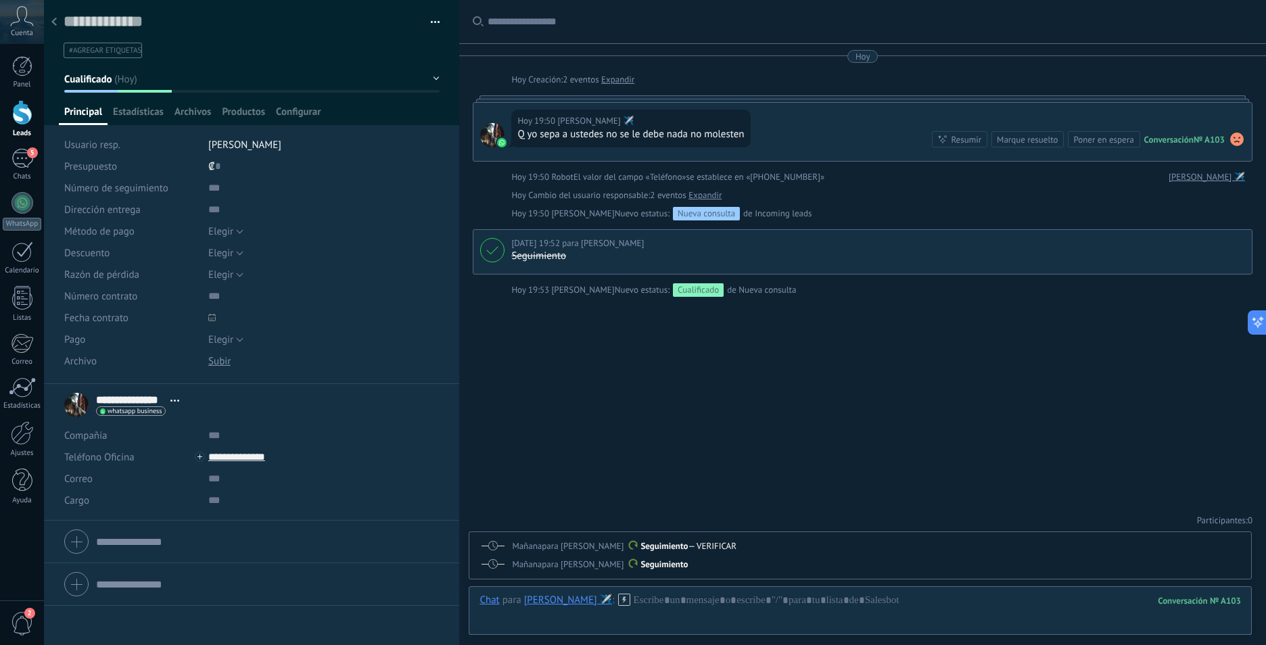
scroll to position [20, 0]
click at [22, 624] on span "2" at bounding box center [22, 624] width 23 height 24
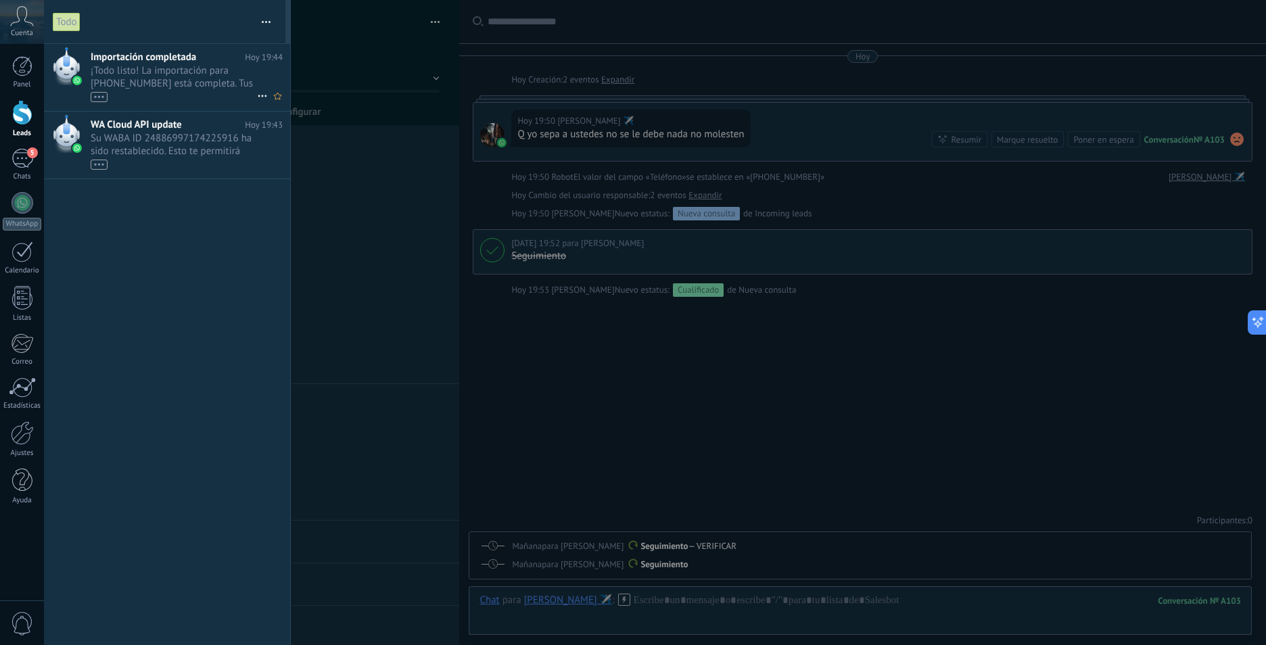
click at [188, 87] on span "¡Todo listo! La importación para [PHONE_NUMBER] está completa. Tus datos de Wha…" at bounding box center [174, 83] width 166 height 38
click at [204, 139] on span "Su WABA ID 24886997174225916 ha sido restablecido. Esto te permitirá continuar …" at bounding box center [174, 151] width 166 height 38
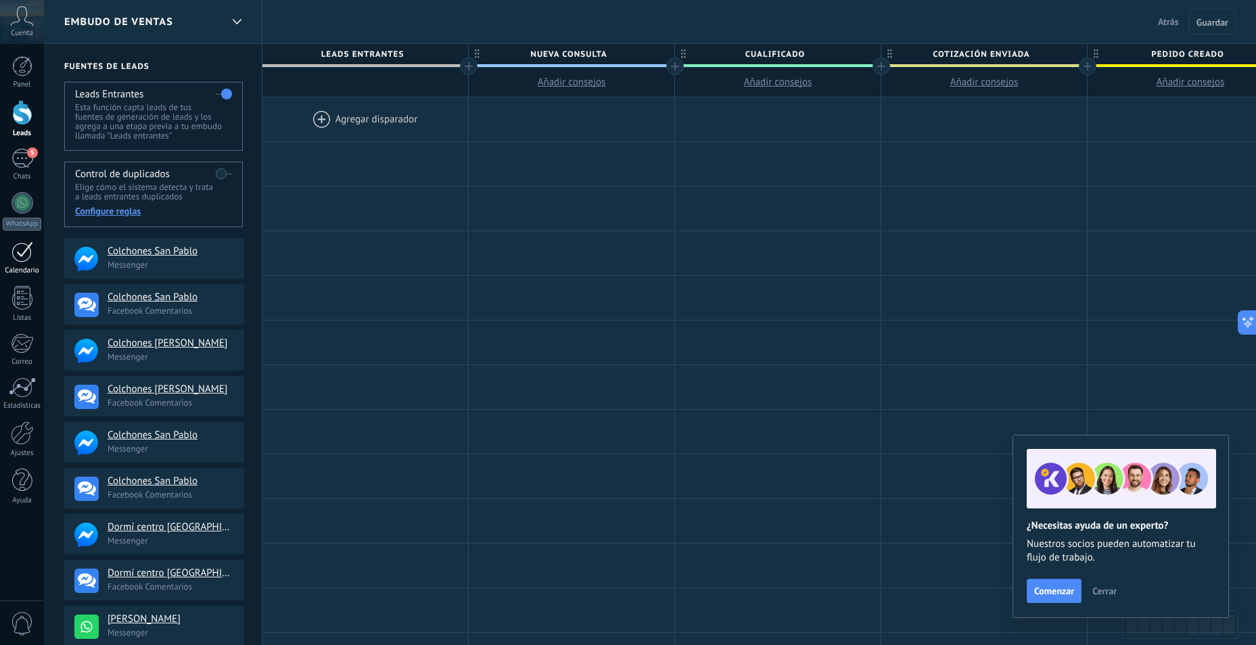
click at [18, 253] on div at bounding box center [23, 252] width 22 height 21
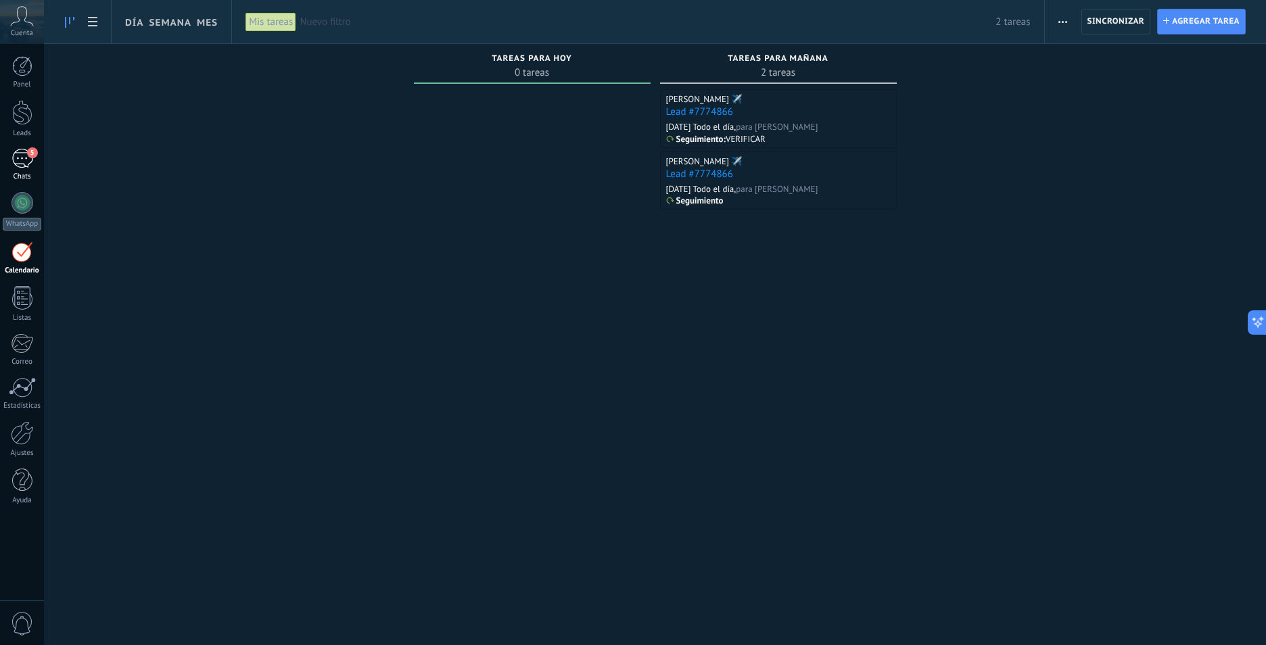
click at [26, 154] on div "5" at bounding box center [23, 159] width 22 height 20
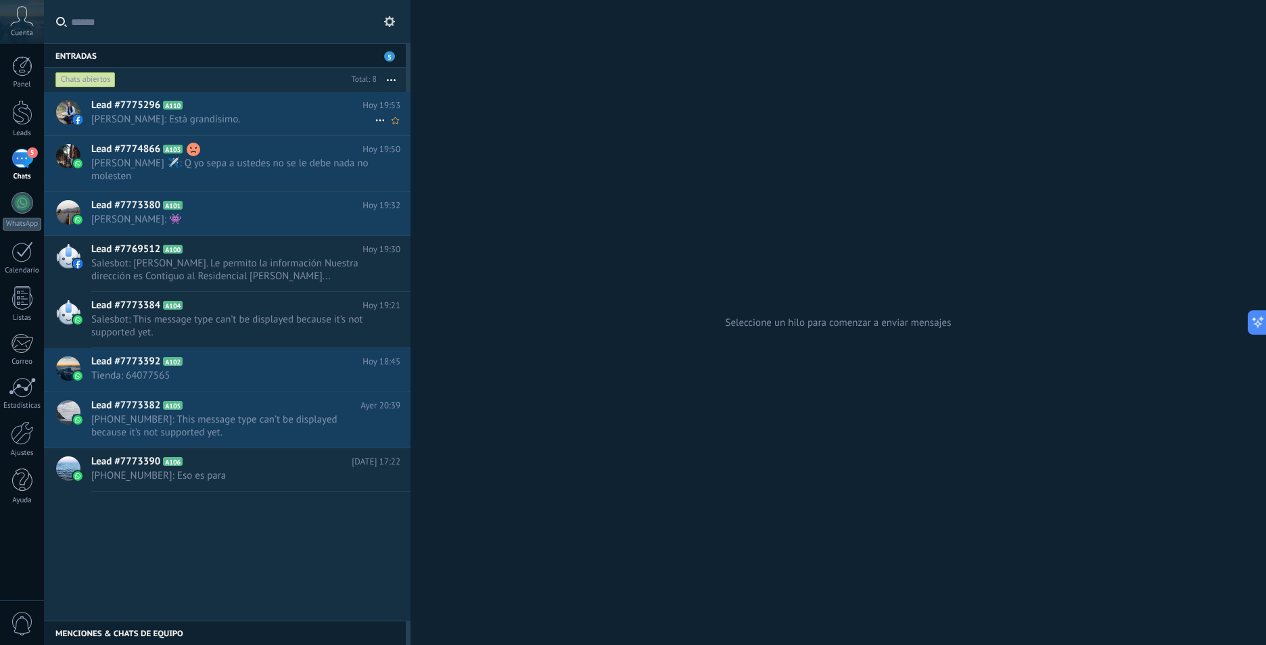
click at [283, 124] on span "[PERSON_NAME]: Està grandísimo." at bounding box center [232, 119] width 283 height 13
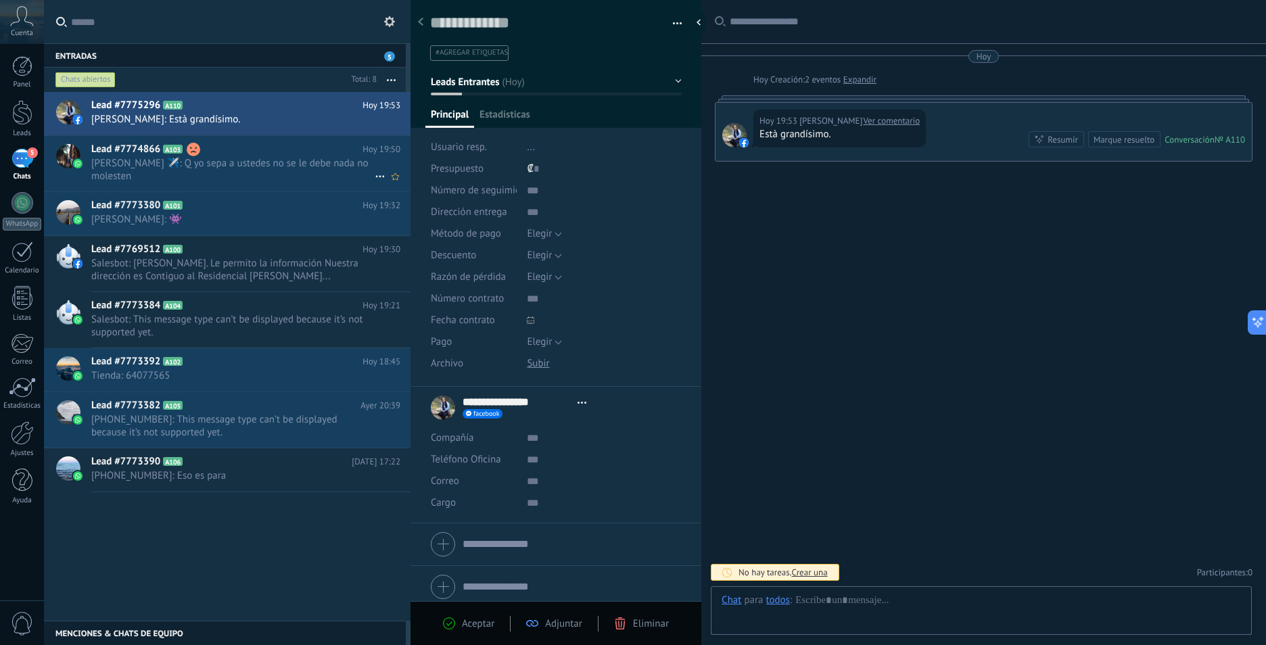
type textarea "**********"
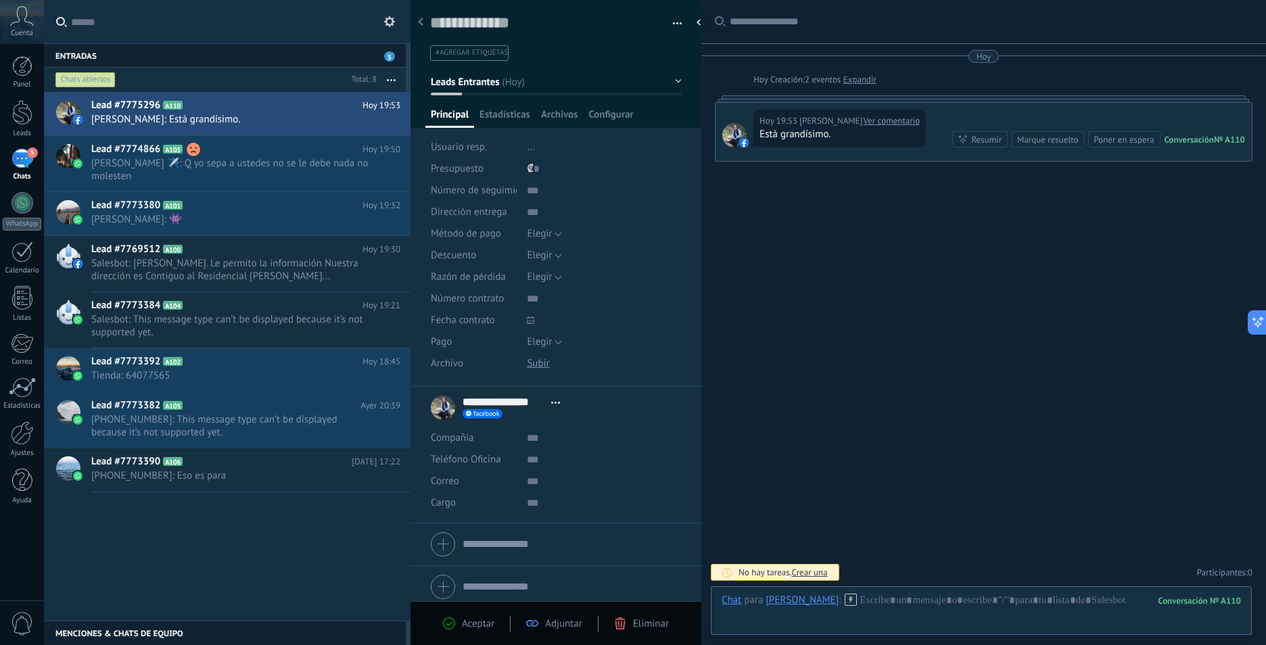
scroll to position [20, 0]
click at [901, 120] on link "Ver comentario" at bounding box center [891, 121] width 57 height 14
click at [920, 605] on div at bounding box center [982, 614] width 520 height 41
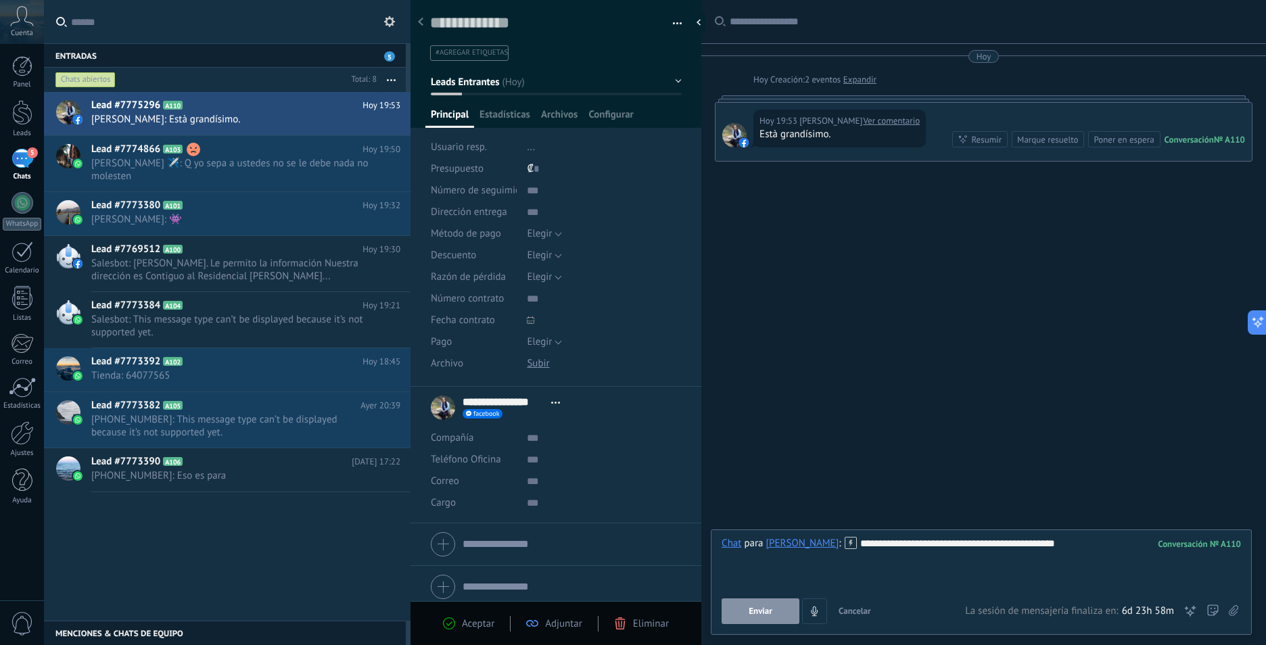
click at [758, 610] on span "Enviar" at bounding box center [761, 611] width 24 height 9
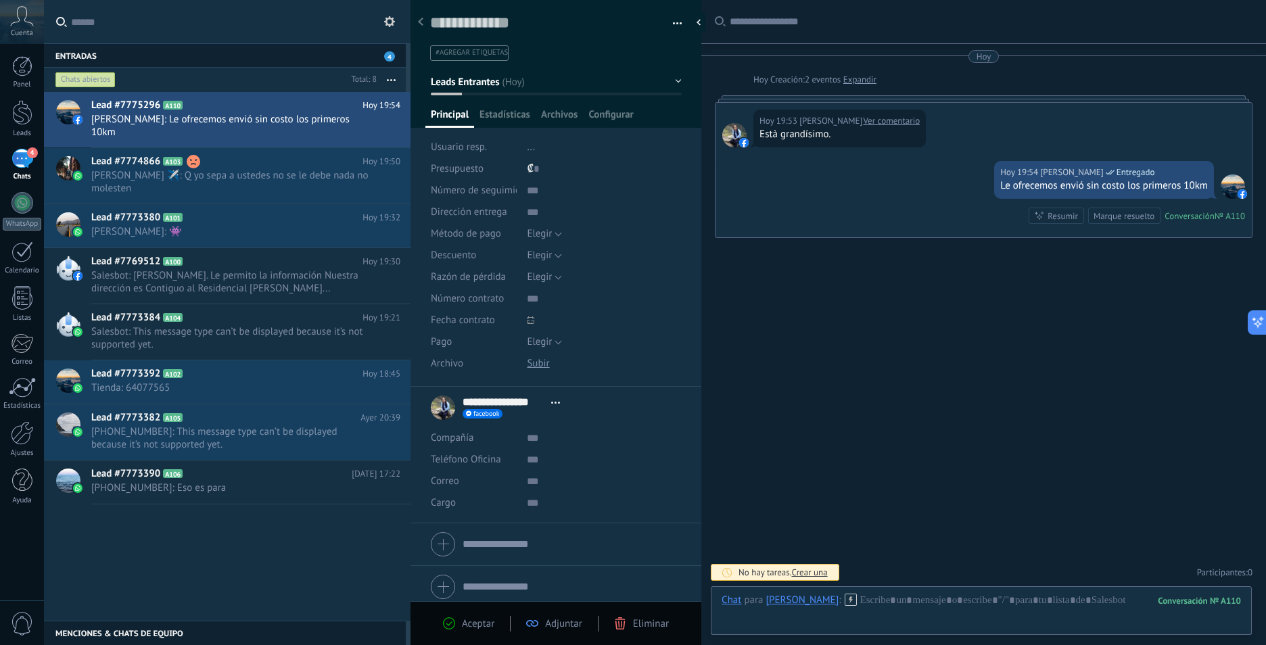
click at [485, 631] on div "Aceptar Adjuntar Eliminar" at bounding box center [556, 624] width 257 height 16
click at [476, 625] on span "Aceptar" at bounding box center [478, 624] width 32 height 13
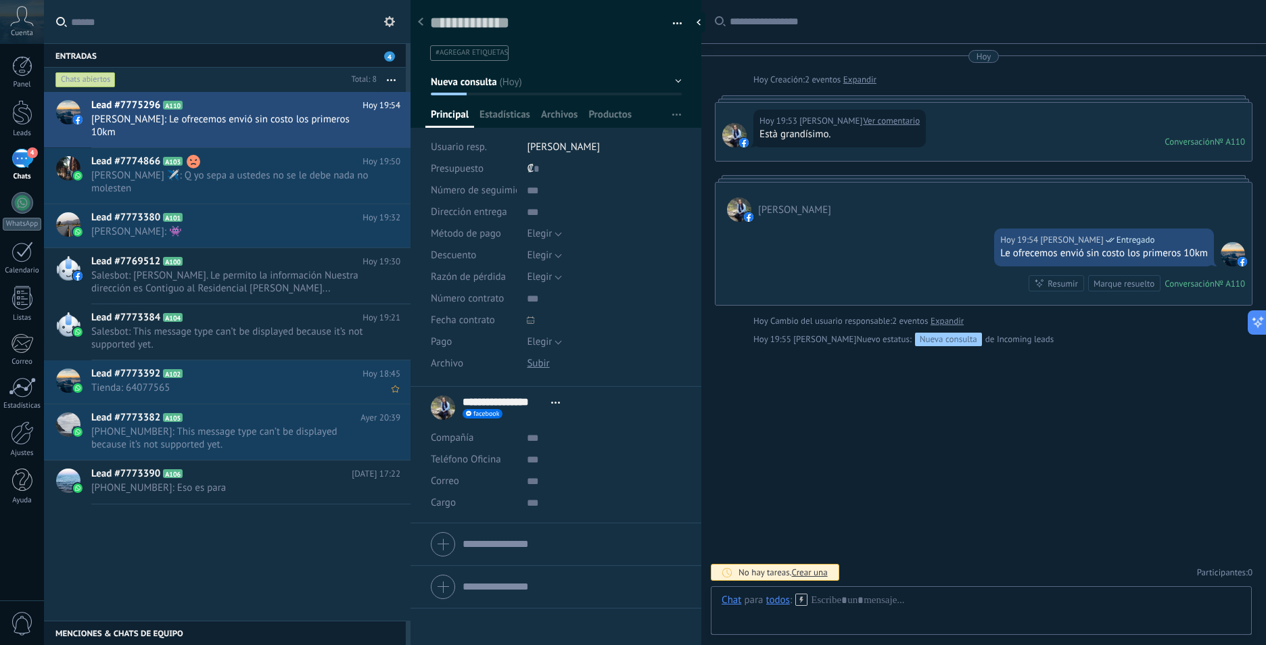
scroll to position [20, 0]
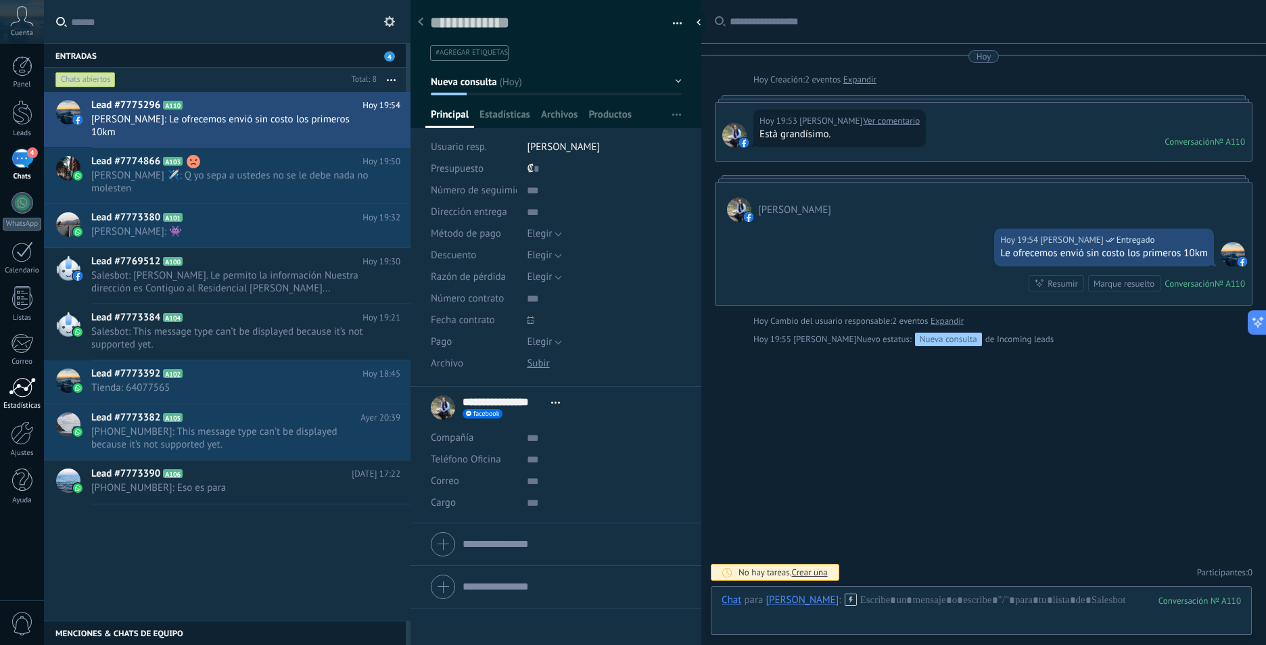
click at [20, 391] on div at bounding box center [22, 387] width 27 height 20
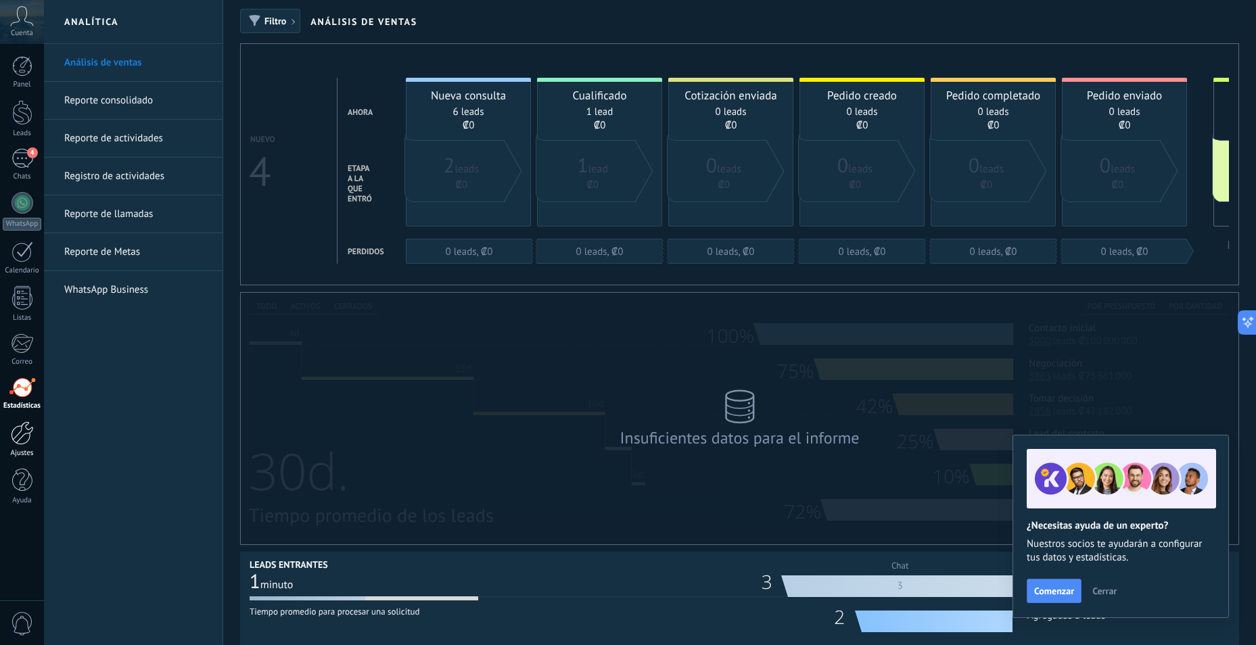
click at [19, 446] on link "Ajustes" at bounding box center [22, 439] width 44 height 37
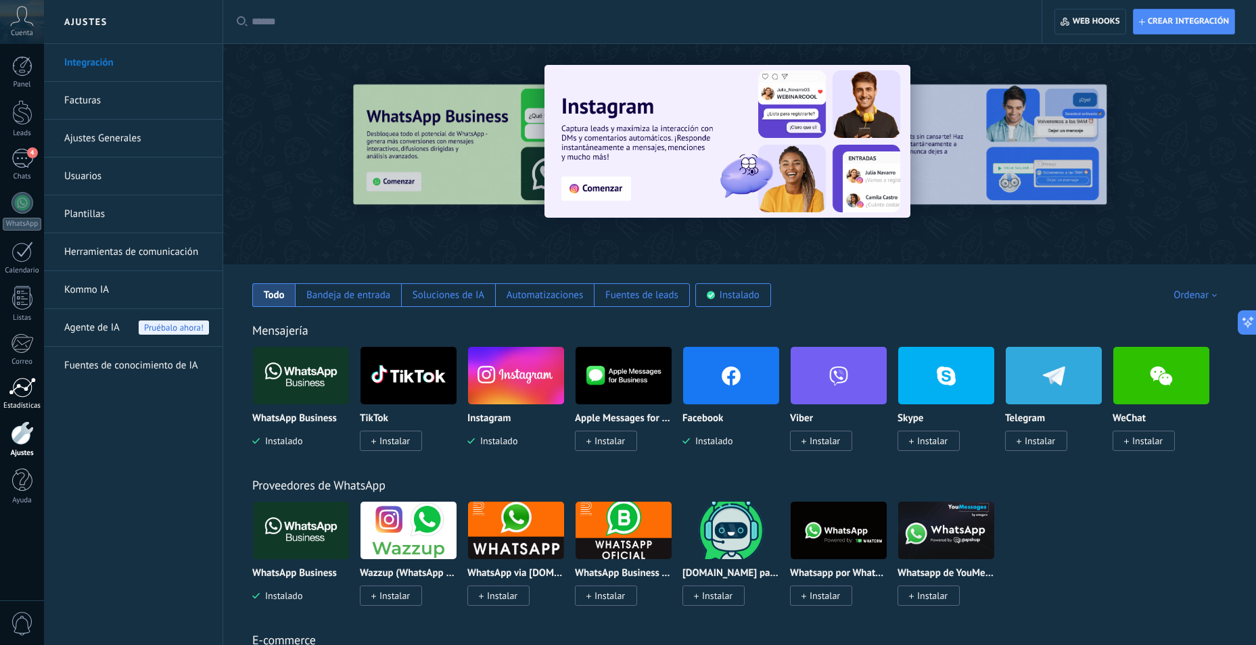
click at [24, 392] on div at bounding box center [22, 387] width 27 height 20
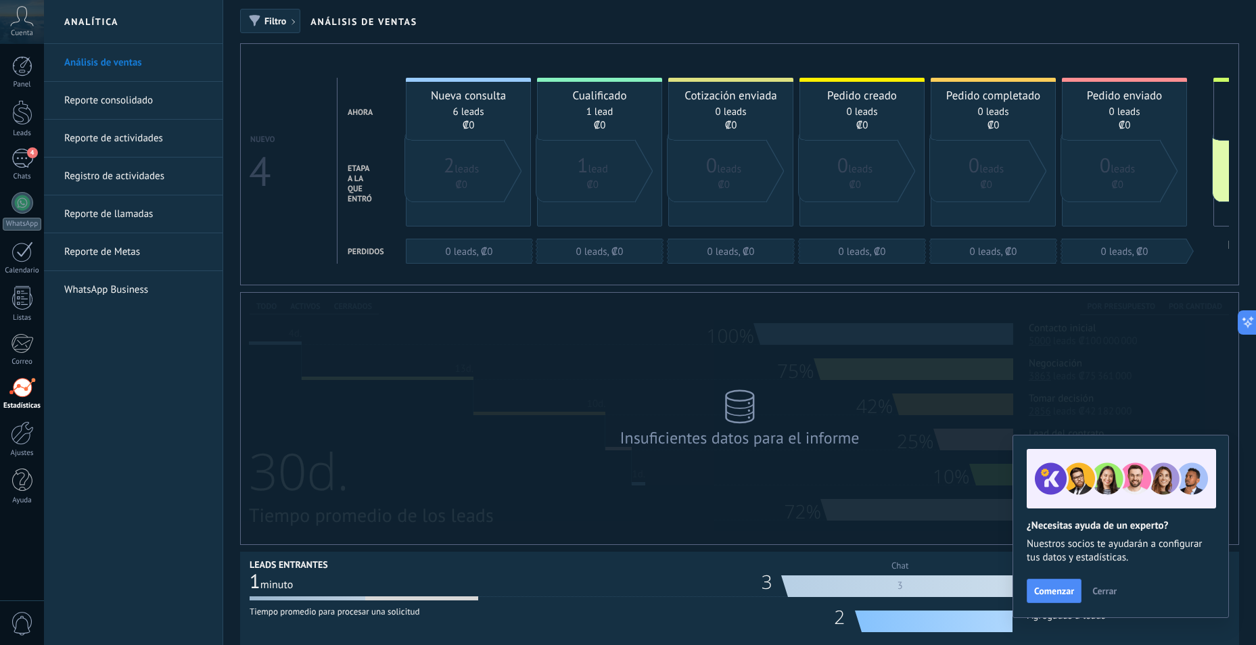
click at [1103, 590] on span "Cerrar" at bounding box center [1105, 591] width 24 height 9
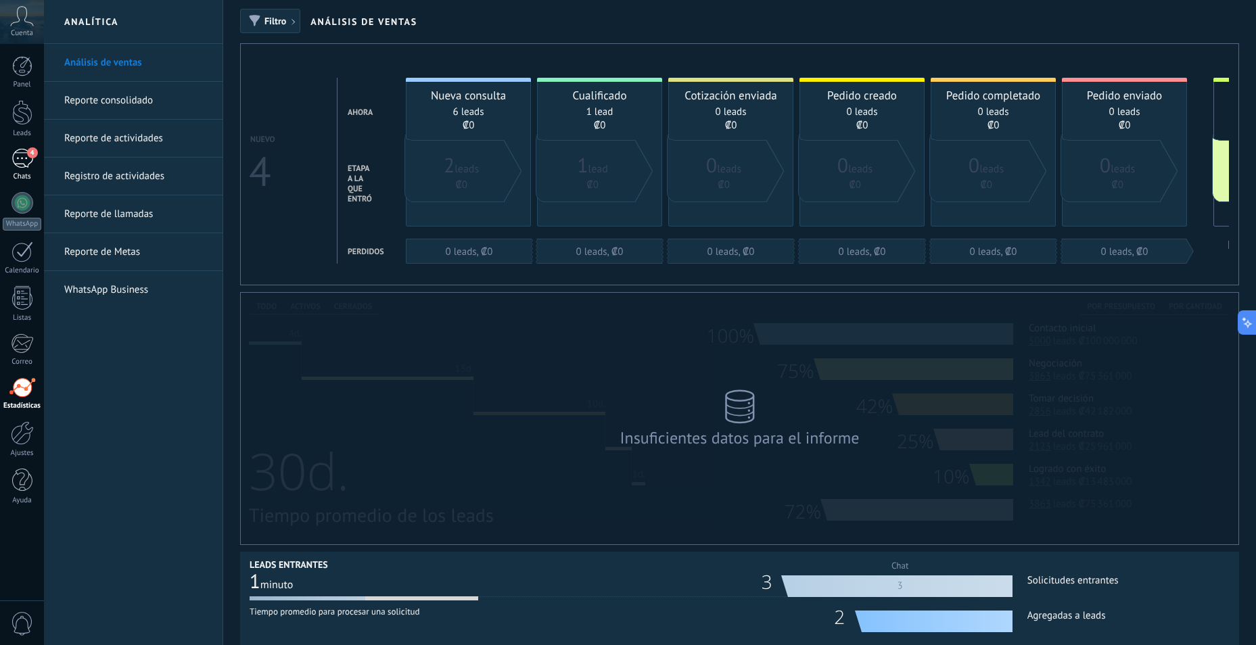
click at [27, 153] on span "4" at bounding box center [32, 152] width 11 height 11
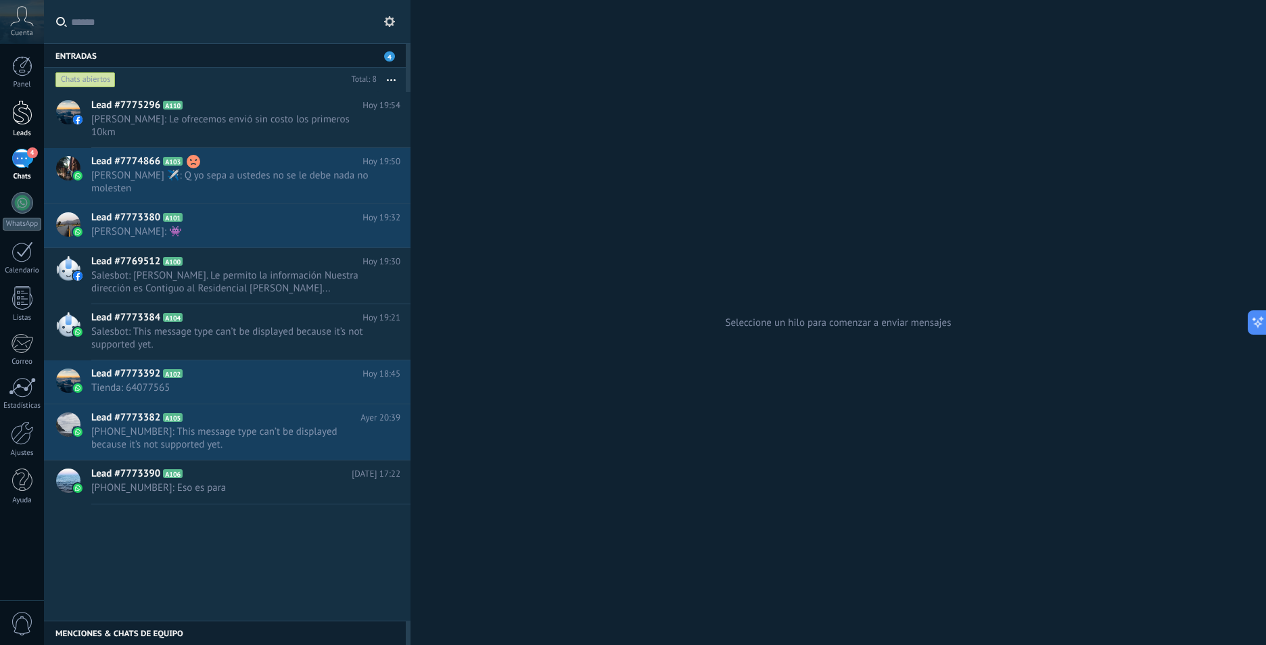
click at [18, 110] on div at bounding box center [22, 112] width 20 height 25
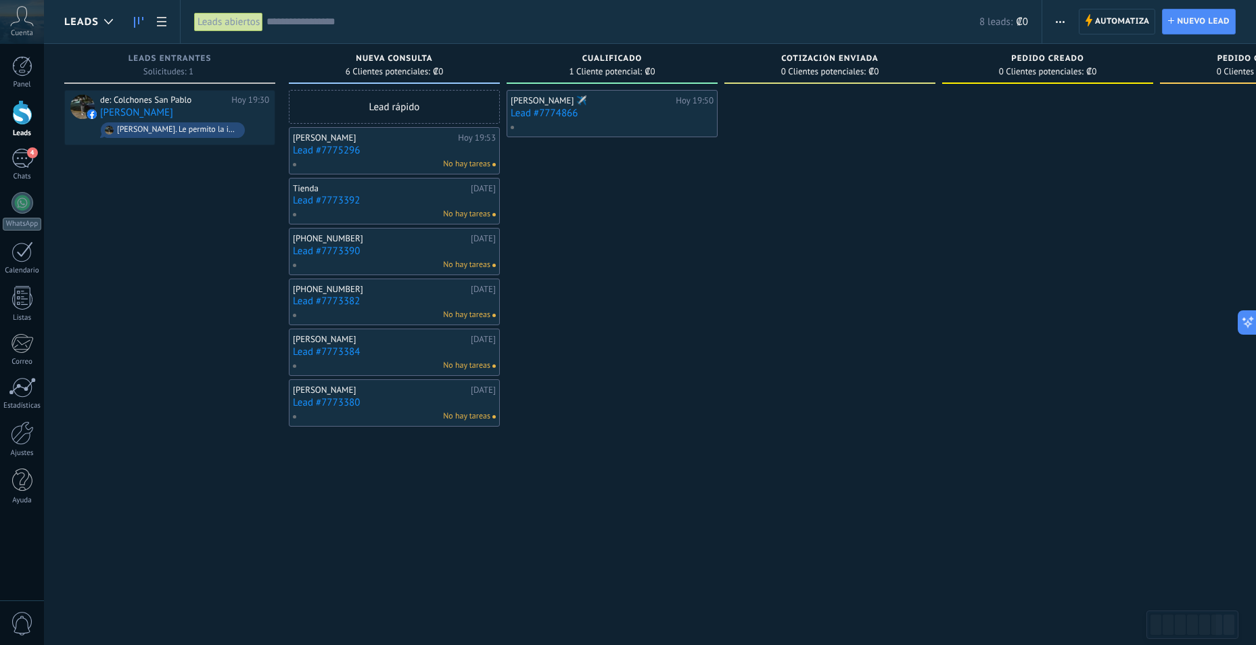
click at [384, 160] on div "No hay tareas" at bounding box center [391, 164] width 198 height 12
click at [342, 150] on link "Lead #7775296" at bounding box center [394, 151] width 203 height 12
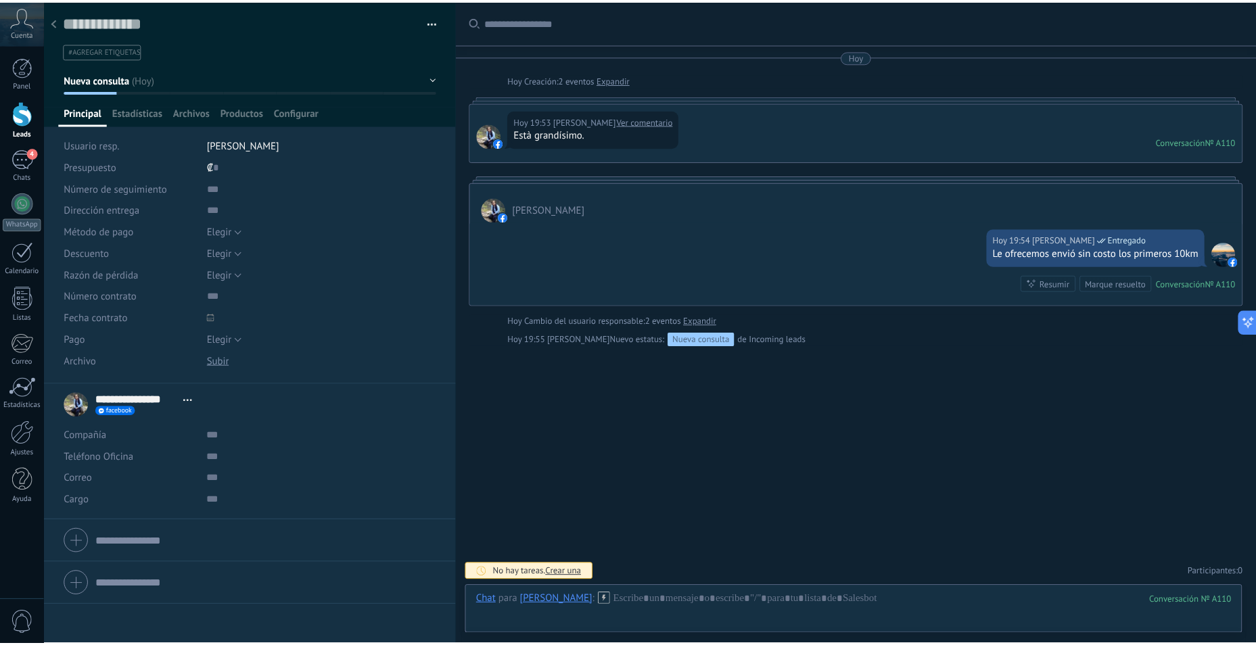
scroll to position [20, 0]
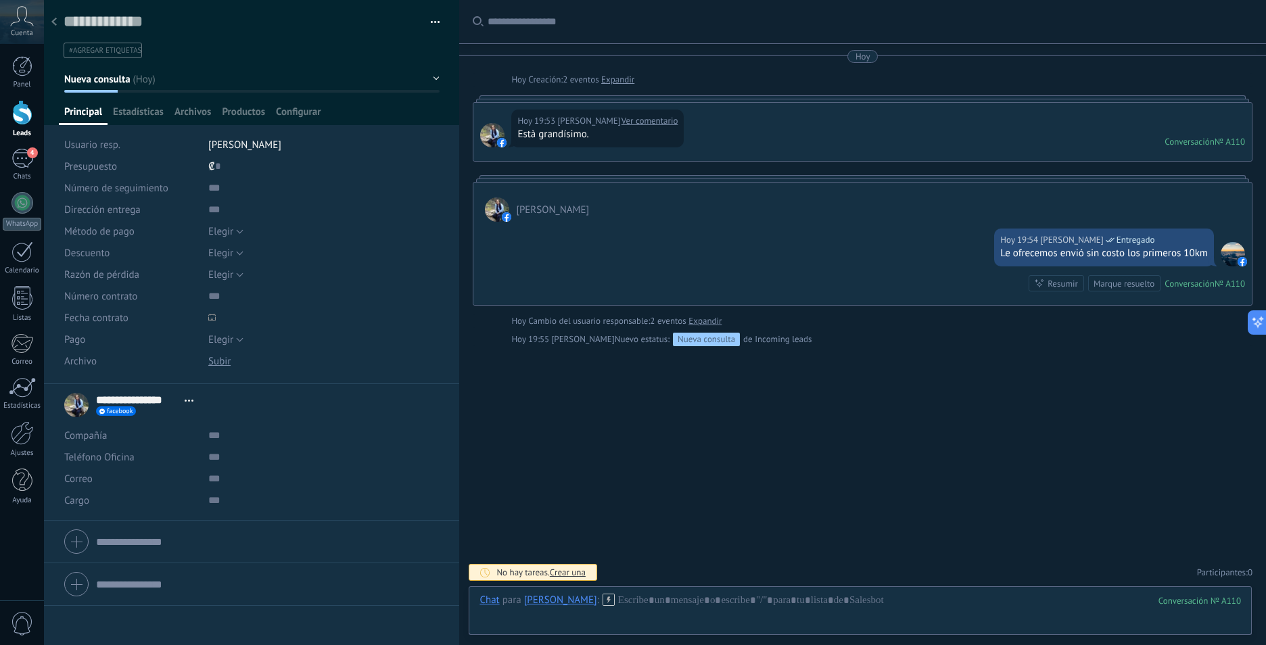
click at [56, 23] on icon at bounding box center [53, 22] width 5 height 8
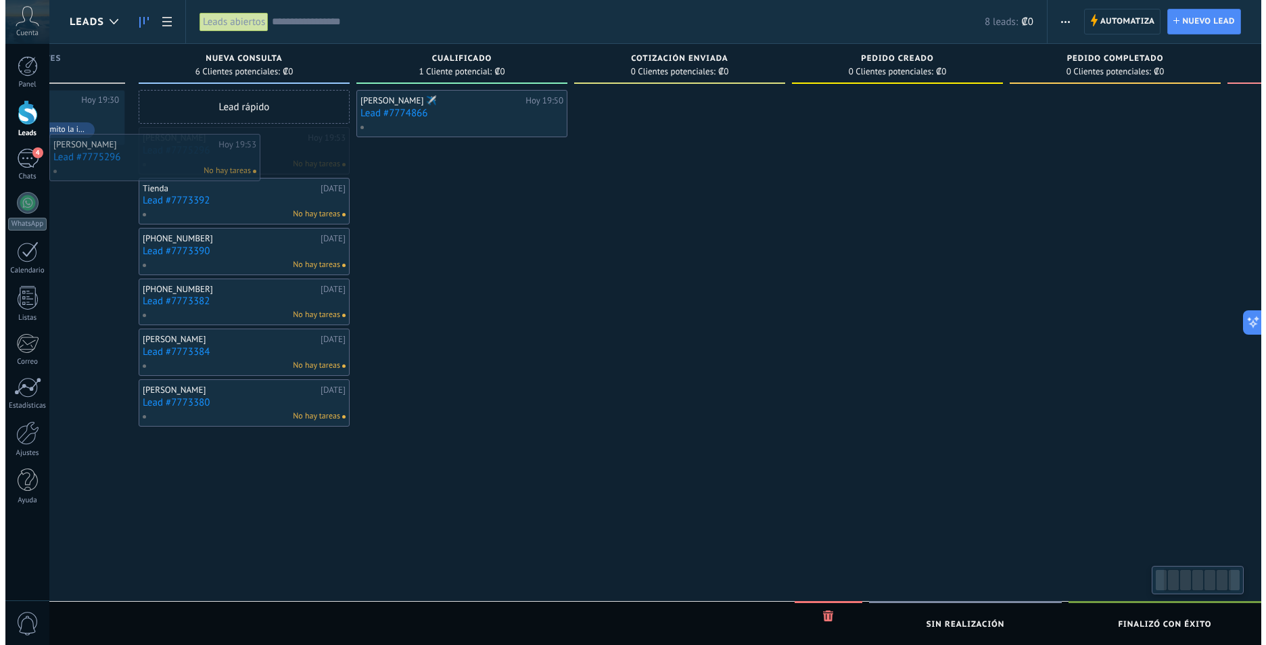
scroll to position [0, 121]
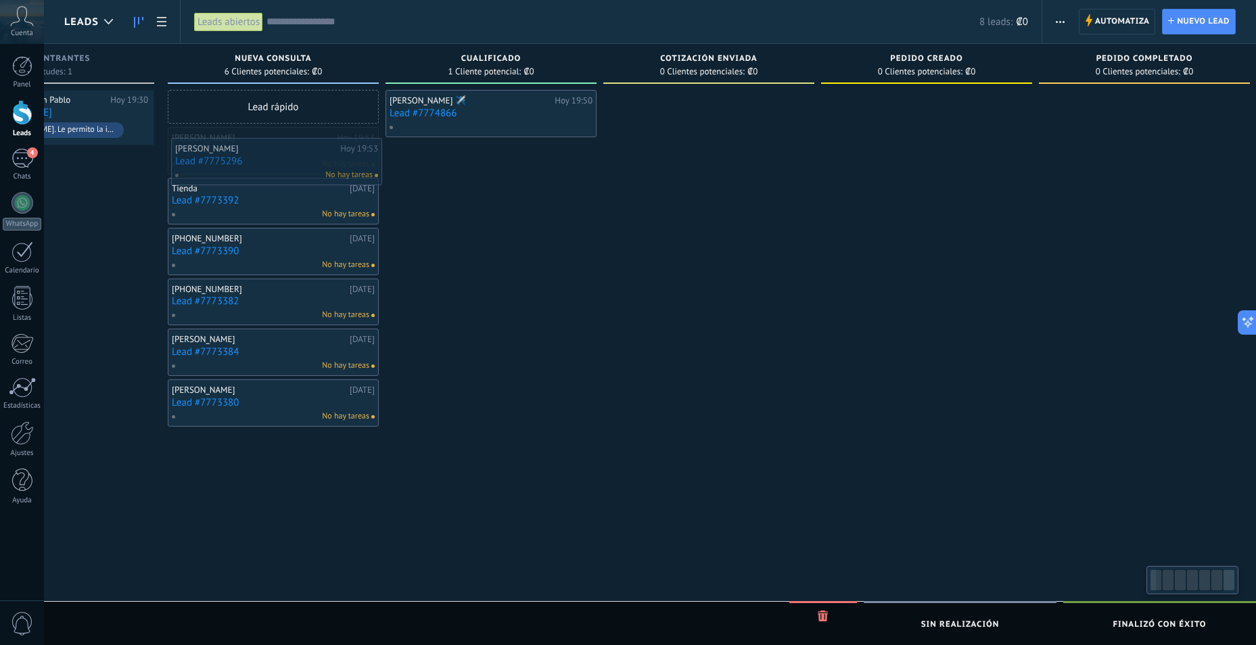
drag, startPoint x: 328, startPoint y: 160, endPoint x: 213, endPoint y: 169, distance: 115.4
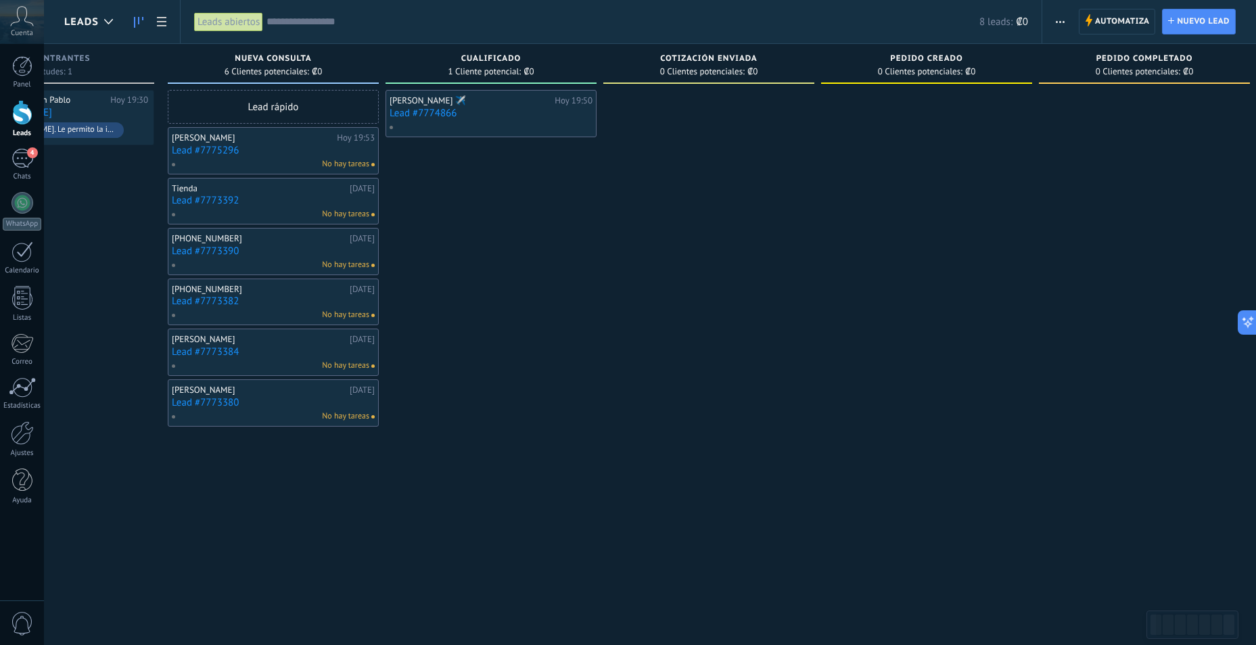
drag, startPoint x: 210, startPoint y: 166, endPoint x: 227, endPoint y: 146, distance: 26.0
click at [227, 146] on link "Lead #7775296" at bounding box center [273, 151] width 203 height 12
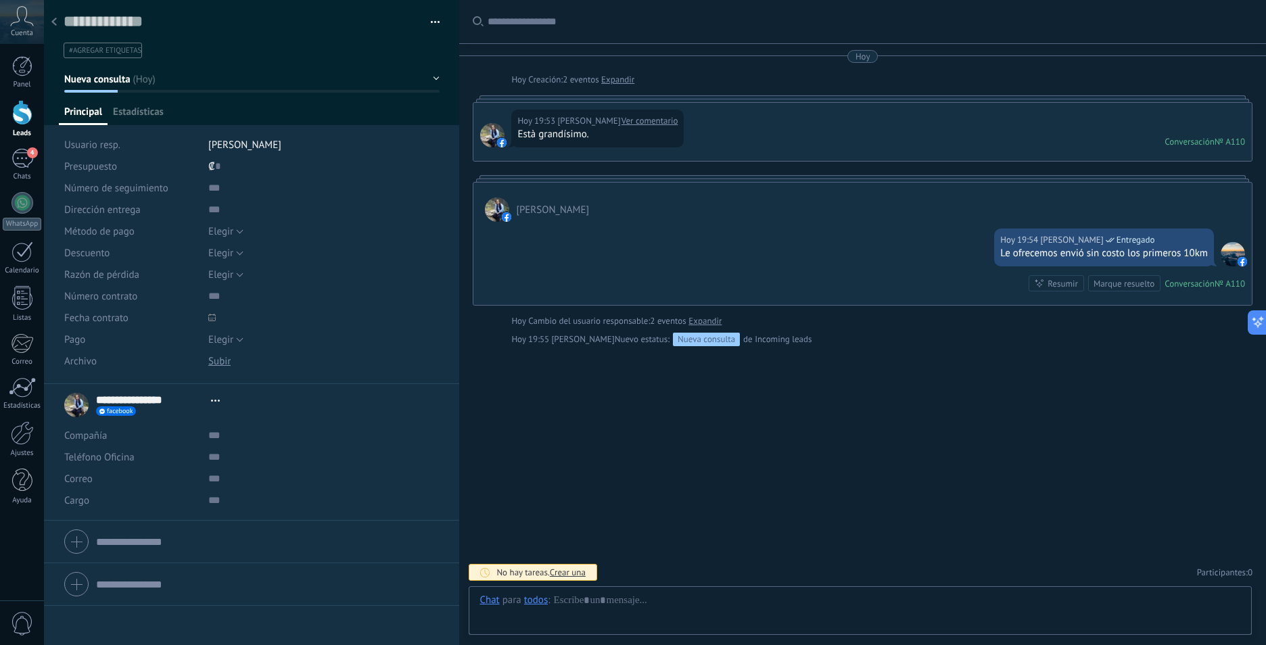
type textarea "**********"
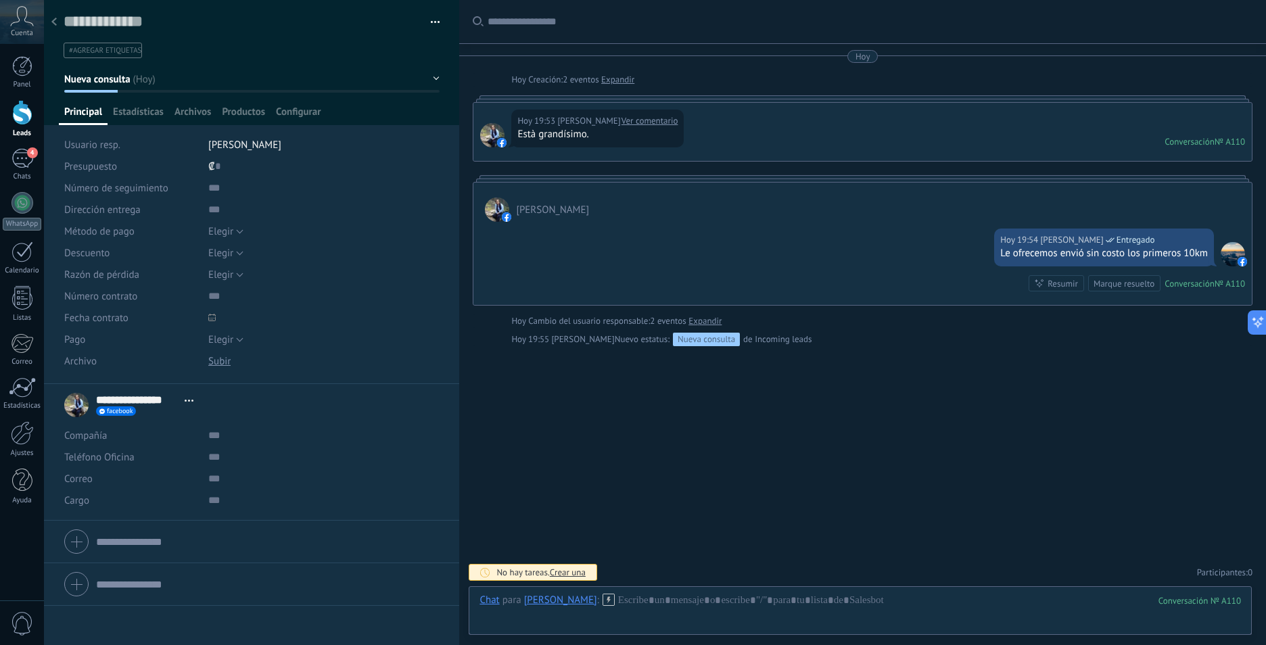
scroll to position [20, 0]
click at [430, 23] on button "button" at bounding box center [431, 22] width 20 height 20
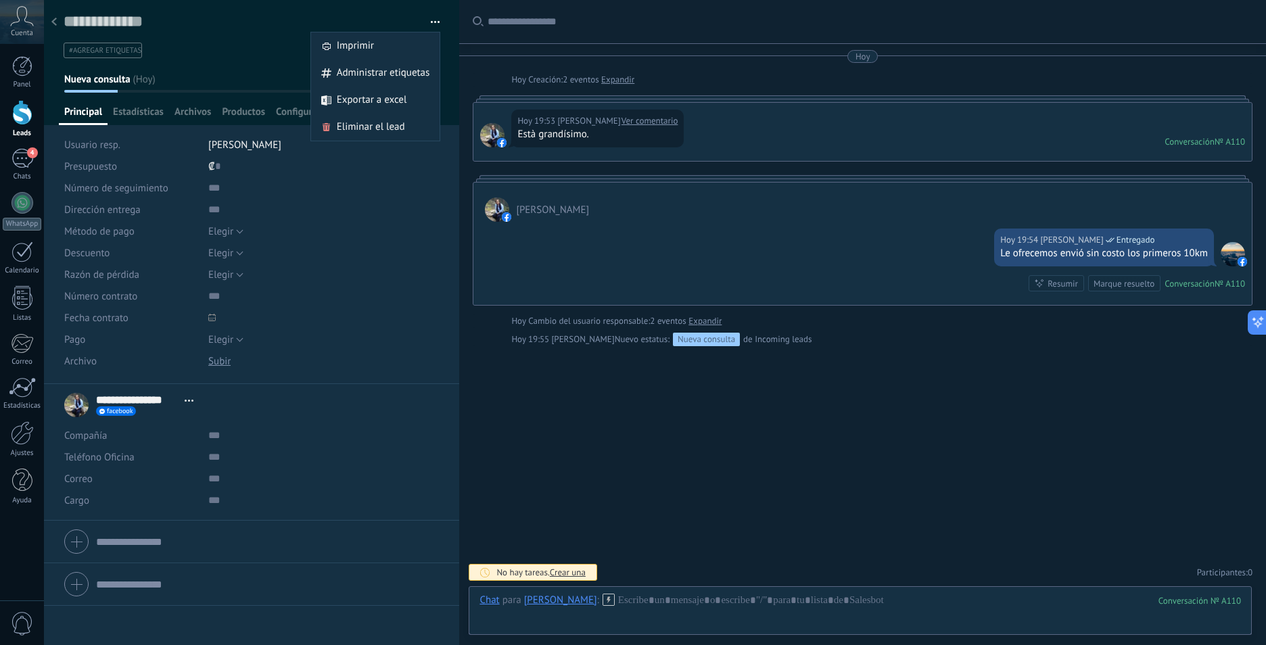
click at [431, 24] on span "button" at bounding box center [435, 24] width 9 height 3
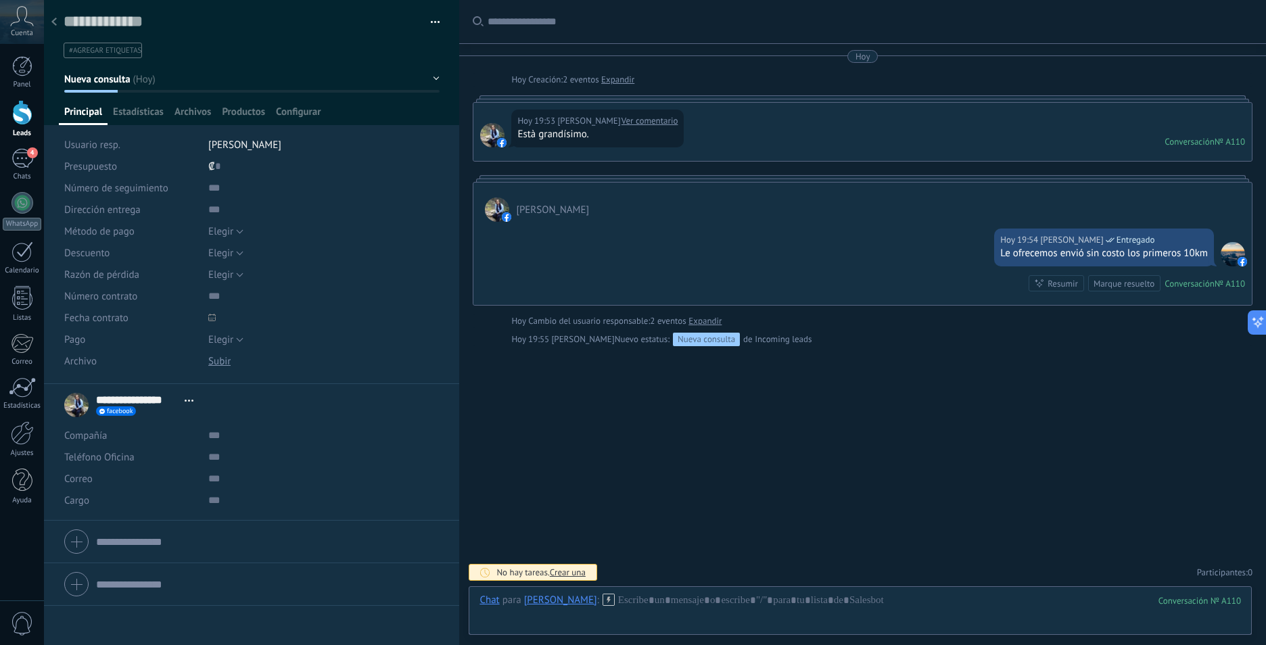
click at [432, 81] on button "Nueva consulta" at bounding box center [251, 79] width 375 height 24
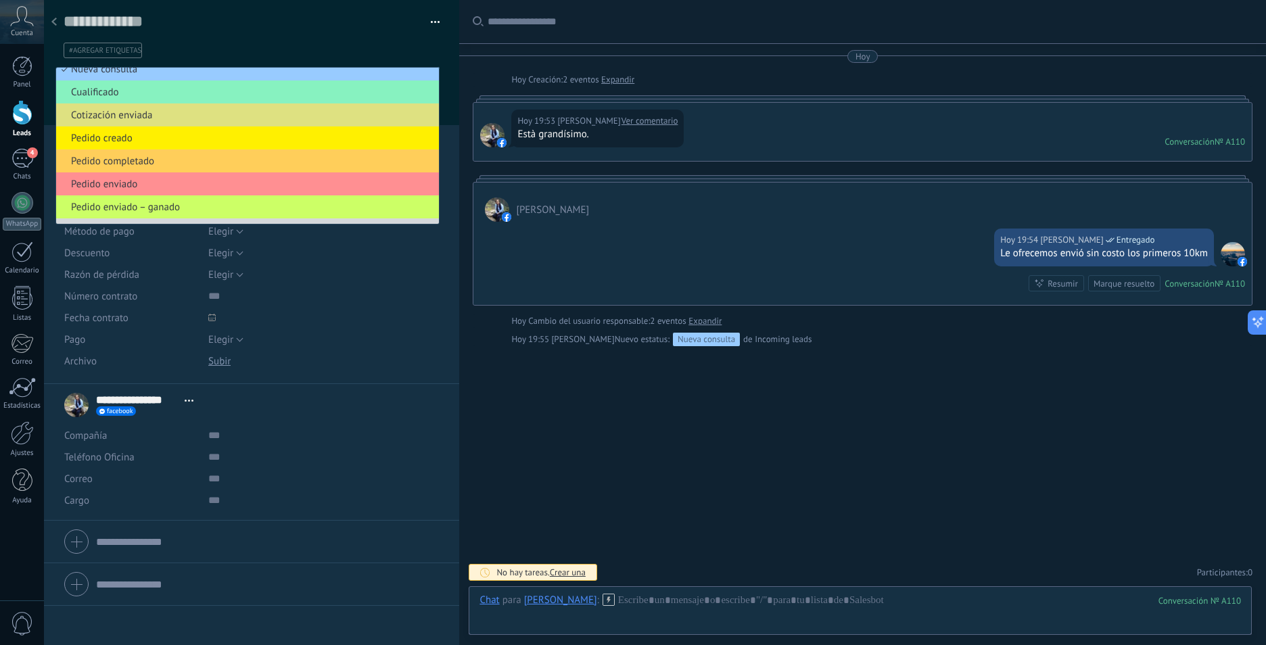
scroll to position [0, 0]
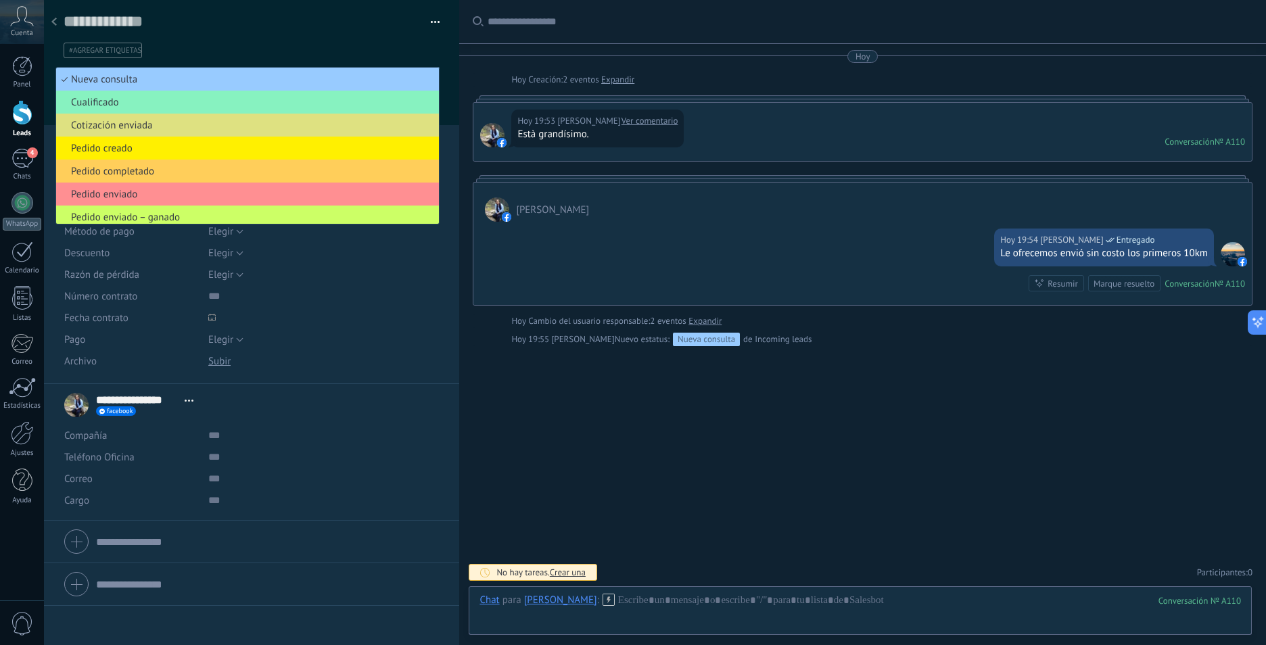
click at [670, 460] on div "Buscar Carga más [DATE] [DATE] Creación: 2 eventos Expandir [DATE] 19:53 [PERSO…" at bounding box center [862, 322] width 807 height 645
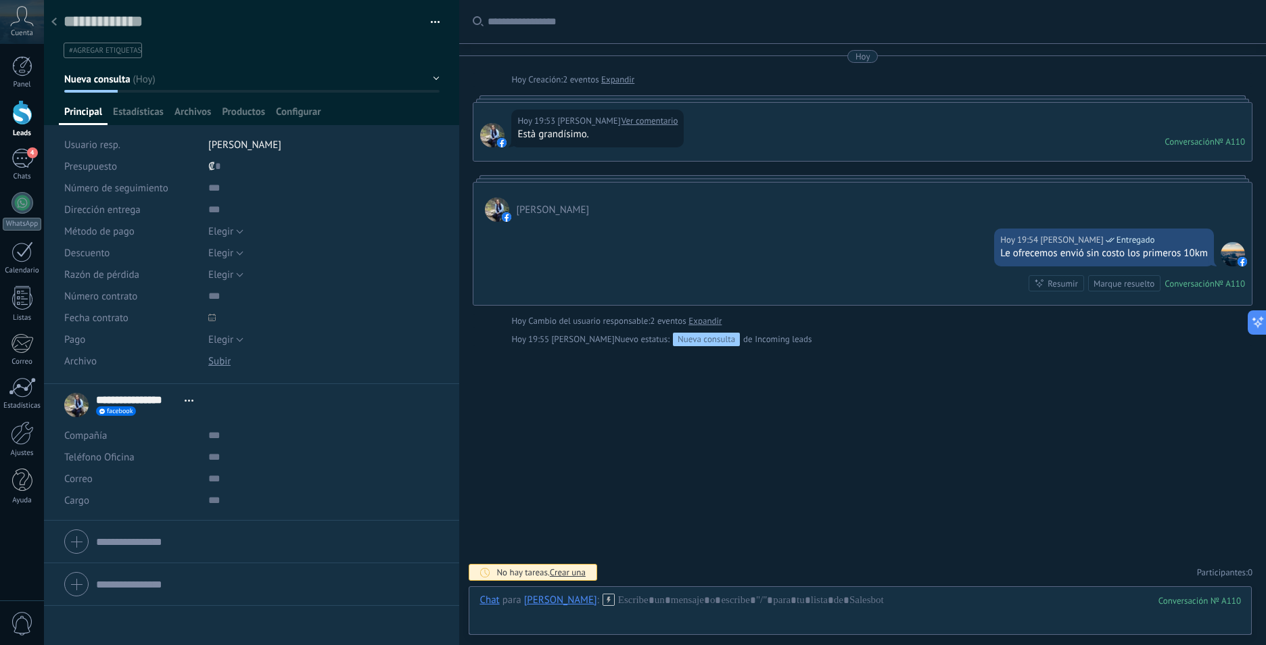
click at [417, 73] on button "Nueva consulta" at bounding box center [251, 79] width 375 height 24
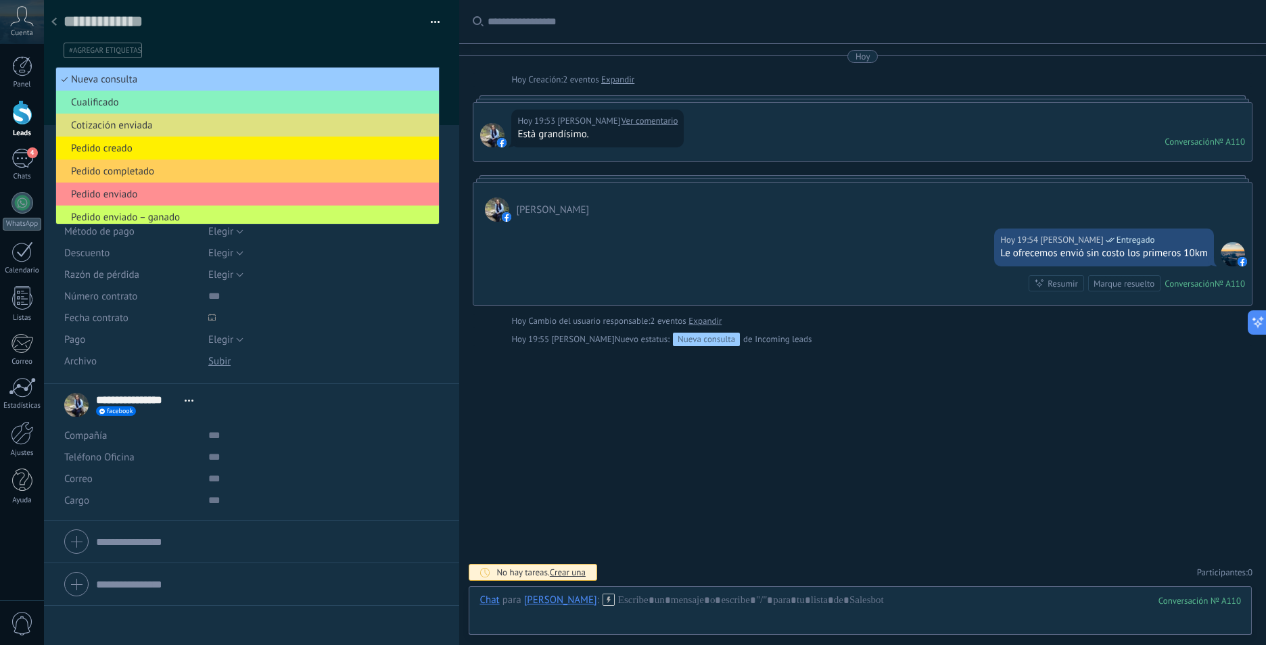
click at [334, 35] on div "#agregar etiquetas" at bounding box center [252, 47] width 377 height 24
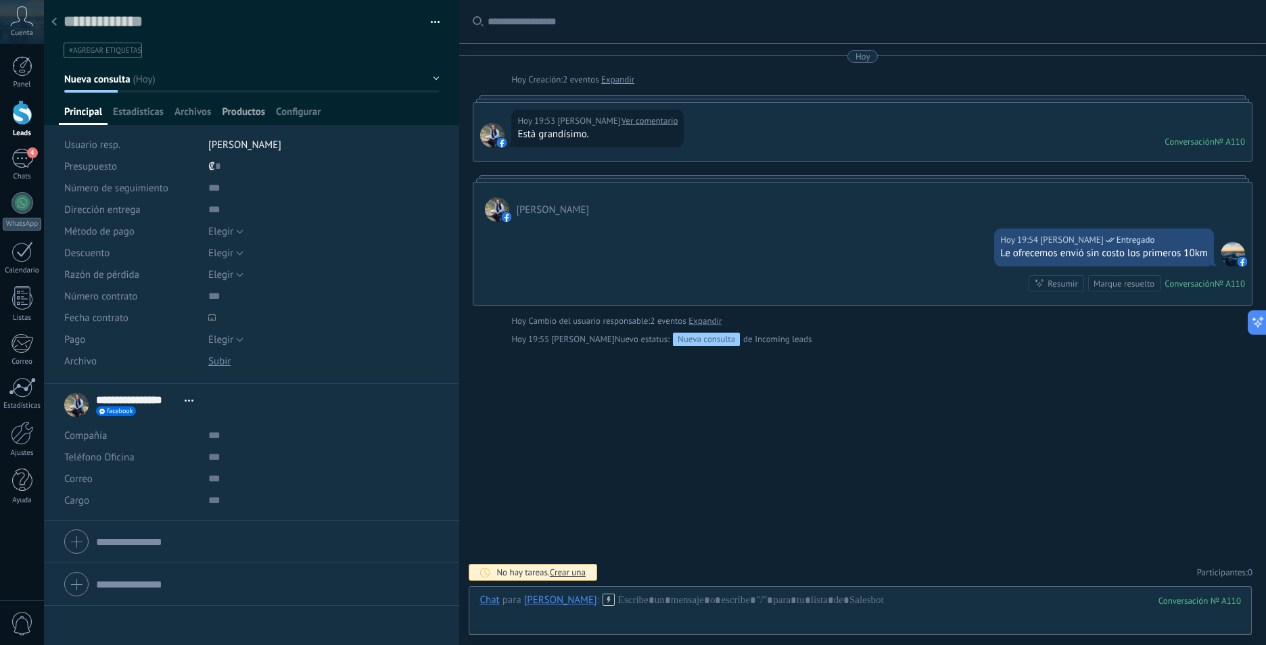
click at [246, 114] on span "Productos" at bounding box center [243, 116] width 43 height 20
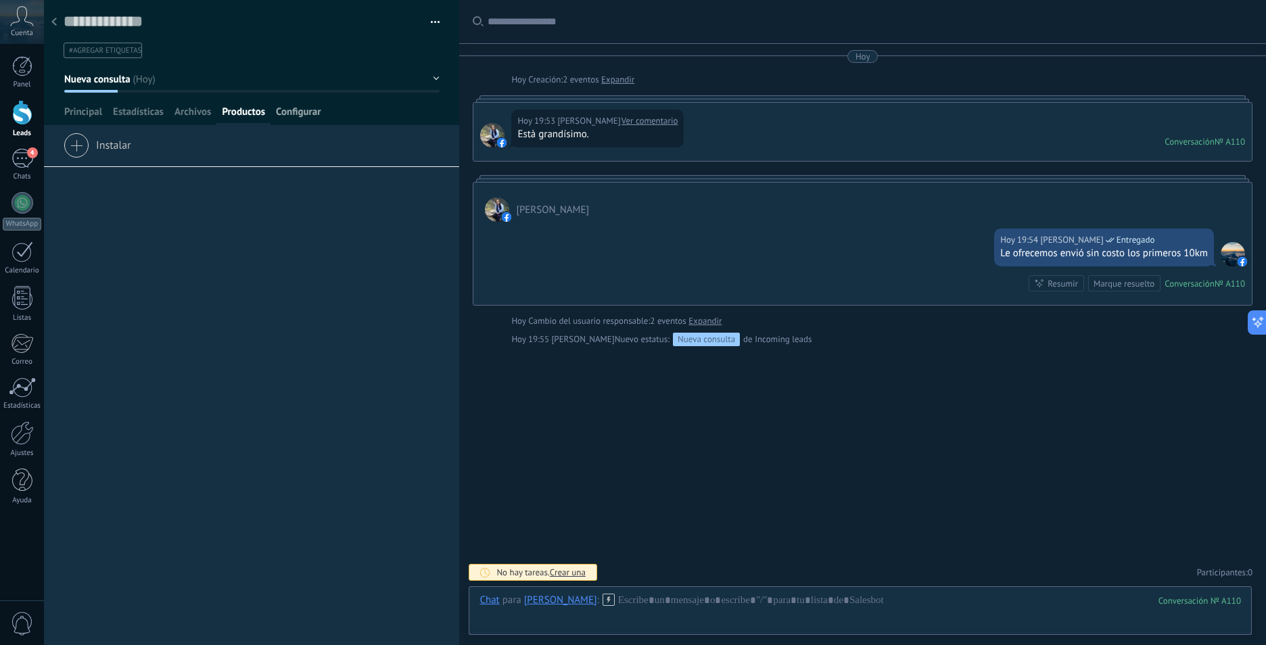
click at [299, 114] on span "Configurar" at bounding box center [298, 116] width 45 height 20
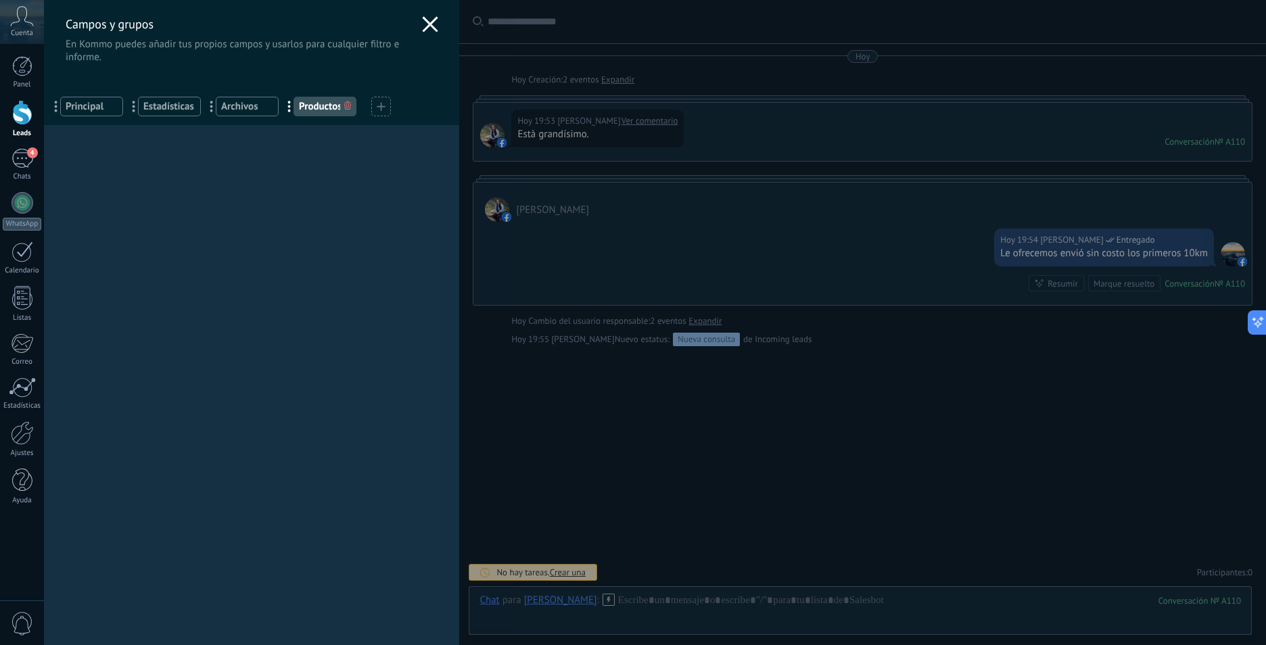
click at [430, 22] on use at bounding box center [431, 24] width 16 height 16
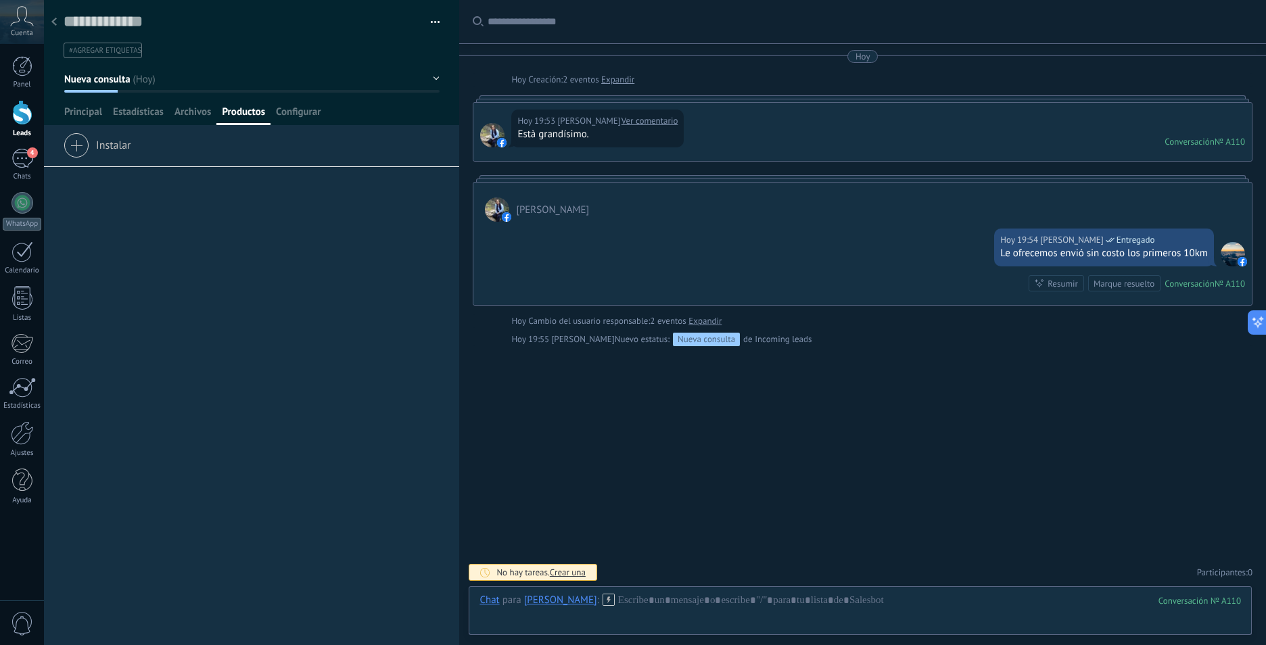
click at [430, 18] on button "button" at bounding box center [431, 22] width 20 height 20
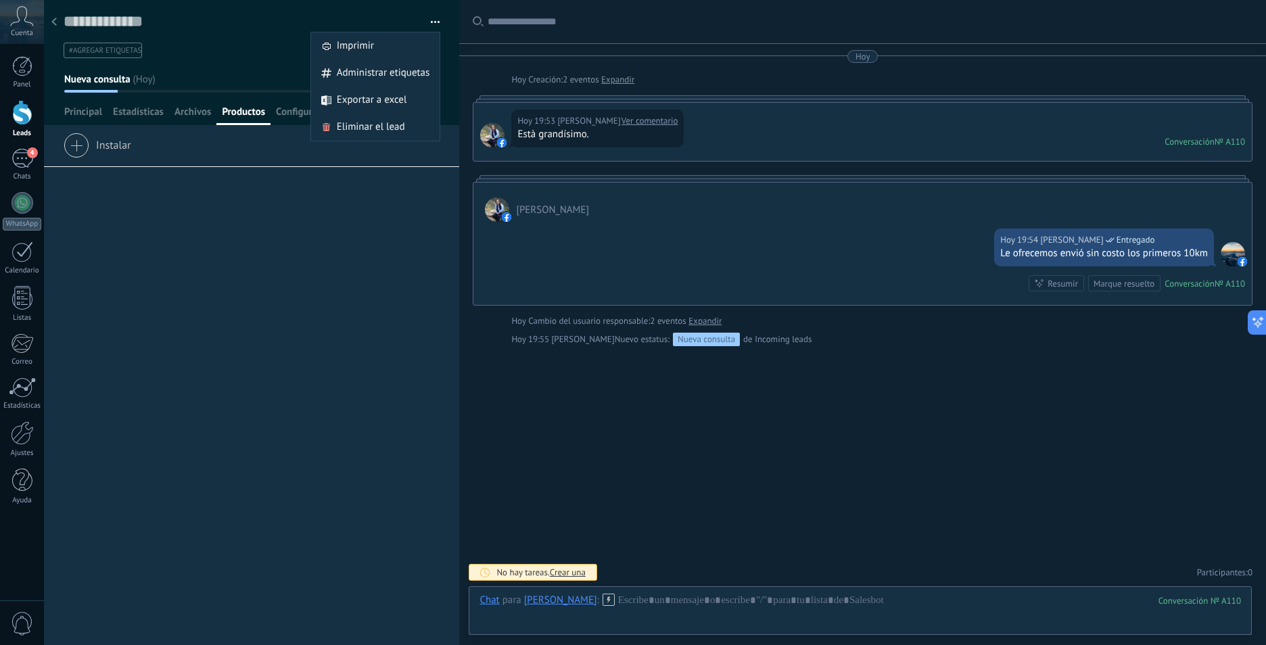
click at [249, 57] on ul "#agregar etiquetas" at bounding box center [249, 50] width 374 height 18
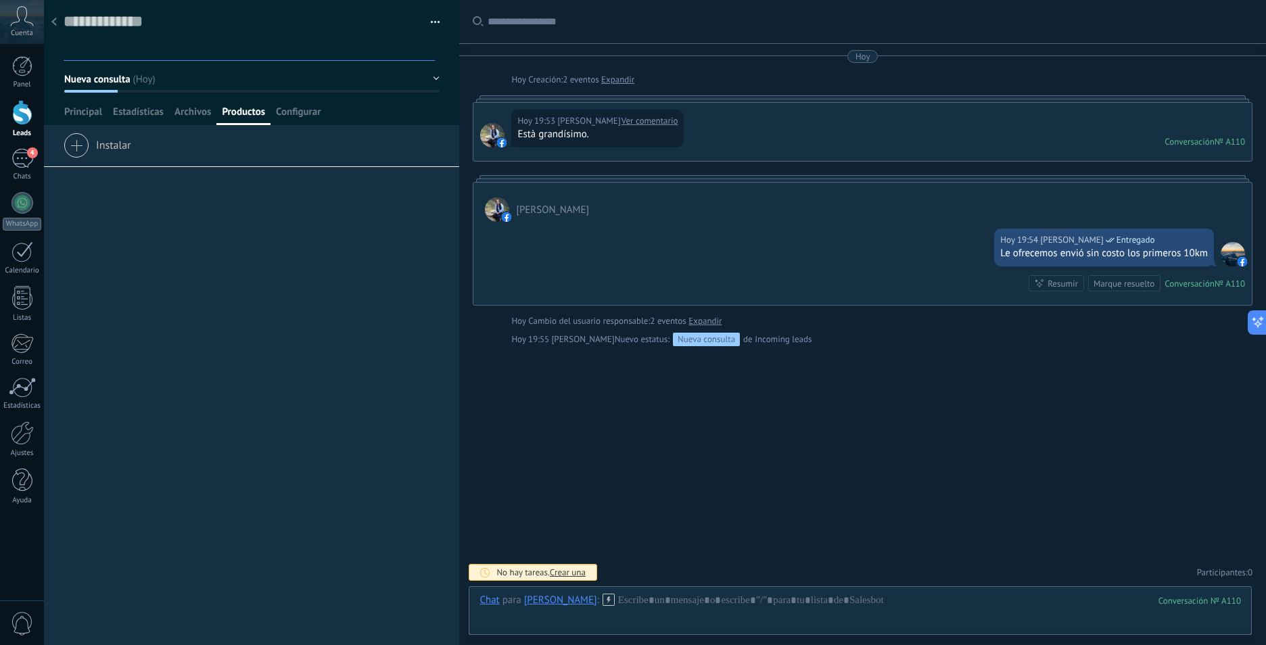
click at [53, 22] on use at bounding box center [53, 22] width 5 height 8
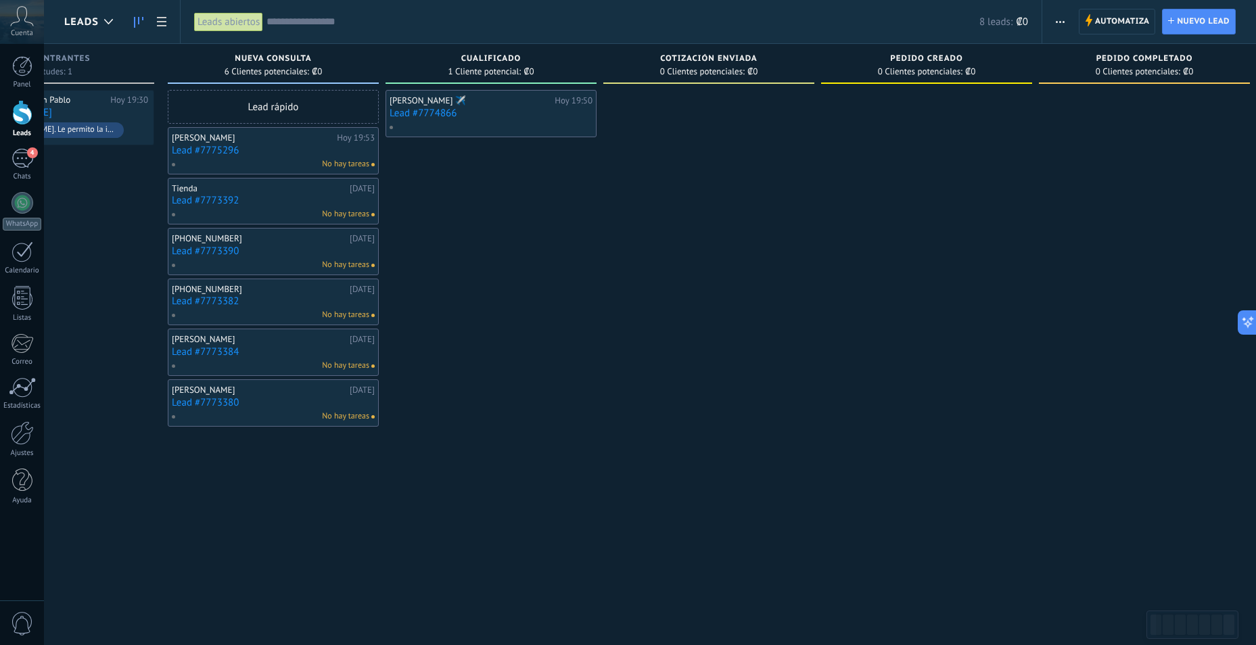
click at [1055, 19] on button "button" at bounding box center [1061, 22] width 20 height 26
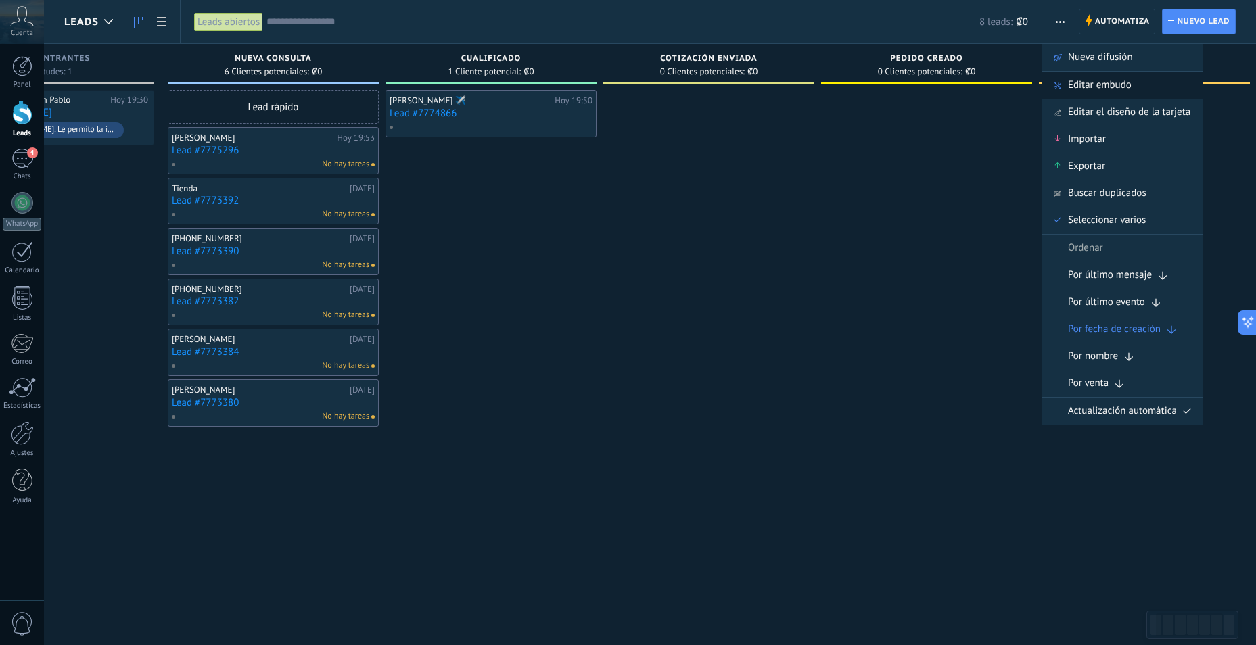
click at [1133, 82] on div "Editar embudo" at bounding box center [1122, 85] width 160 height 27
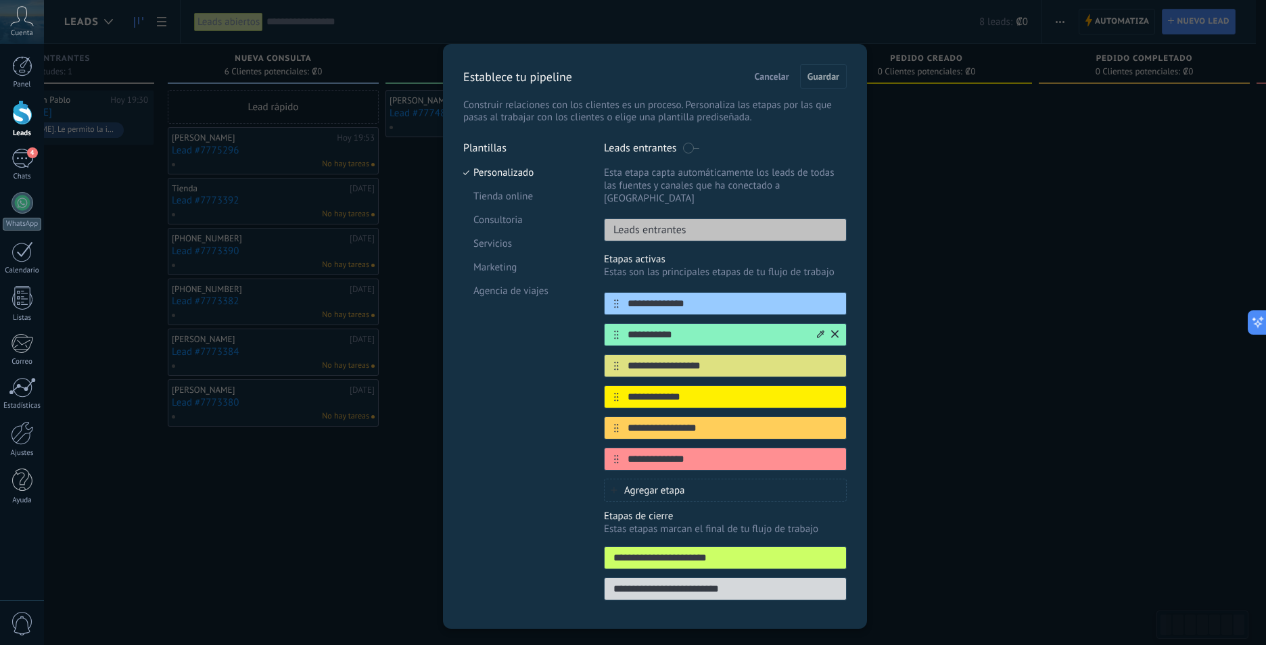
scroll to position [15, 0]
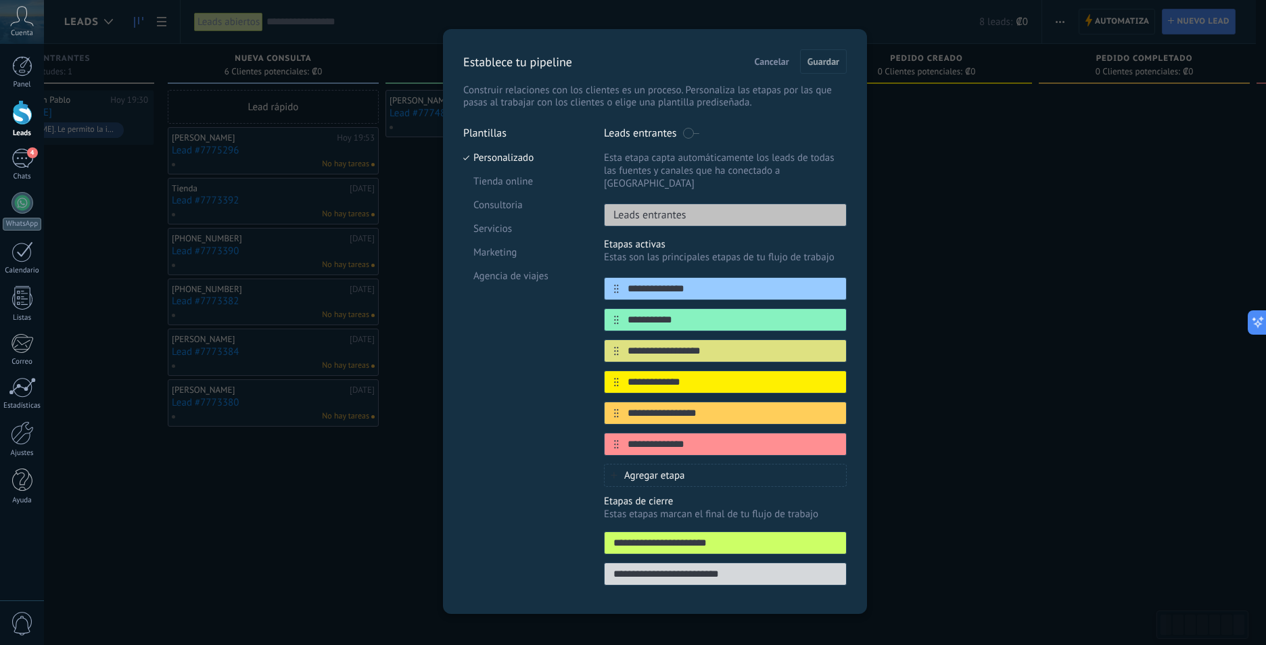
click at [660, 469] on span "Agregar etapa" at bounding box center [654, 475] width 61 height 13
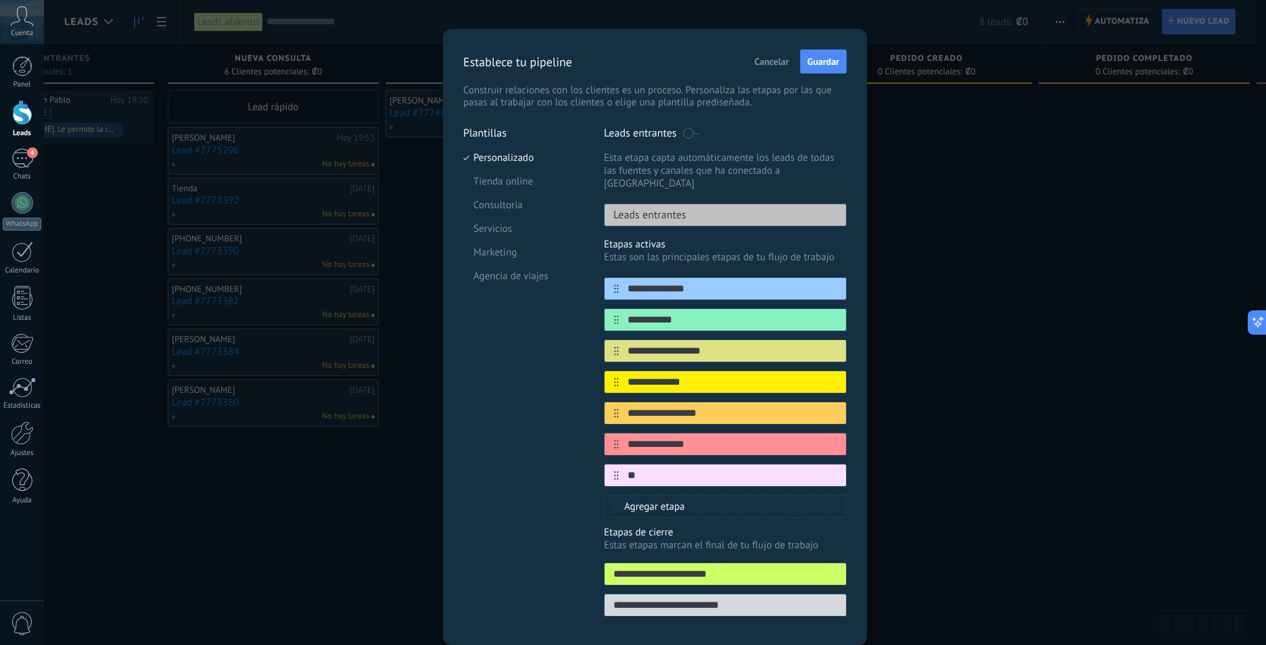
type input "*"
click at [497, 250] on li "Marketing" at bounding box center [523, 253] width 120 height 24
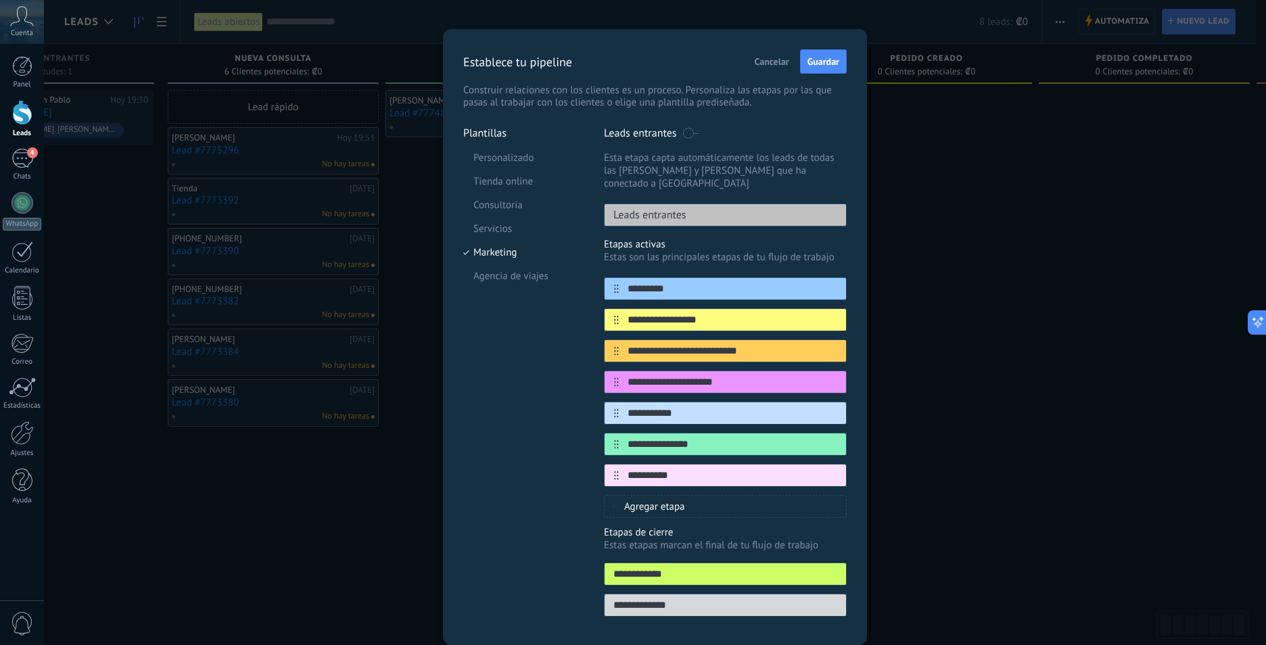
type input "**********"
click at [810, 66] on span "Guardar" at bounding box center [824, 61] width 32 height 9
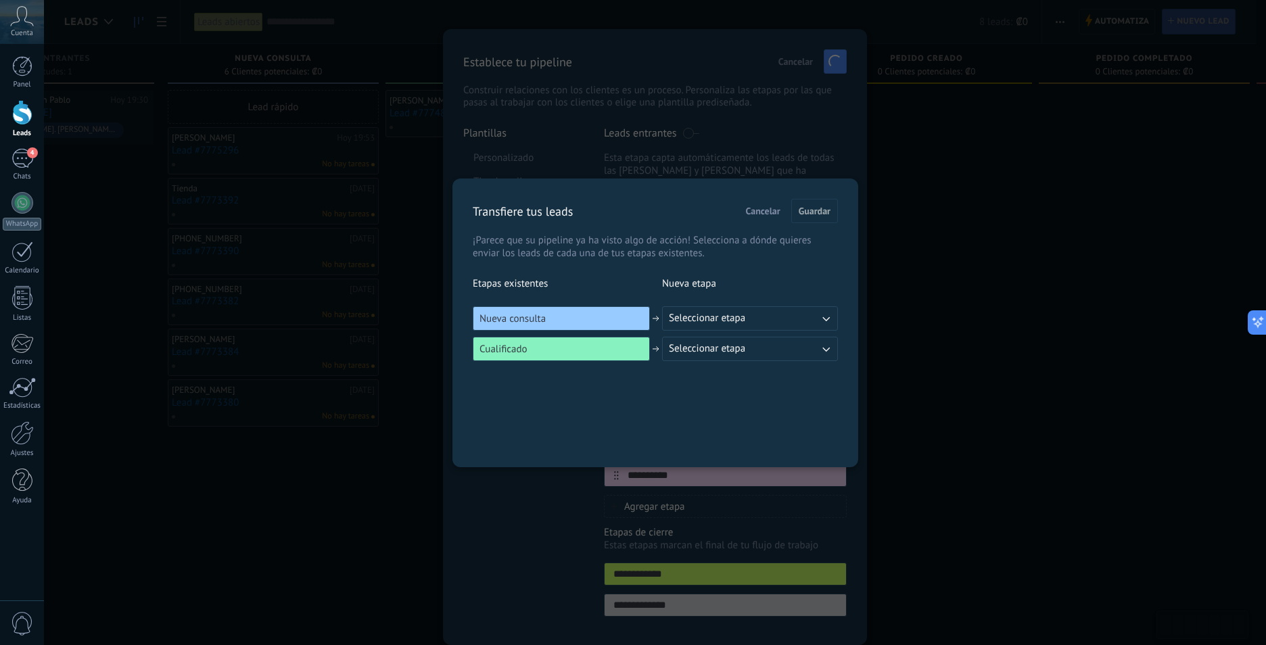
click at [784, 321] on button "Seleccionar etapa" at bounding box center [750, 318] width 176 height 24
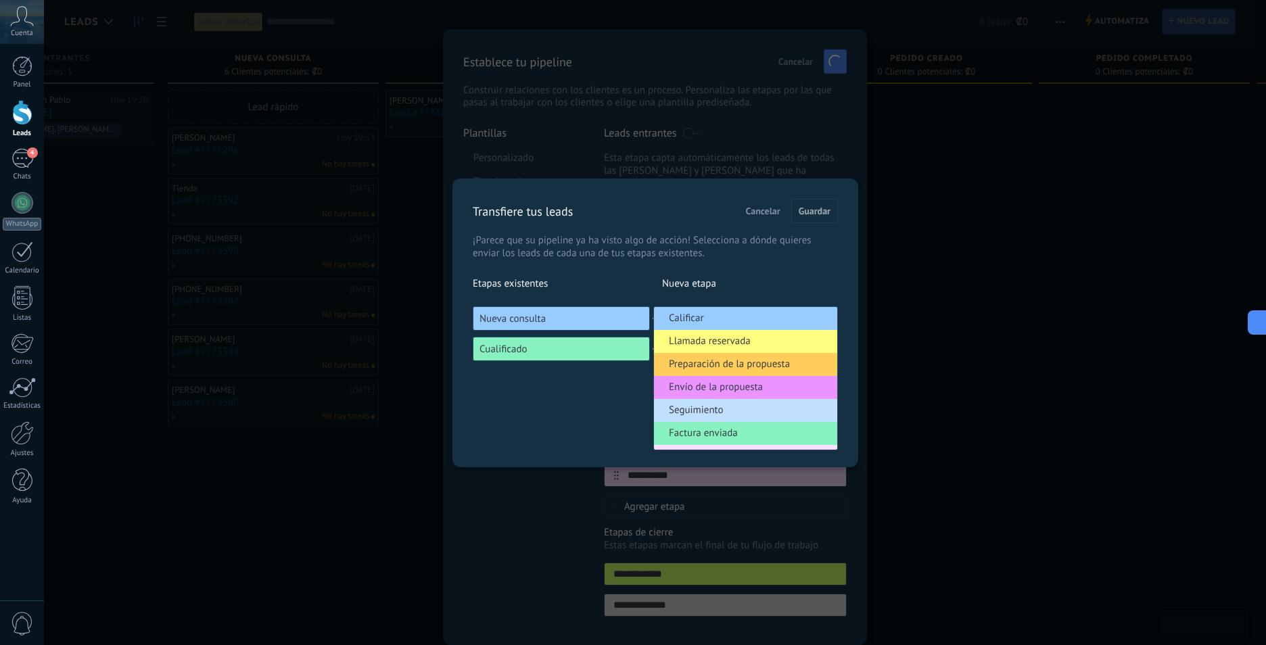
click at [714, 408] on span "Seguimiento" at bounding box center [696, 411] width 55 height 14
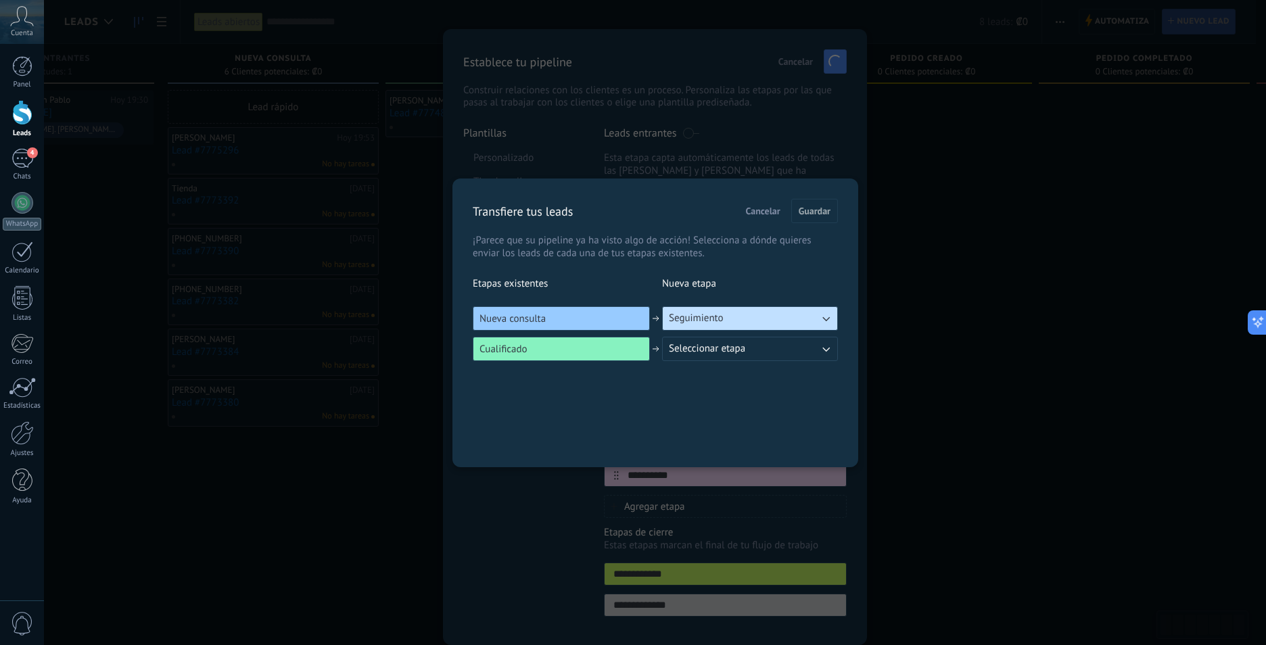
click at [721, 351] on span "Seleccionar etapa" at bounding box center [707, 349] width 76 height 14
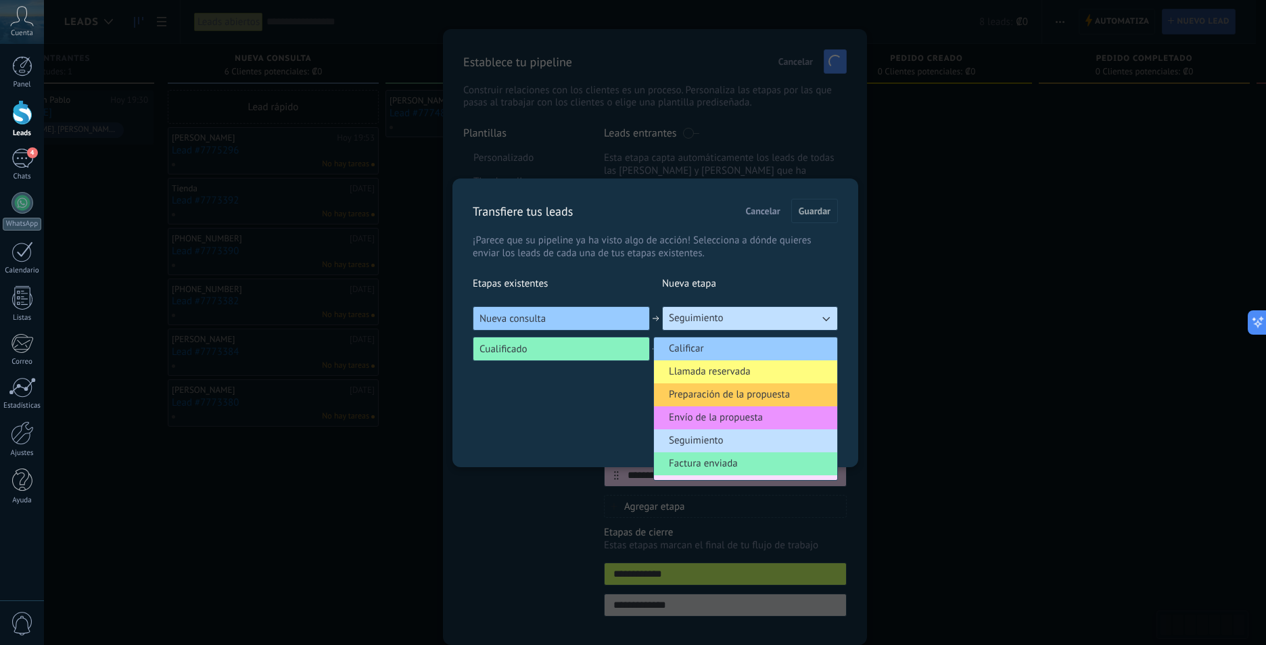
click at [779, 417] on li "Envío de la propuesta" at bounding box center [745, 418] width 183 height 23
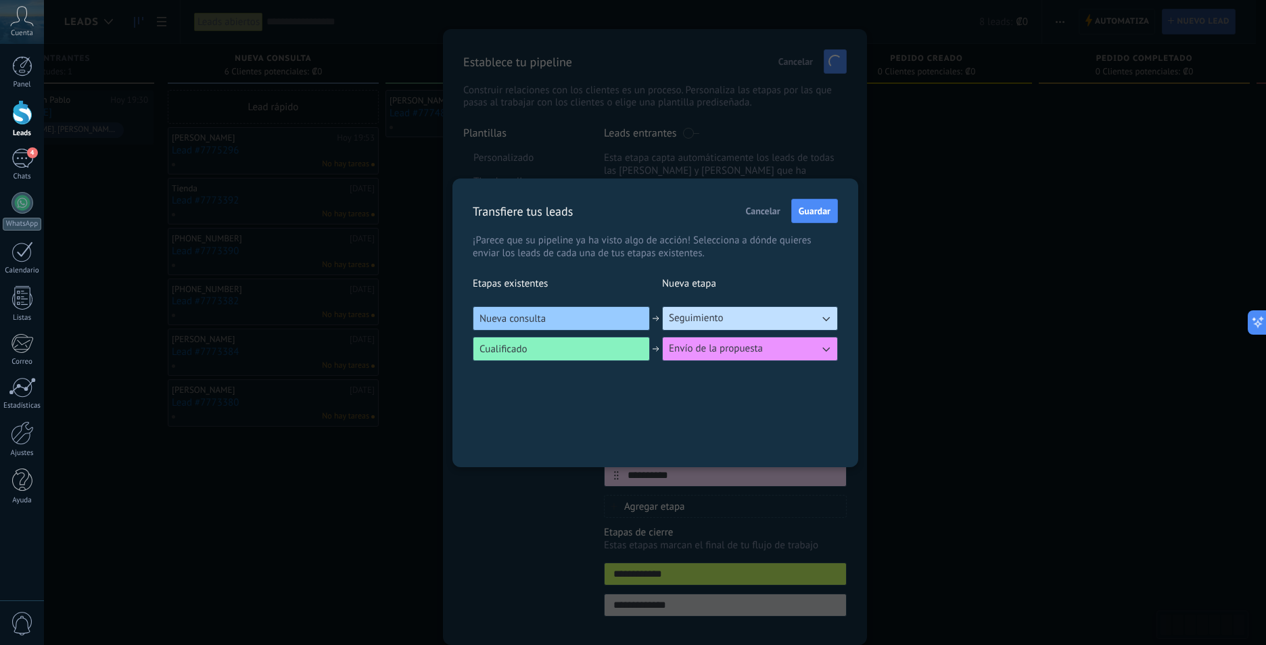
click at [786, 319] on button "Seguimiento" at bounding box center [750, 318] width 176 height 24
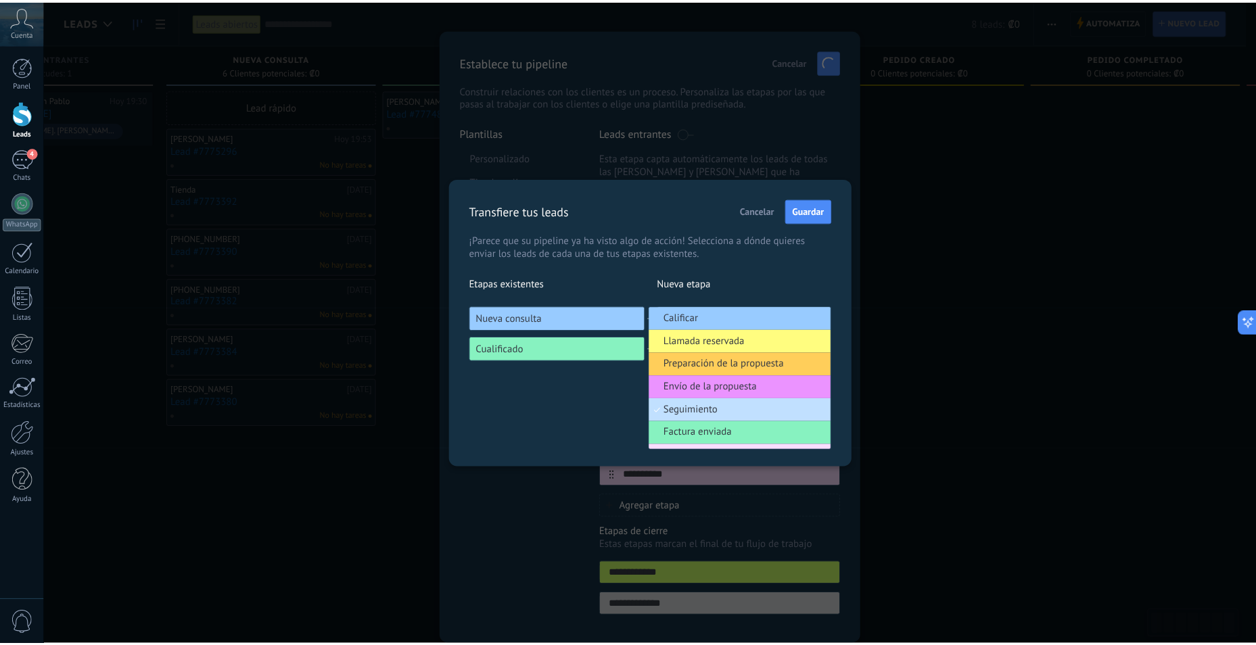
scroll to position [32, 0]
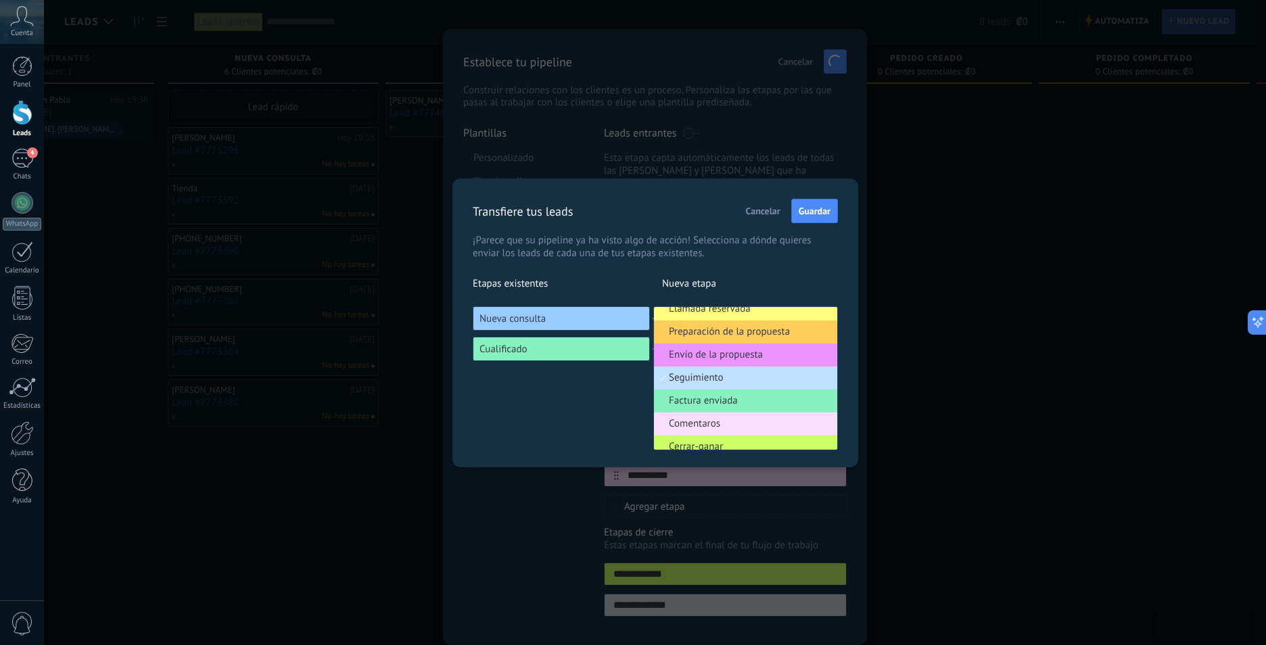
click at [763, 351] on li "Envío de la propuesta" at bounding box center [745, 355] width 183 height 23
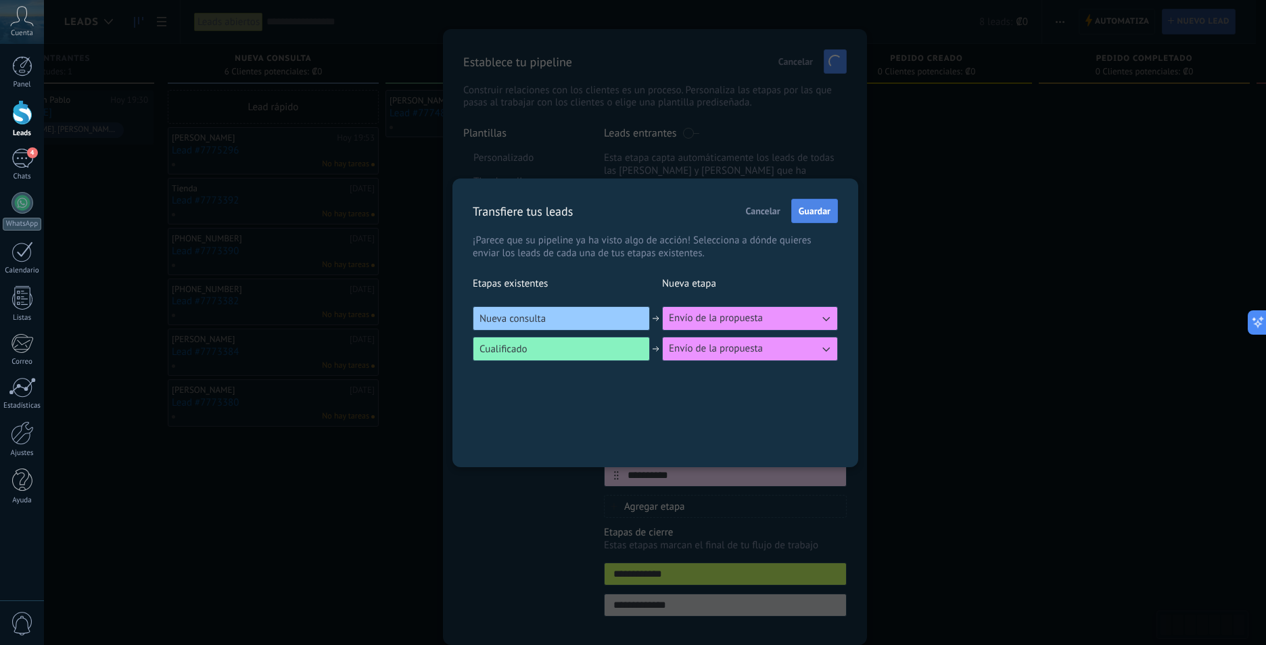
click at [803, 213] on span "Guardar" at bounding box center [815, 210] width 32 height 9
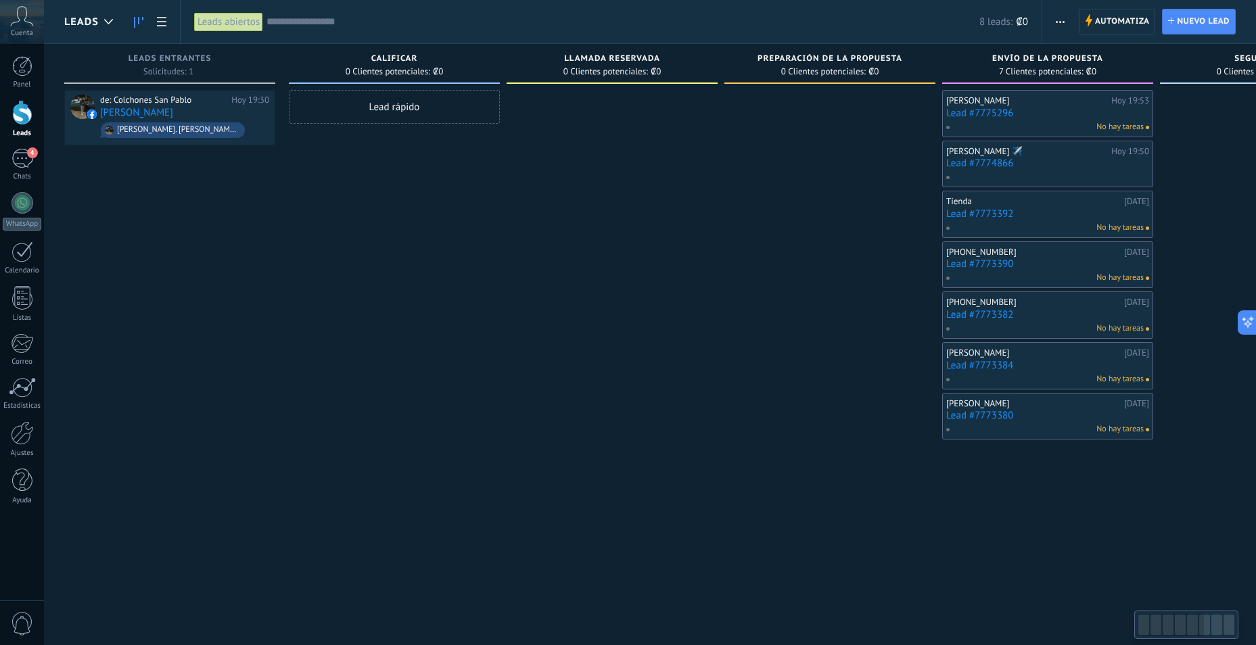
drag, startPoint x: 737, startPoint y: 265, endPoint x: 806, endPoint y: 256, distance: 69.6
click at [795, 256] on div at bounding box center [830, 324] width 211 height 469
click at [105, 18] on div at bounding box center [108, 22] width 22 height 26
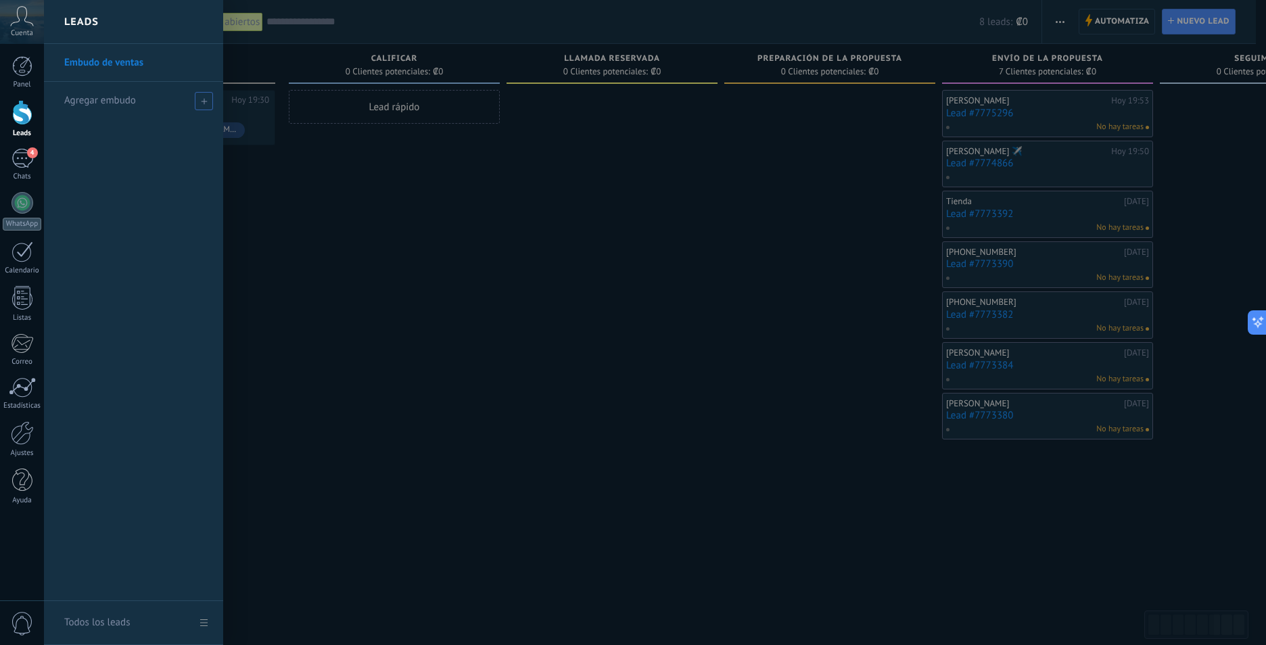
click at [201, 100] on icon at bounding box center [204, 101] width 6 height 6
type input "*********"
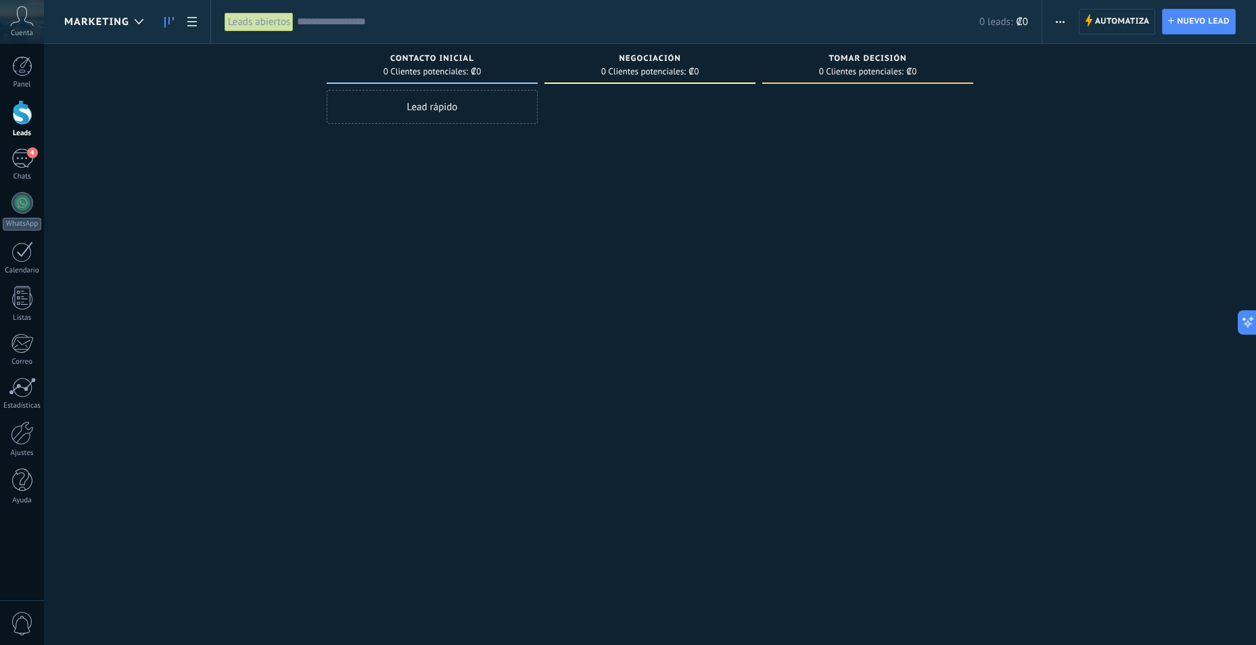
click at [120, 22] on span "MARKETING" at bounding box center [96, 22] width 65 height 13
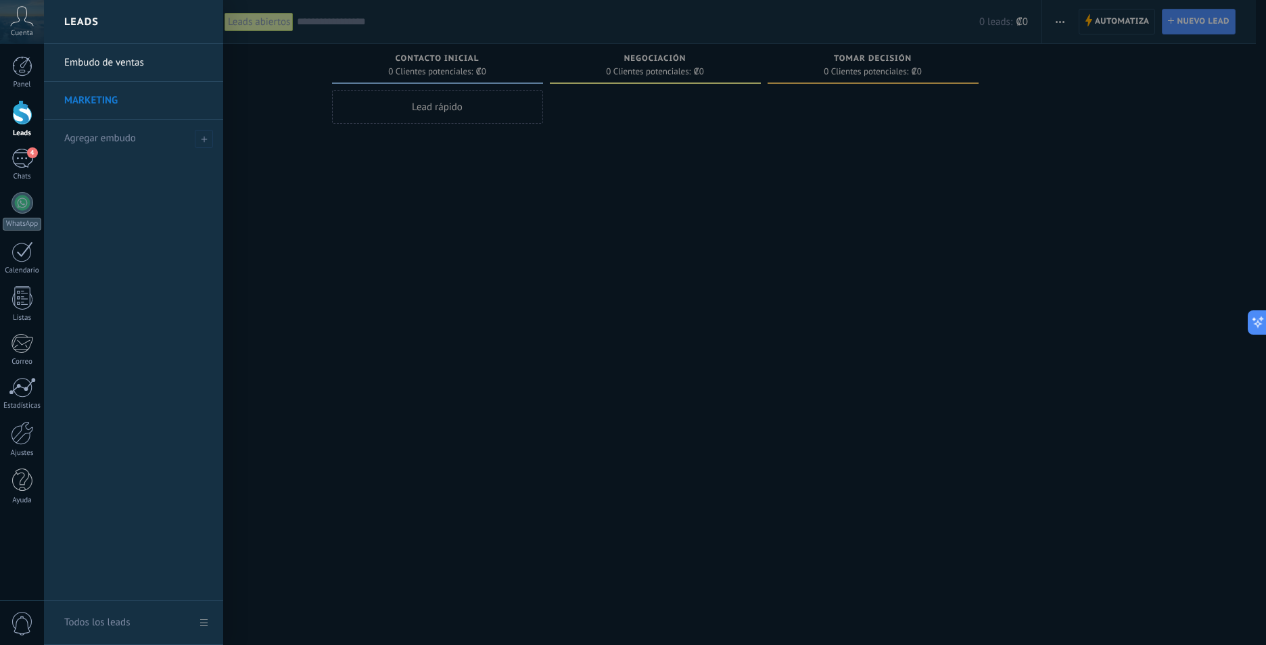
click at [107, 62] on link "Embudo de ventas" at bounding box center [136, 63] width 145 height 38
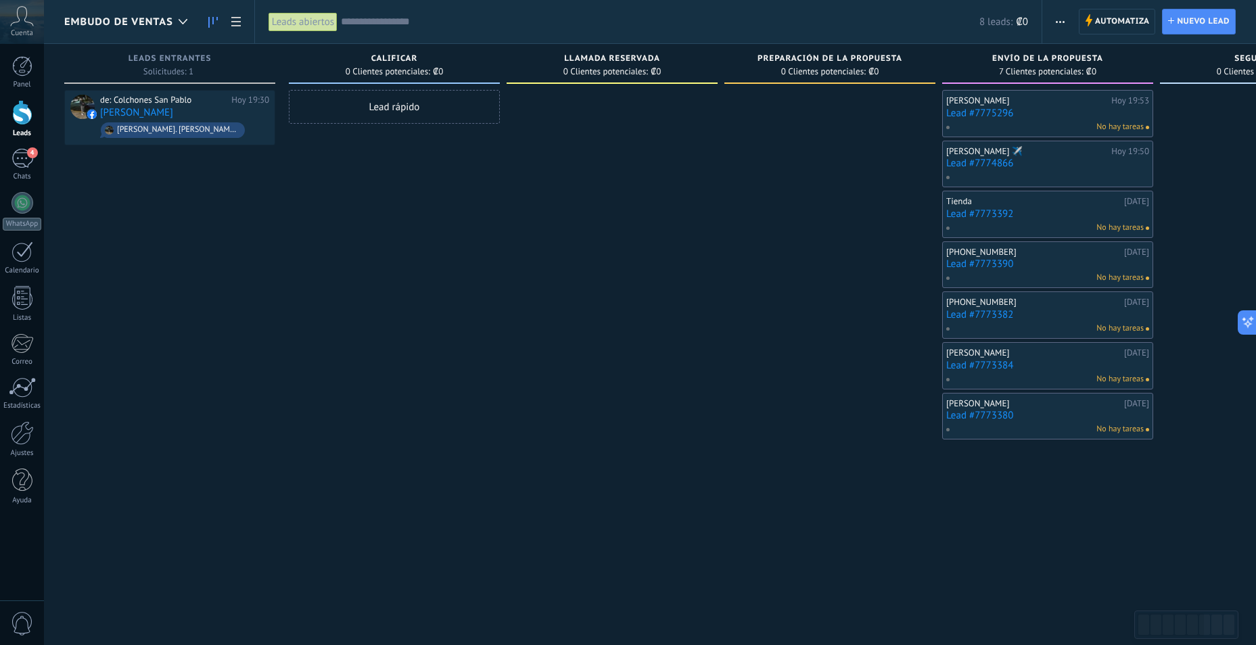
click at [1003, 111] on link "Lead #7775296" at bounding box center [1047, 114] width 203 height 12
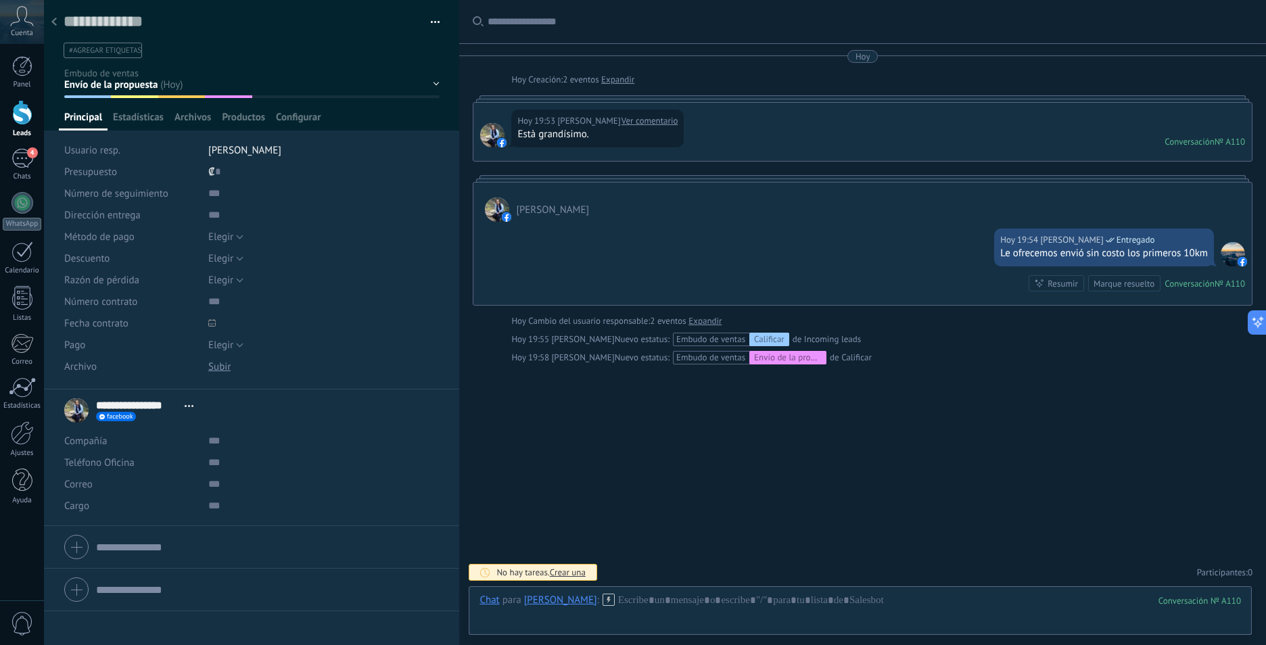
scroll to position [20, 0]
click at [0, 0] on div "Calificar Llamada reservada Preparación de la propuesta Envío de la propuesta S…" at bounding box center [0, 0] width 0 height 0
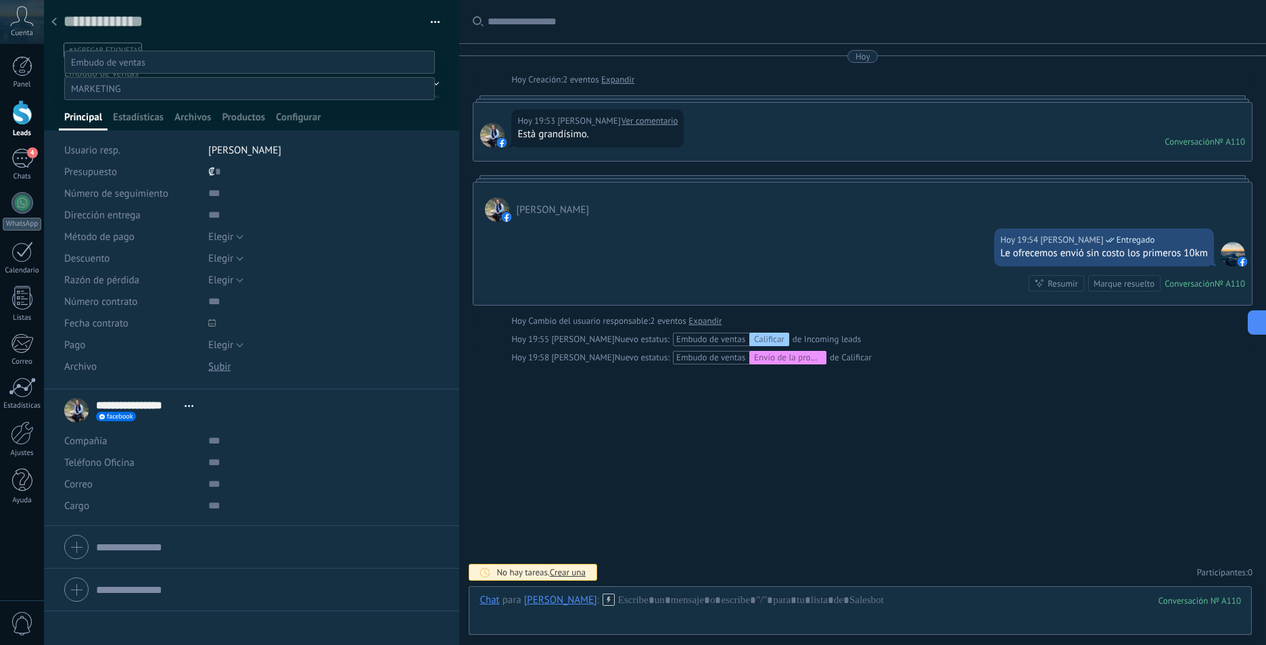
scroll to position [0, 0]
click at [227, 32] on div at bounding box center [655, 322] width 1222 height 645
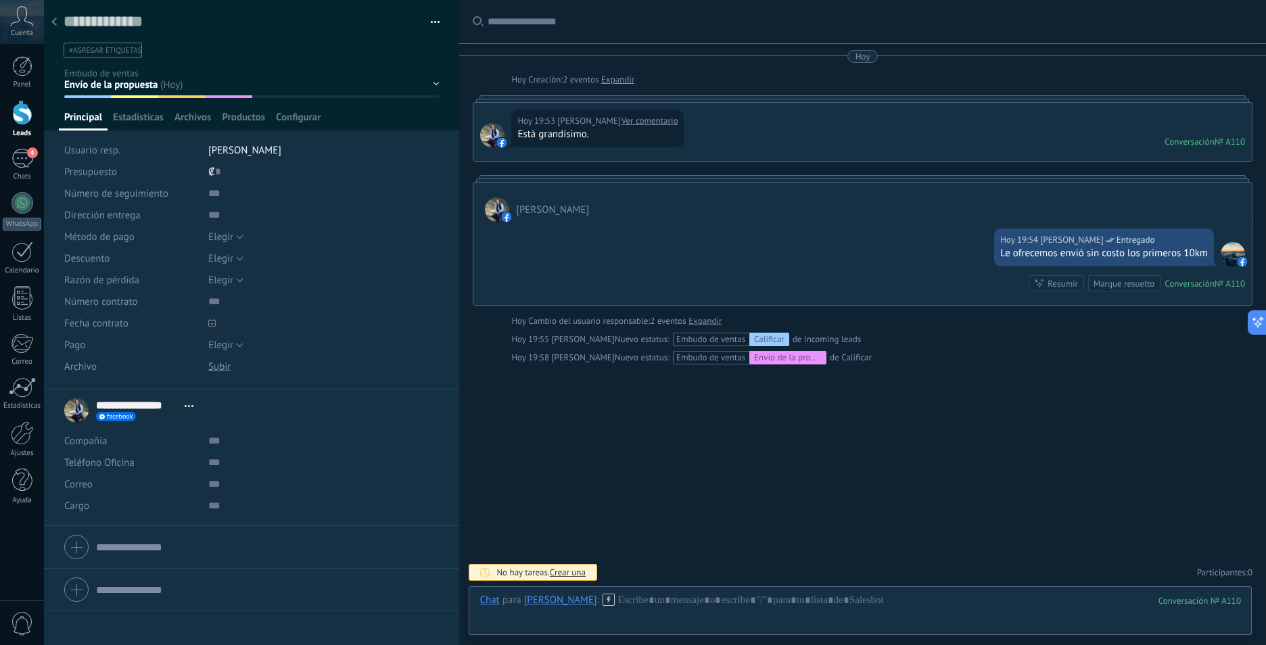
click at [0, 0] on div "Calificar Llamada reservada Preparación de la propuesta Envío de la propuesta S…" at bounding box center [0, 0] width 0 height 0
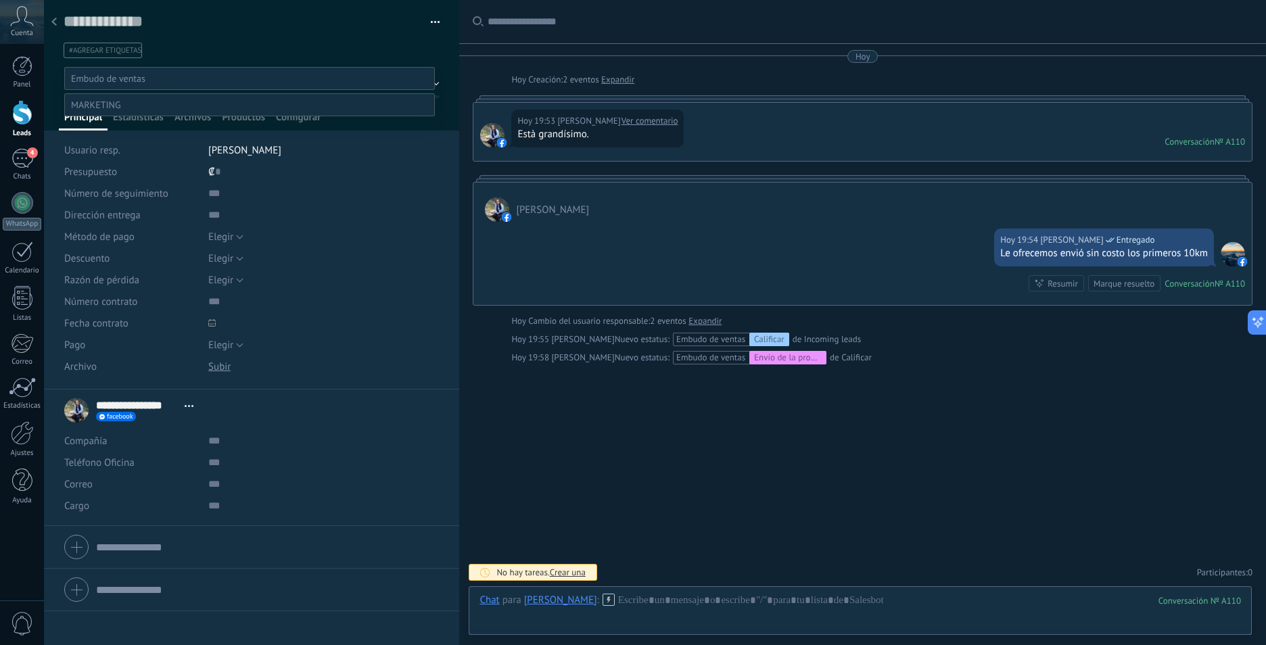
click at [210, 70] on label at bounding box center [249, 78] width 371 height 23
click at [287, 350] on div "Calificar Llamada reservada Preparación de la propuesta Envío de la propuesta S…" at bounding box center [249, 364] width 371 height 595
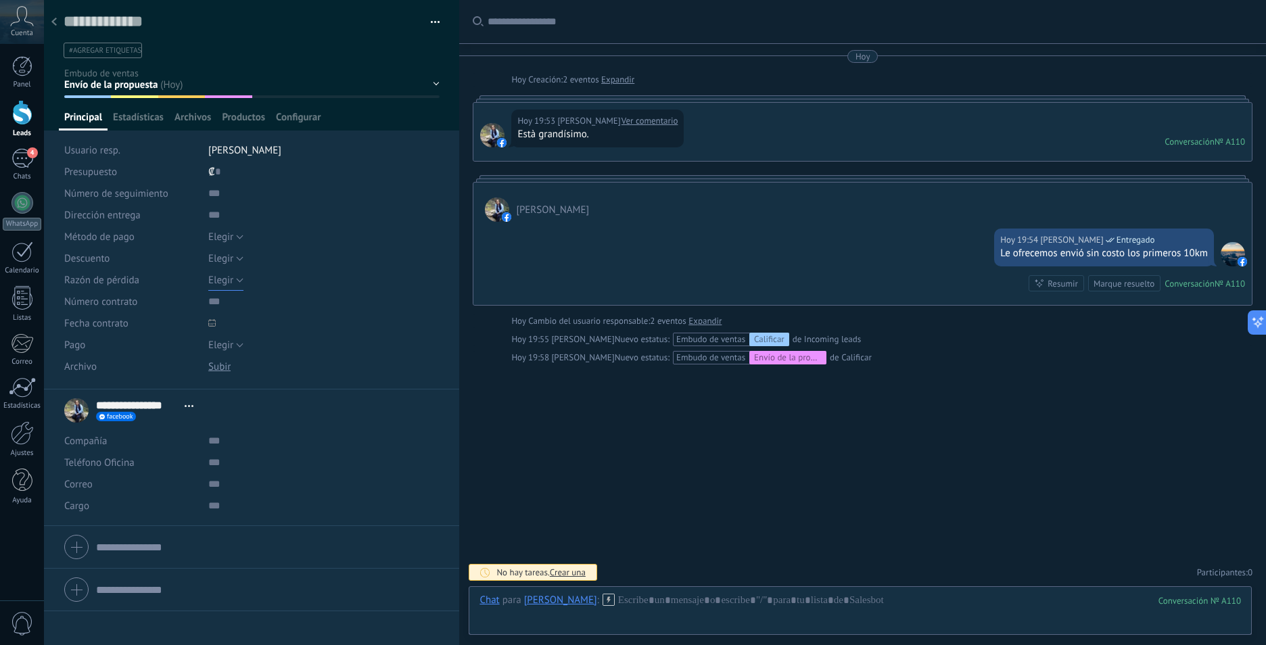
click at [229, 273] on button "Elegir" at bounding box center [225, 280] width 35 height 22
click at [229, 273] on li "Elegir" at bounding box center [312, 280] width 239 height 23
click at [432, 27] on button "button" at bounding box center [431, 22] width 20 height 20
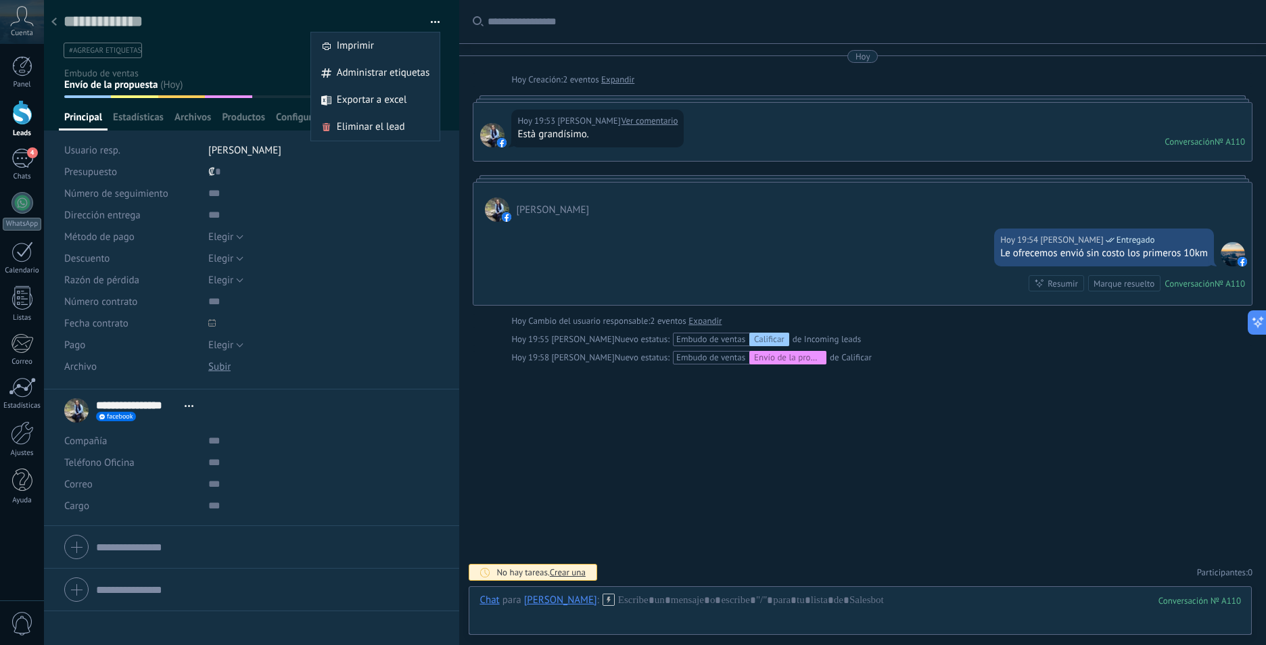
click at [373, 74] on span "Administrar etiquetas" at bounding box center [383, 73] width 93 height 27
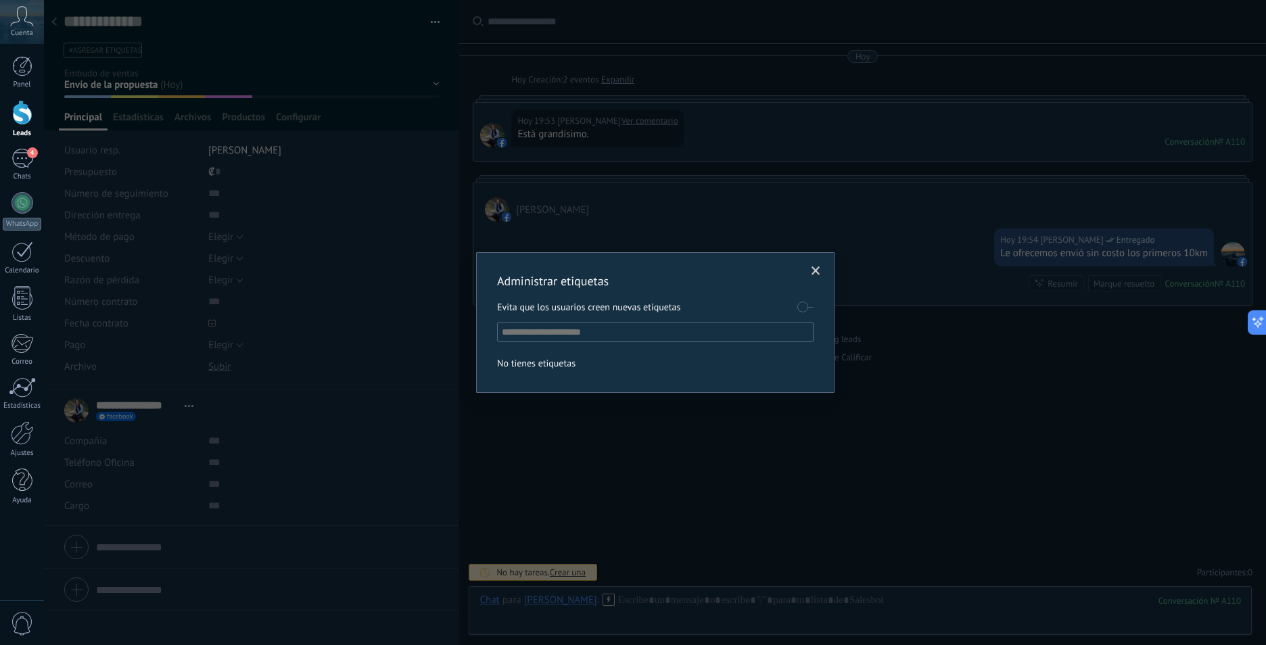
click at [818, 270] on span at bounding box center [816, 271] width 9 height 9
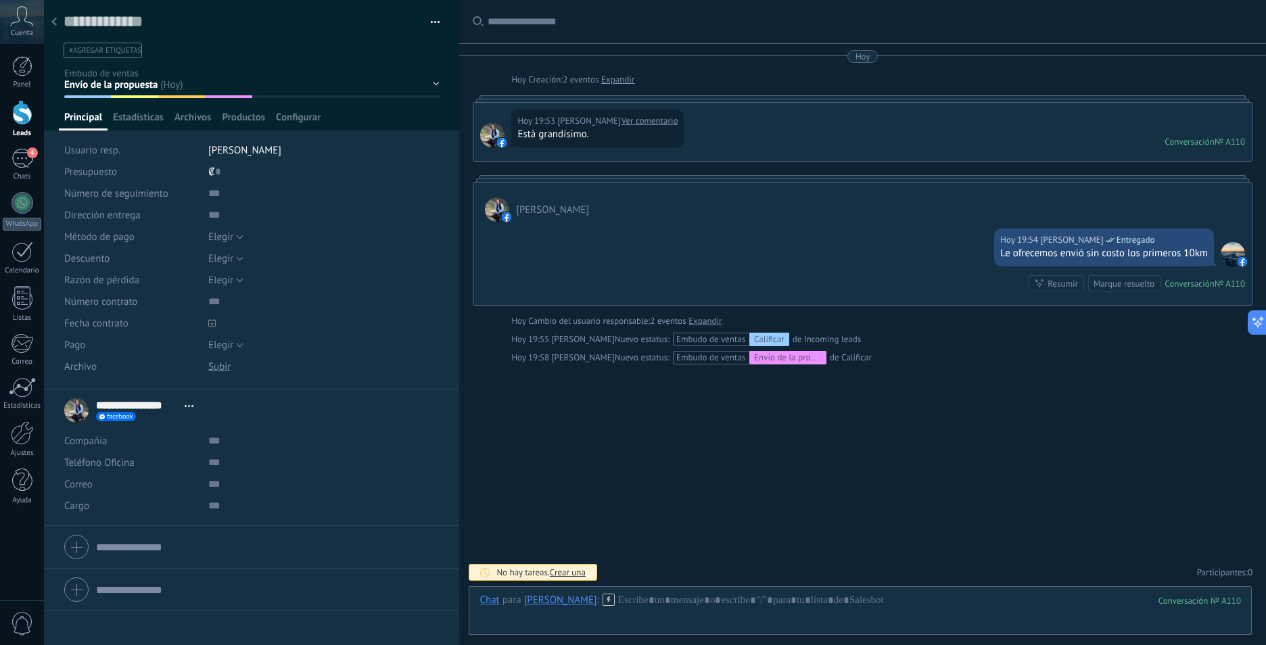
click at [0, 0] on div "Calificar Llamada reservada Preparación de la propuesta Envío de la propuesta S…" at bounding box center [0, 0] width 0 height 0
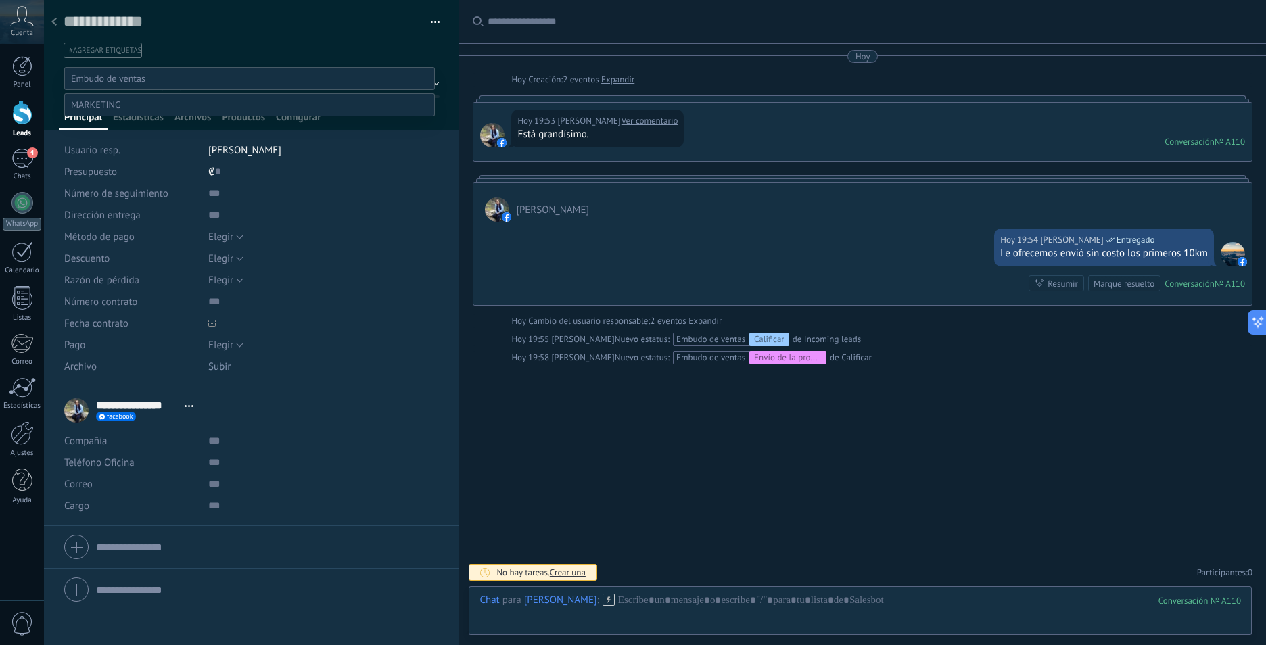
click at [135, 78] on span at bounding box center [108, 78] width 74 height 12
click at [592, 400] on div at bounding box center [655, 322] width 1222 height 645
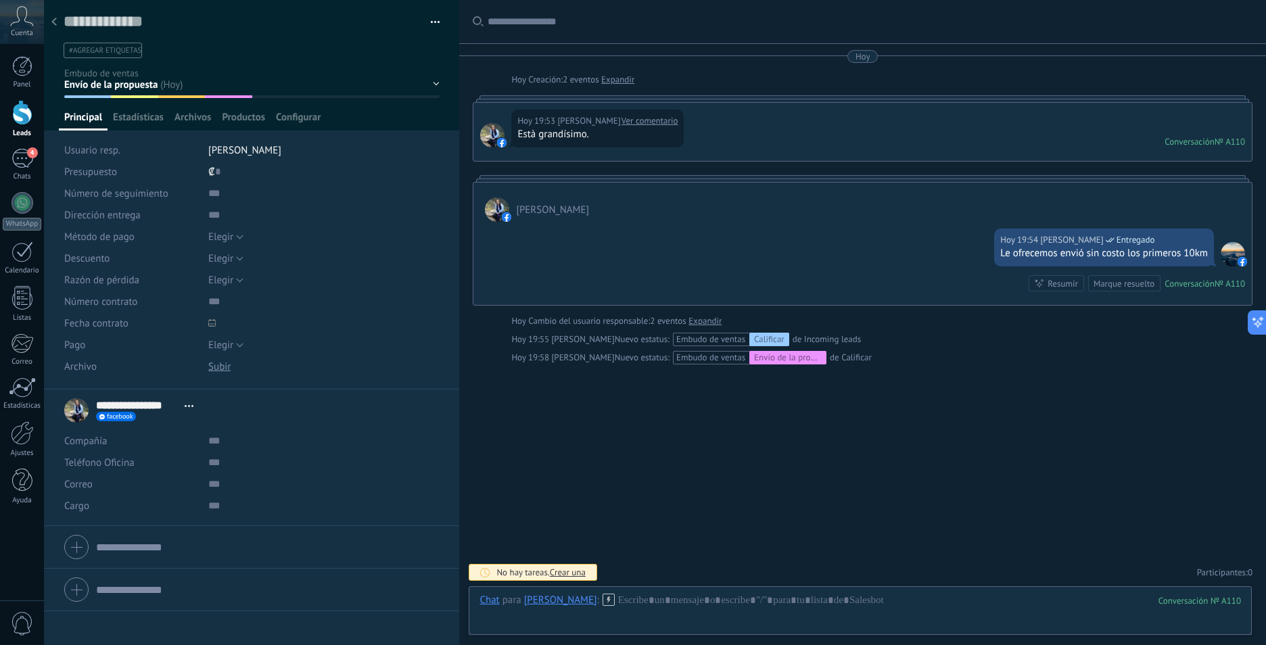
click at [57, 15] on div at bounding box center [54, 22] width 19 height 26
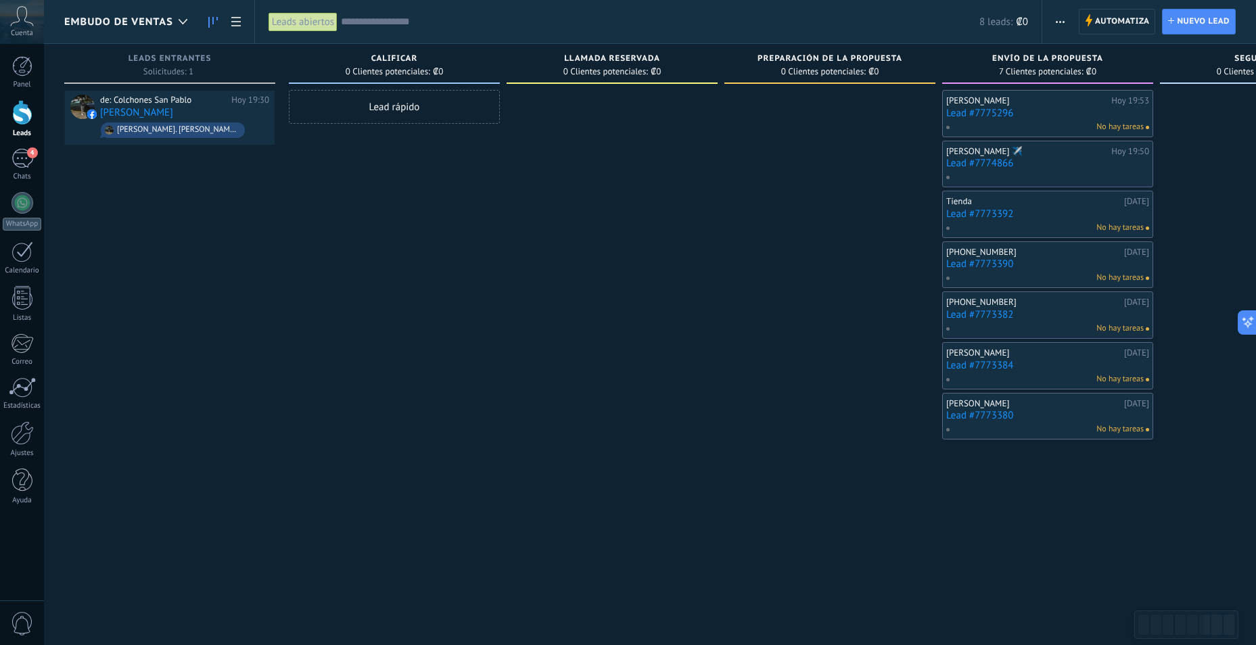
click at [1058, 19] on span "button" at bounding box center [1060, 22] width 9 height 26
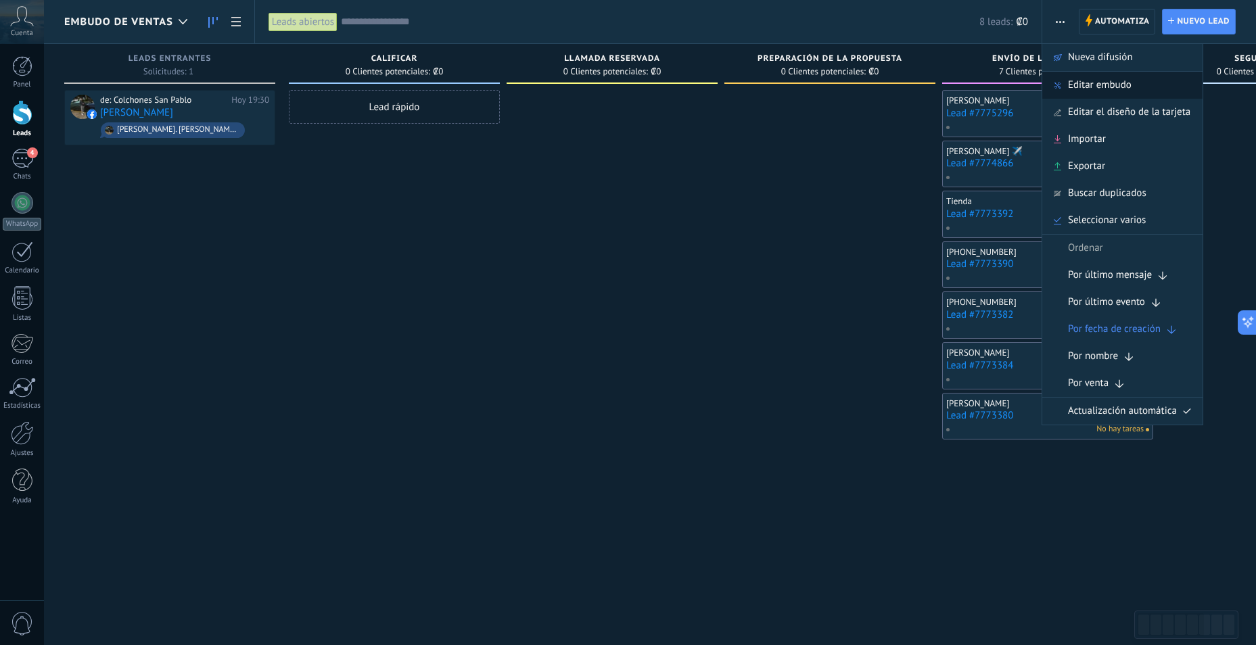
click at [1093, 85] on span "Editar embudo" at bounding box center [1100, 85] width 64 height 27
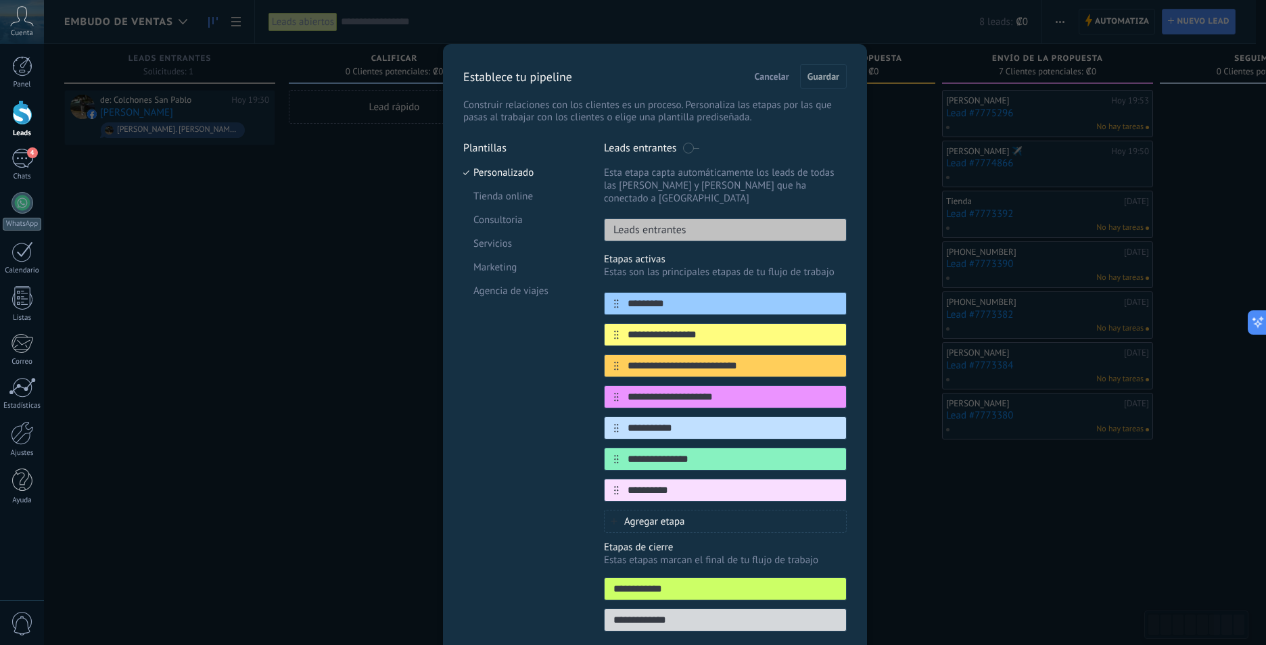
click at [494, 144] on p "Plantillas" at bounding box center [523, 148] width 120 height 14
click at [724, 219] on div "Leads entrantes" at bounding box center [725, 230] width 243 height 23
click at [513, 271] on li "Marketing" at bounding box center [523, 268] width 120 height 24
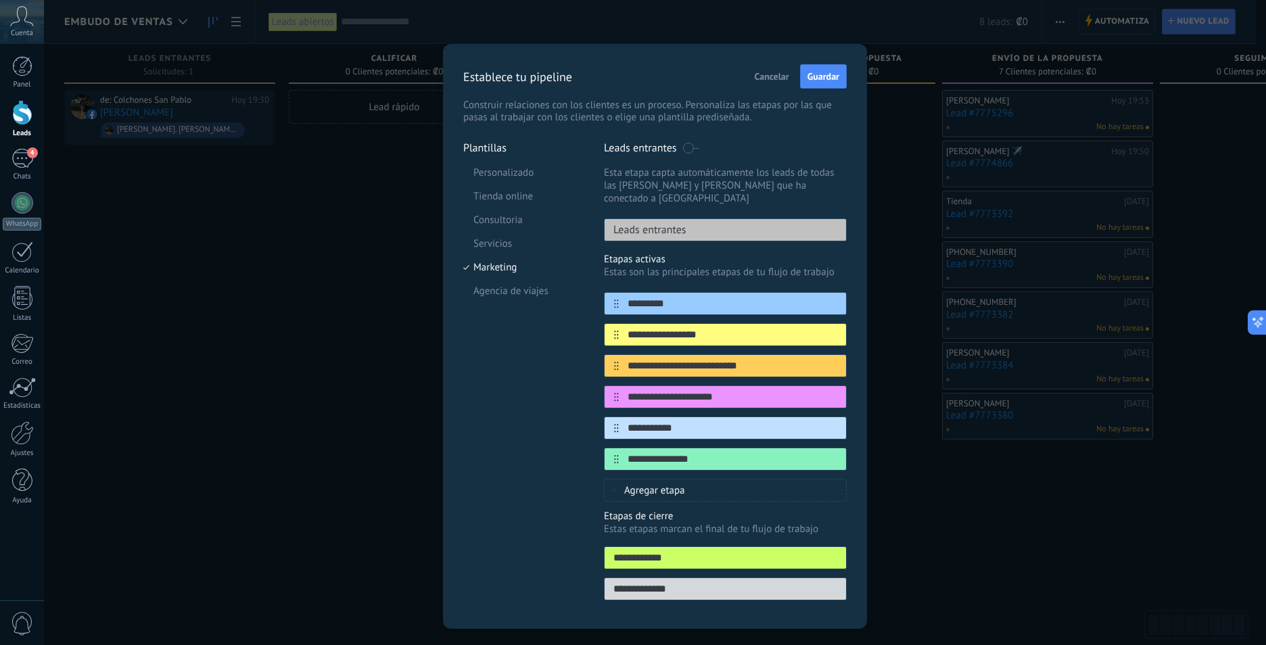
click at [651, 223] on p "Leads entrantes" at bounding box center [646, 230] width 82 height 14
click at [509, 290] on li "Agencia de viajes" at bounding box center [523, 291] width 120 height 24
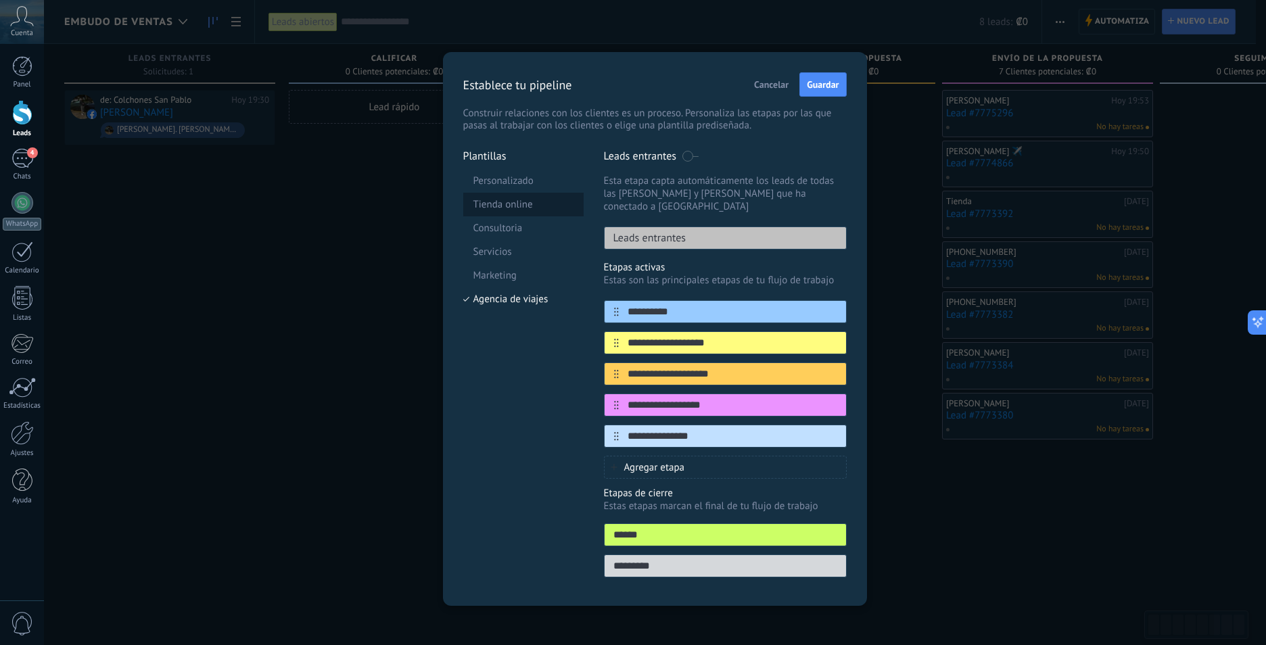
click at [523, 203] on li "Tienda online" at bounding box center [523, 205] width 120 height 24
click at [525, 186] on li "Personalizado" at bounding box center [523, 181] width 120 height 24
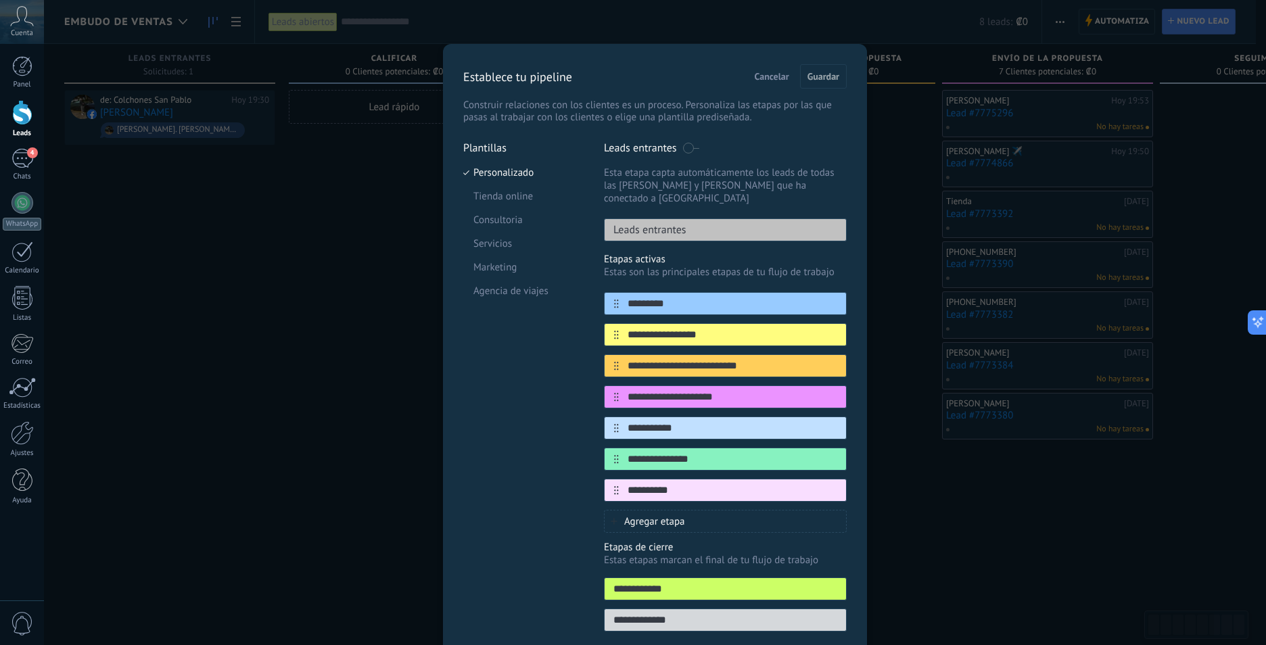
click at [772, 78] on span "Cancelar" at bounding box center [772, 76] width 35 height 9
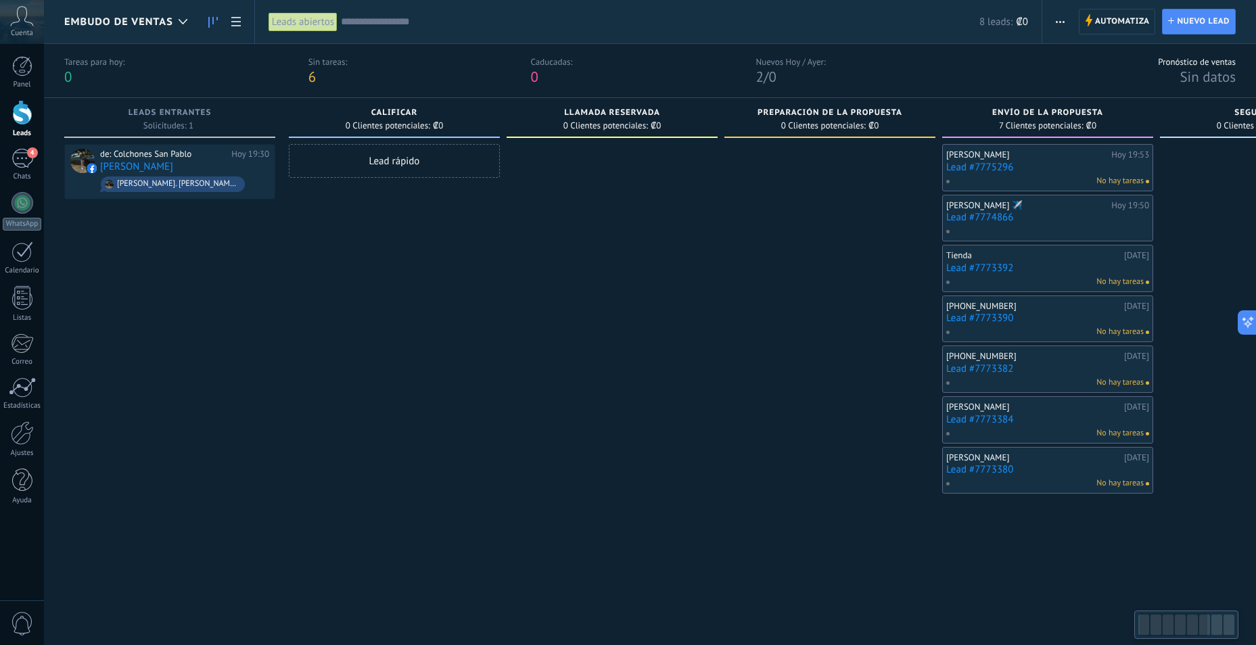
drag, startPoint x: 730, startPoint y: 267, endPoint x: 708, endPoint y: 445, distance: 179.9
click at [725, 275] on div at bounding box center [830, 378] width 211 height 469
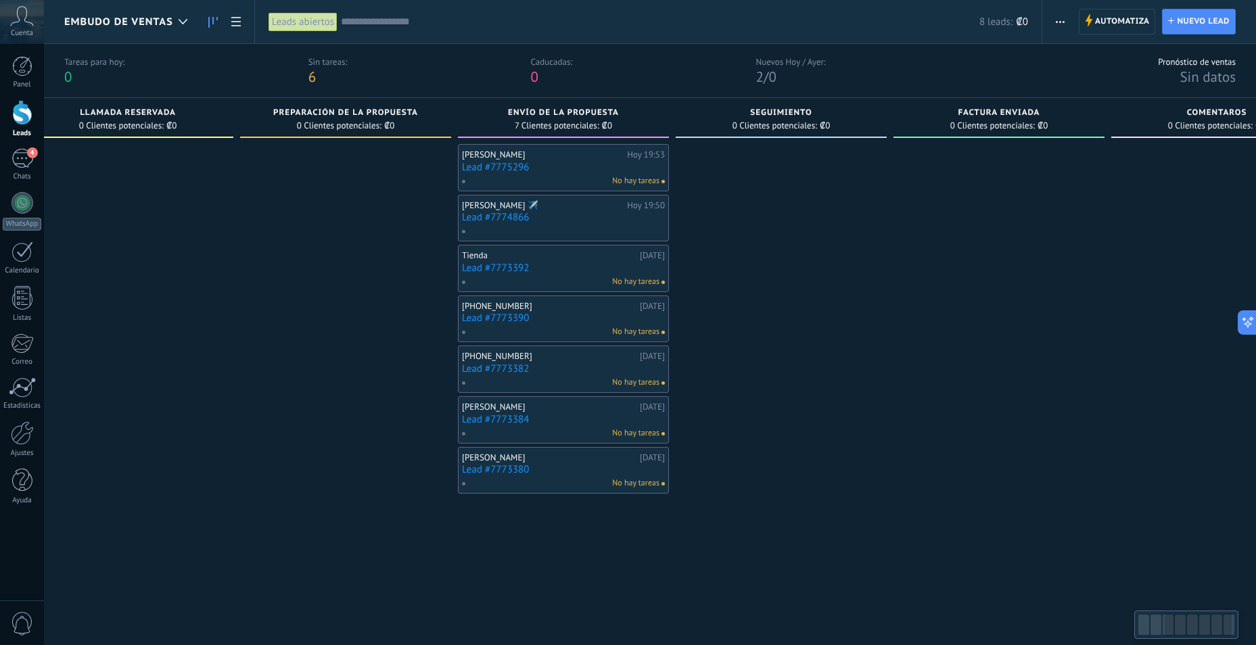
scroll to position [0, 571]
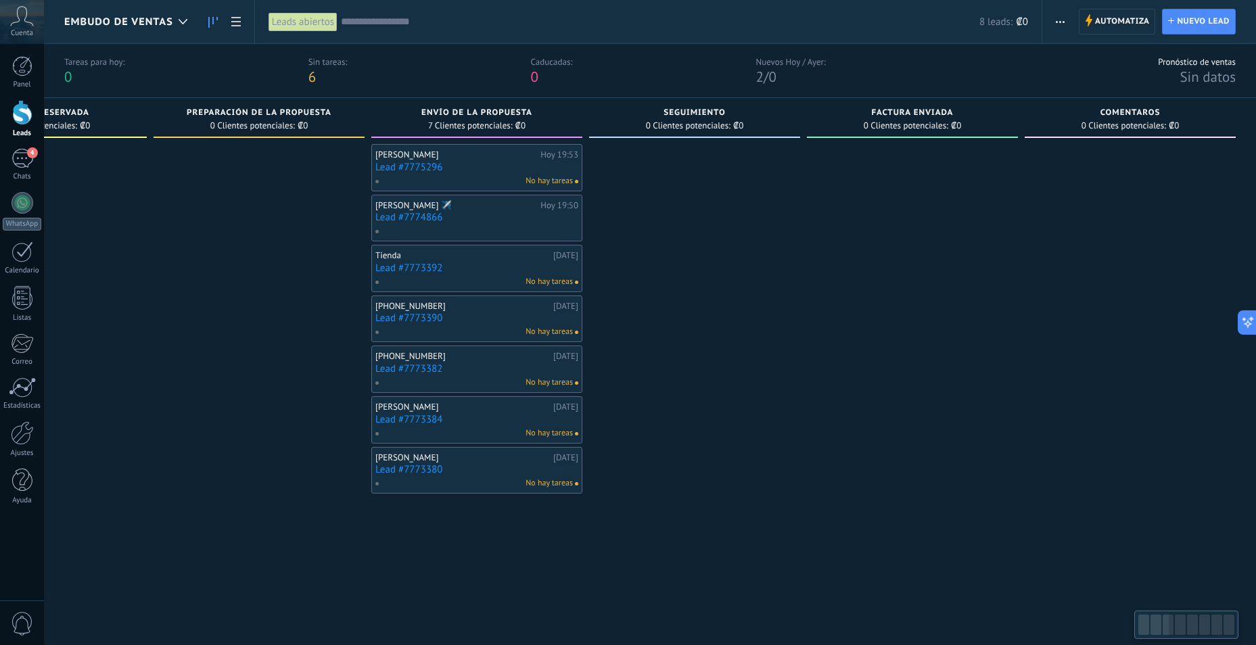
drag, startPoint x: 1099, startPoint y: 461, endPoint x: 599, endPoint y: 493, distance: 500.9
click at [599, 493] on div at bounding box center [694, 378] width 211 height 469
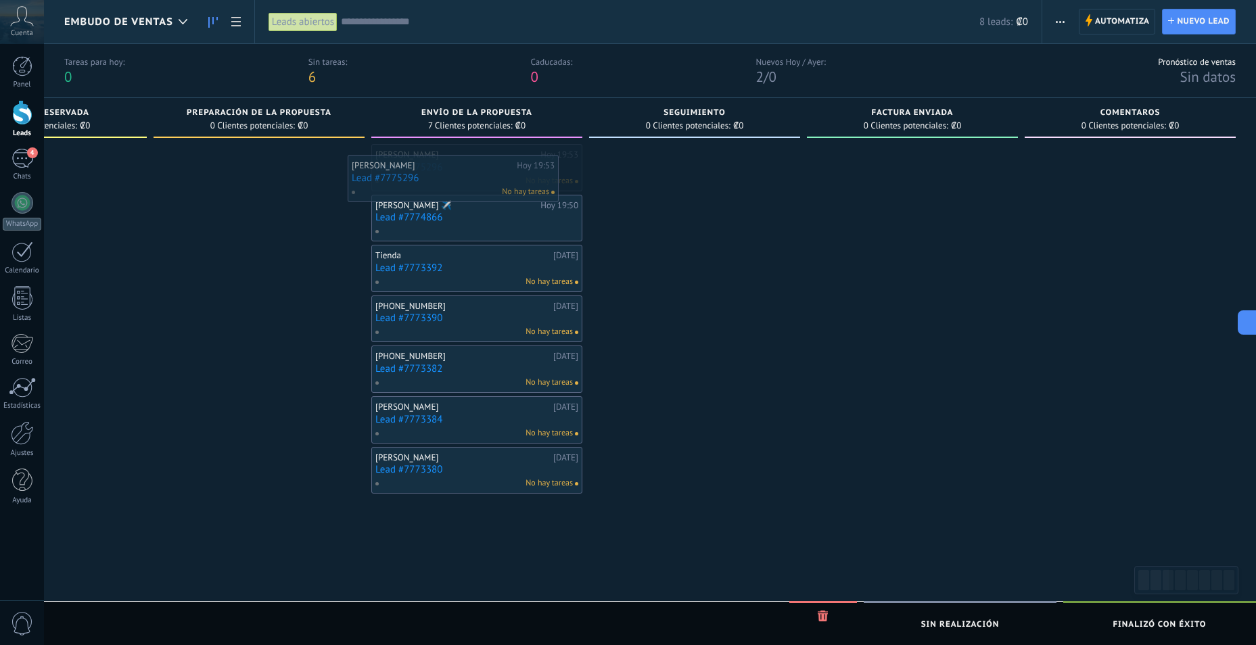
drag, startPoint x: 419, startPoint y: 166, endPoint x: 396, endPoint y: 177, distance: 26.0
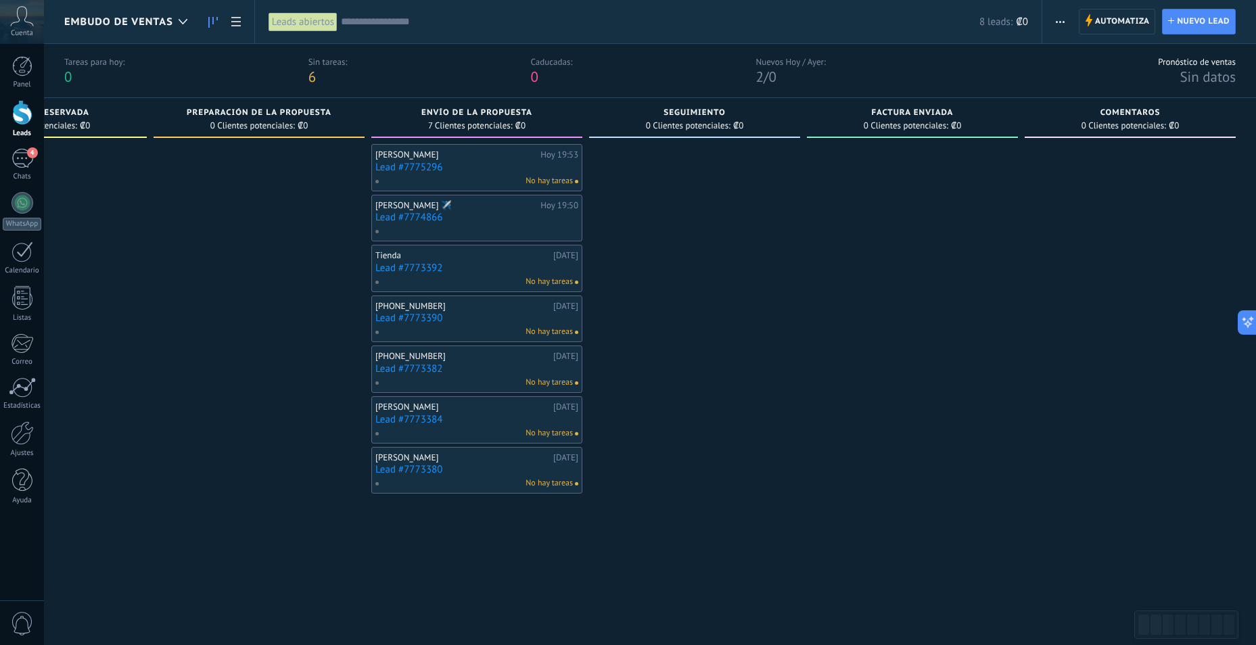
click at [800, 347] on div "Seguimiento 0 Clientes potenciales: ₡0" at bounding box center [698, 355] width 218 height 515
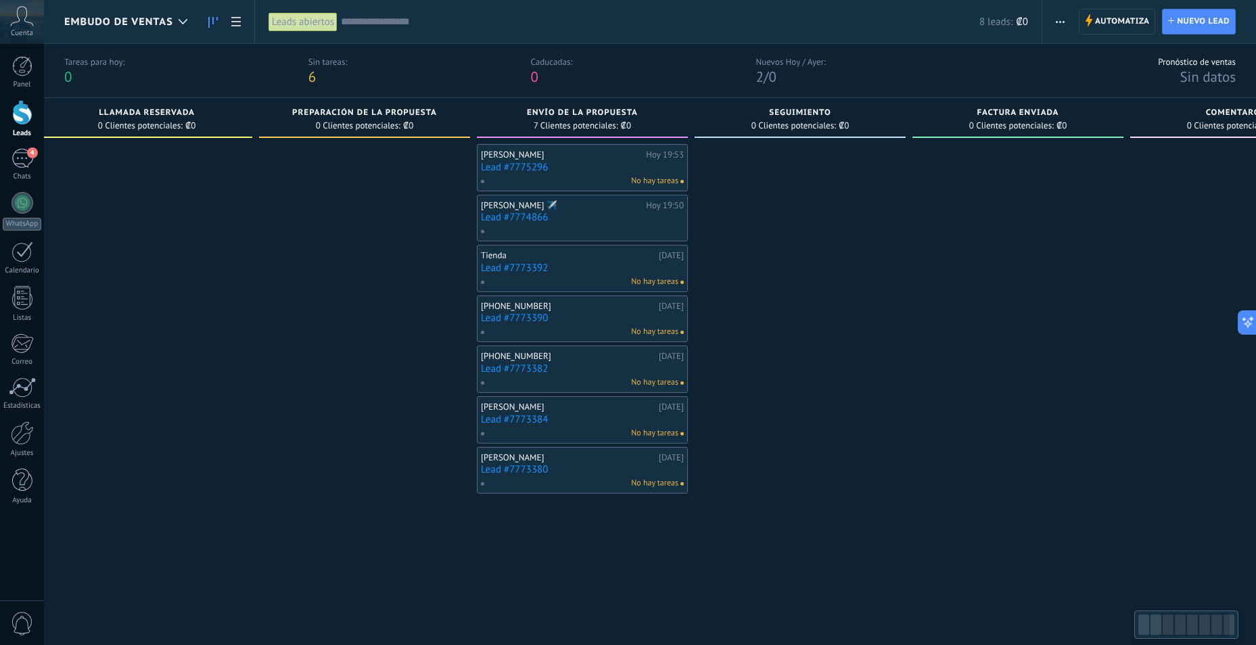
drag, startPoint x: 280, startPoint y: 345, endPoint x: 346, endPoint y: 347, distance: 66.3
click at [346, 347] on div at bounding box center [364, 378] width 211 height 469
click at [470, 358] on div at bounding box center [364, 378] width 211 height 469
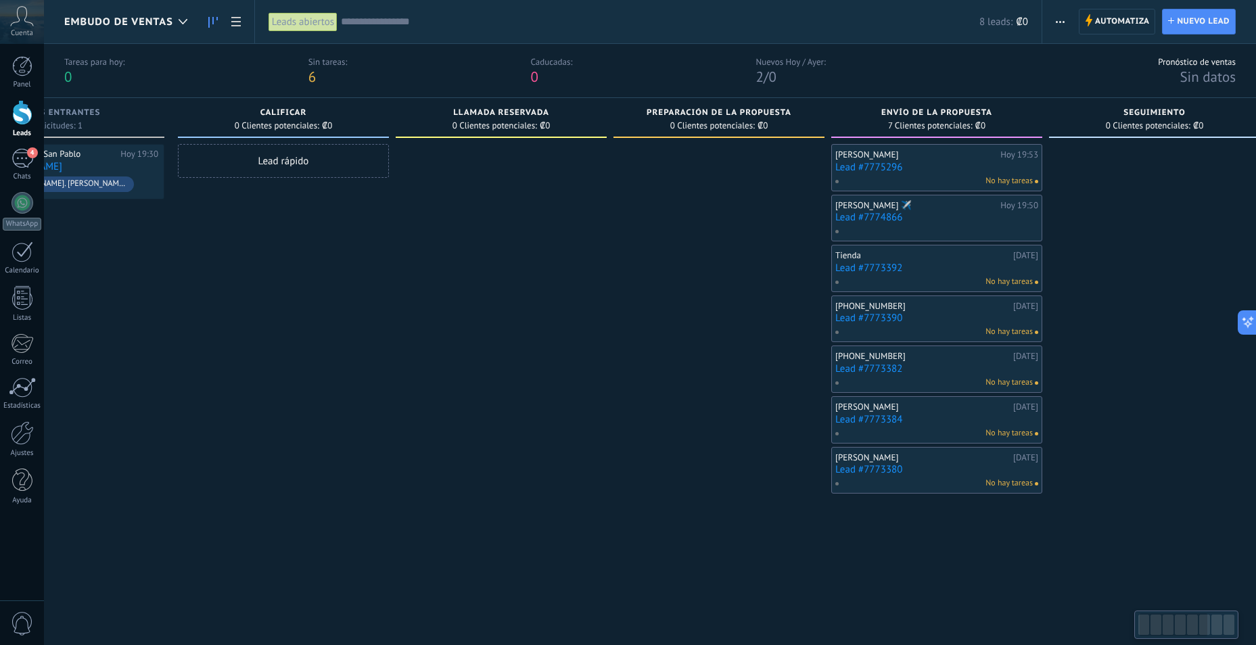
scroll to position [0, 0]
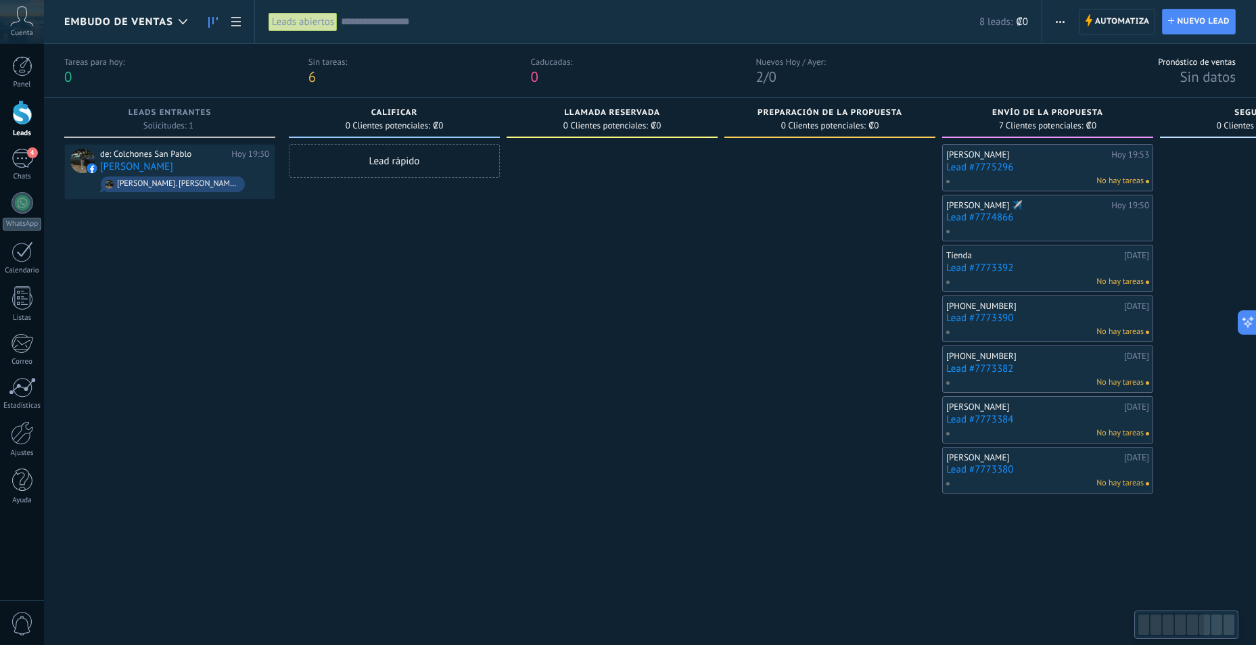
drag, startPoint x: 376, startPoint y: 321, endPoint x: 567, endPoint y: 338, distance: 191.5
click at [653, 319] on div "Leads Entrantes Solicitudes: 1 0 0 0 1 0 0 0 1 de: Colchones San Pablo Hoy 19:3…" at bounding box center [945, 355] width 1763 height 515
click at [24, 446] on link "Ajustes" at bounding box center [22, 439] width 44 height 37
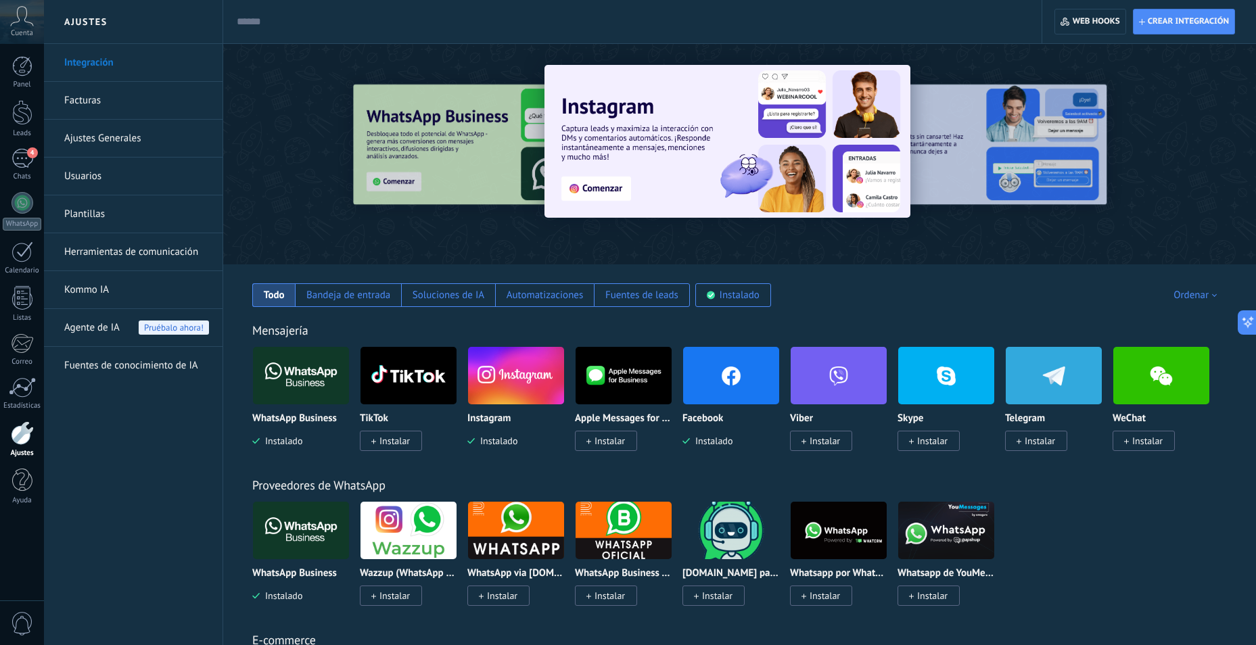
click at [135, 137] on link "Ajustes Generales" at bounding box center [136, 139] width 145 height 38
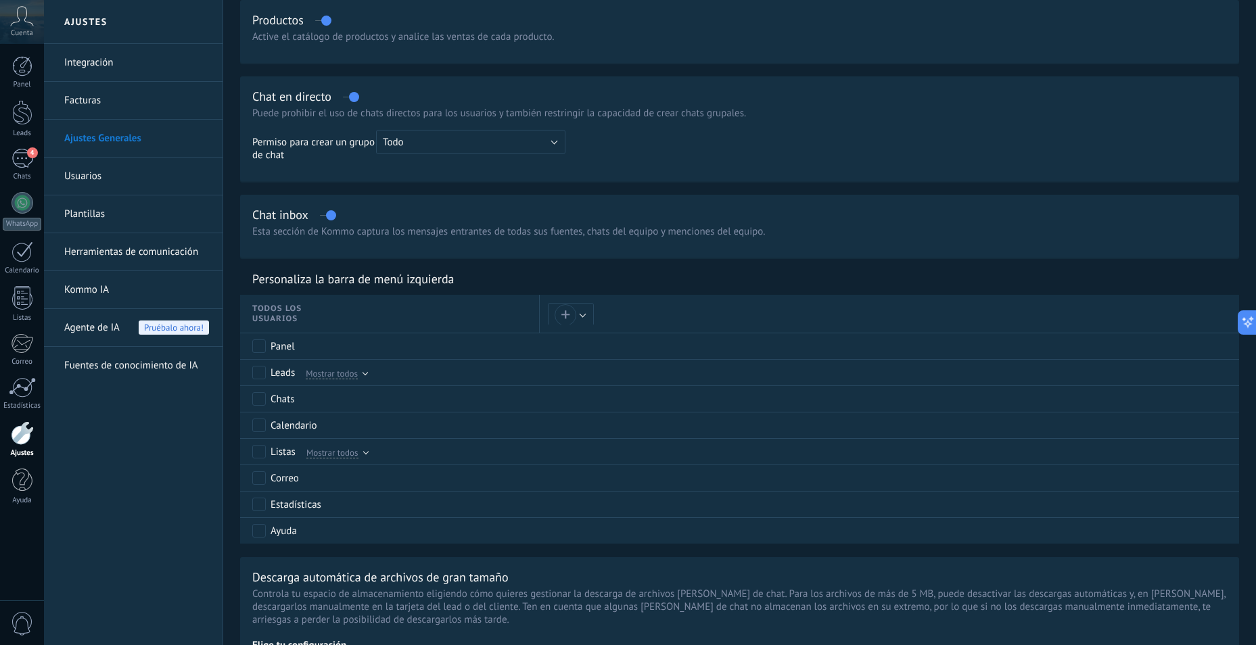
scroll to position [291, 0]
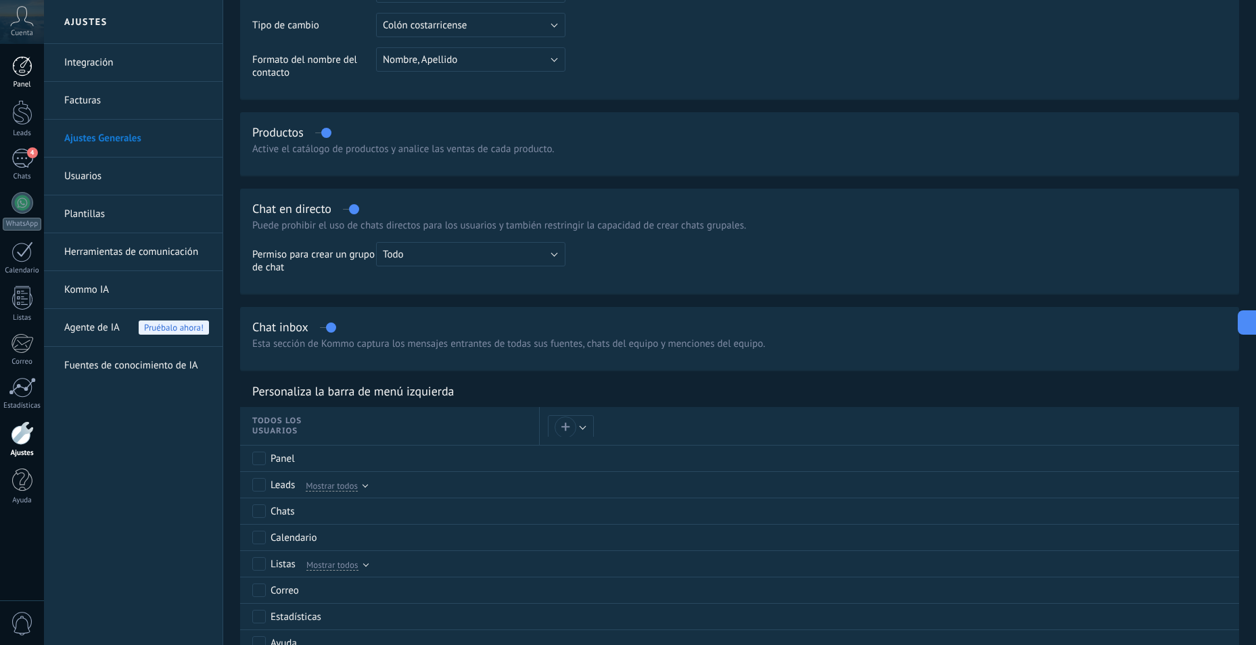
click at [28, 70] on div at bounding box center [22, 66] width 20 height 20
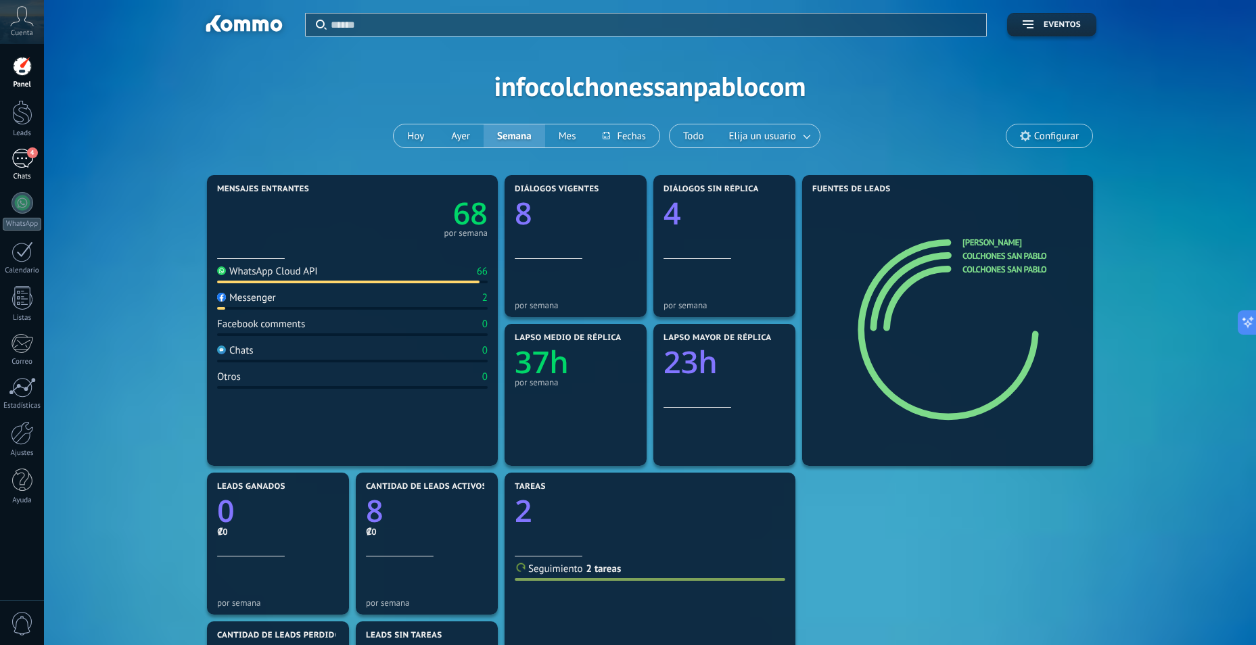
click at [12, 154] on div "4" at bounding box center [23, 159] width 22 height 20
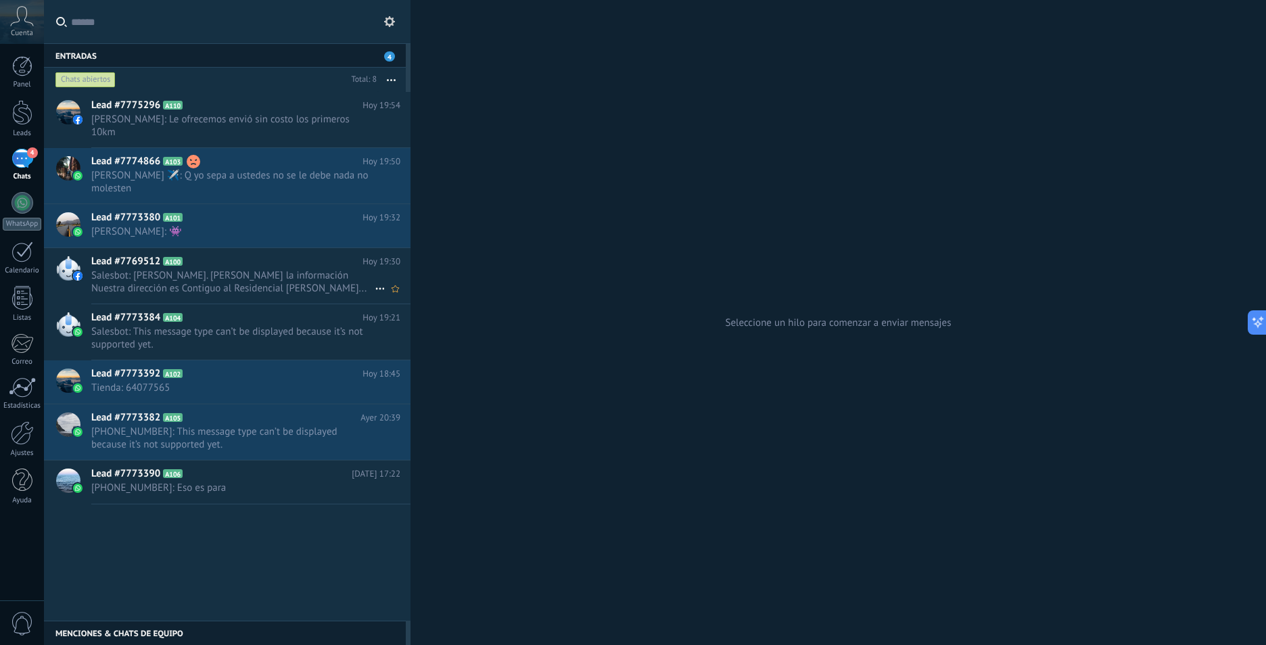
click at [256, 271] on span "Salesbot: [PERSON_NAME]. Le permito la información Nuestra dirección es Contigu…" at bounding box center [232, 282] width 283 height 26
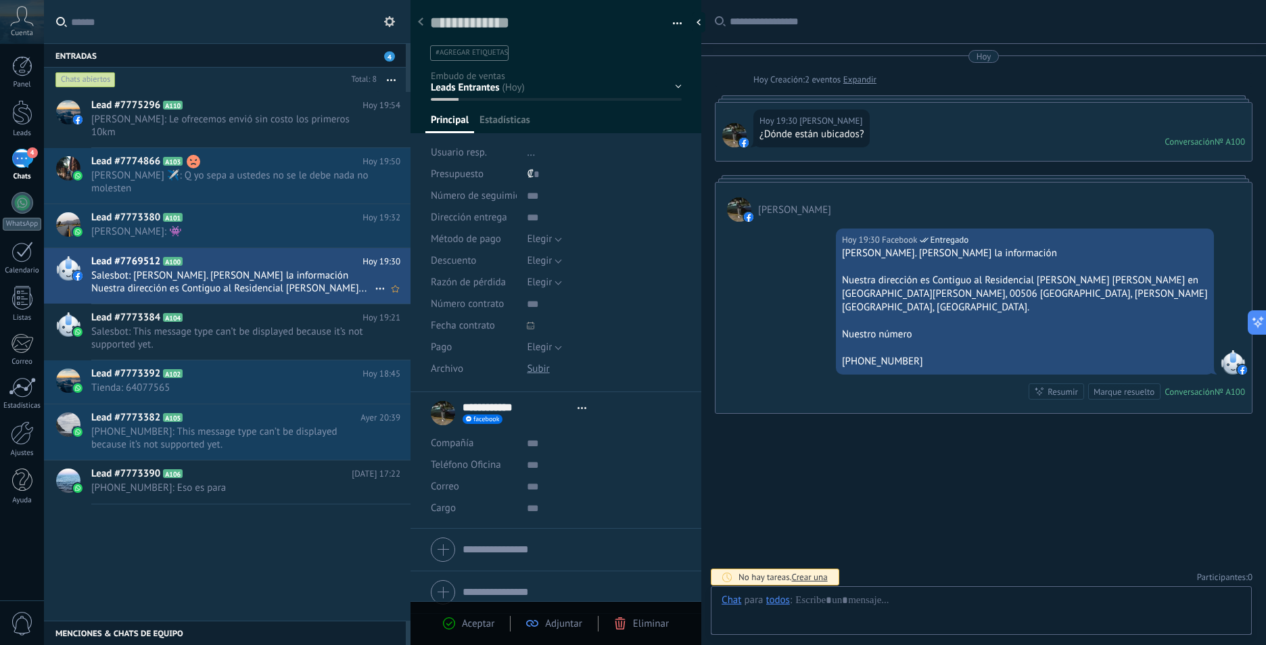
type textarea "**********"
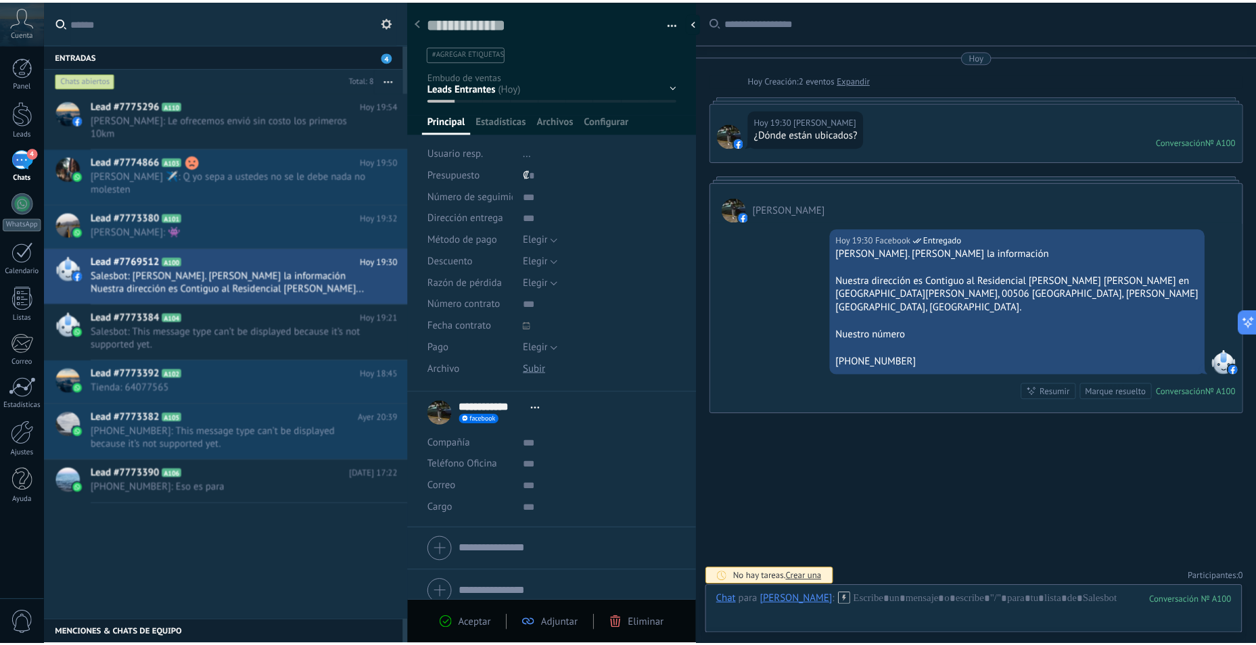
scroll to position [20, 0]
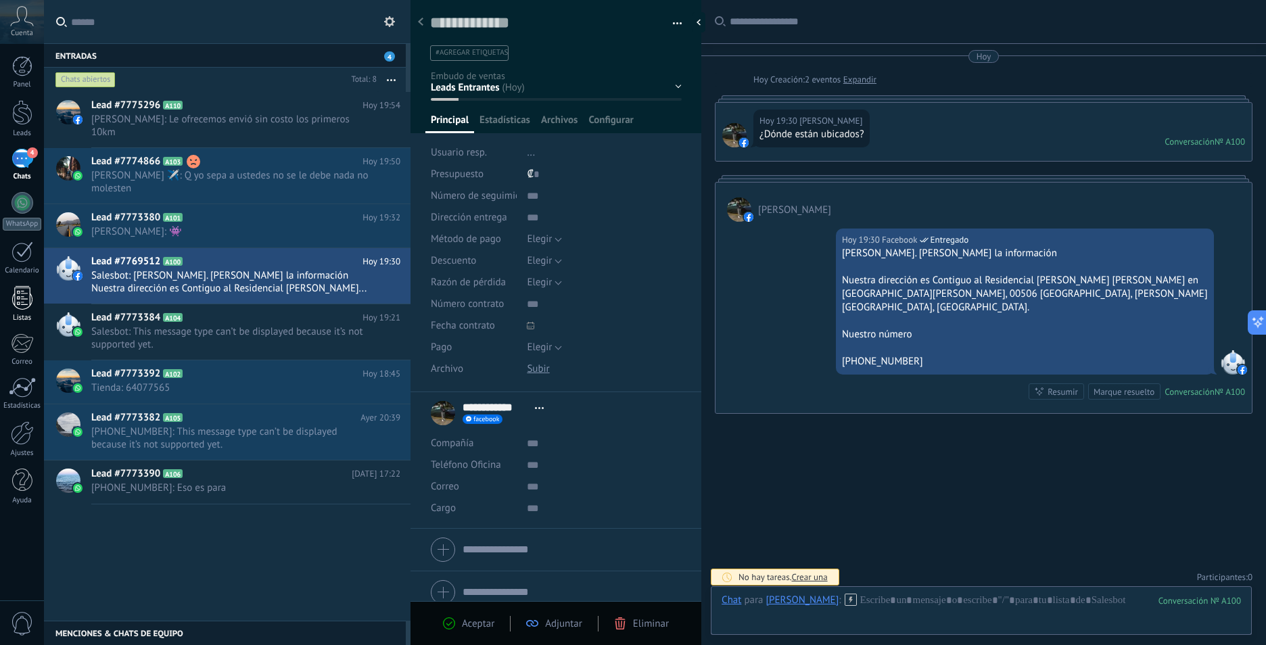
click at [23, 299] on div at bounding box center [22, 298] width 20 height 24
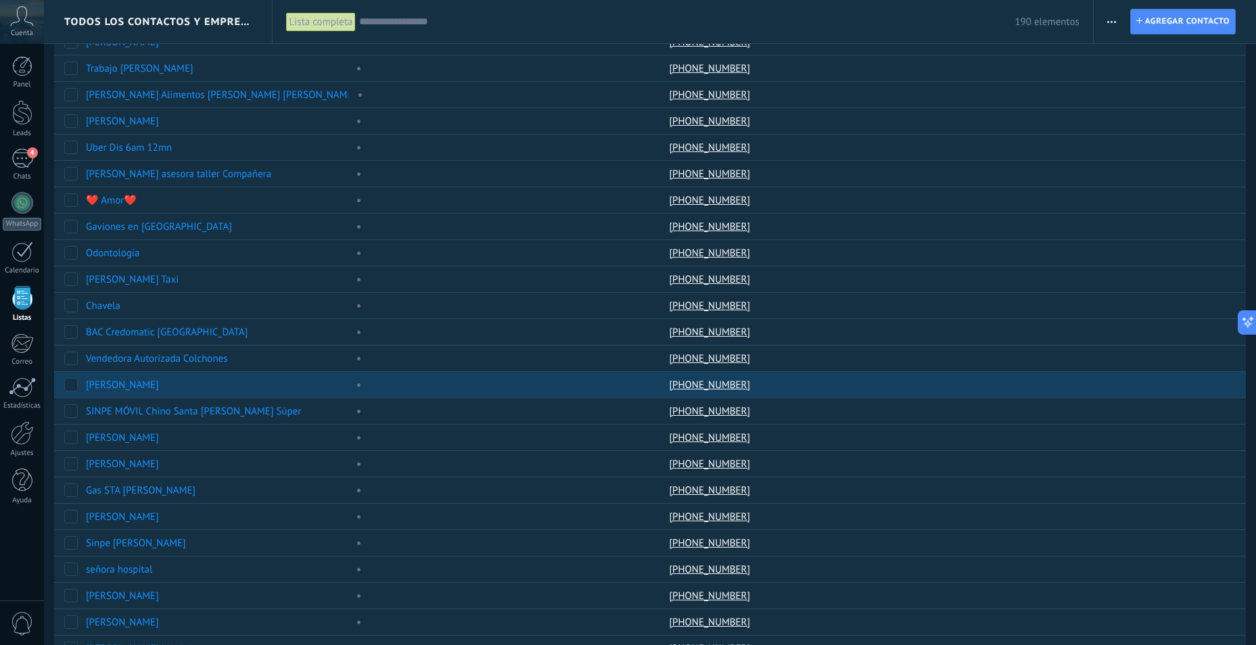
scroll to position [394, 0]
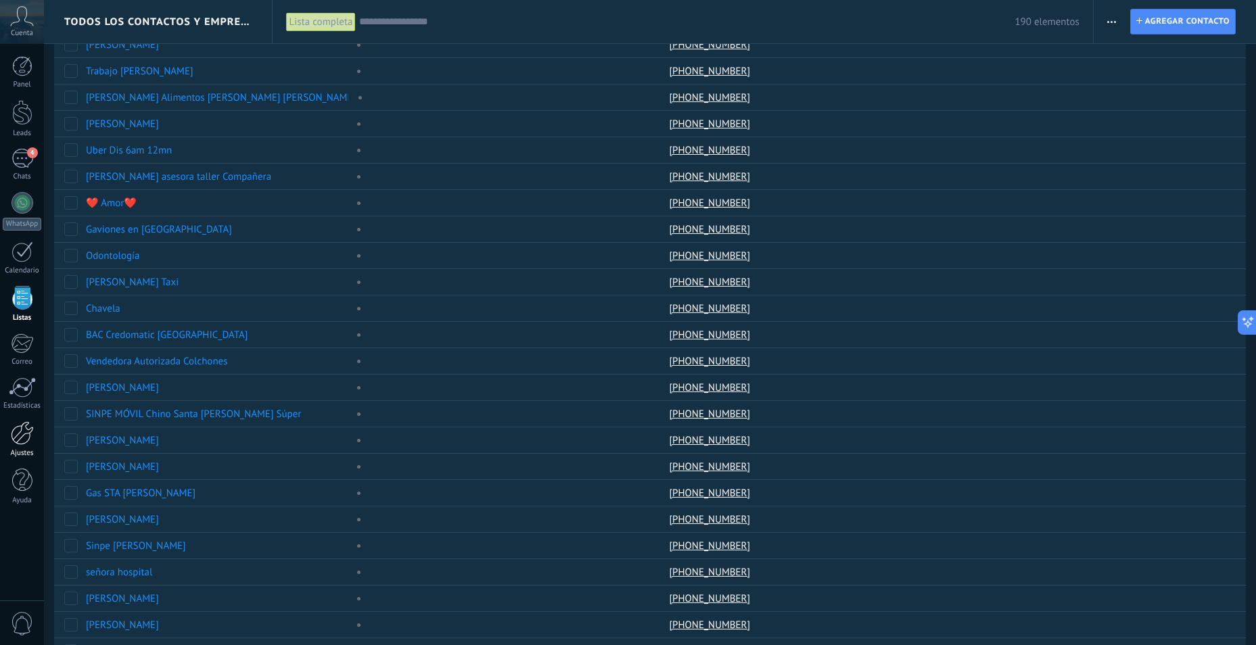
click at [20, 429] on div at bounding box center [22, 433] width 23 height 24
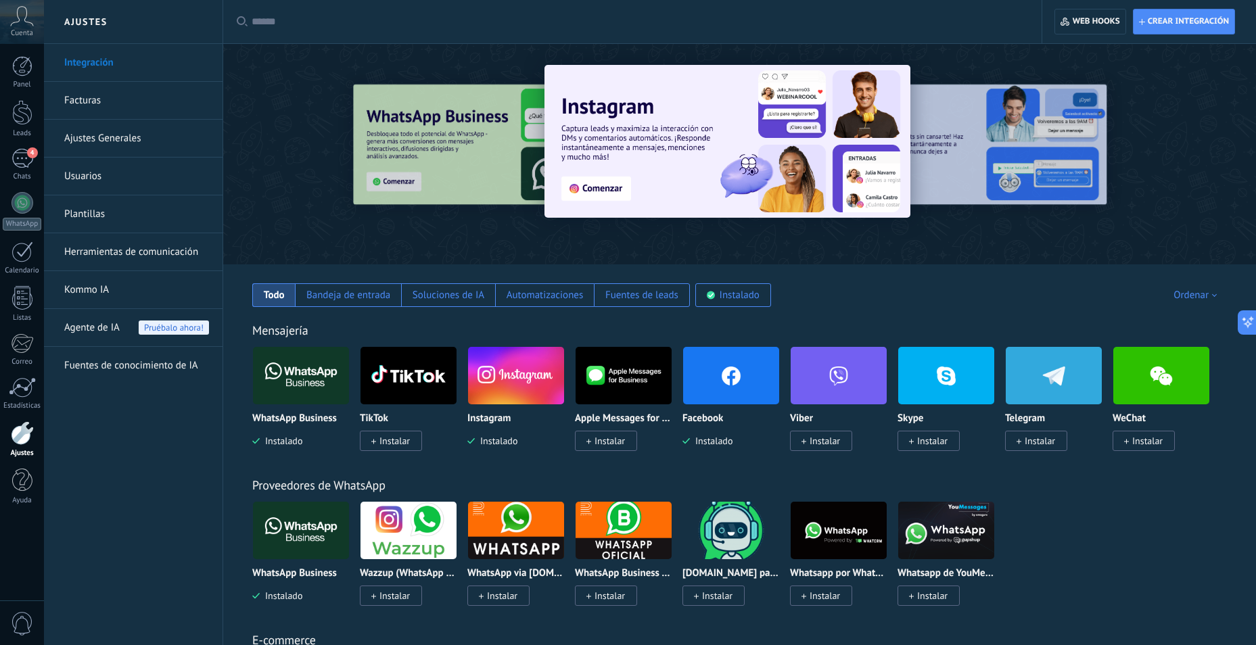
click at [109, 328] on span "Agente de IA" at bounding box center [91, 328] width 55 height 38
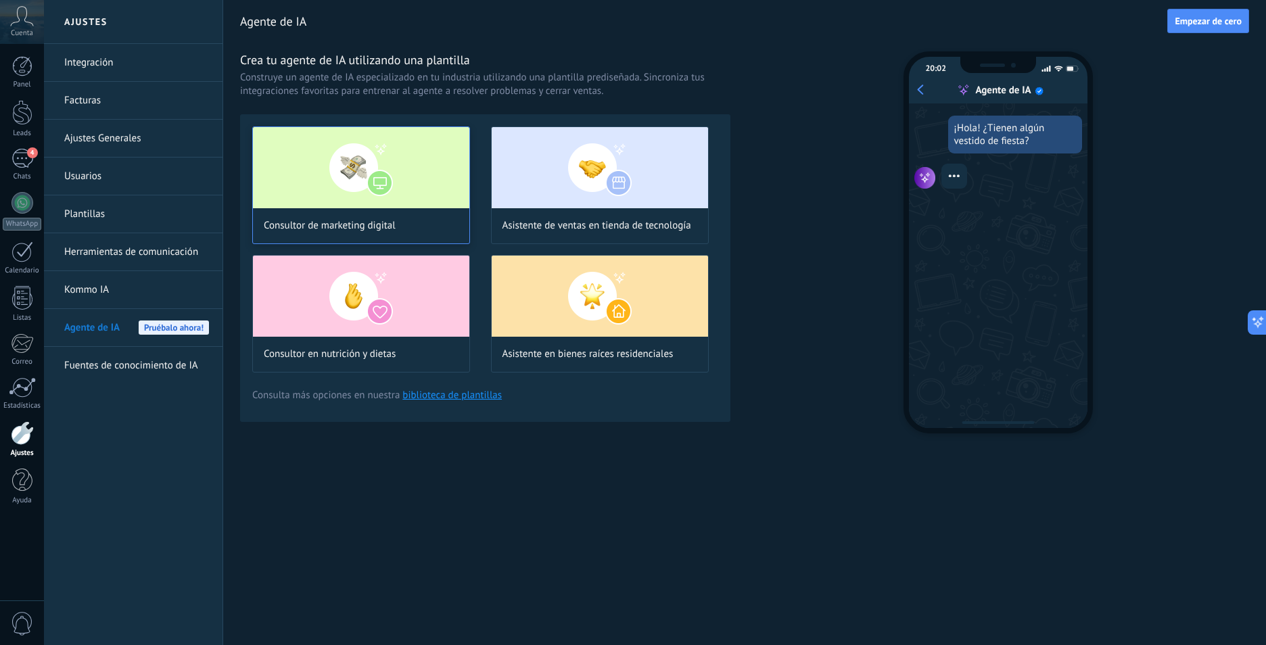
click at [377, 208] on div "Consultor de marketing digital" at bounding box center [361, 186] width 218 height 118
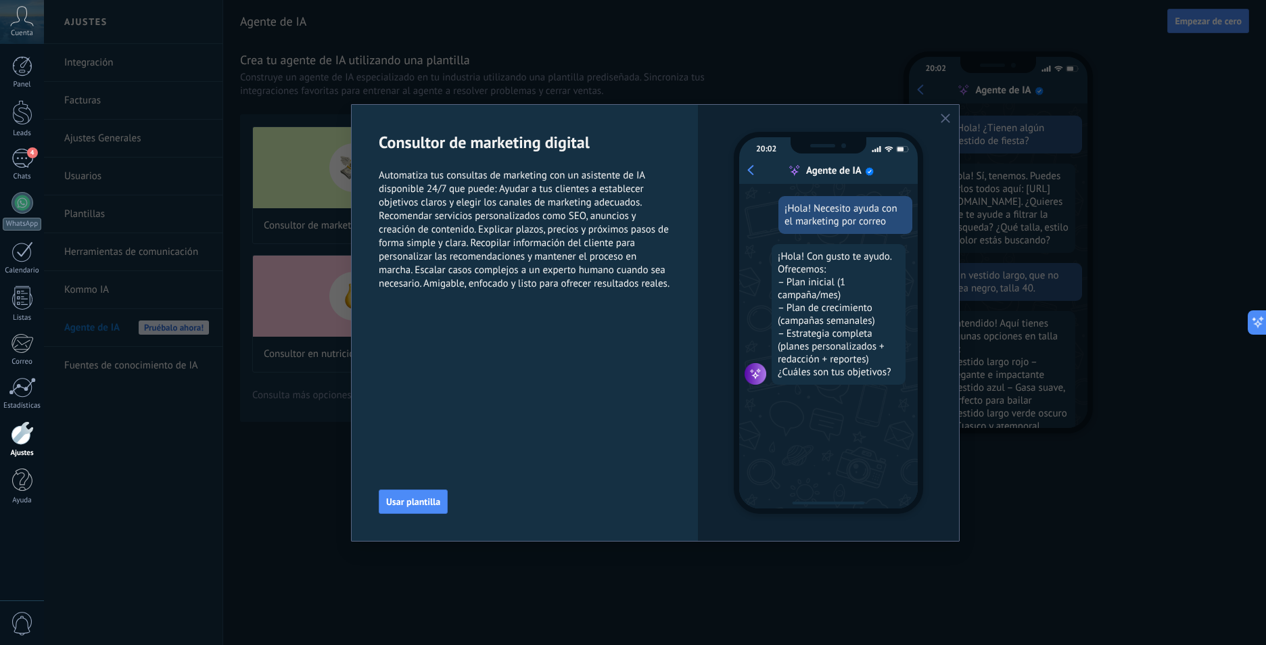
scroll to position [41, 0]
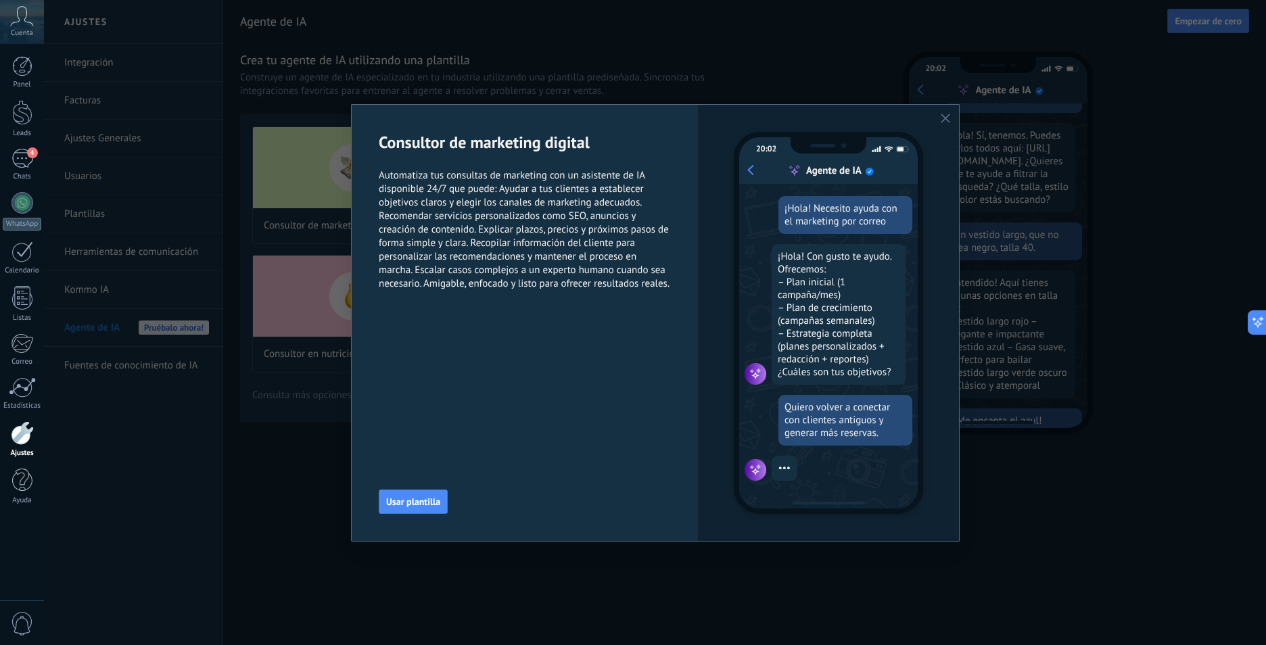
click at [302, 411] on div "Consultor de marketing digital Automatiza tus consultas de marketing con un asi…" at bounding box center [655, 322] width 1222 height 645
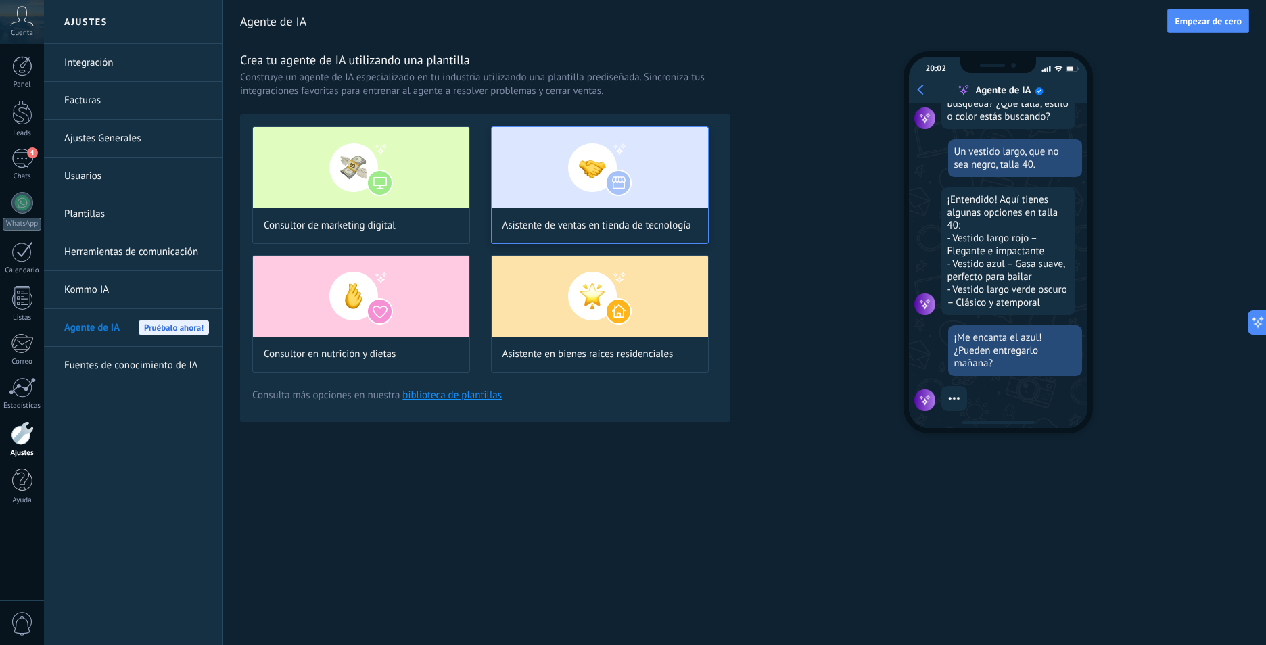
scroll to position [162, 0]
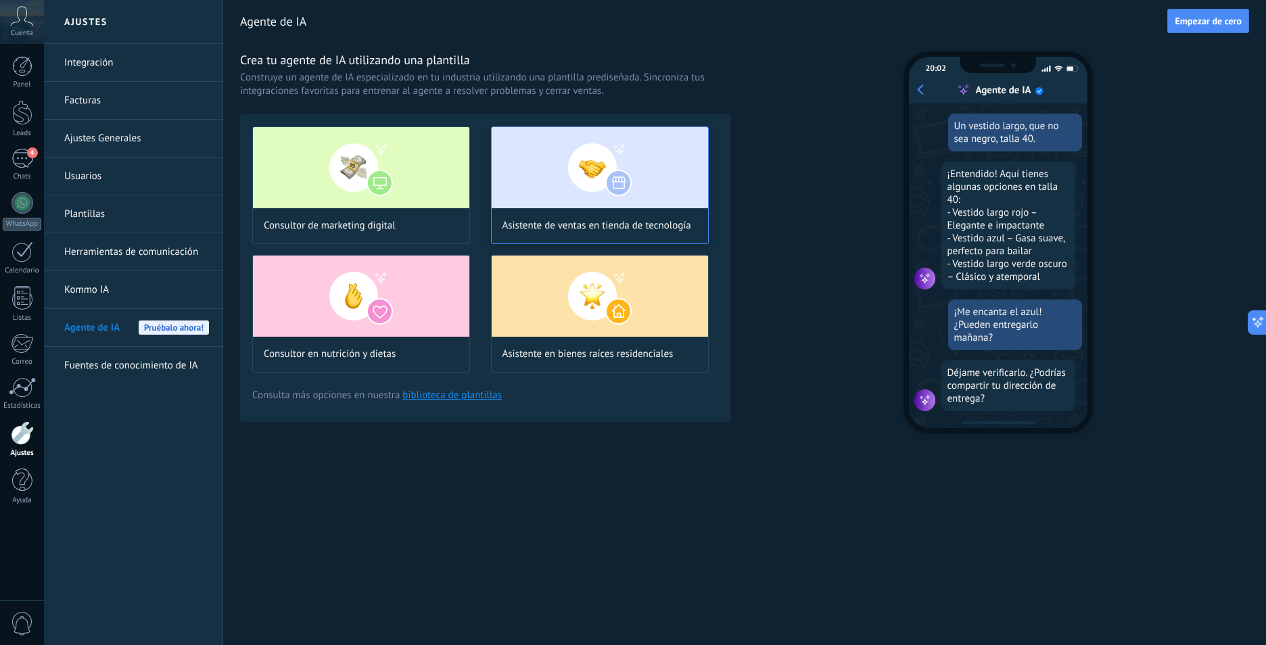
click at [563, 180] on img at bounding box center [600, 167] width 216 height 81
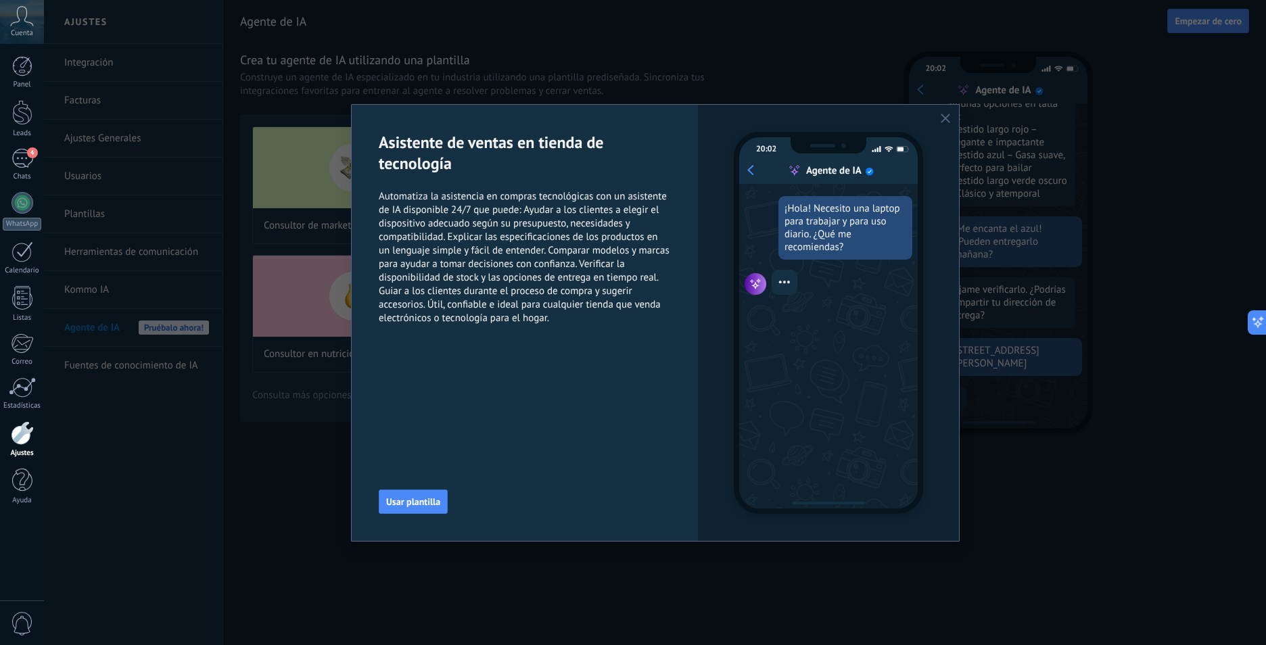
scroll to position [246, 0]
click at [948, 114] on button "button" at bounding box center [945, 118] width 11 height 11
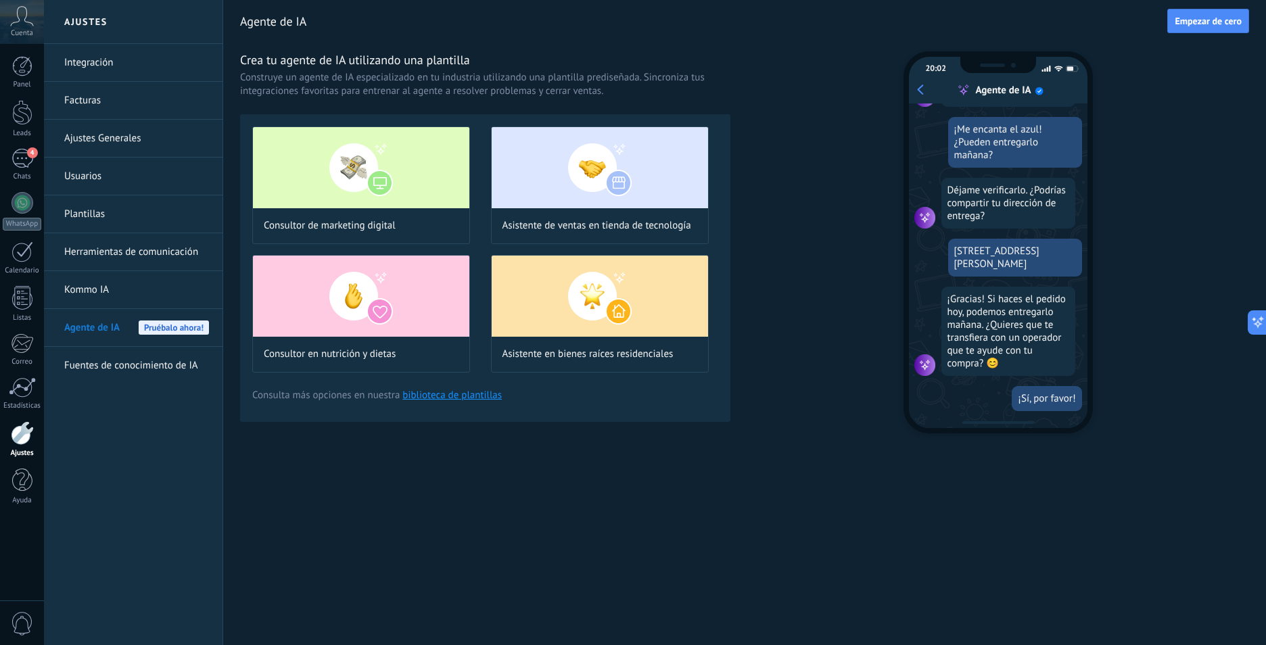
scroll to position [346, 0]
click at [482, 394] on link "biblioteca de plantillas" at bounding box center [452, 395] width 99 height 13
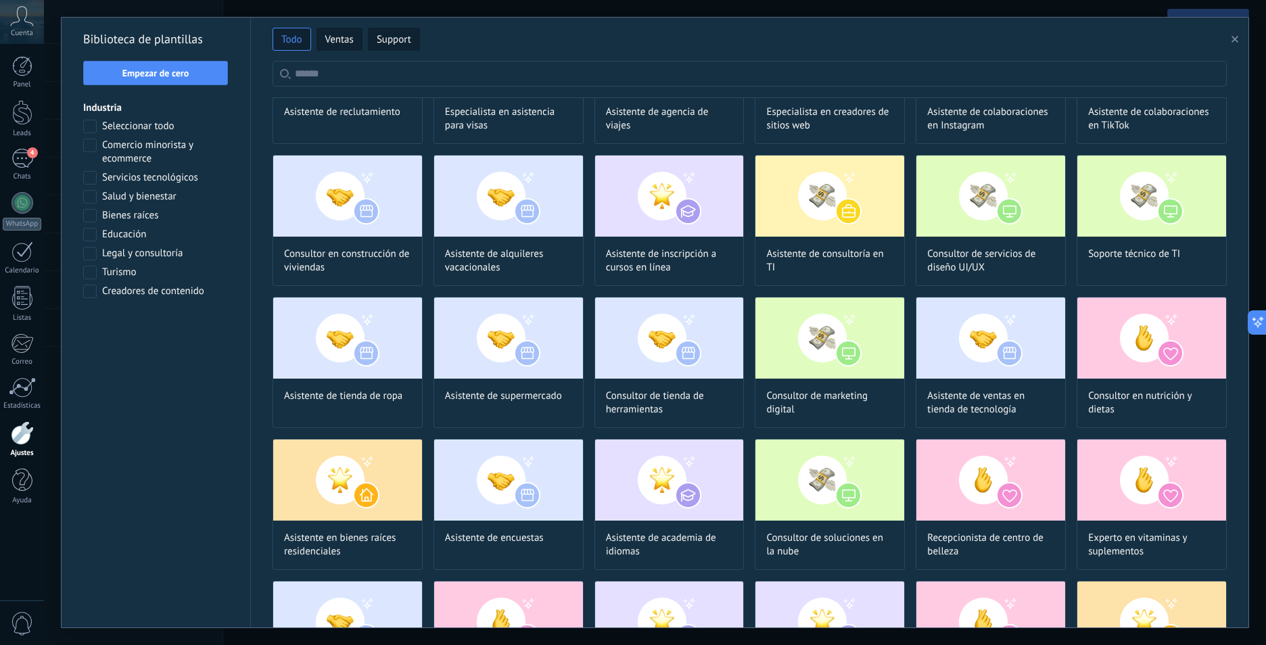
scroll to position [135, 0]
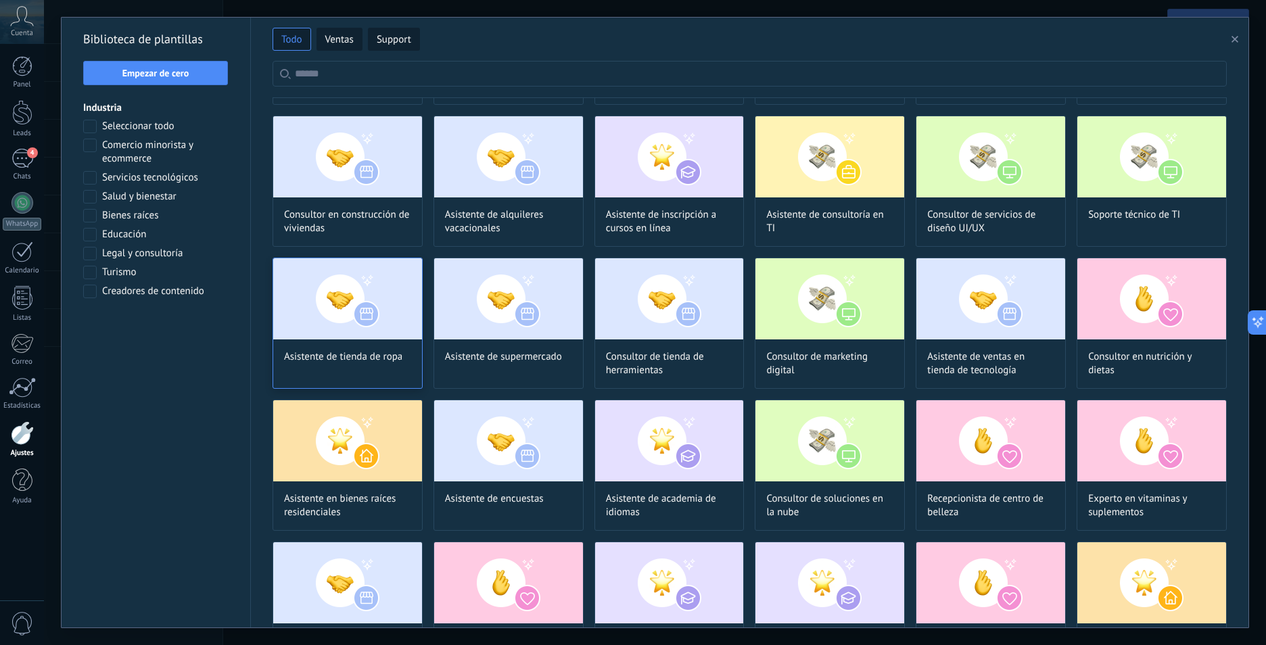
click at [363, 334] on img at bounding box center [347, 298] width 149 height 81
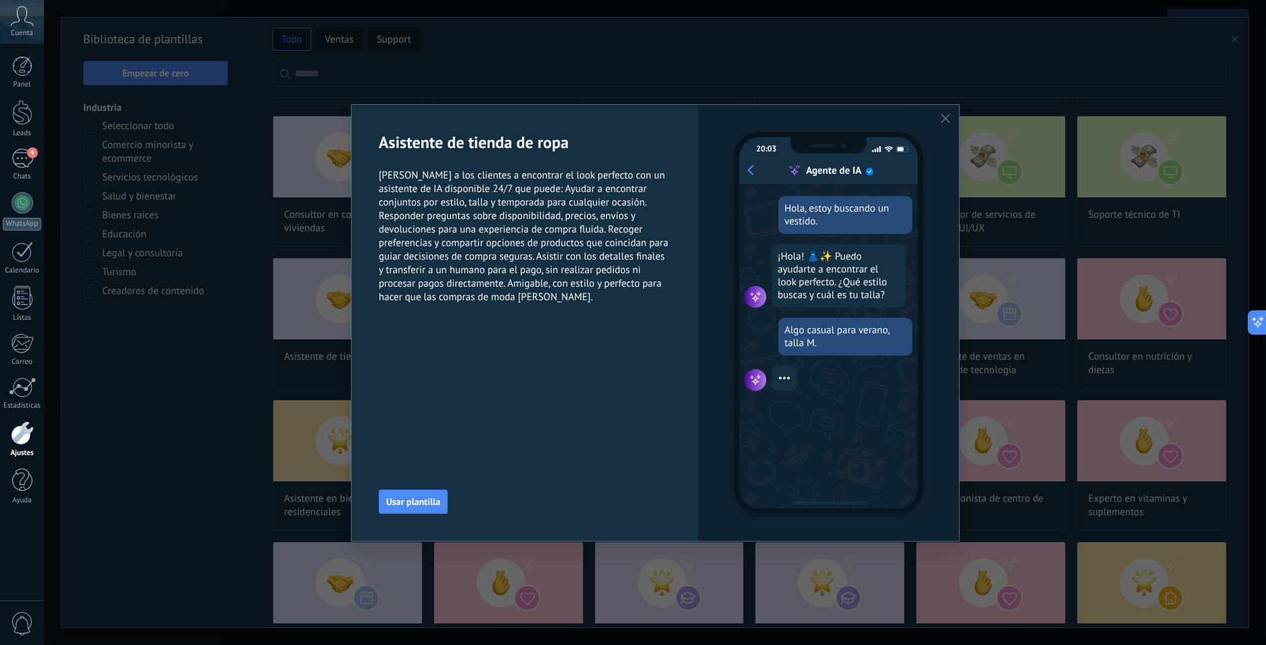
scroll to position [346, 0]
click at [941, 115] on icon "button" at bounding box center [945, 118] width 9 height 9
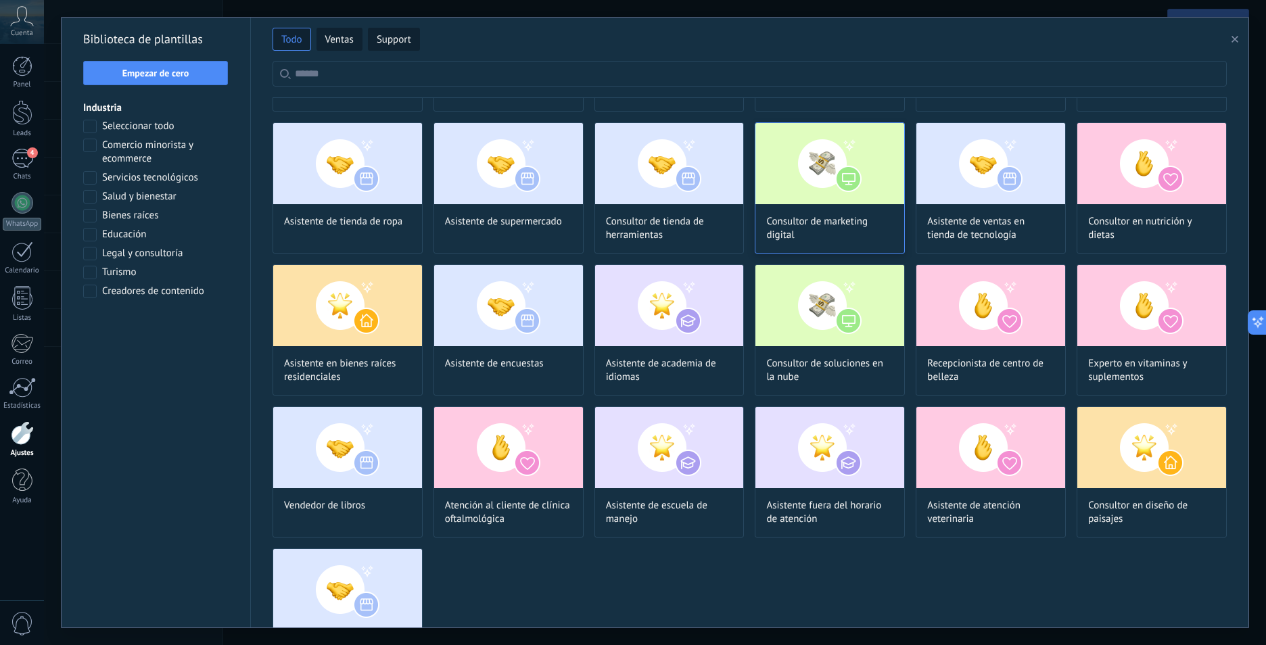
scroll to position [334, 0]
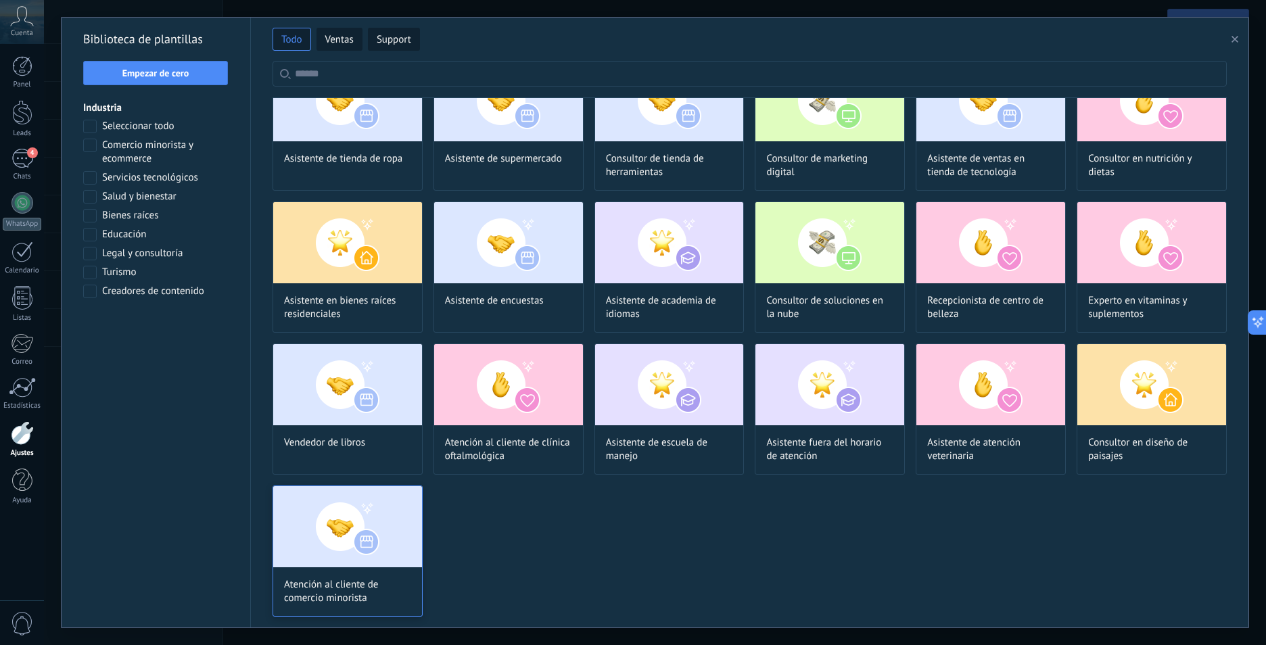
click at [357, 553] on img at bounding box center [347, 526] width 149 height 81
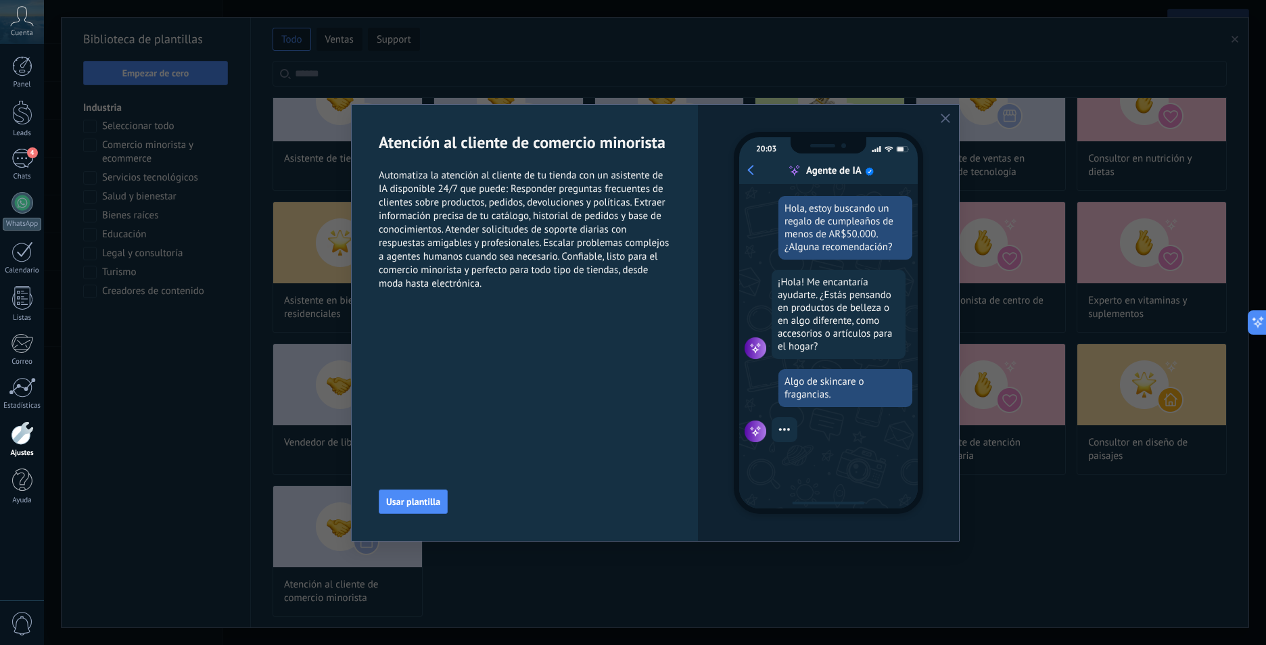
scroll to position [162, 0]
click at [433, 505] on span "Usar plantilla" at bounding box center [413, 501] width 54 height 9
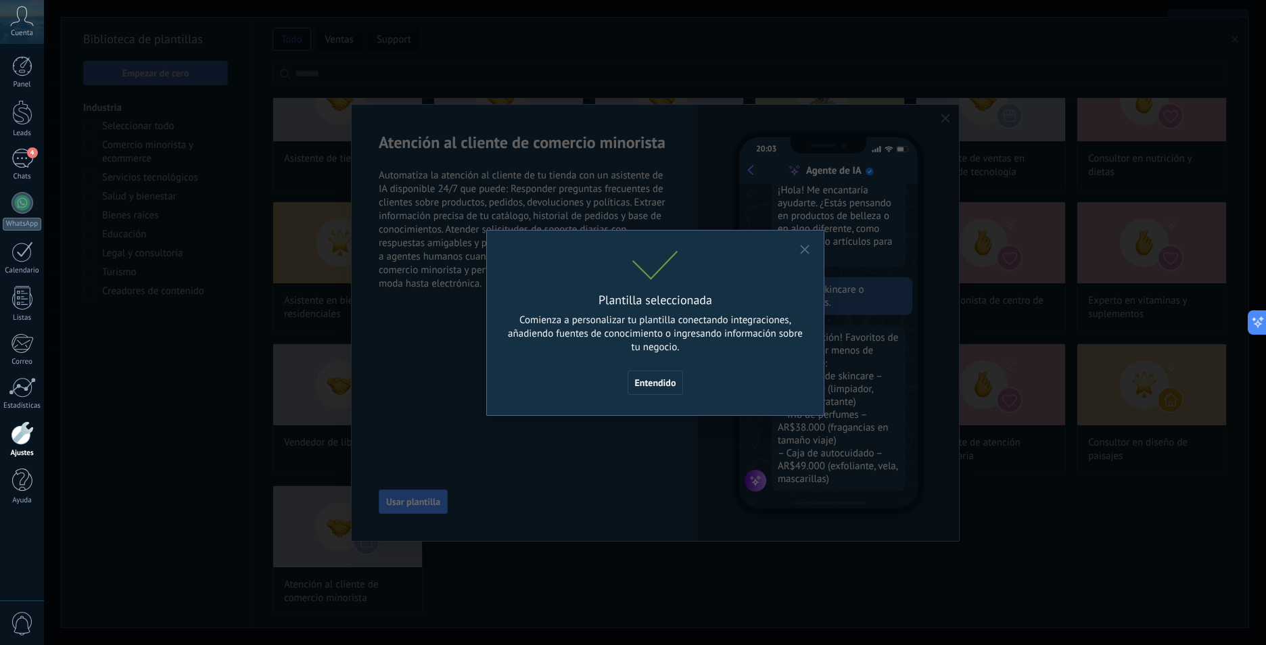
scroll to position [246, 0]
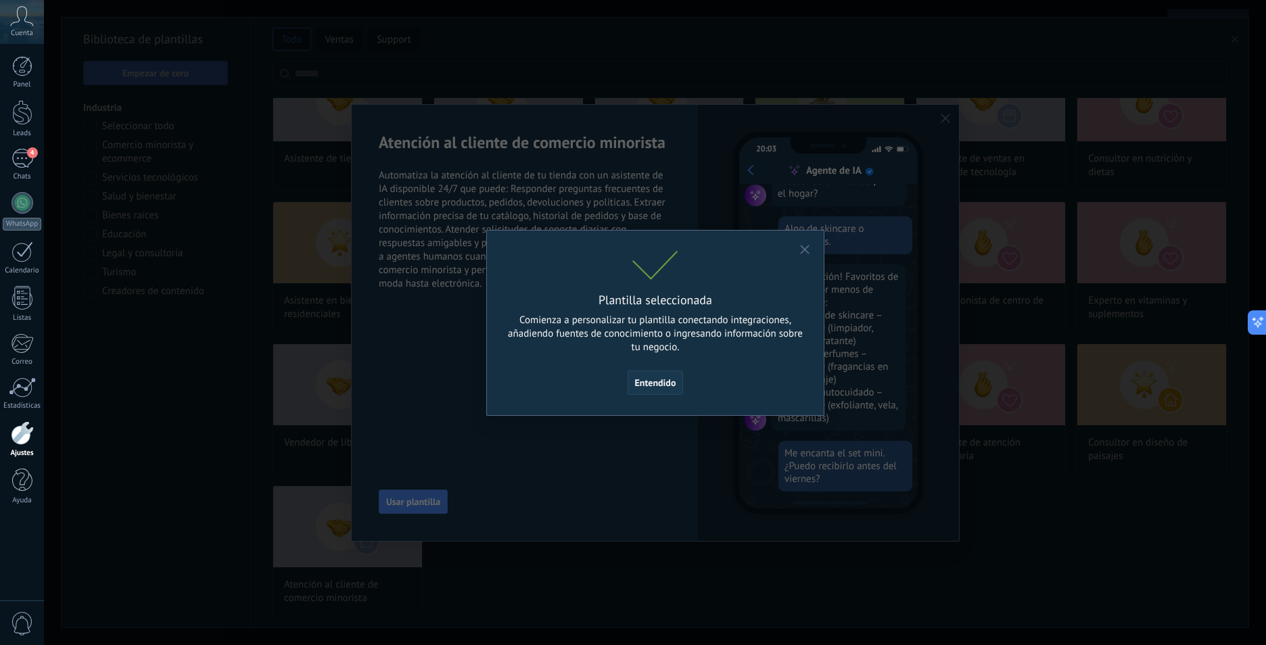
click at [652, 386] on span "Entendido" at bounding box center [655, 382] width 41 height 9
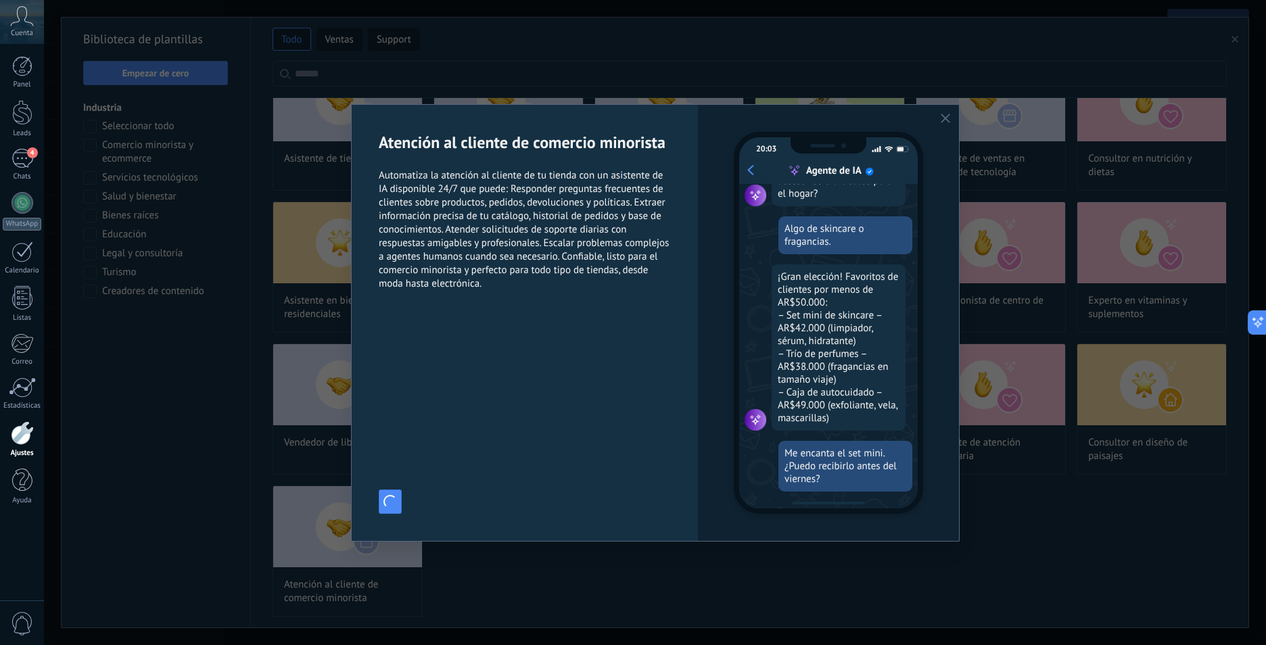
scroll to position [187, 0]
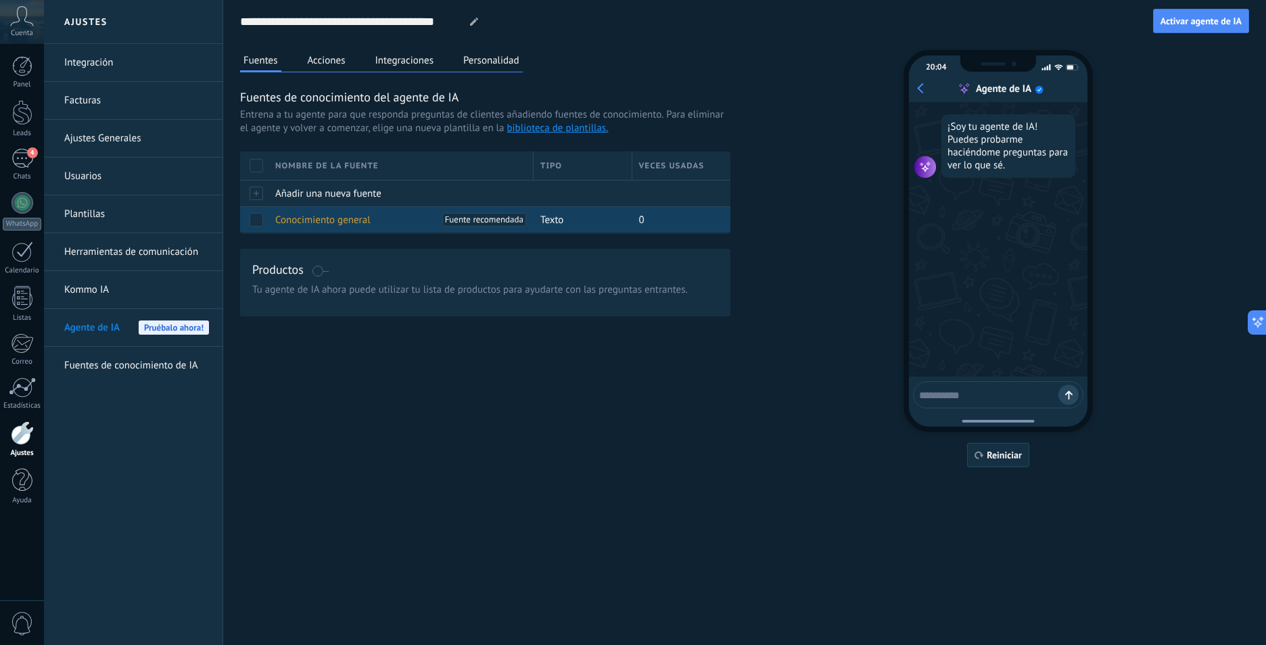
click at [351, 221] on span "Conocimiento general" at bounding box center [322, 220] width 95 height 13
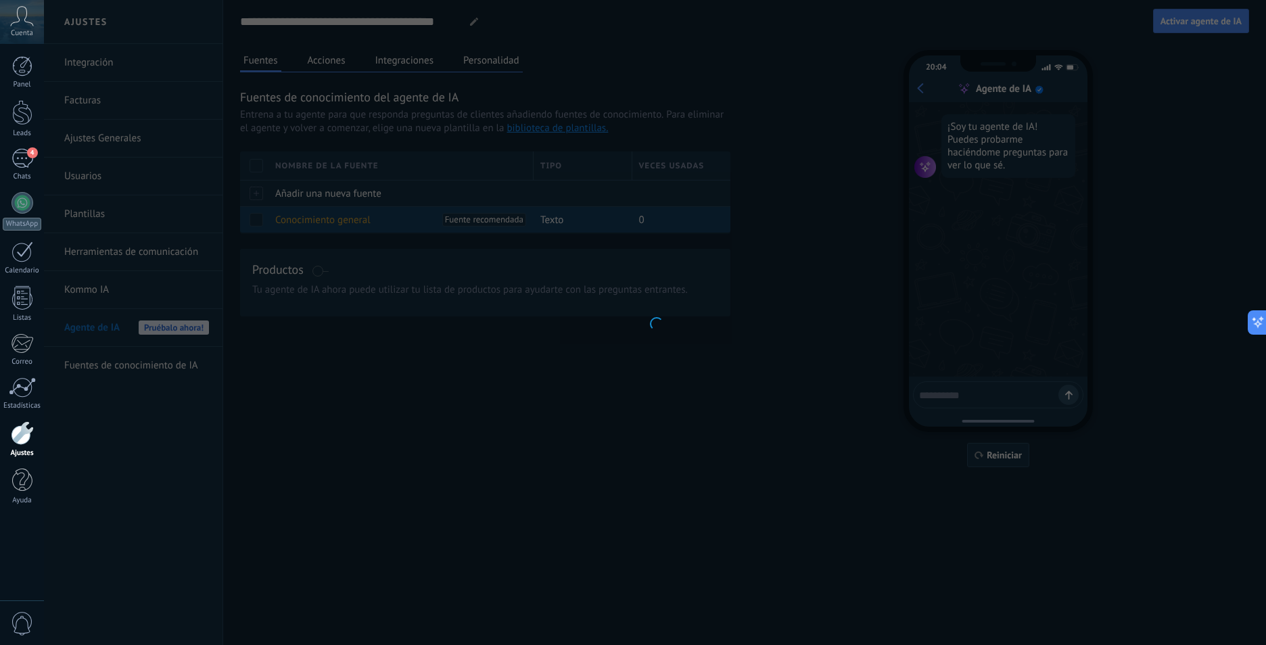
type textarea "**********"
type input "**********"
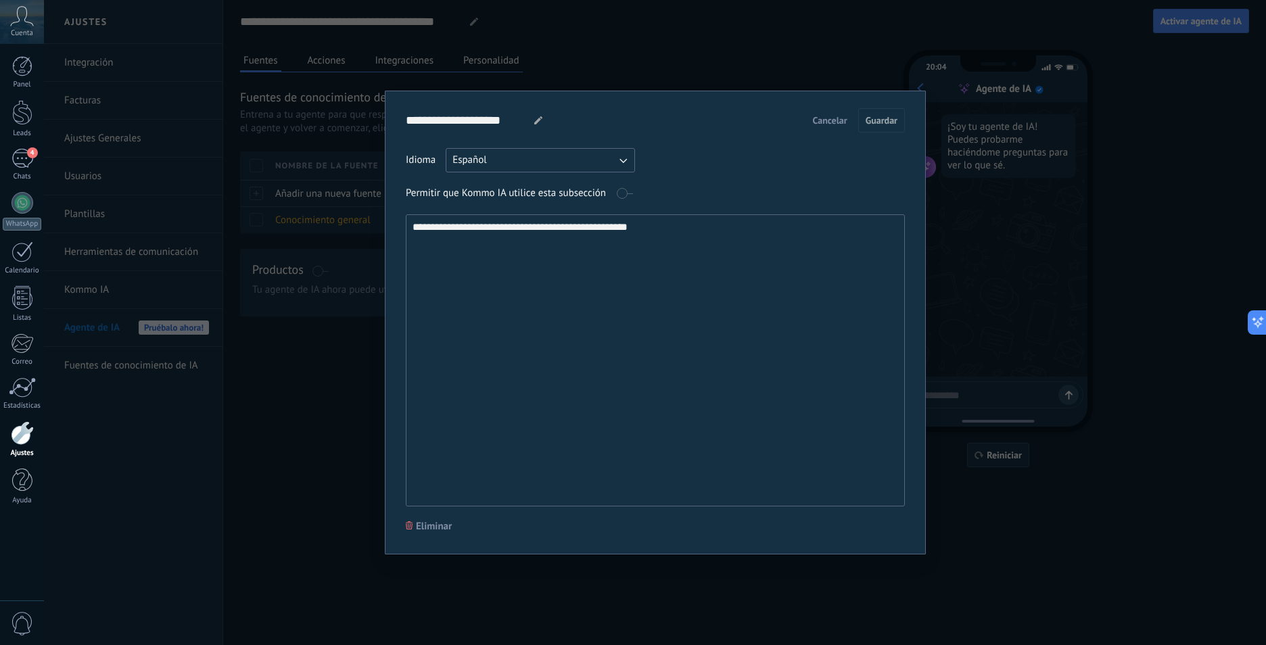
click at [662, 235] on textarea "**********" at bounding box center [654, 360] width 495 height 291
click at [363, 373] on div "**********" at bounding box center [655, 322] width 1222 height 645
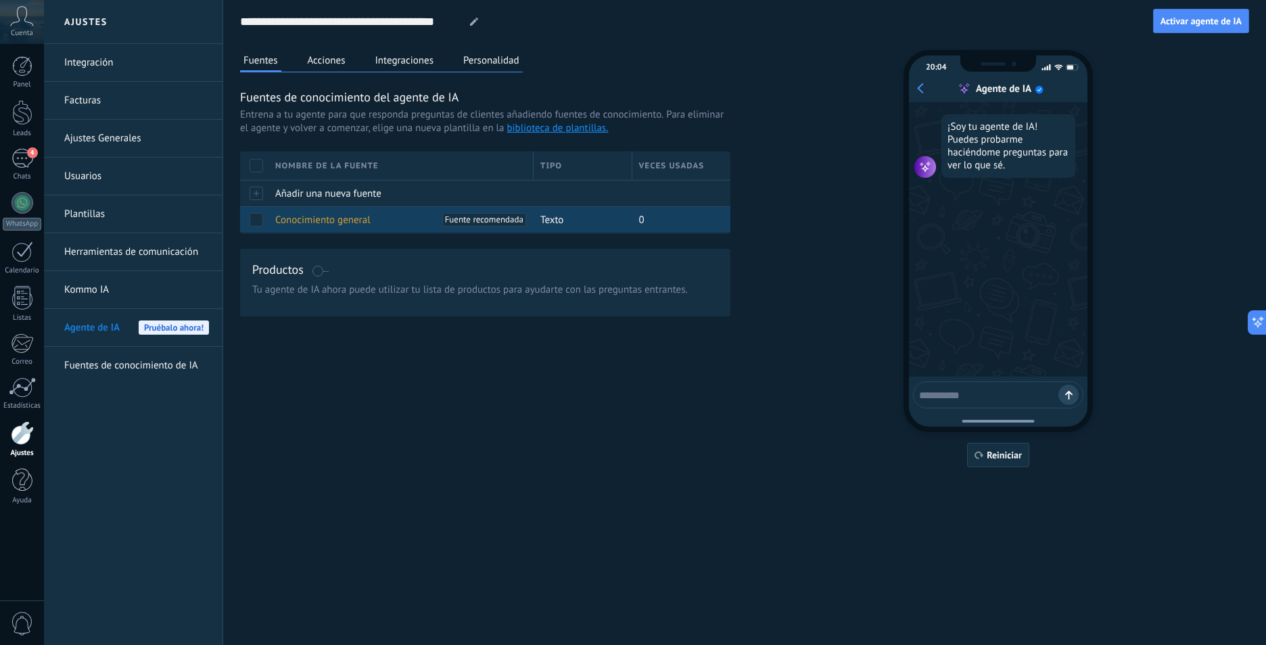
click at [321, 222] on span "Conocimiento general" at bounding box center [322, 220] width 95 height 13
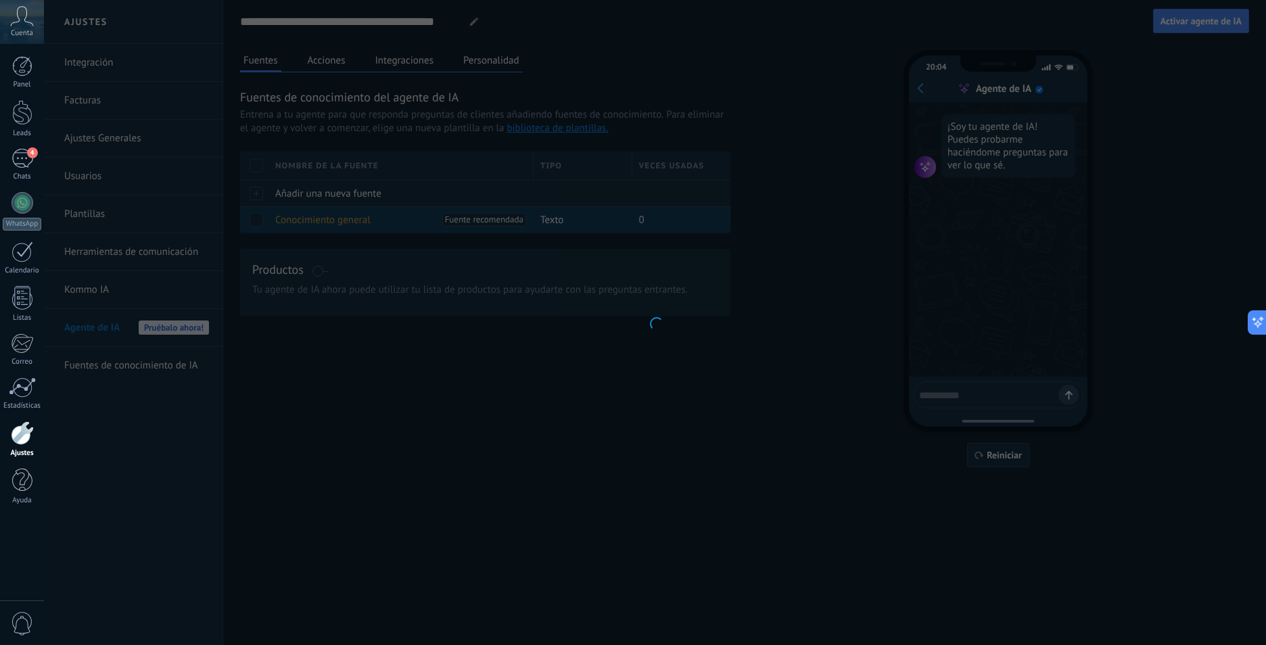
type input "**********"
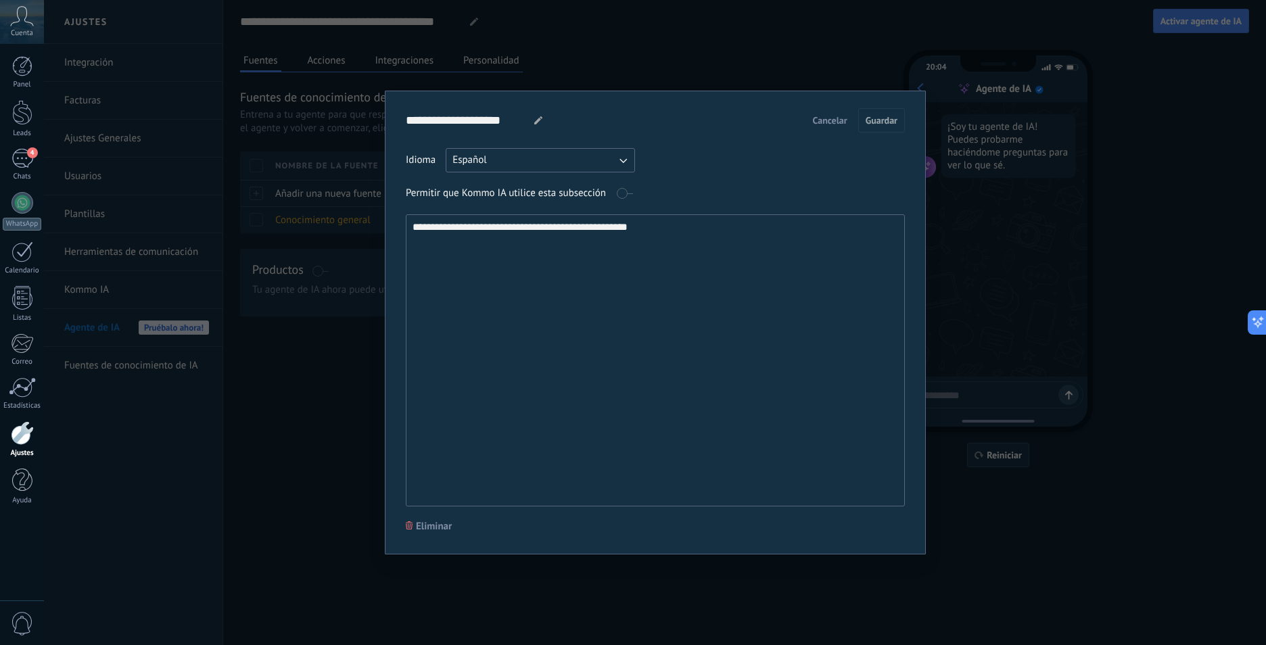
drag, startPoint x: 664, startPoint y: 230, endPoint x: 416, endPoint y: 247, distance: 248.8
click at [416, 247] on textarea "**********" at bounding box center [654, 360] width 495 height 291
type textarea "*"
type textarea "**********"
click at [900, 114] on button "Guardar" at bounding box center [881, 120] width 47 height 24
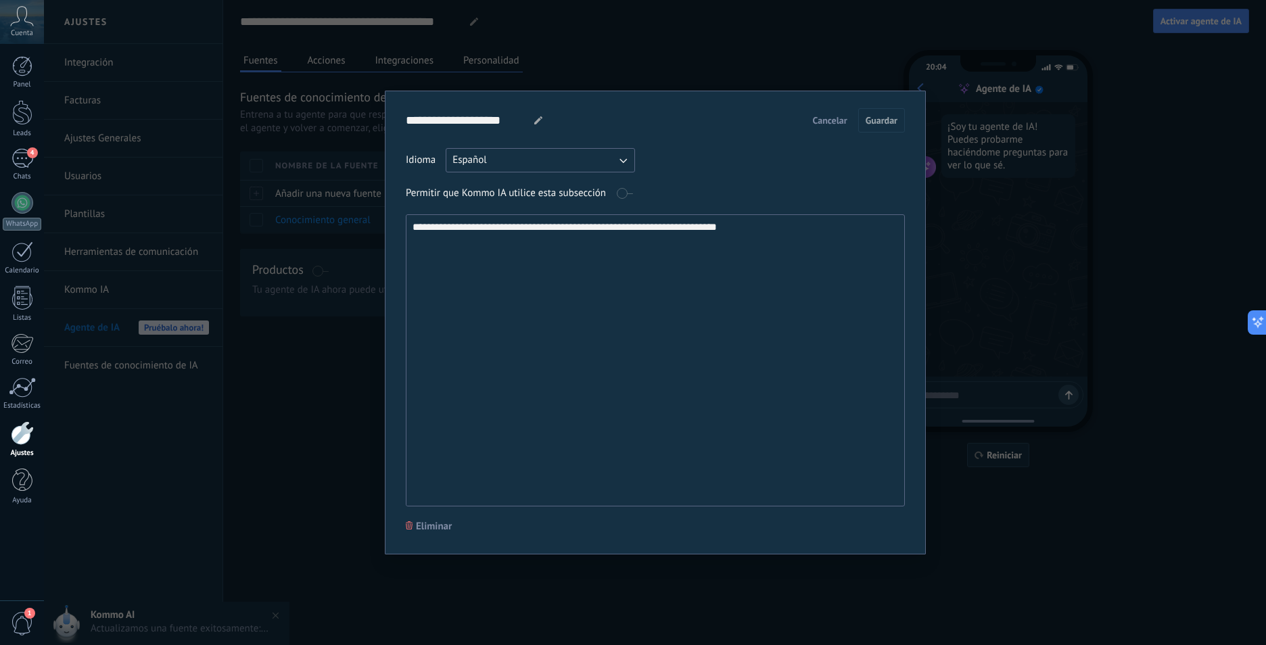
click at [269, 344] on div "**********" at bounding box center [655, 322] width 1222 height 645
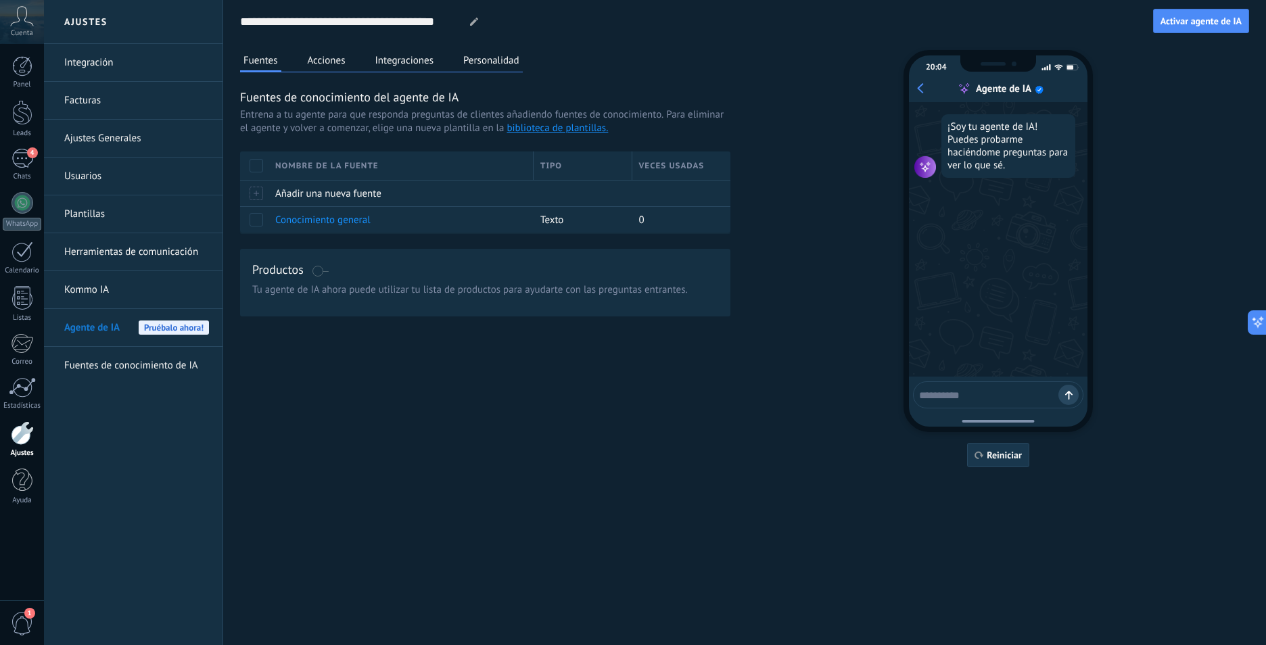
click at [998, 453] on span "Reiniciar" at bounding box center [1004, 455] width 35 height 9
click at [1000, 455] on span "Reiniciar" at bounding box center [1004, 455] width 35 height 9
click at [982, 317] on div "¡Soy tu agente de IA! Puedes probarme haciéndome preguntas para ver lo que sé." at bounding box center [998, 239] width 179 height 275
click at [967, 397] on textarea at bounding box center [988, 393] width 139 height 17
type textarea "****"
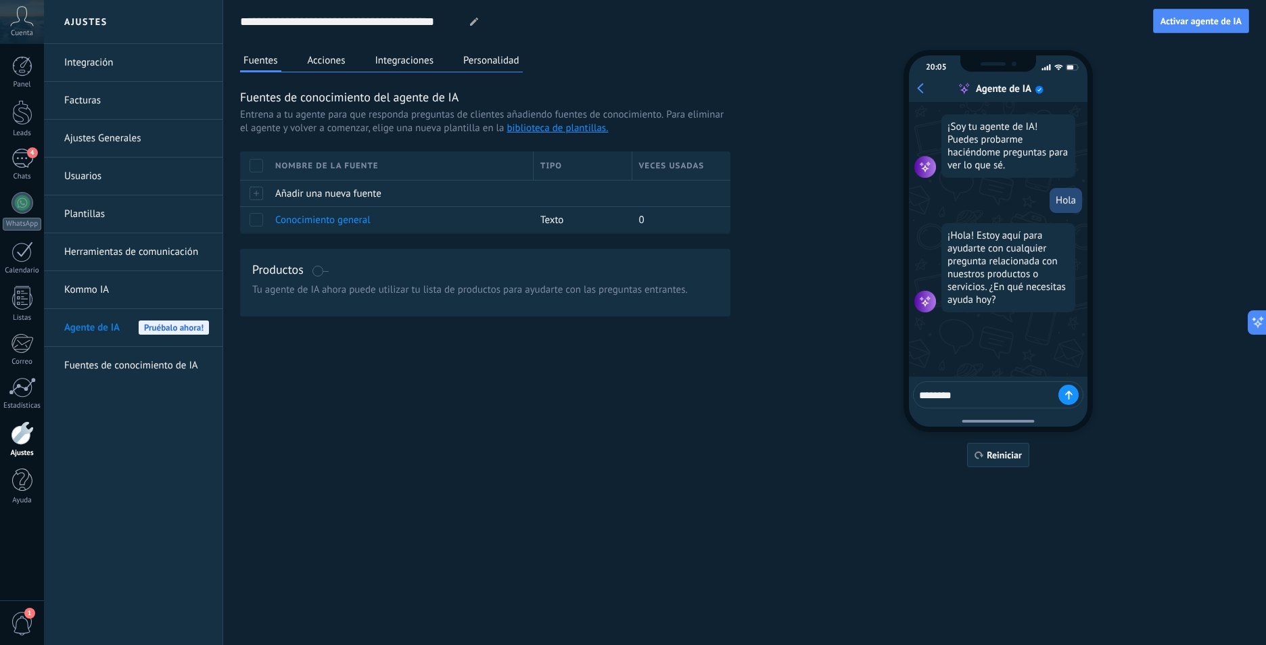
type textarea "*********"
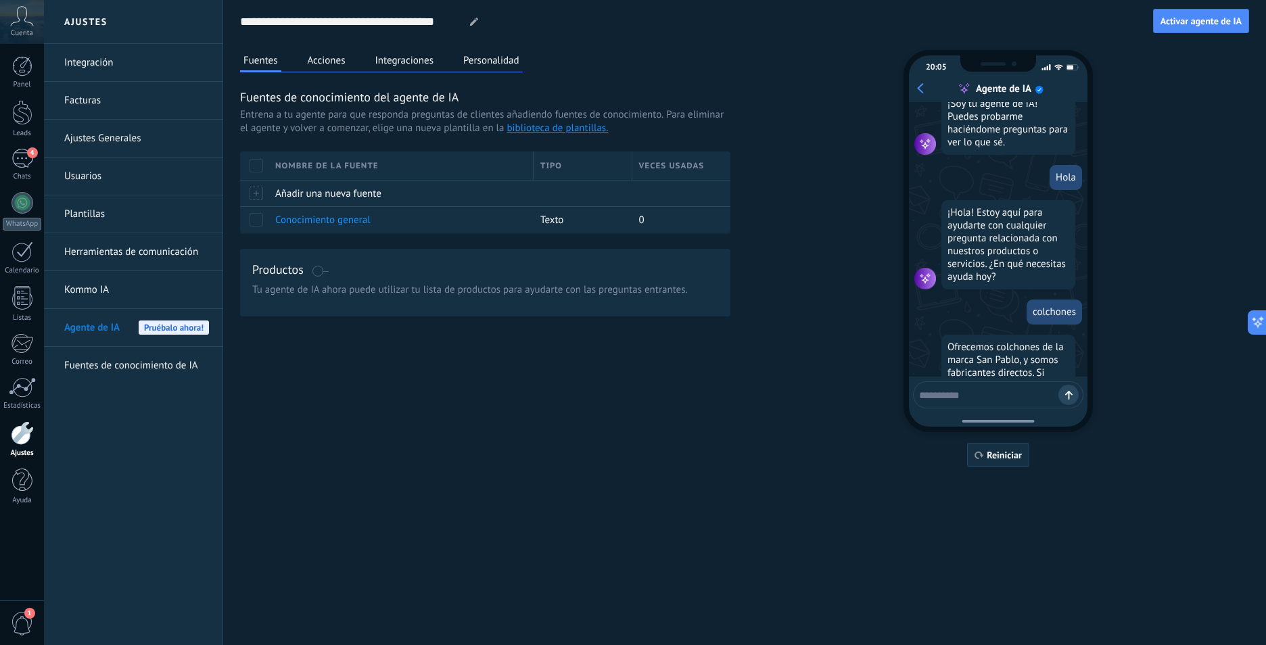
scroll to position [139, 0]
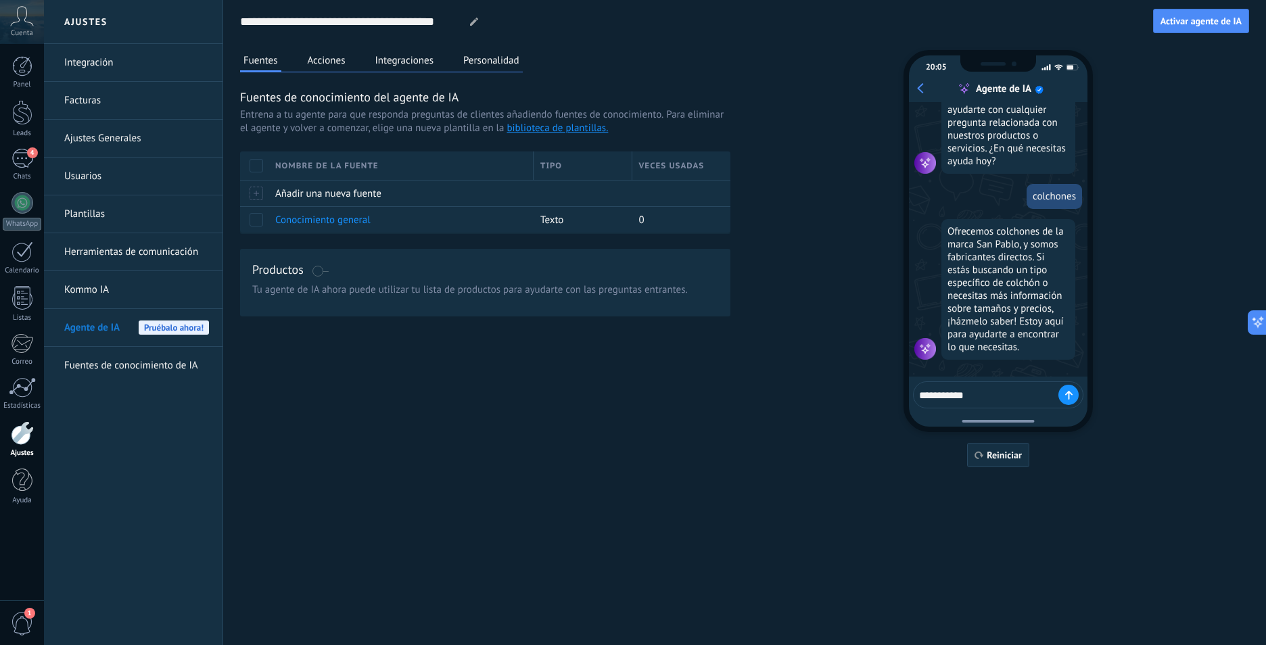
type textarea "**********"
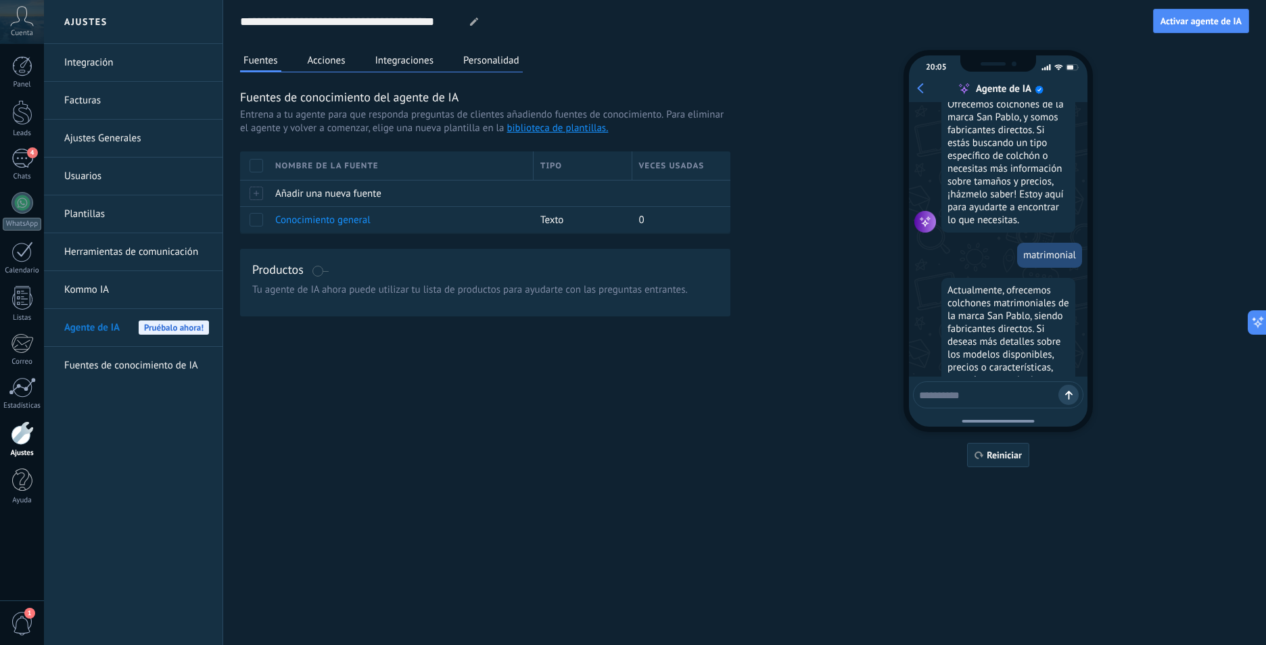
scroll to position [325, 0]
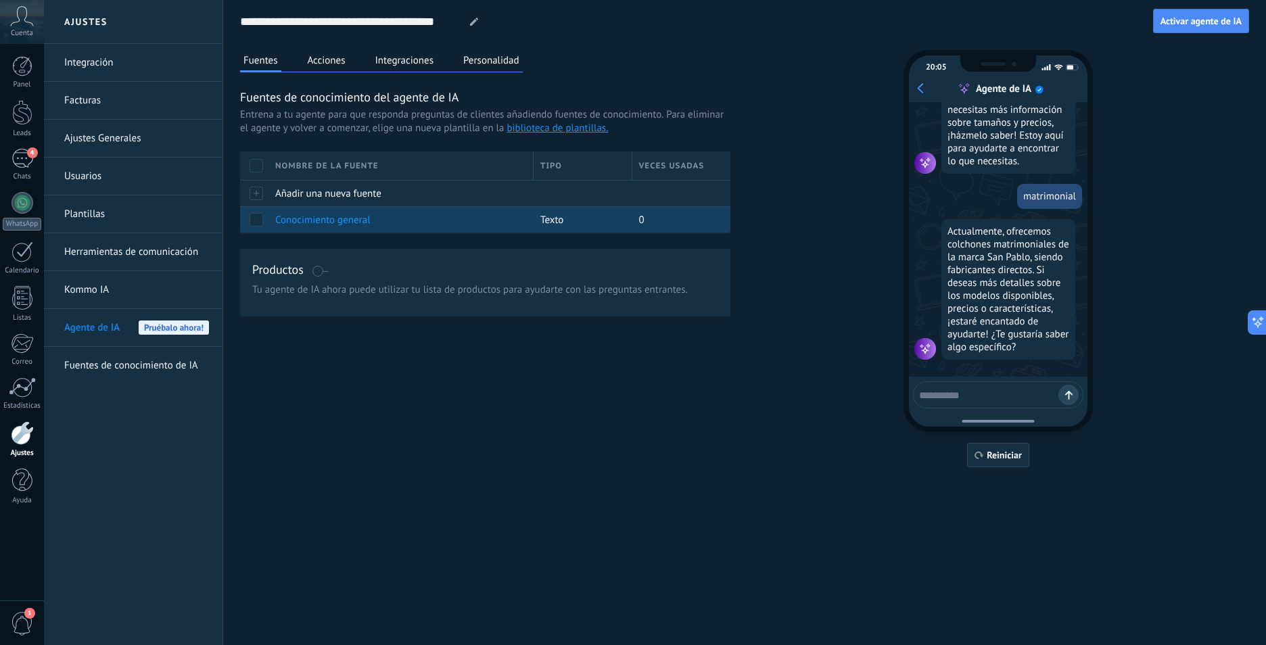
click at [330, 221] on span "Conocimiento general" at bounding box center [322, 220] width 95 height 13
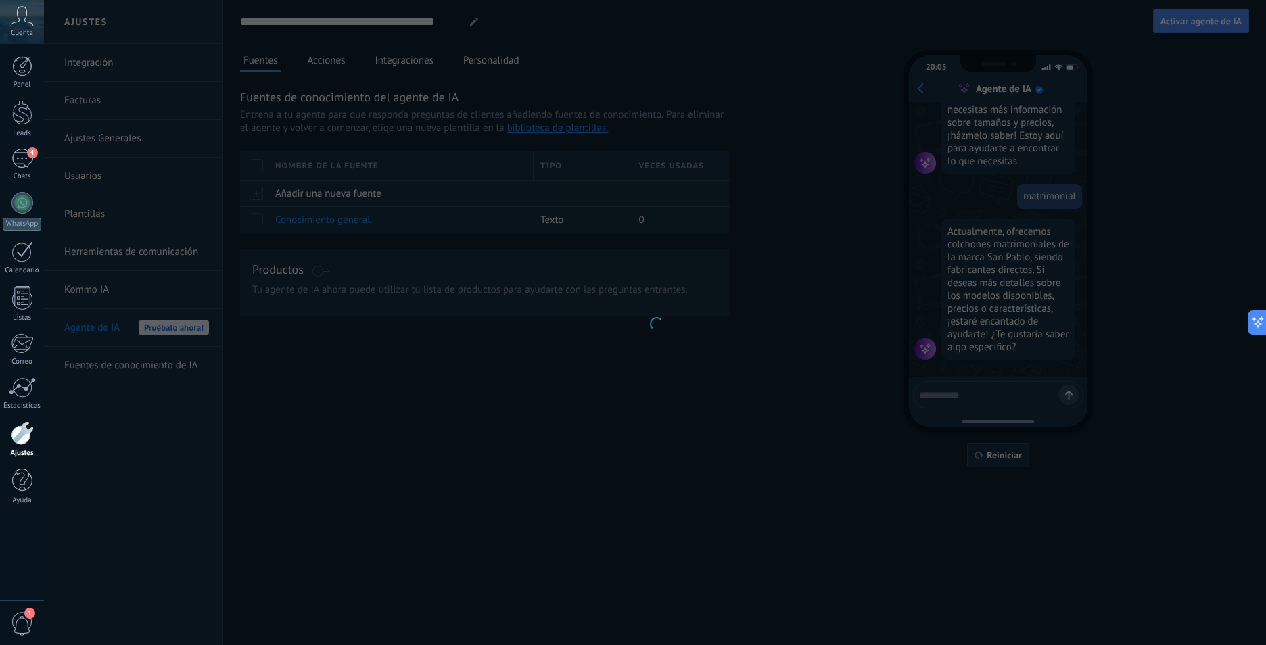
type input "**********"
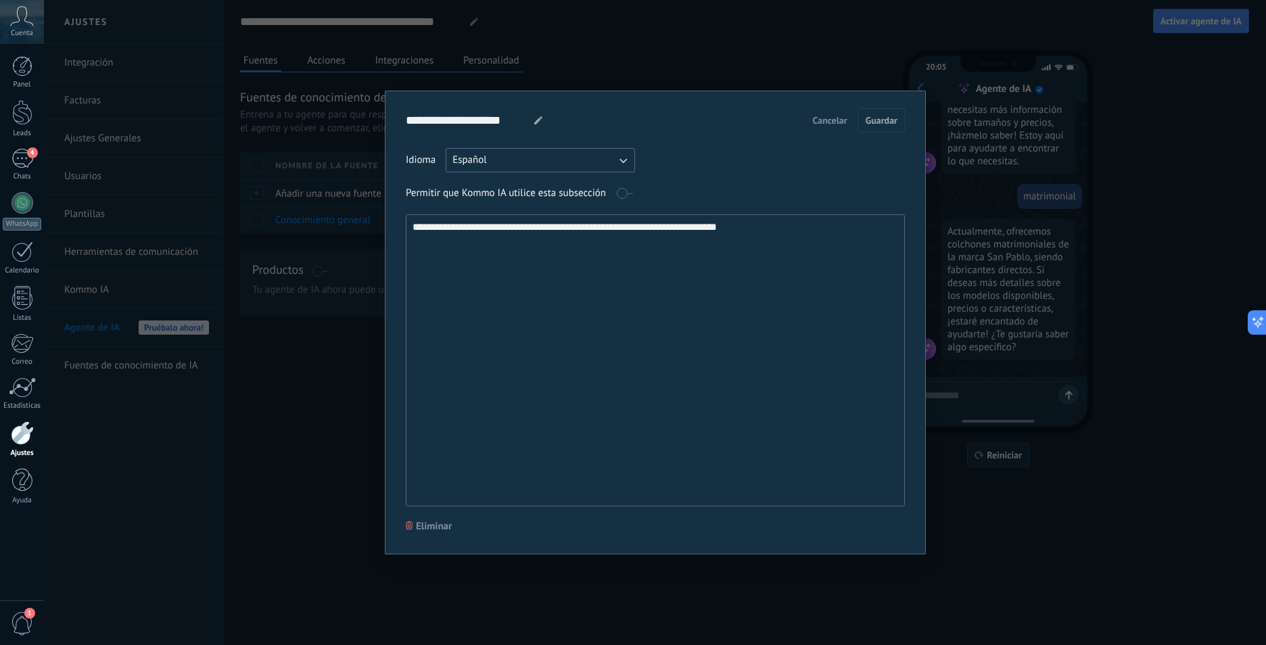
click at [802, 239] on textarea "**********" at bounding box center [654, 360] width 495 height 291
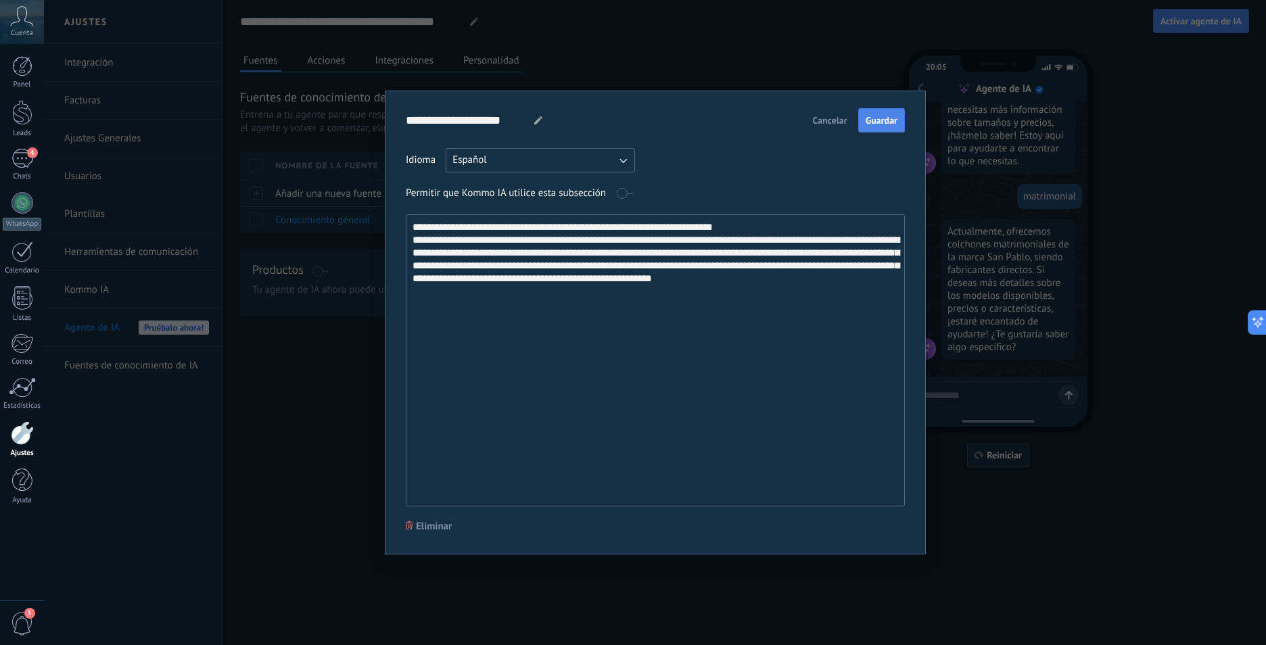
type textarea "**********"
click at [875, 128] on button "Guardar" at bounding box center [881, 120] width 47 height 24
click at [348, 465] on div "**********" at bounding box center [655, 322] width 1222 height 645
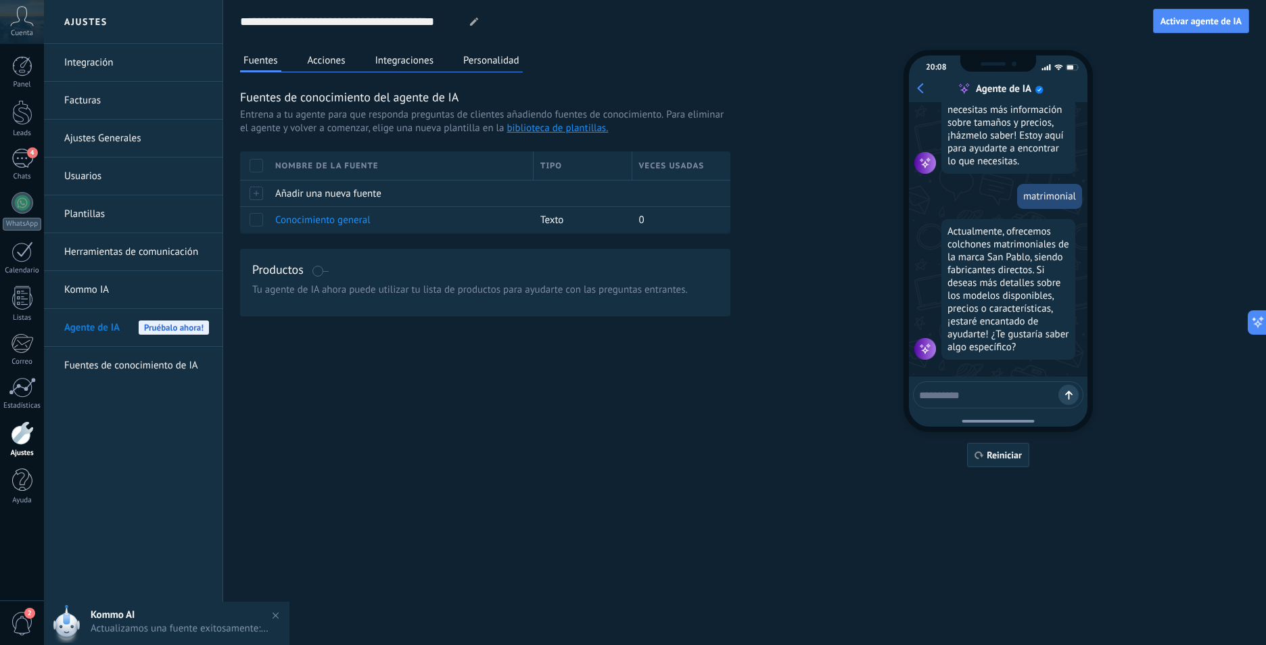
click at [986, 400] on textarea at bounding box center [988, 393] width 139 height 17
type textarea "****"
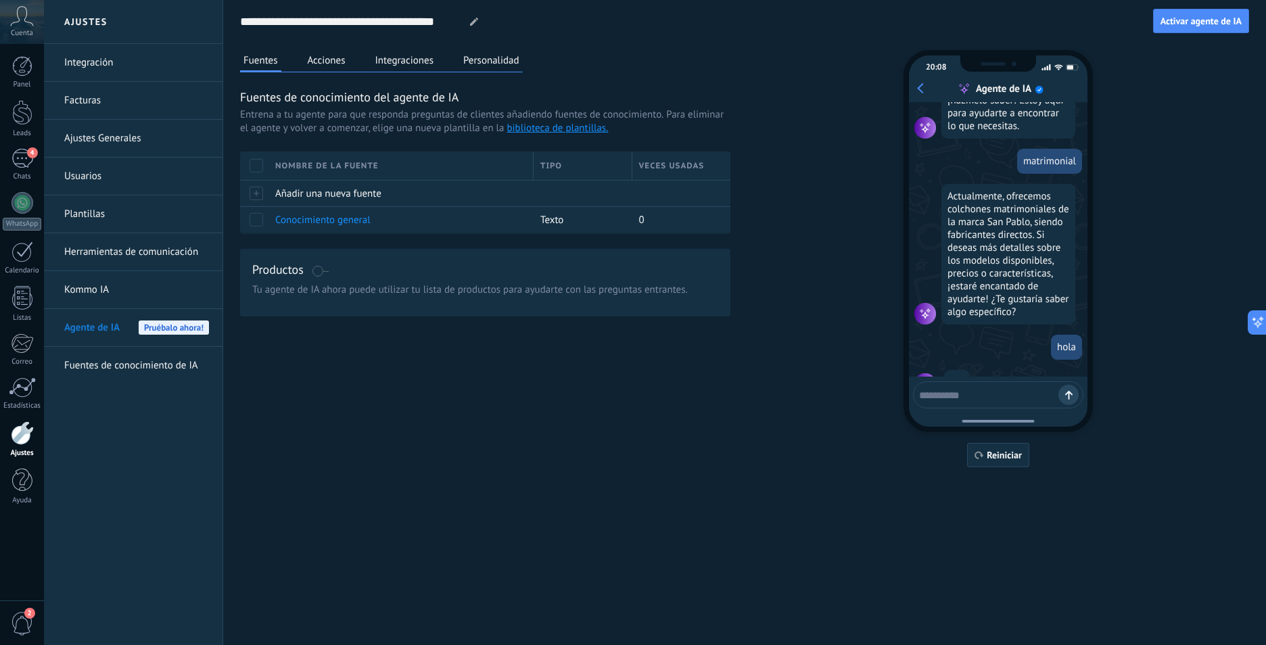
scroll to position [395, 0]
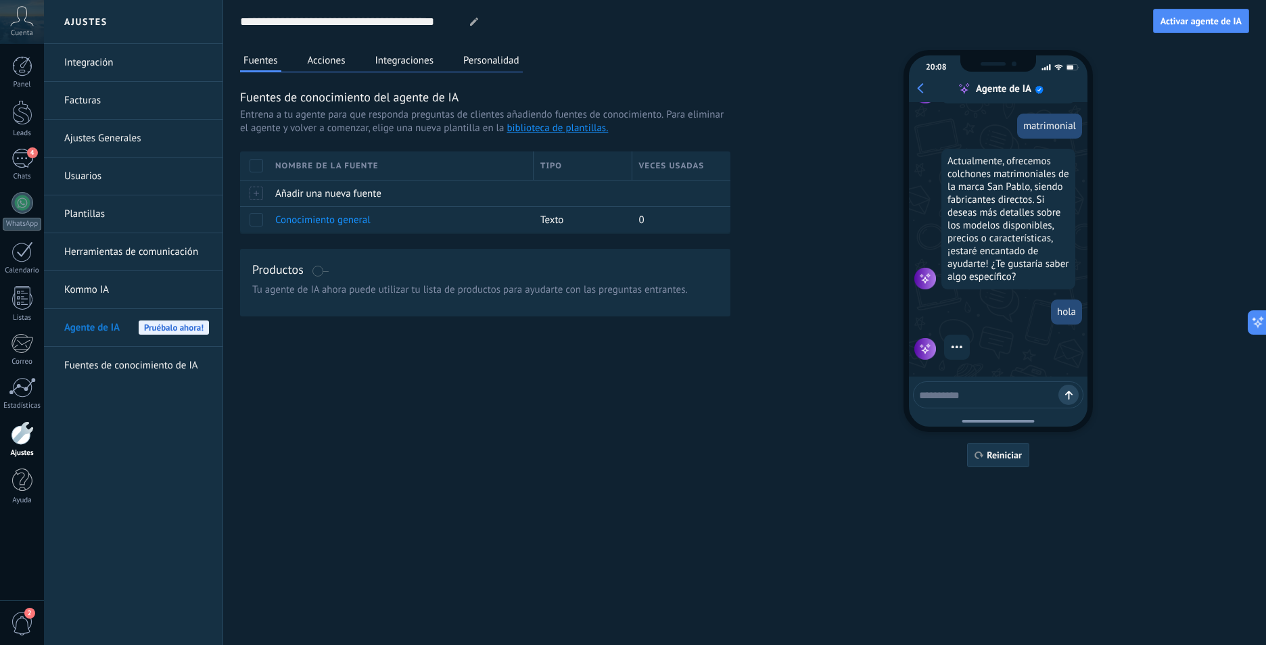
click at [998, 453] on span "Reiniciar" at bounding box center [1004, 455] width 35 height 9
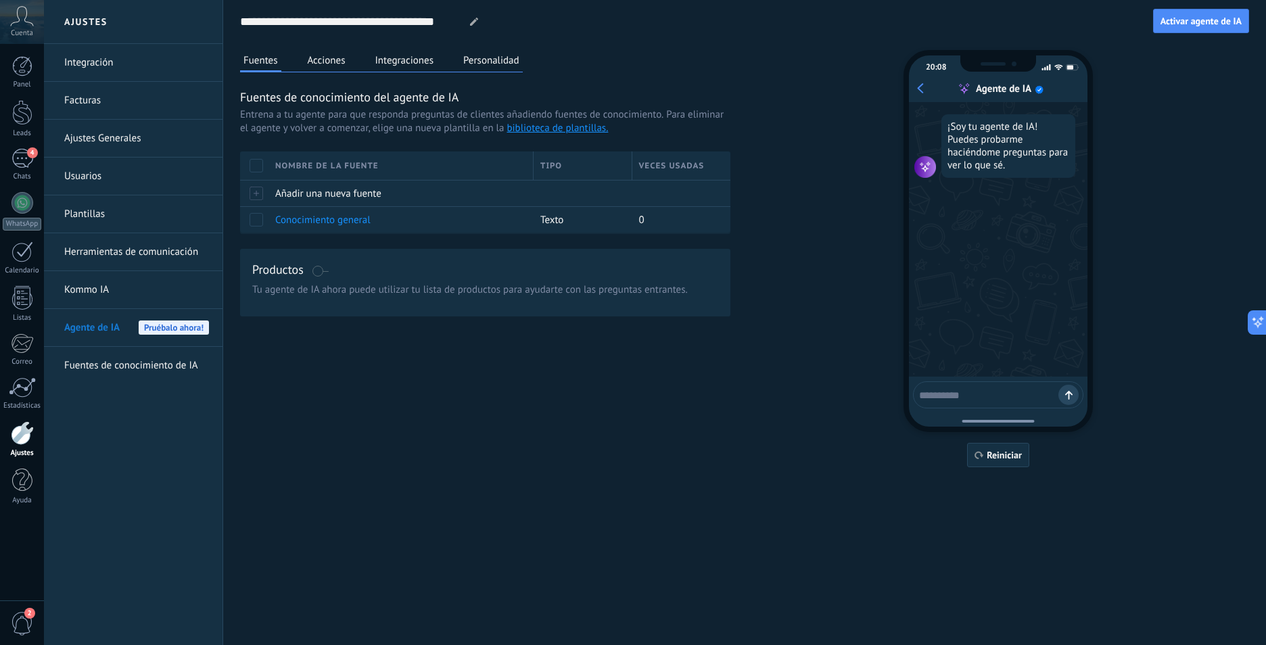
click at [975, 396] on textarea at bounding box center [988, 393] width 139 height 17
type textarea "****"
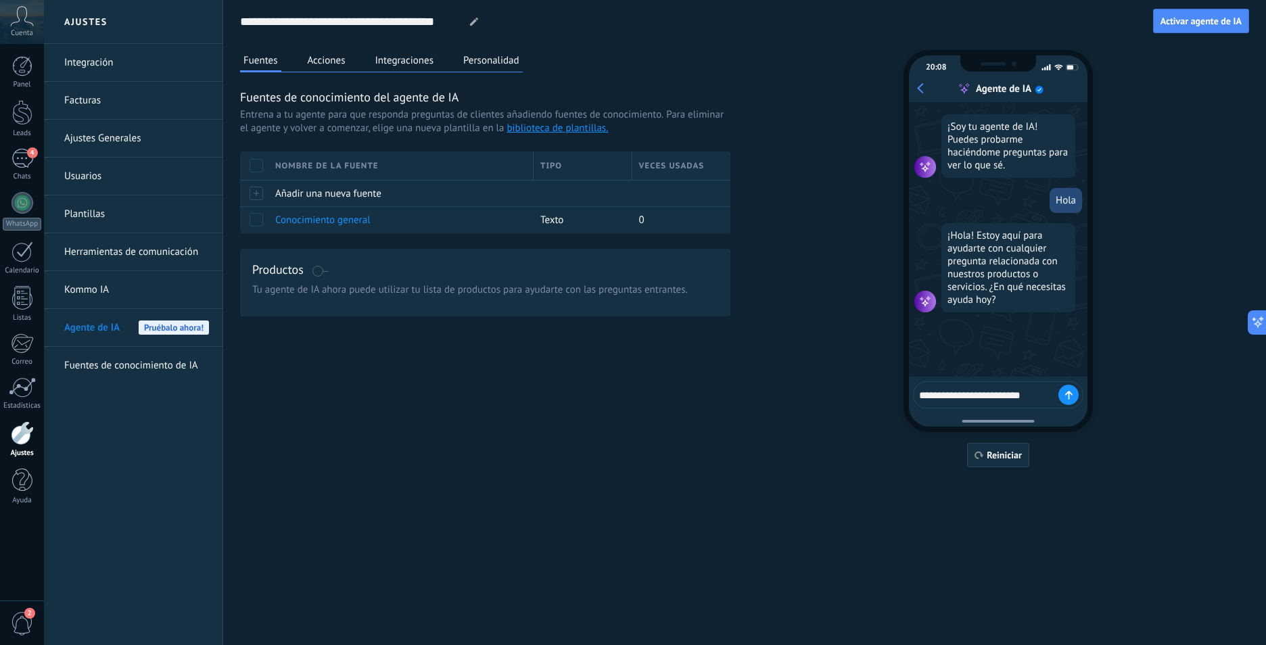
type textarea "**********"
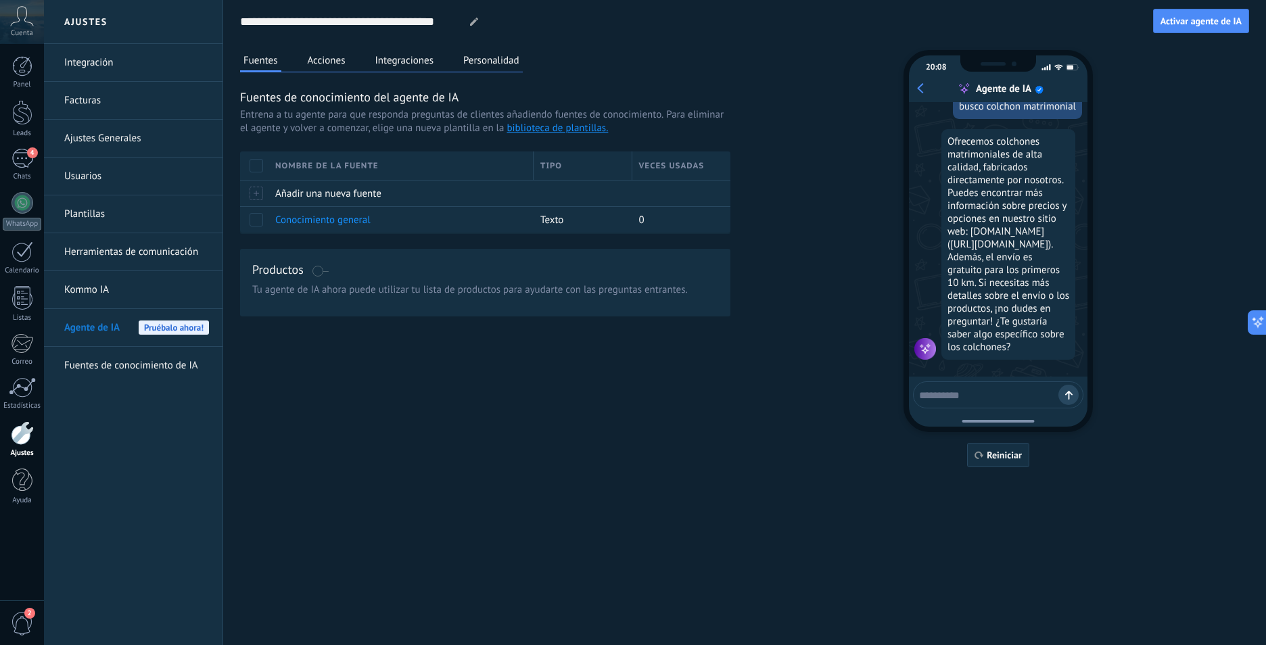
scroll to position [267, 0]
type textarea "**********"
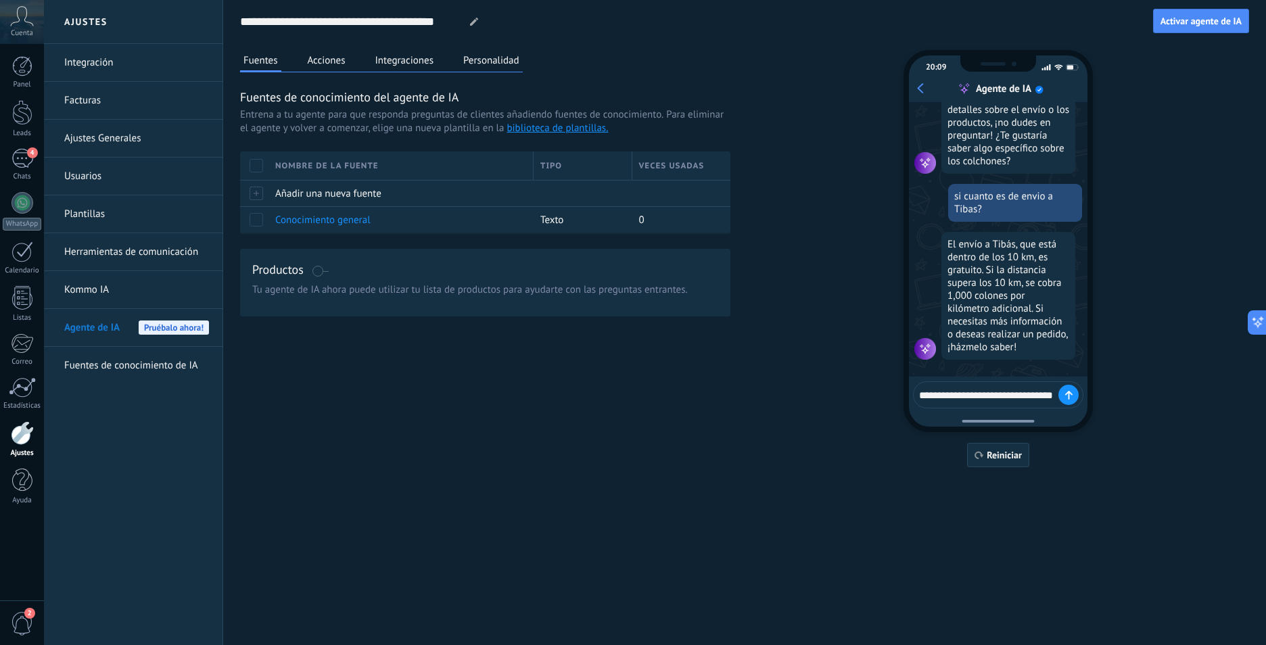
scroll to position [453, 0]
type textarea "**********"
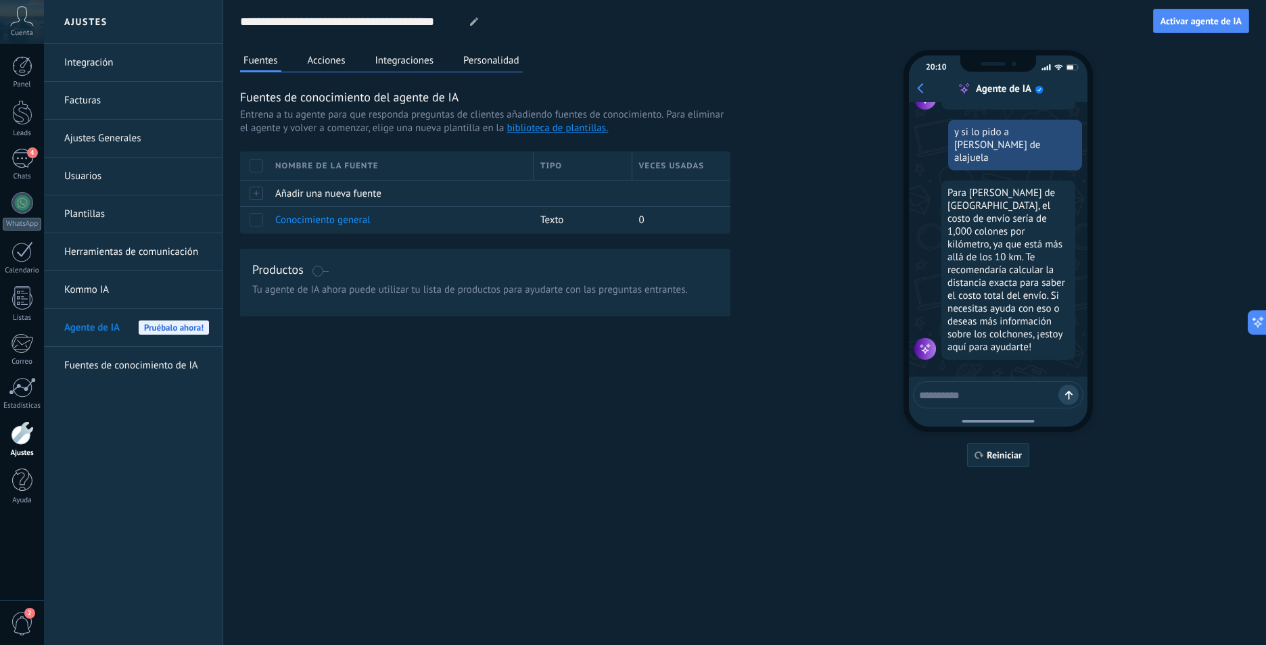
scroll to position [678, 0]
click at [281, 271] on h3 "Productos" at bounding box center [277, 269] width 51 height 17
click at [306, 288] on span "Tu agente de IA ahora puede utilizar tu lista de productos para ayudarte con la…" at bounding box center [485, 290] width 466 height 14
click at [485, 285] on span "Tu agente de IA ahora puede utilizar tu lista de productos para ayudarte con la…" at bounding box center [485, 290] width 466 height 14
click at [314, 272] on span at bounding box center [320, 271] width 17 height 11
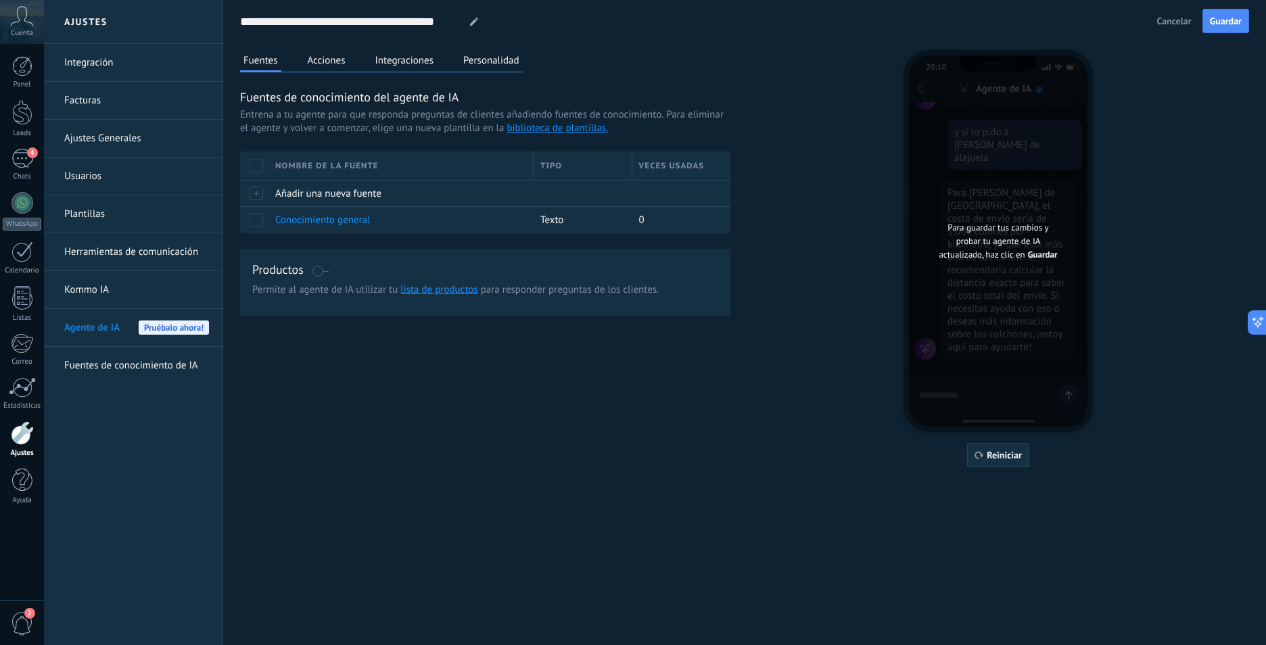
click at [320, 269] on span at bounding box center [320, 271] width 17 height 11
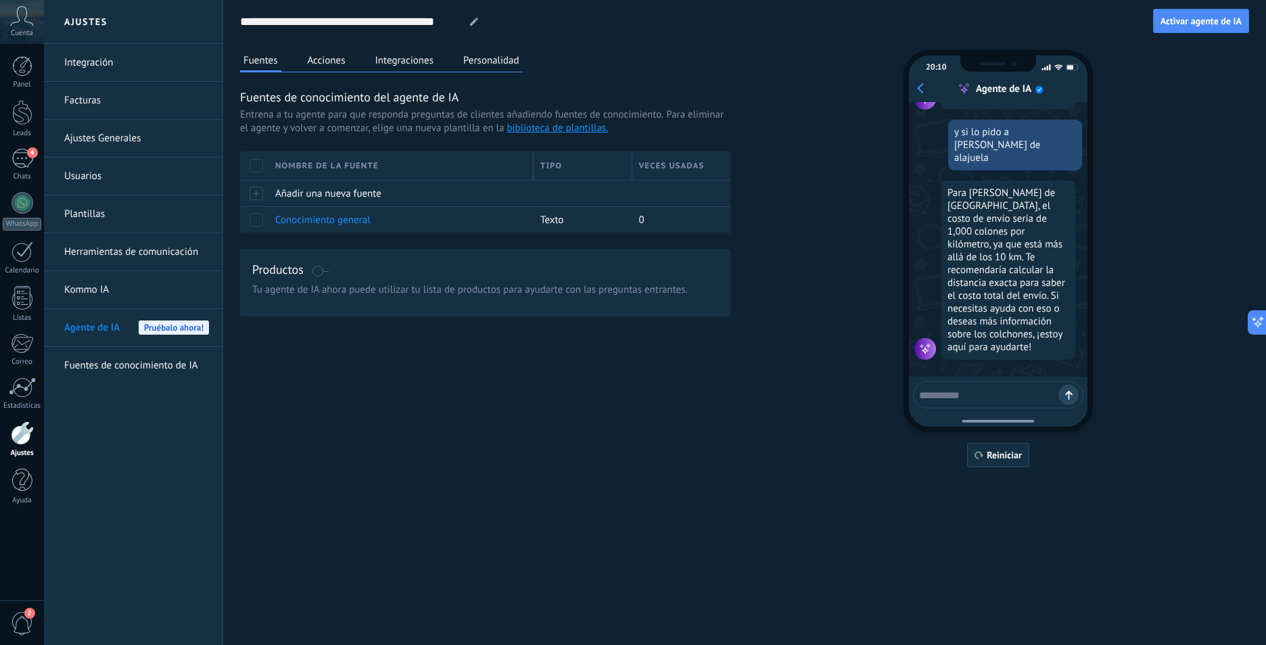
click at [268, 268] on h3 "Productos" at bounding box center [277, 269] width 51 height 17
click at [292, 274] on h3 "Productos" at bounding box center [277, 269] width 51 height 17
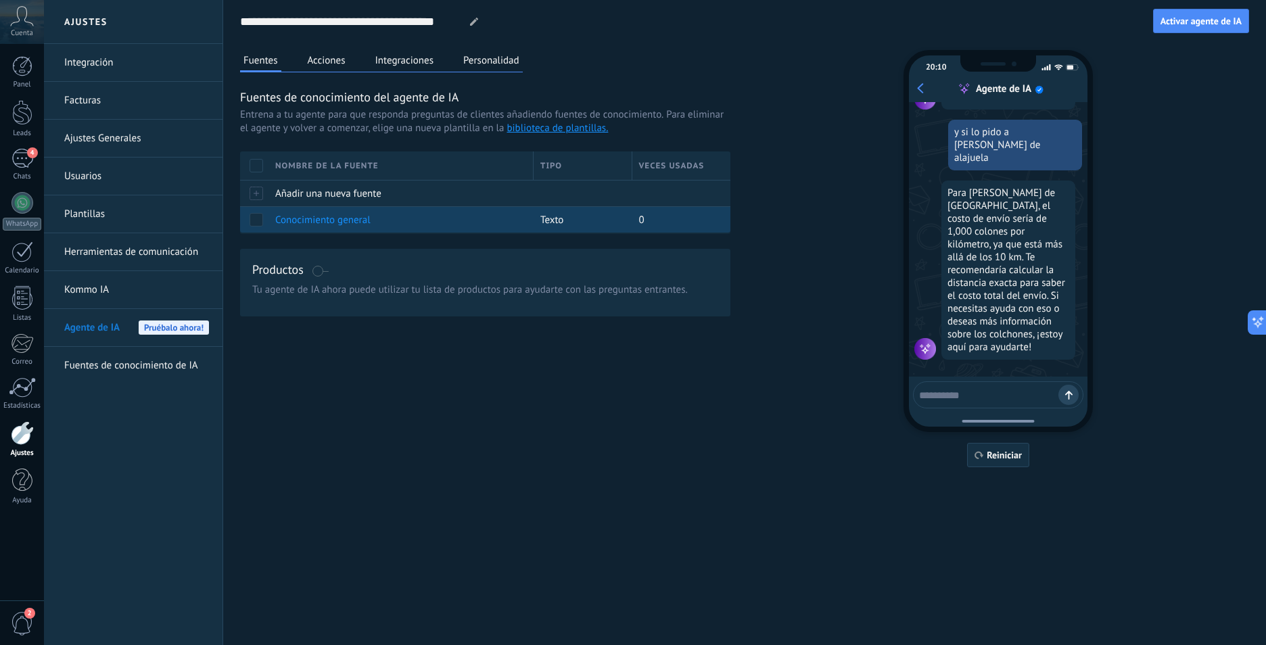
click at [285, 219] on span "Conocimiento general" at bounding box center [322, 220] width 95 height 13
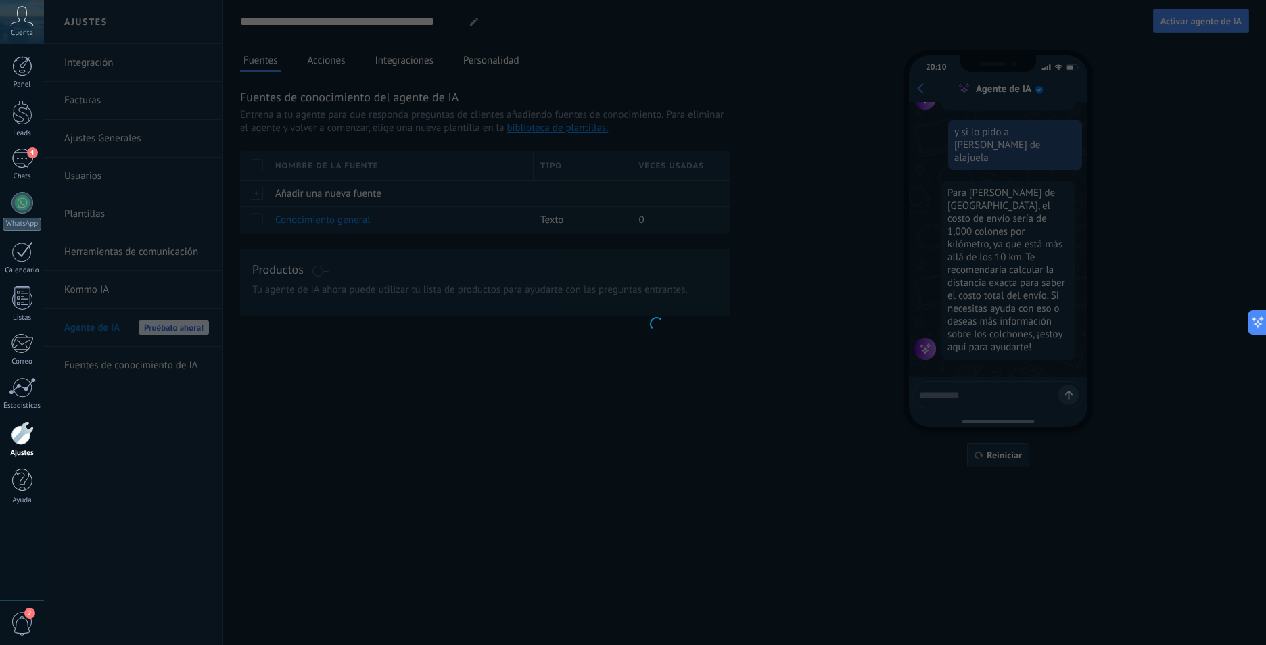
type input "**********"
type textarea "**********"
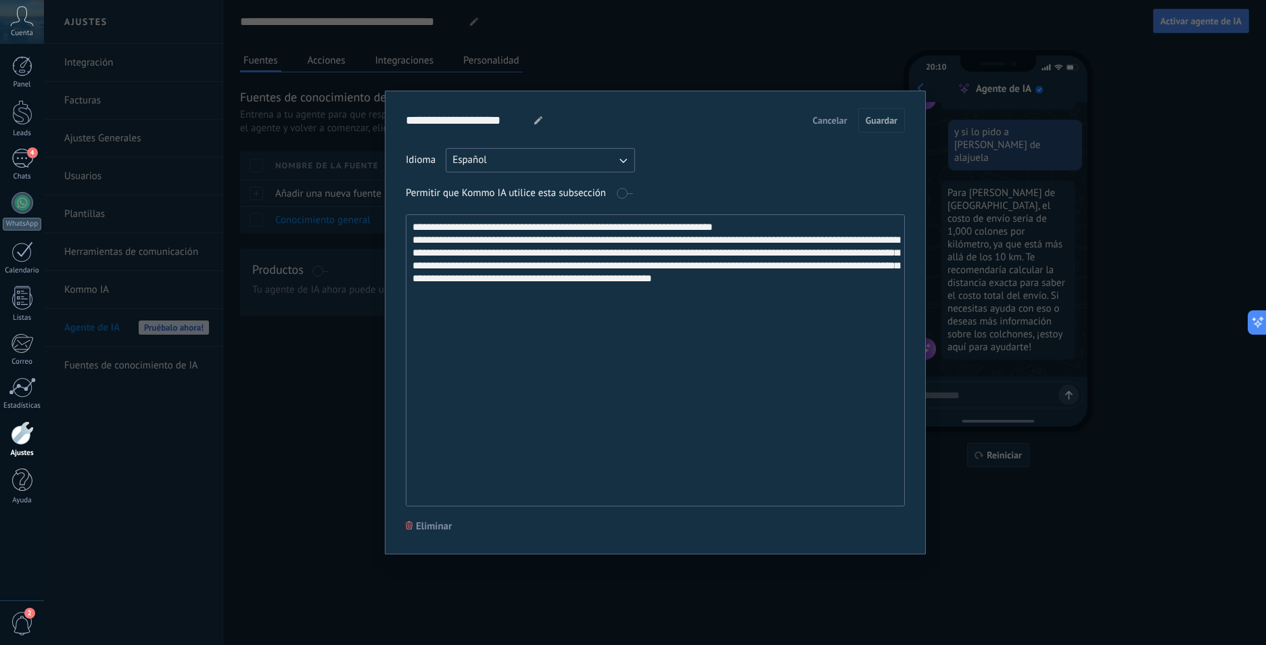
drag, startPoint x: 859, startPoint y: 284, endPoint x: 408, endPoint y: 228, distance: 454.7
click at [408, 228] on textarea "**********" at bounding box center [654, 360] width 495 height 291
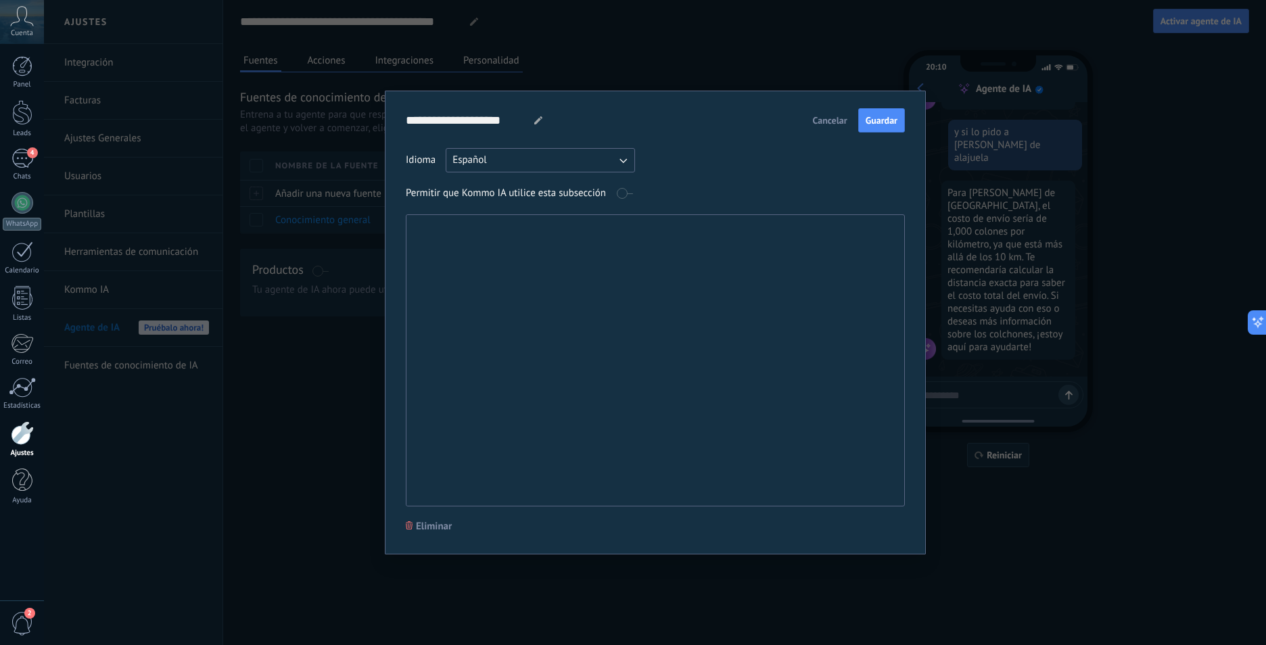
click at [454, 253] on textarea at bounding box center [654, 360] width 495 height 291
click at [594, 342] on textarea at bounding box center [654, 360] width 495 height 291
